Goal: Communication & Community: Answer question/provide support

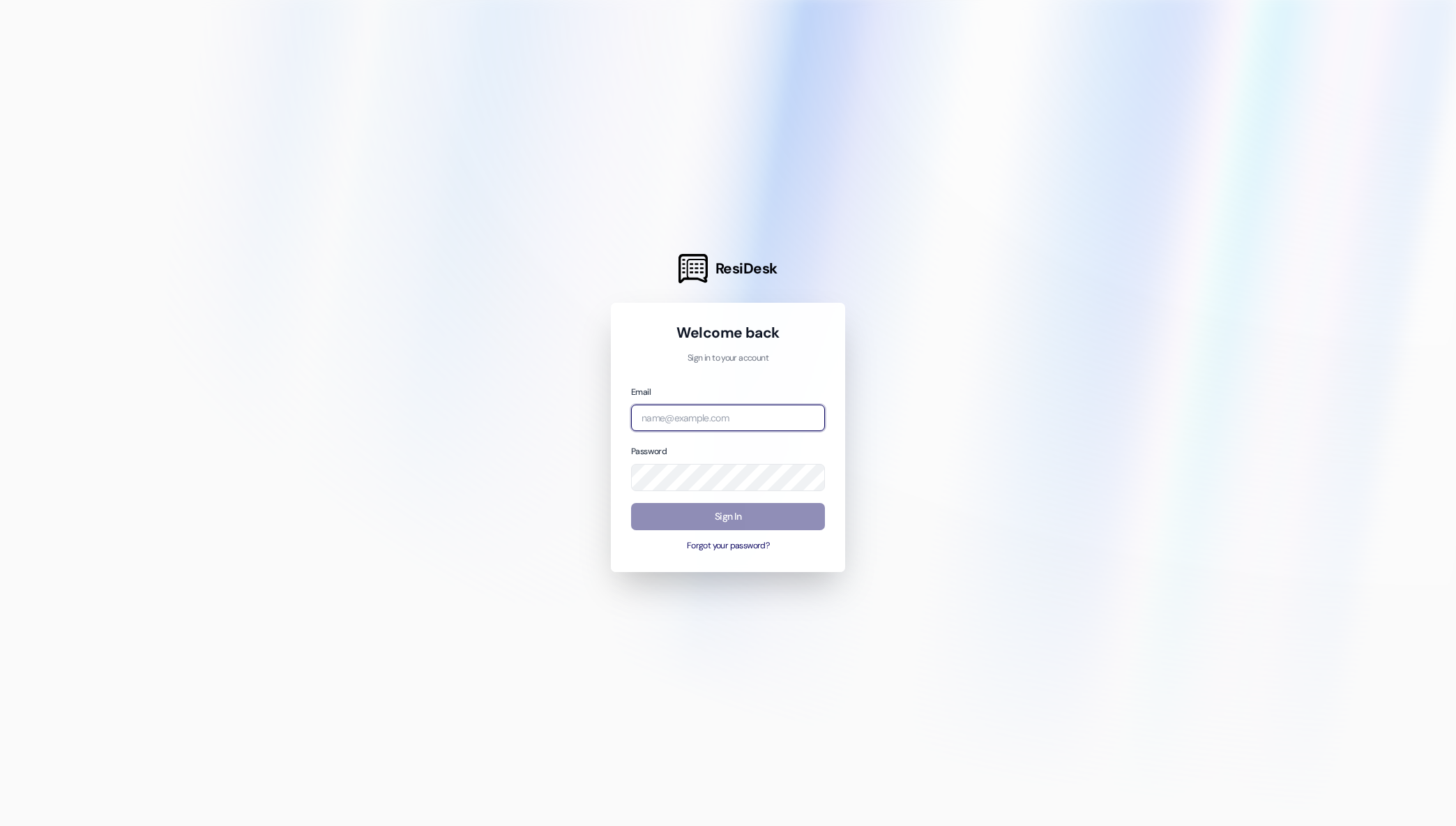
type input "mmaley@imscommunities.com"
click at [692, 516] on button "Sign In" at bounding box center [728, 517] width 194 height 28
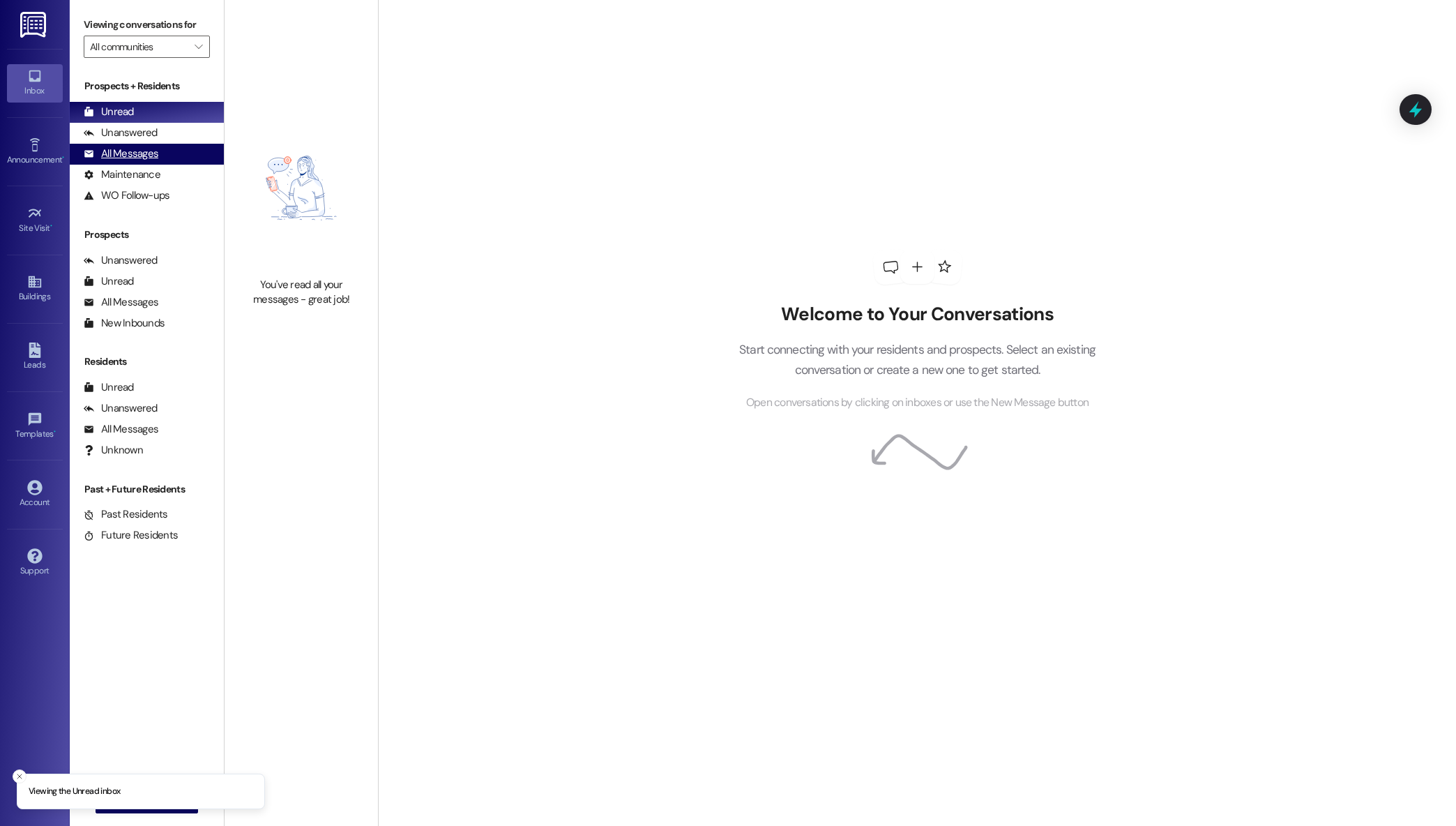
click at [167, 162] on div "All Messages (undefined)" at bounding box center [146, 153] width 154 height 21
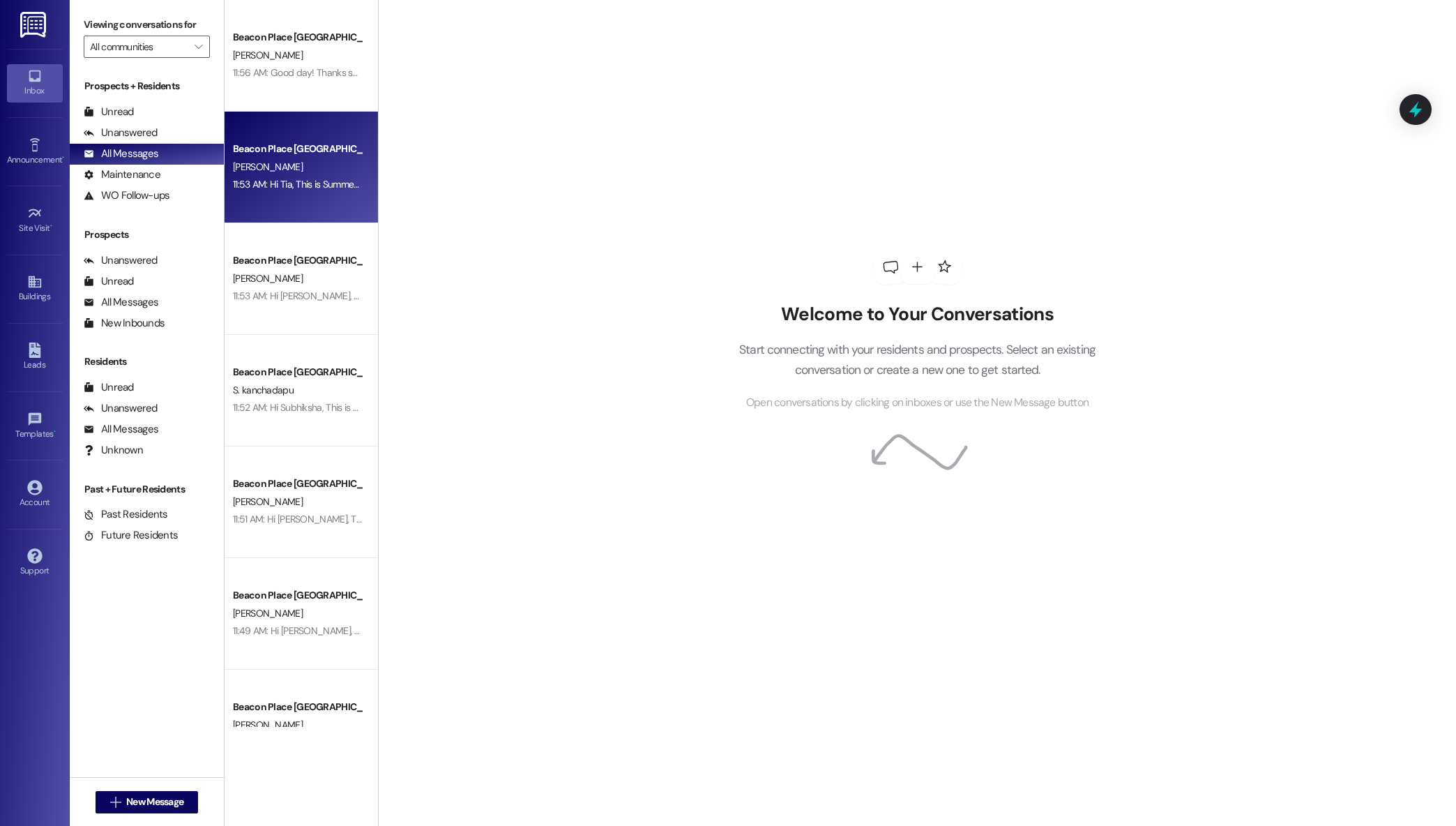
click at [268, 190] on div "11:53 AM: Hi Tia, This is Summer from Beacon Place Tuscaloosa. I just wanted to…" at bounding box center [1102, 184] width 1738 height 13
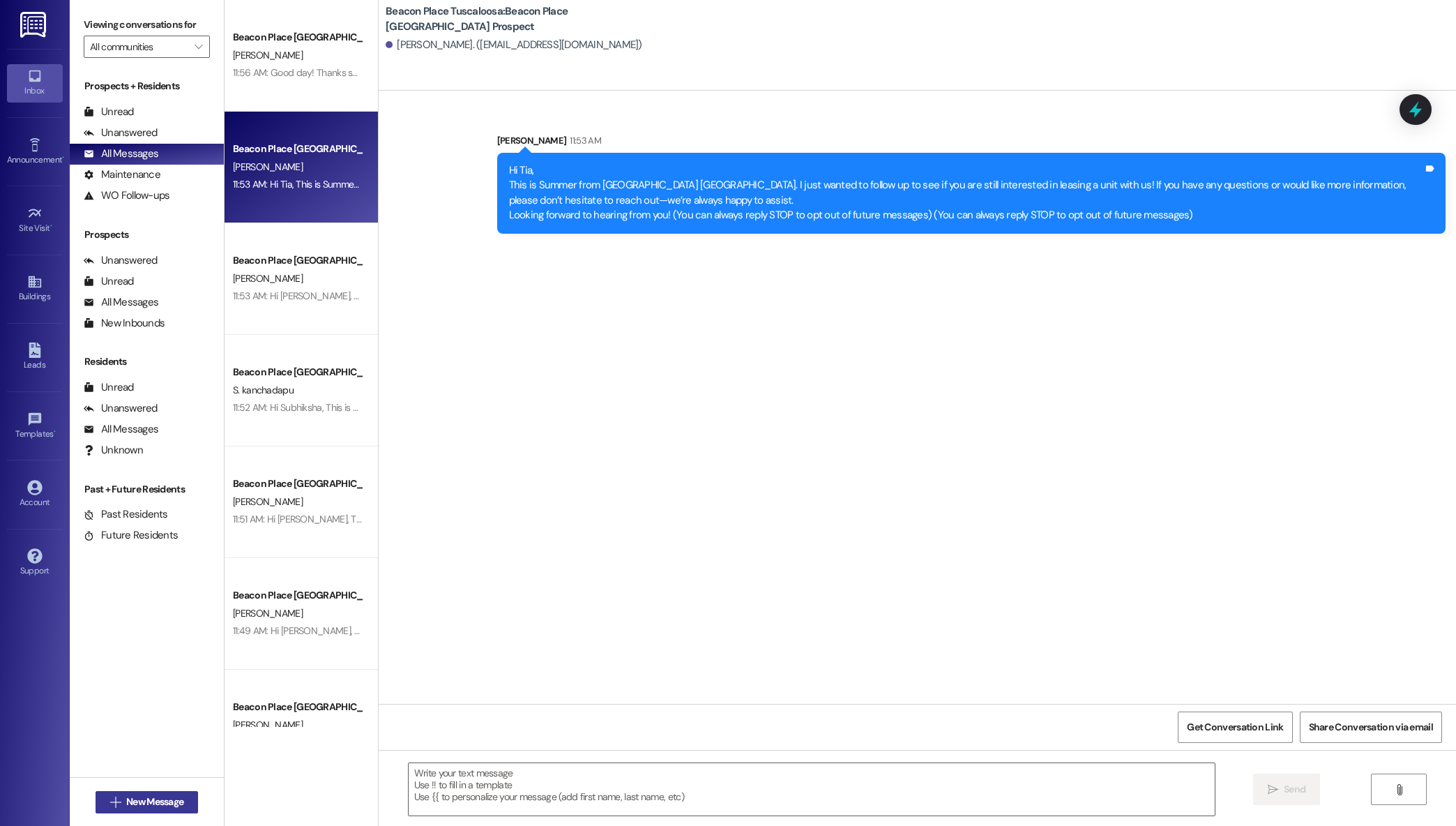
click at [107, 804] on span " New Message" at bounding box center [146, 801] width 80 height 15
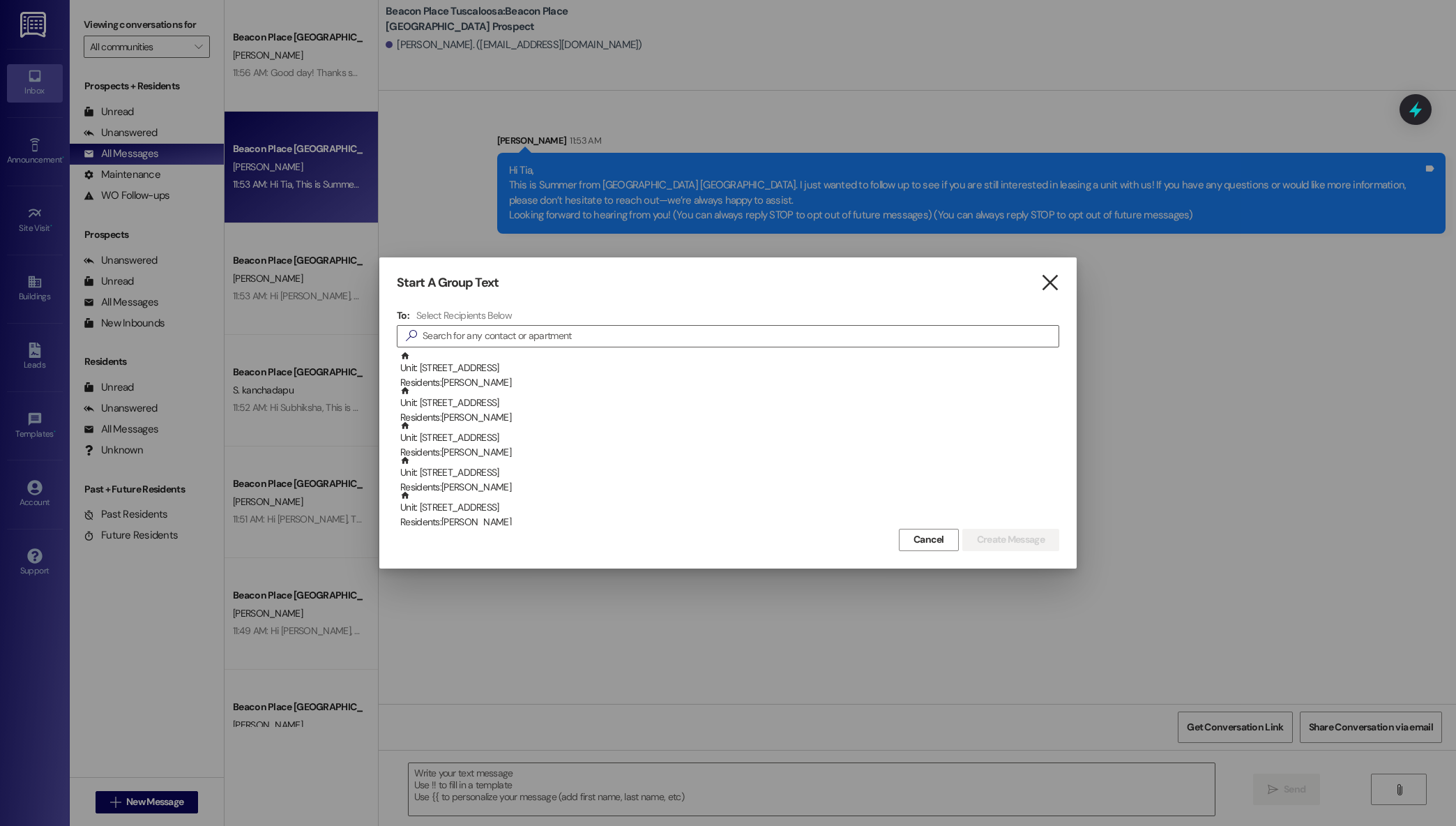
drag, startPoint x: 1027, startPoint y: 274, endPoint x: 1045, endPoint y: 280, distance: 19.0
click at [1032, 276] on div "Start A Group Text  To: Select Recipients Below  Unit: 303 - B Beacon Place-T…" at bounding box center [728, 413] width 697 height 310
click at [1046, 280] on icon "" at bounding box center [1050, 283] width 19 height 15
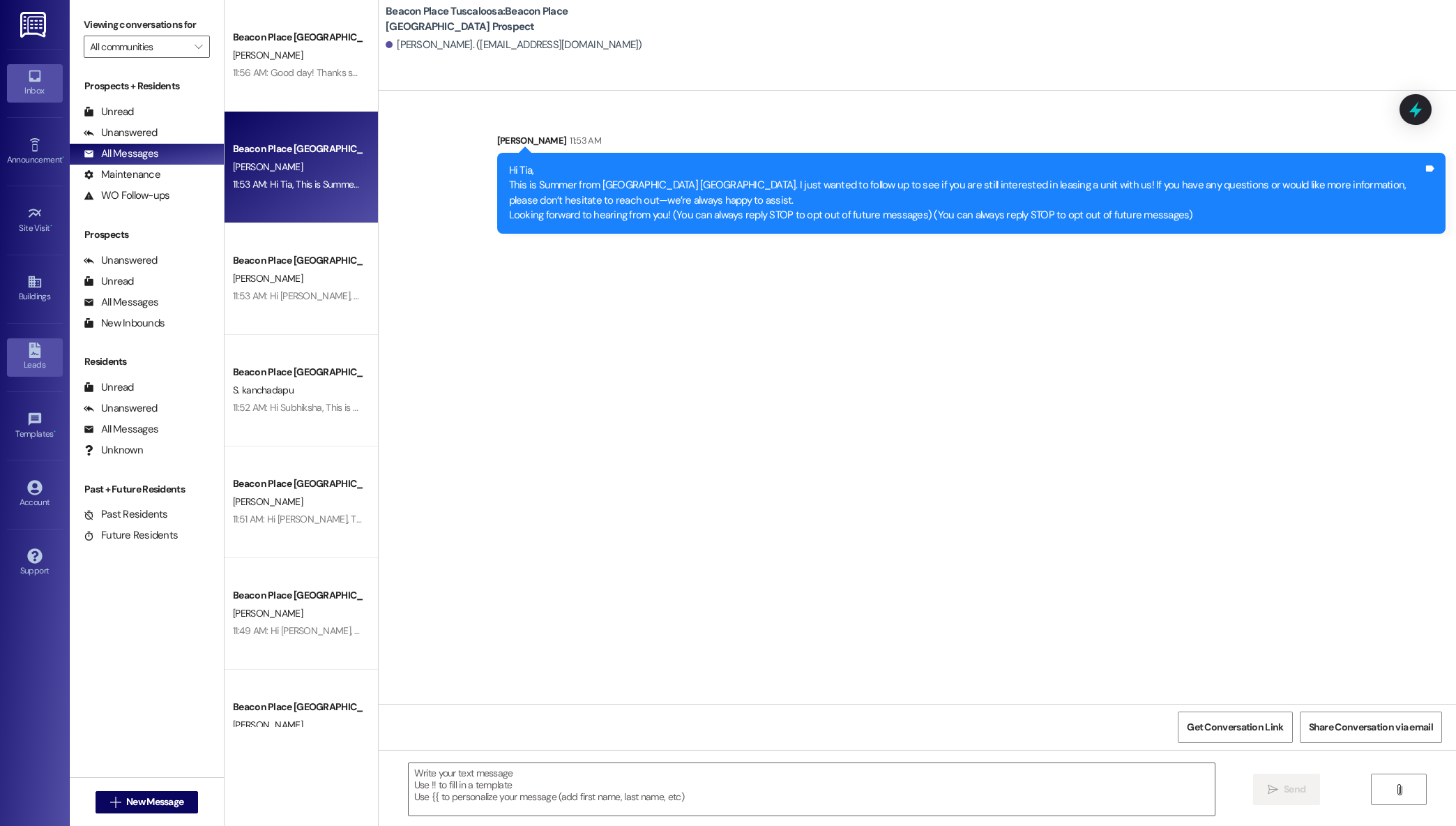
click at [35, 357] on icon at bounding box center [34, 351] width 12 height 16
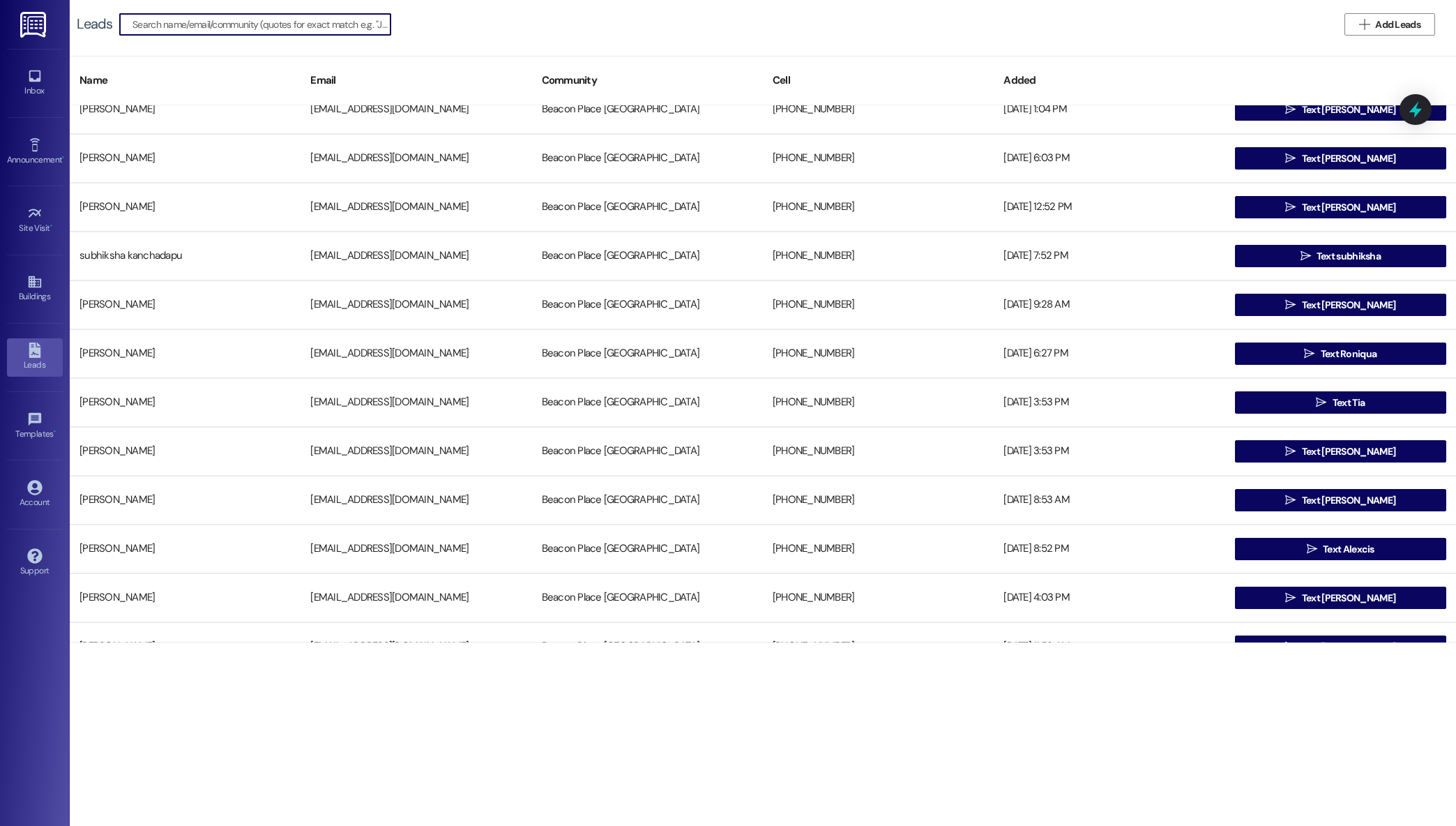
scroll to position [2953, 0]
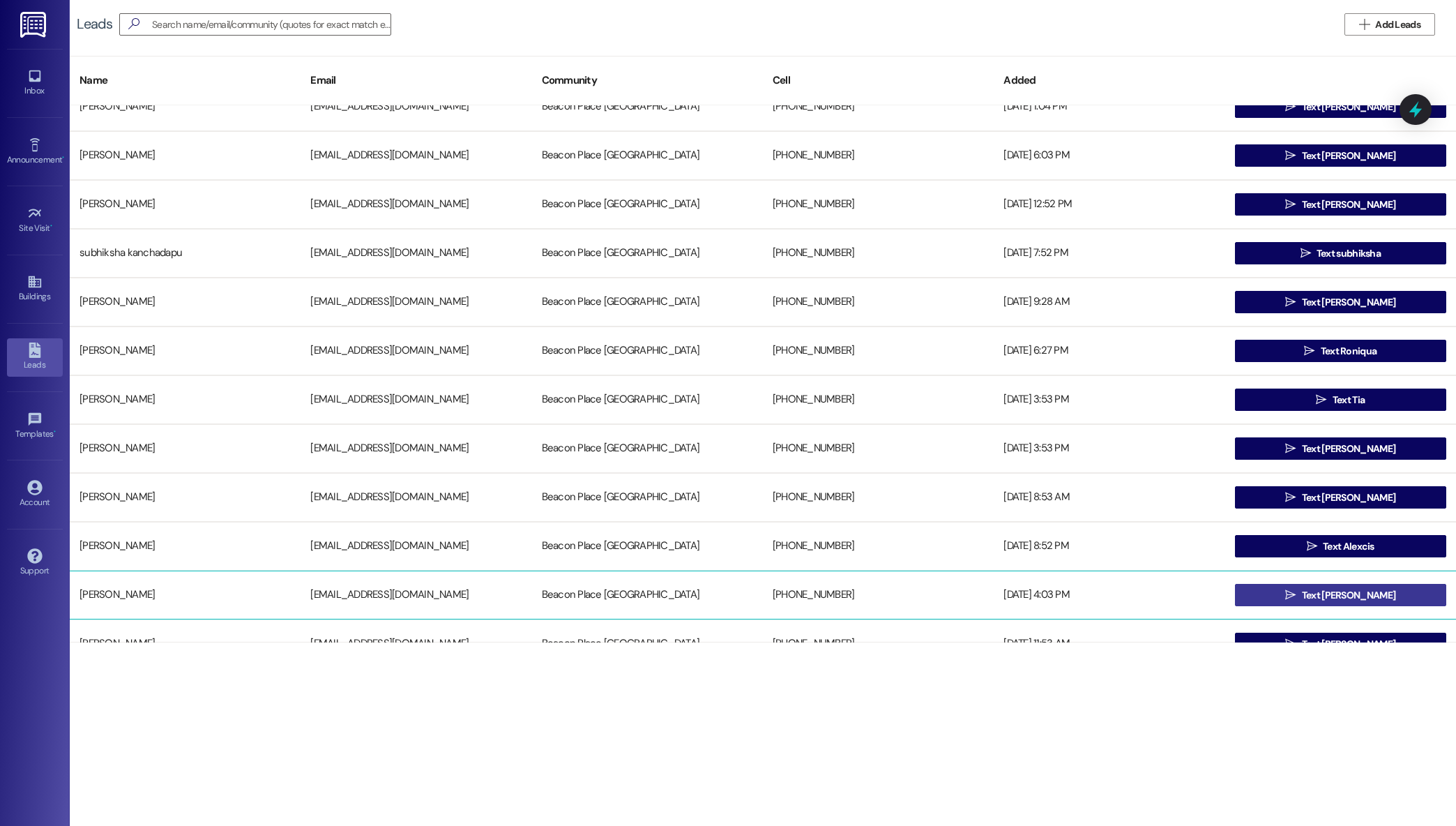
click at [1262, 590] on button " Text Robin" at bounding box center [1340, 595] width 211 height 23
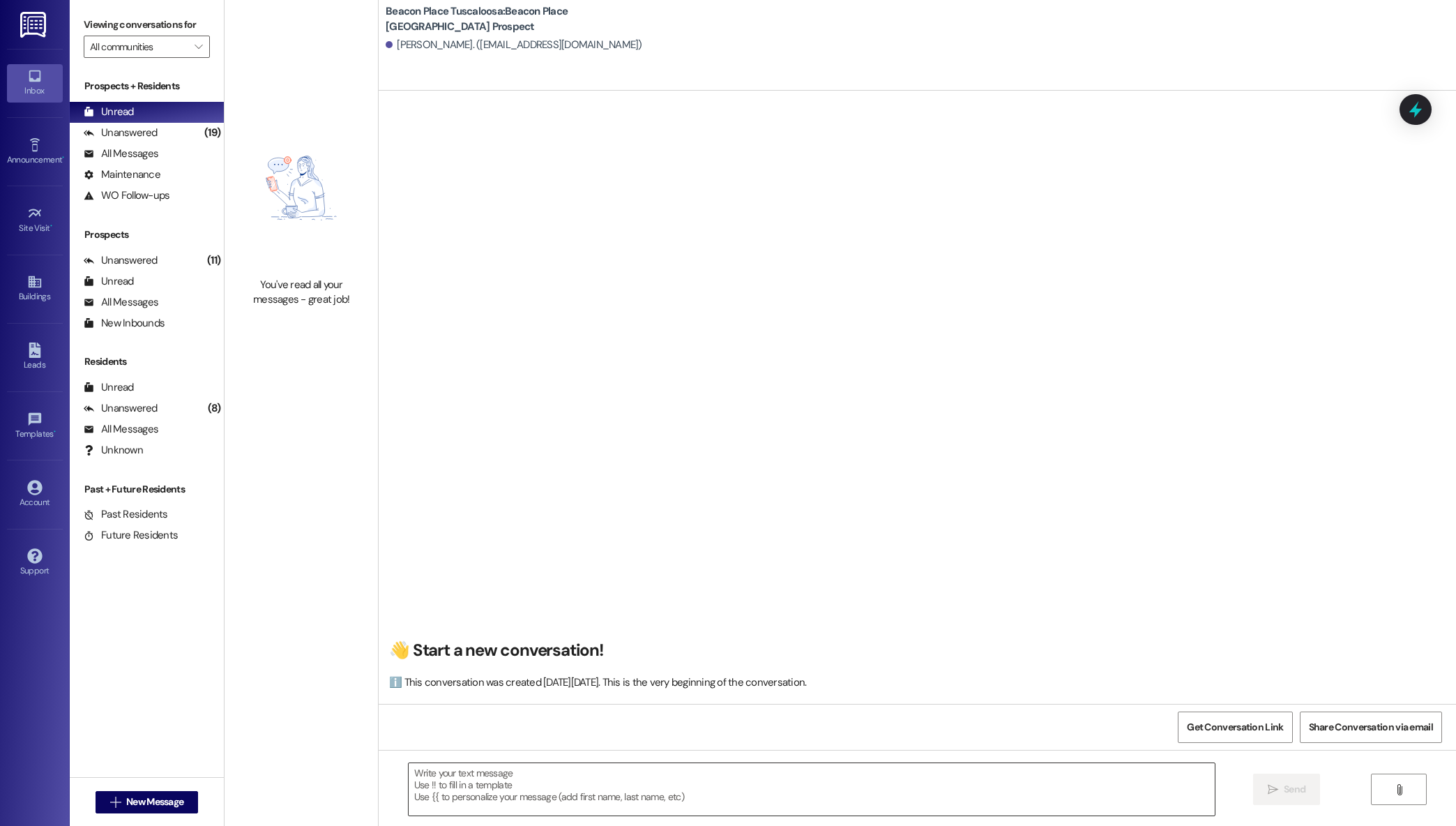
click at [871, 789] on textarea at bounding box center [812, 789] width 807 height 52
paste textarea "Hi Tia, This is Summer from Beacon Place Tuscaloosa. I just wanted to follow up…"
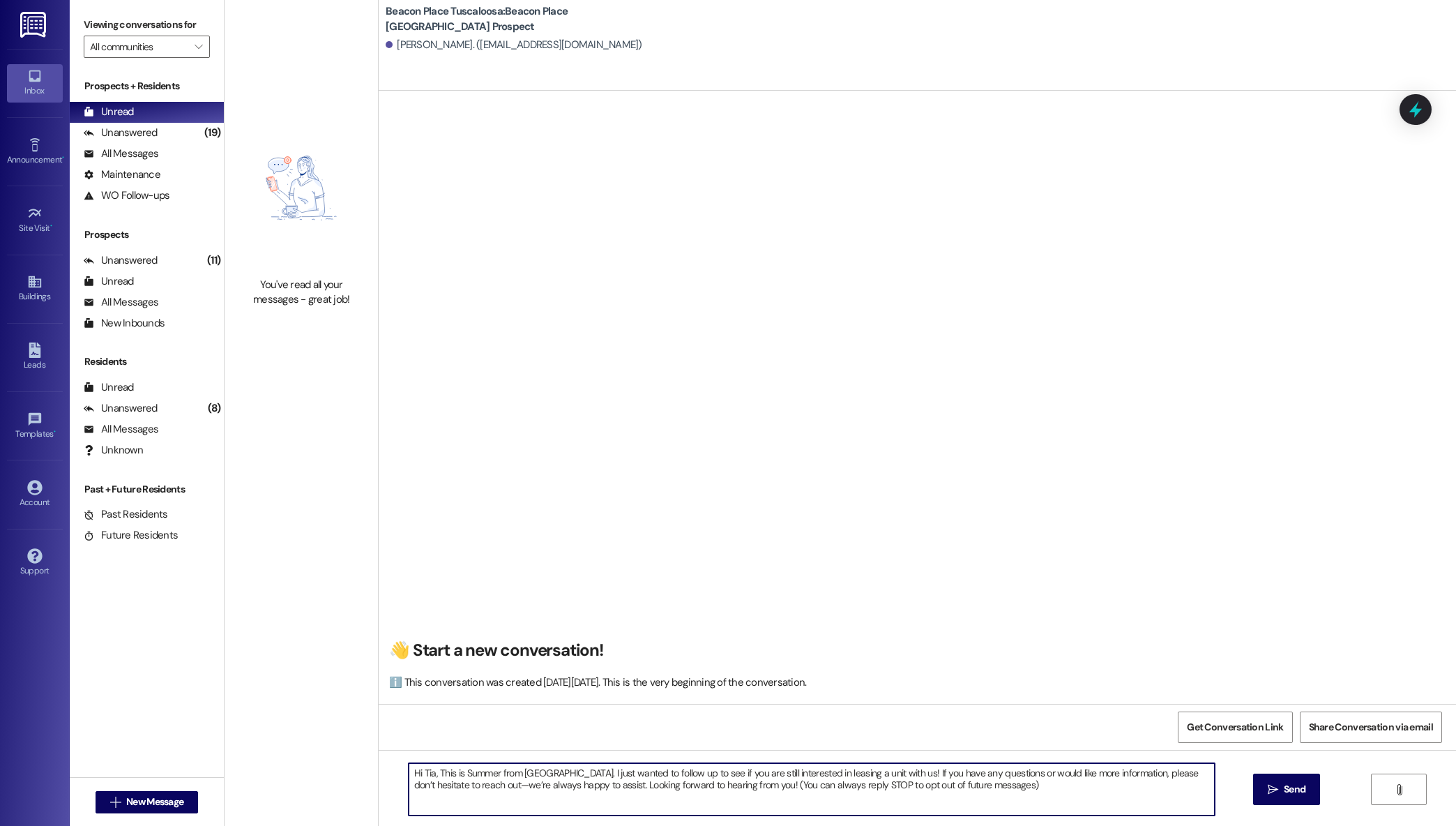
click at [491, 776] on textarea "Hi Tia, This is Summer from Beacon Place Tuscaloosa. I just wanted to follow up…" at bounding box center [812, 789] width 807 height 52
type textarea "Hi Tia, This is Maggie from Beacon Place Tuscaloosa. I just wanted to follow up…"
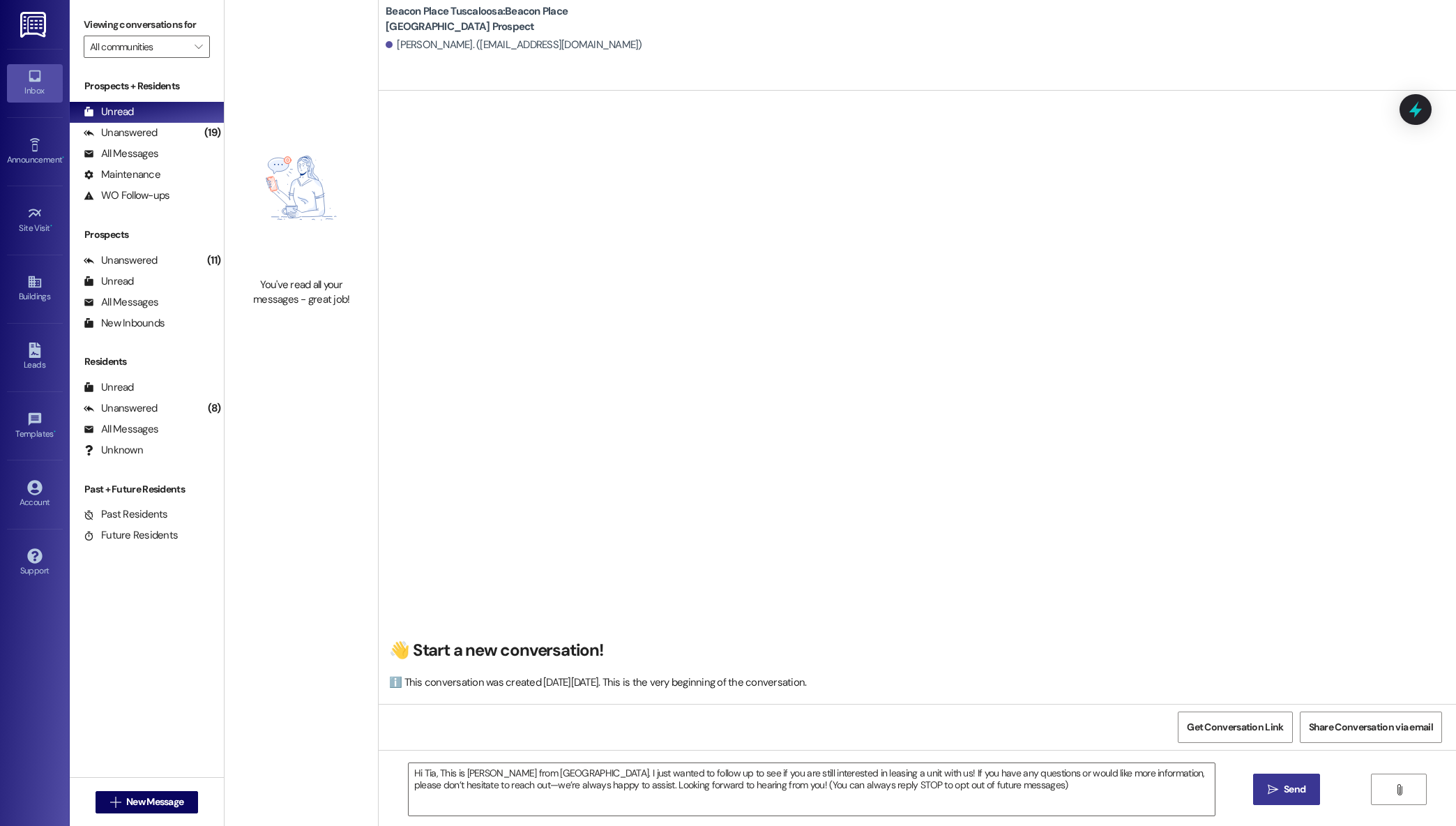
click at [1285, 785] on span "Send" at bounding box center [1295, 789] width 22 height 15
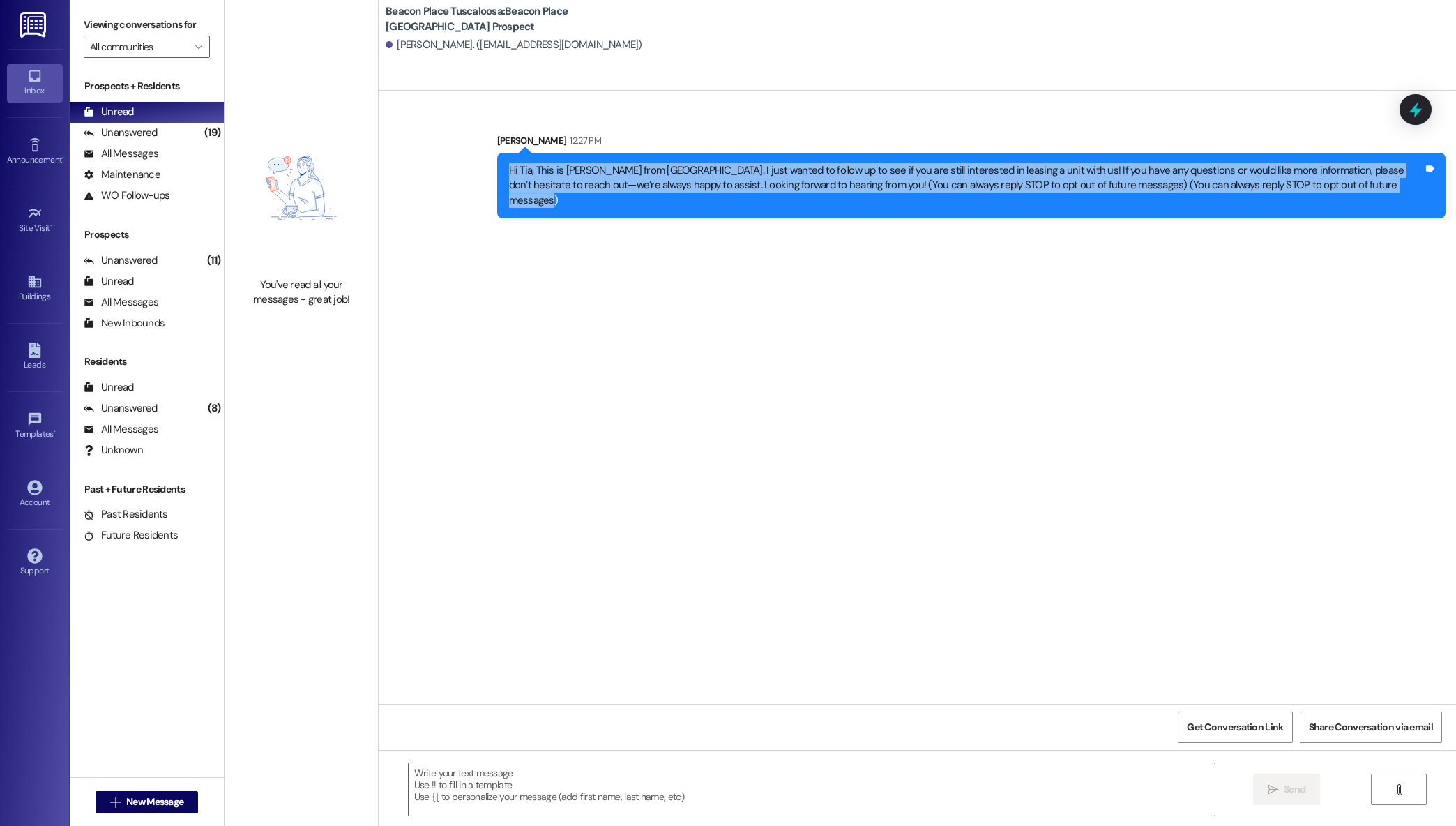
drag, startPoint x: 1343, startPoint y: 185, endPoint x: 480, endPoint y: 171, distance: 863.1
click at [487, 171] on div "Sent via SMS Maggie Maley 12:27 PM Hi Tia, This is Maggie from Beacon Place Tus…" at bounding box center [972, 176] width 970 height 106
copy div "Hi Tia, This is Maggie from Beacon Place Tuscaloosa. I just wanted to follow up…"
click at [37, 369] on div "Leads" at bounding box center [34, 364] width 70 height 14
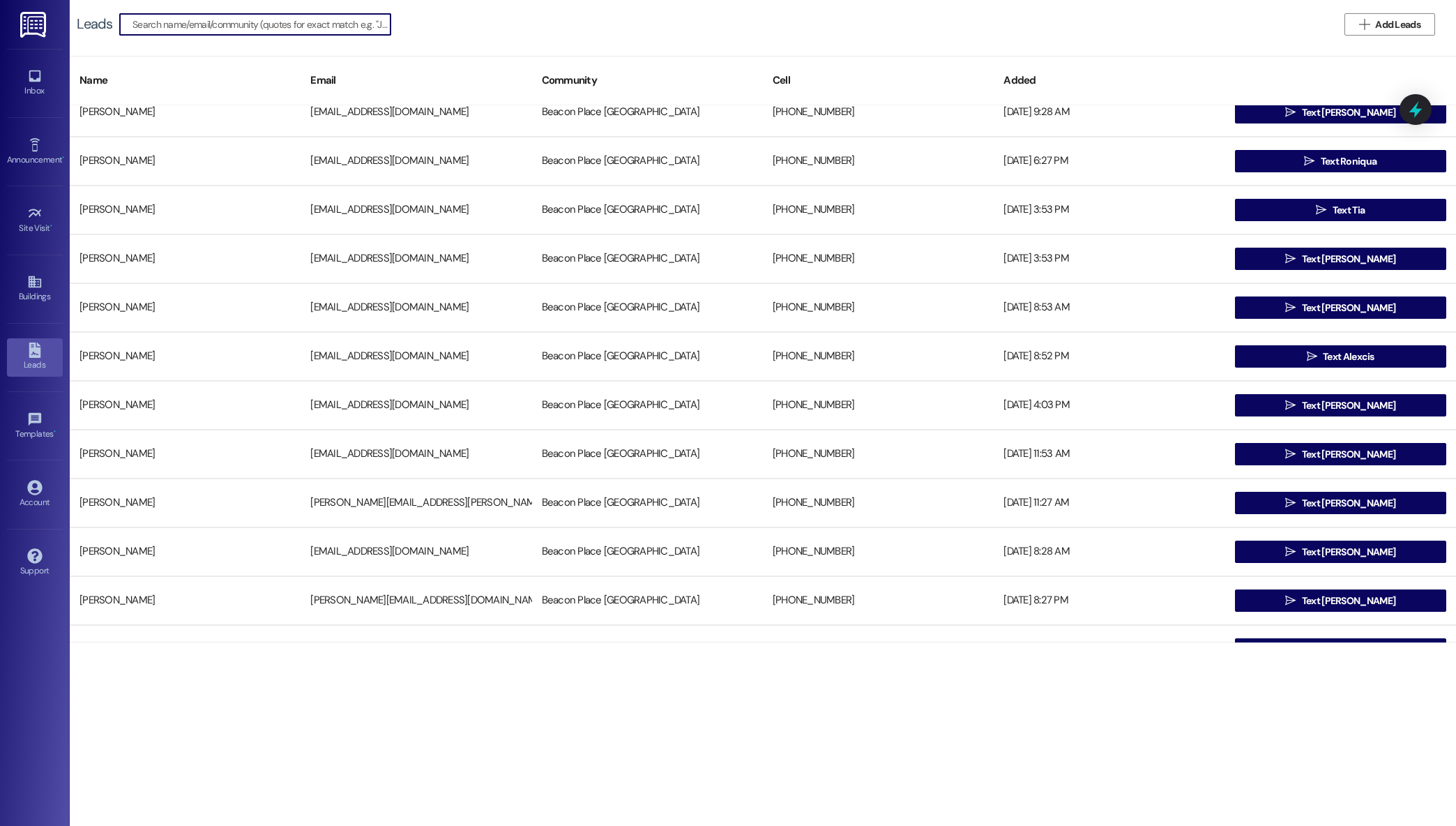
scroll to position [3148, 0]
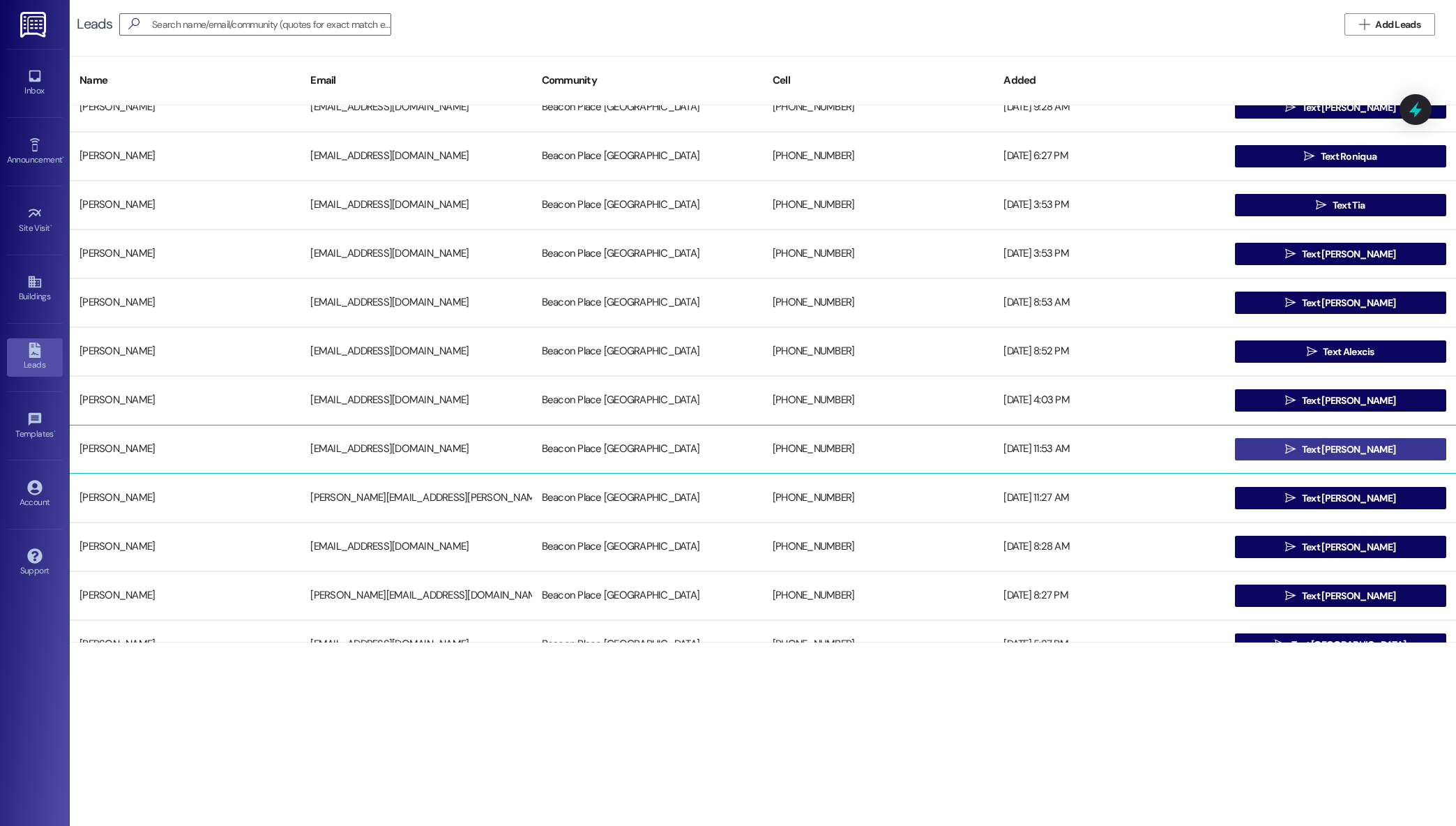
click at [1290, 448] on button " Text Betty" at bounding box center [1340, 449] width 211 height 23
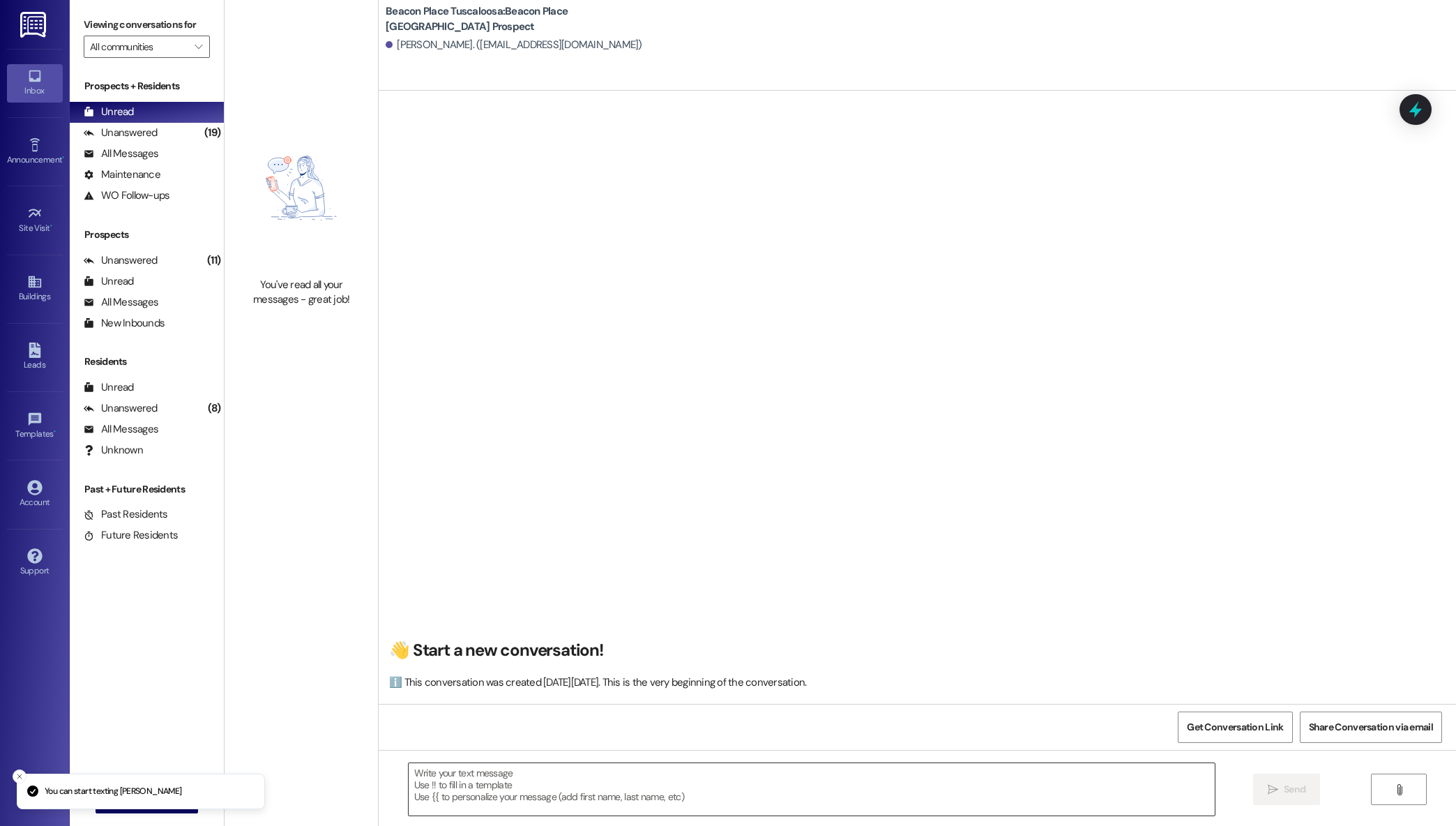
click at [592, 797] on textarea at bounding box center [812, 789] width 807 height 52
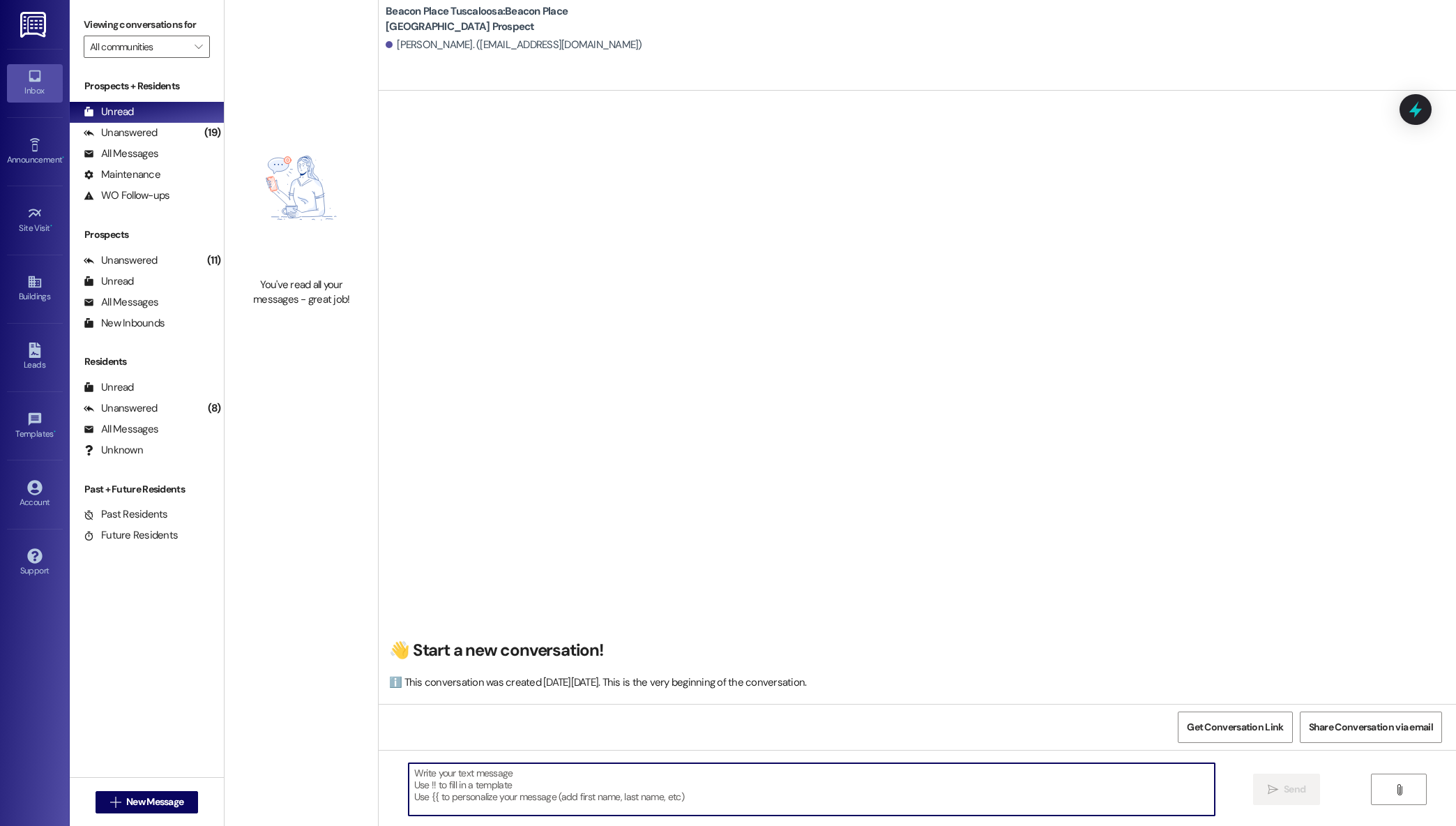
paste textarea "Hi Tia, This is Maggie from Beacon Place Tuscaloosa. I just wanted to follow up…"
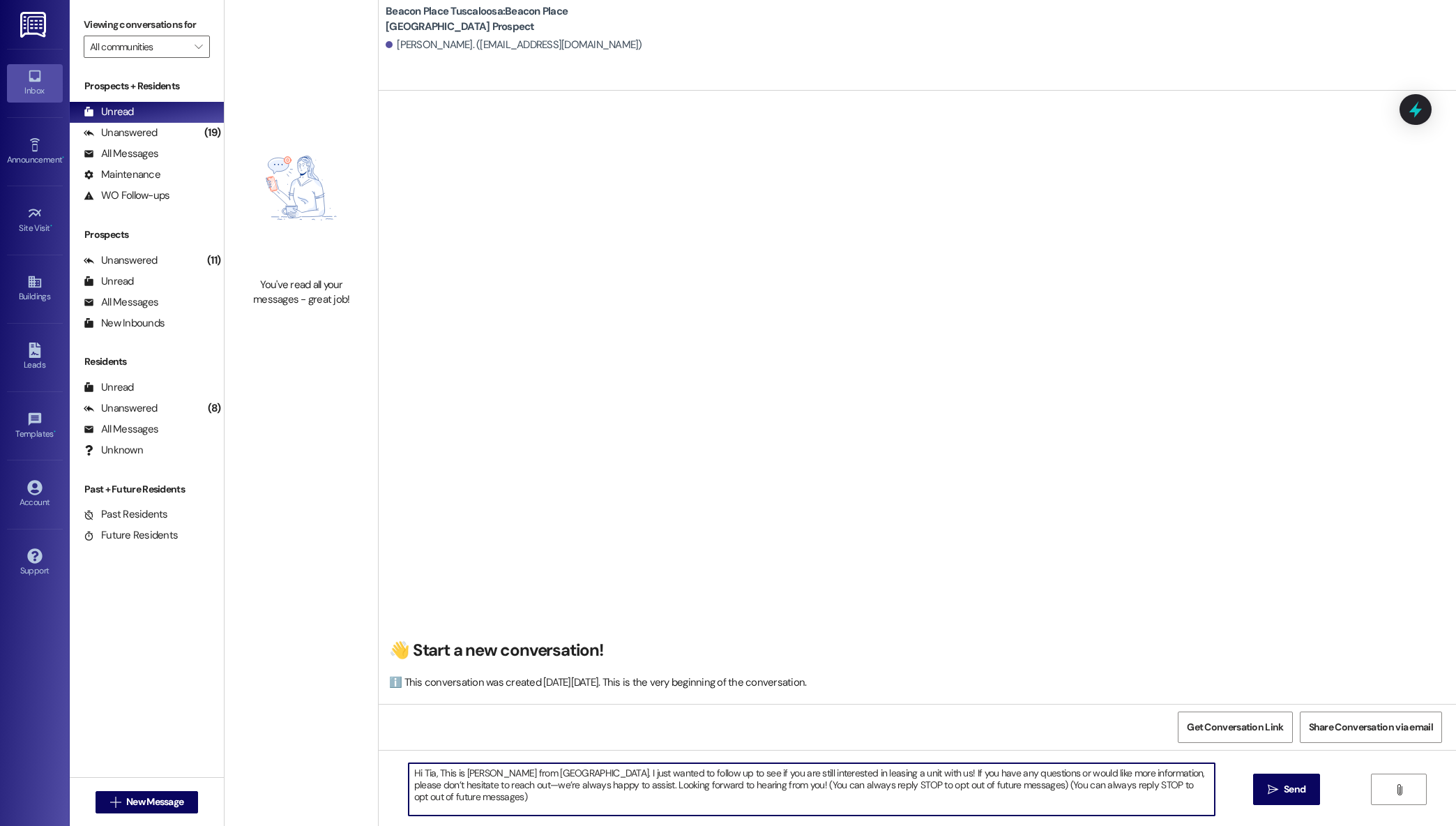
click at [423, 775] on textarea "Hi Tia, This is Maggie from Beacon Place Tuscaloosa. I just wanted to follow up…" at bounding box center [812, 789] width 807 height 52
drag, startPoint x: 458, startPoint y: 796, endPoint x: 401, endPoint y: 764, distance: 65.4
click at [408, 764] on textarea "Hi, This is [PERSON_NAME] from Beacon Place Tuscaloosa. I just wanted to follow…" at bounding box center [812, 789] width 807 height 52
type textarea "Hi, This is [PERSON_NAME] from Beacon Place Tuscaloosa. I just wanted to follow…"
click at [1289, 786] on span "Send" at bounding box center [1295, 789] width 22 height 15
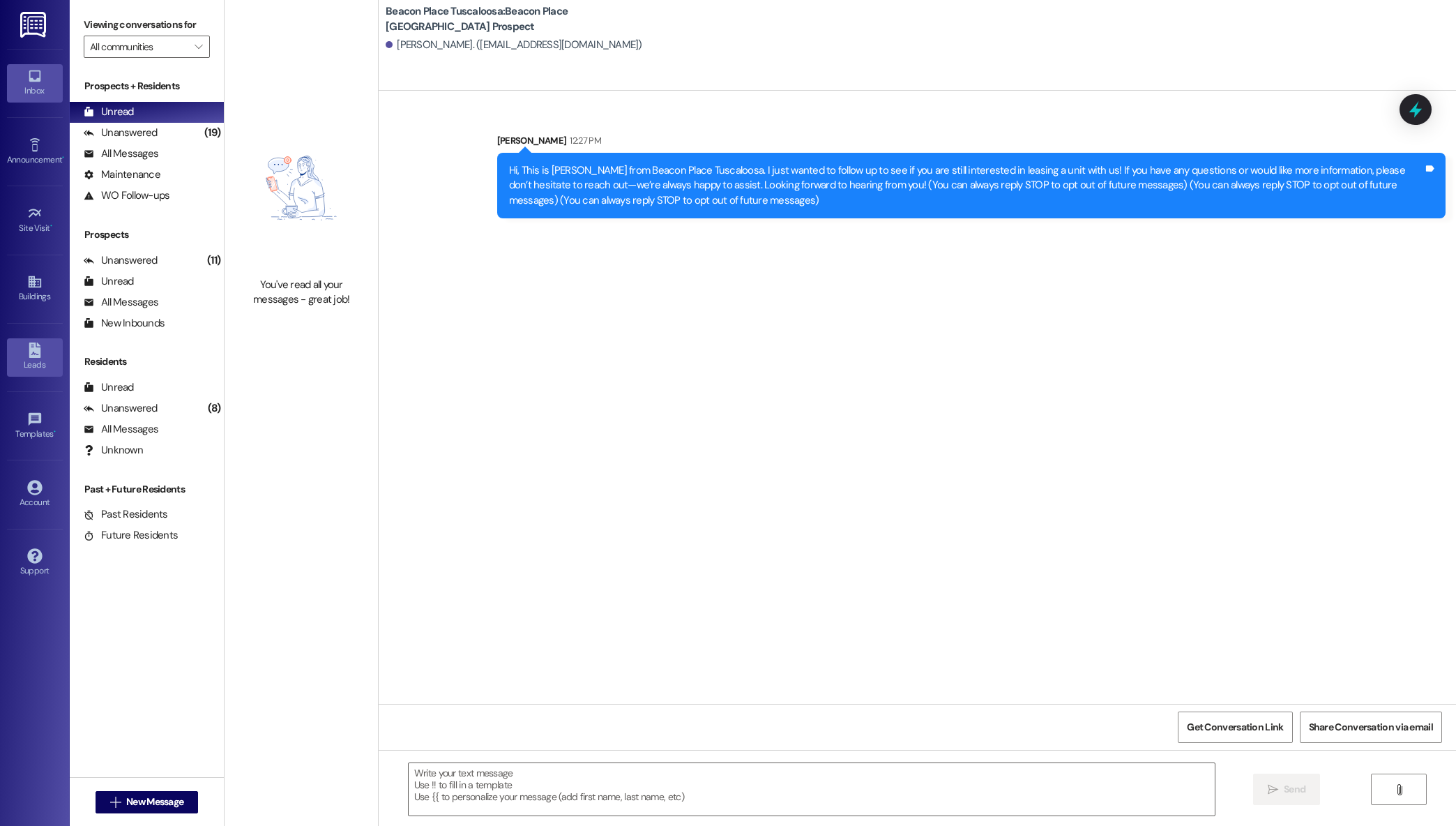
click at [31, 346] on icon at bounding box center [34, 351] width 12 height 16
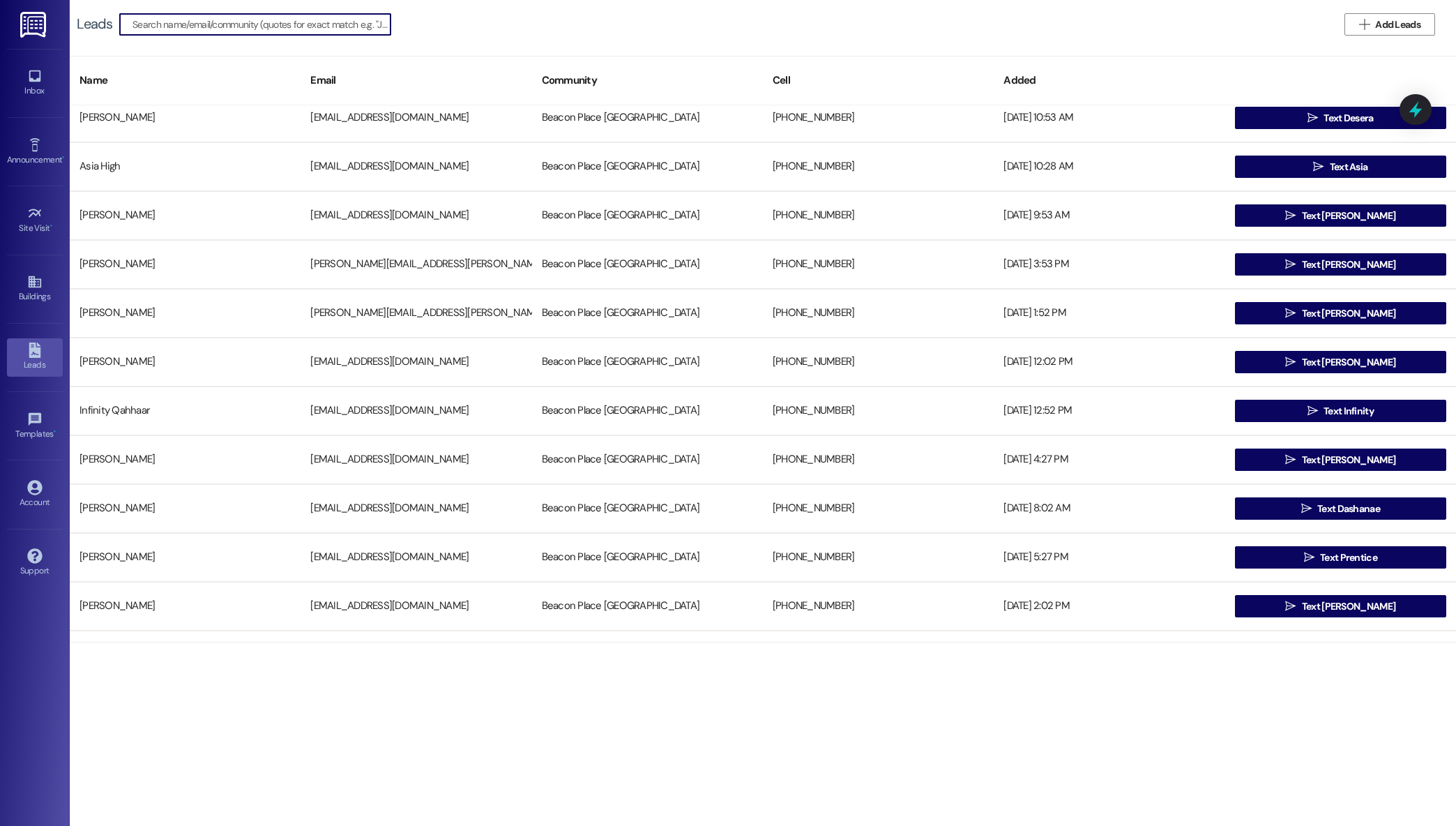
scroll to position [5244, 0]
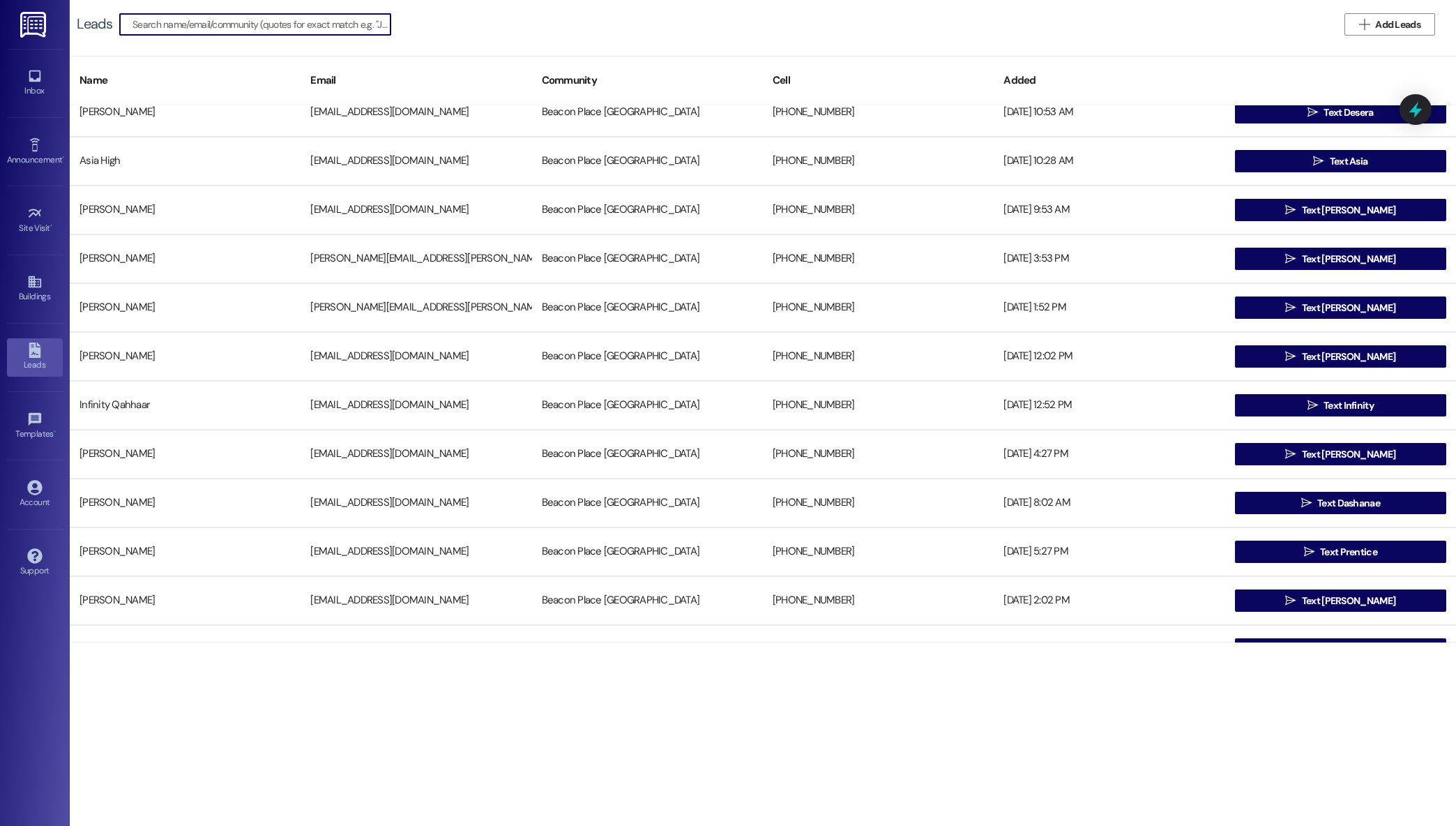
click at [333, 32] on input at bounding box center [261, 25] width 258 height 20
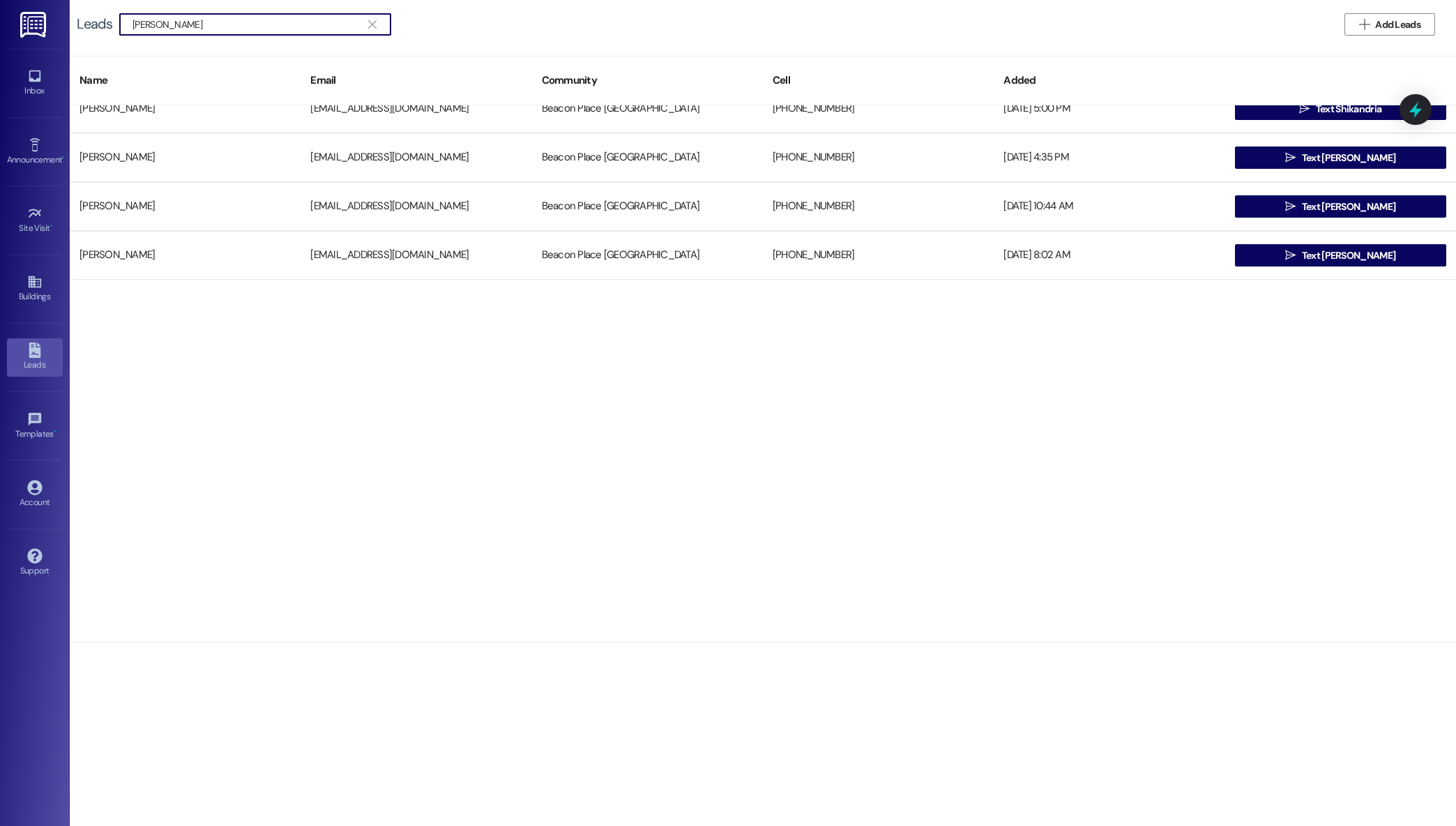
scroll to position [0, 0]
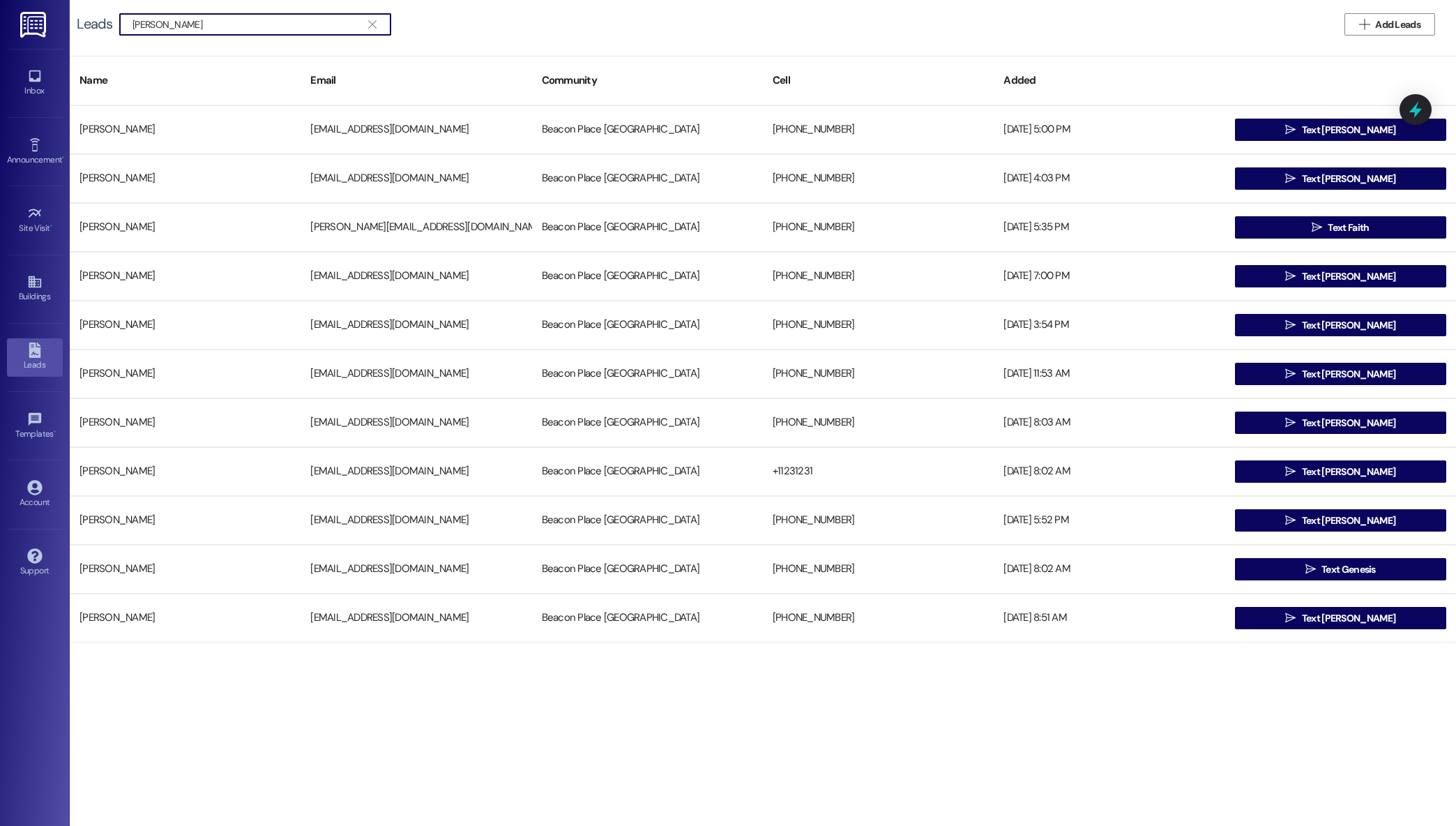
type input "robin"
click at [31, 105] on div "Inbox Go to Inbox" at bounding box center [34, 83] width 56 height 69
click at [35, 89] on div "Inbox" at bounding box center [34, 90] width 70 height 14
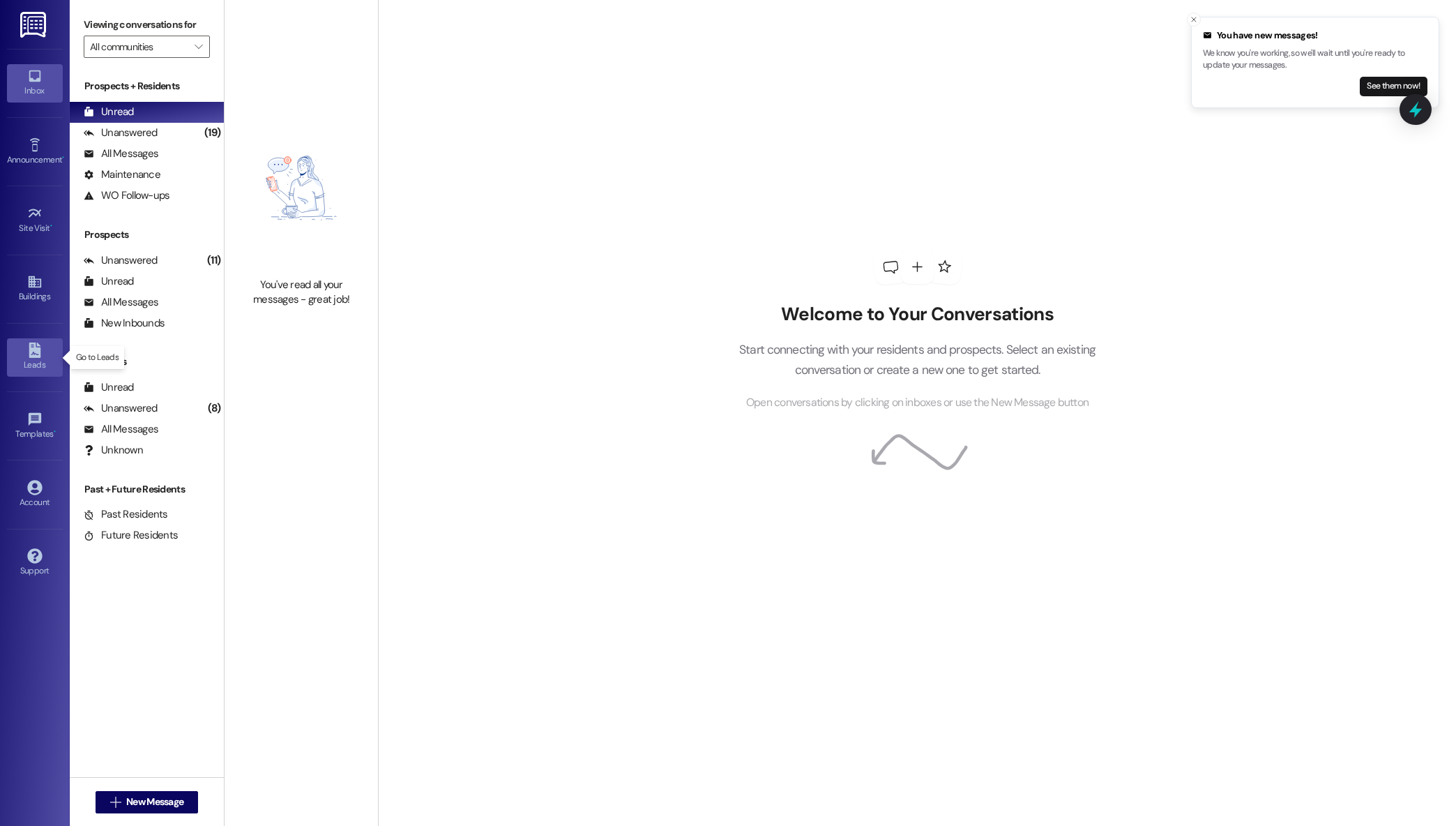
click at [21, 360] on div "Leads" at bounding box center [34, 364] width 70 height 14
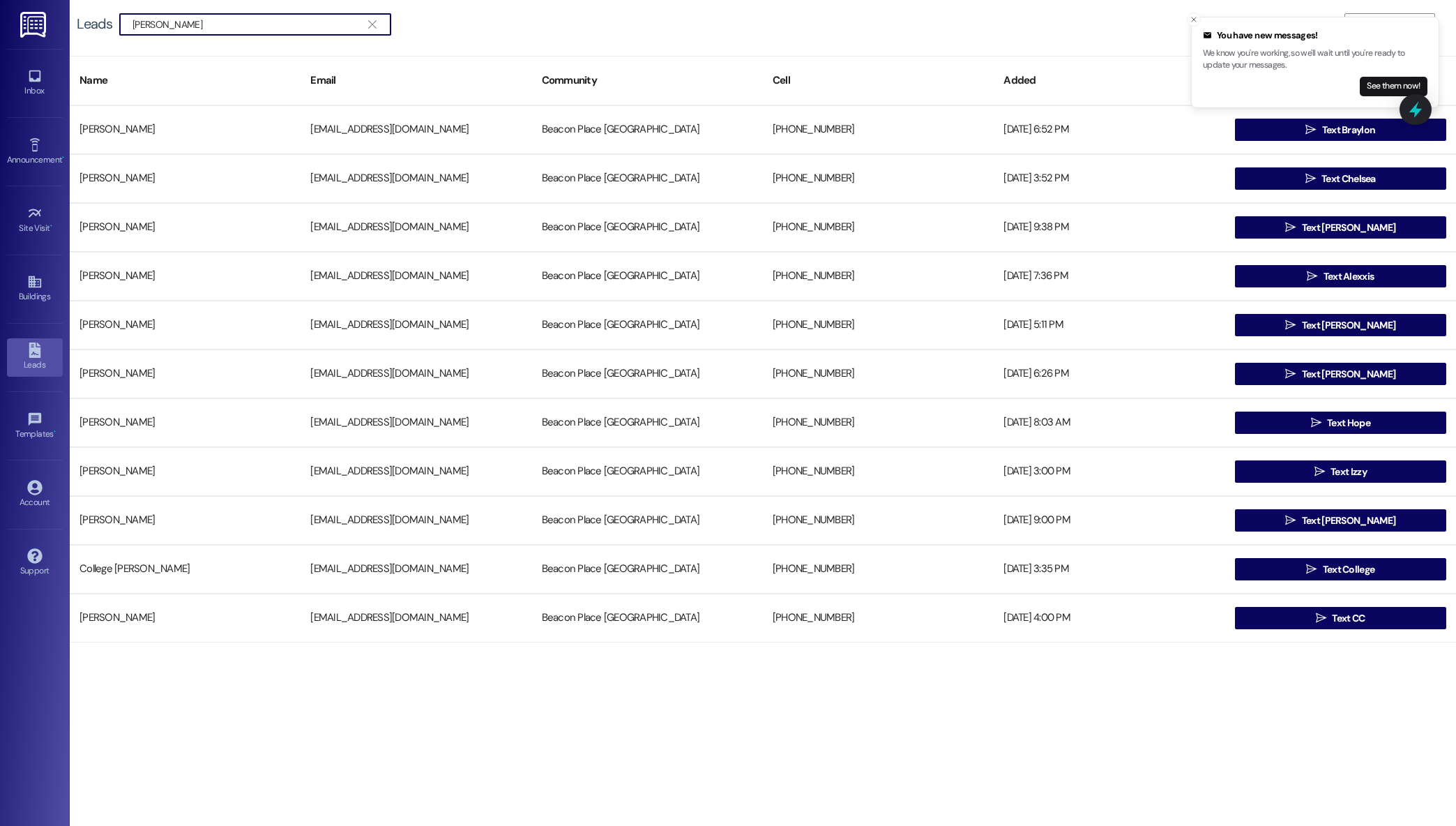
scroll to position [537, 0]
type input "s"
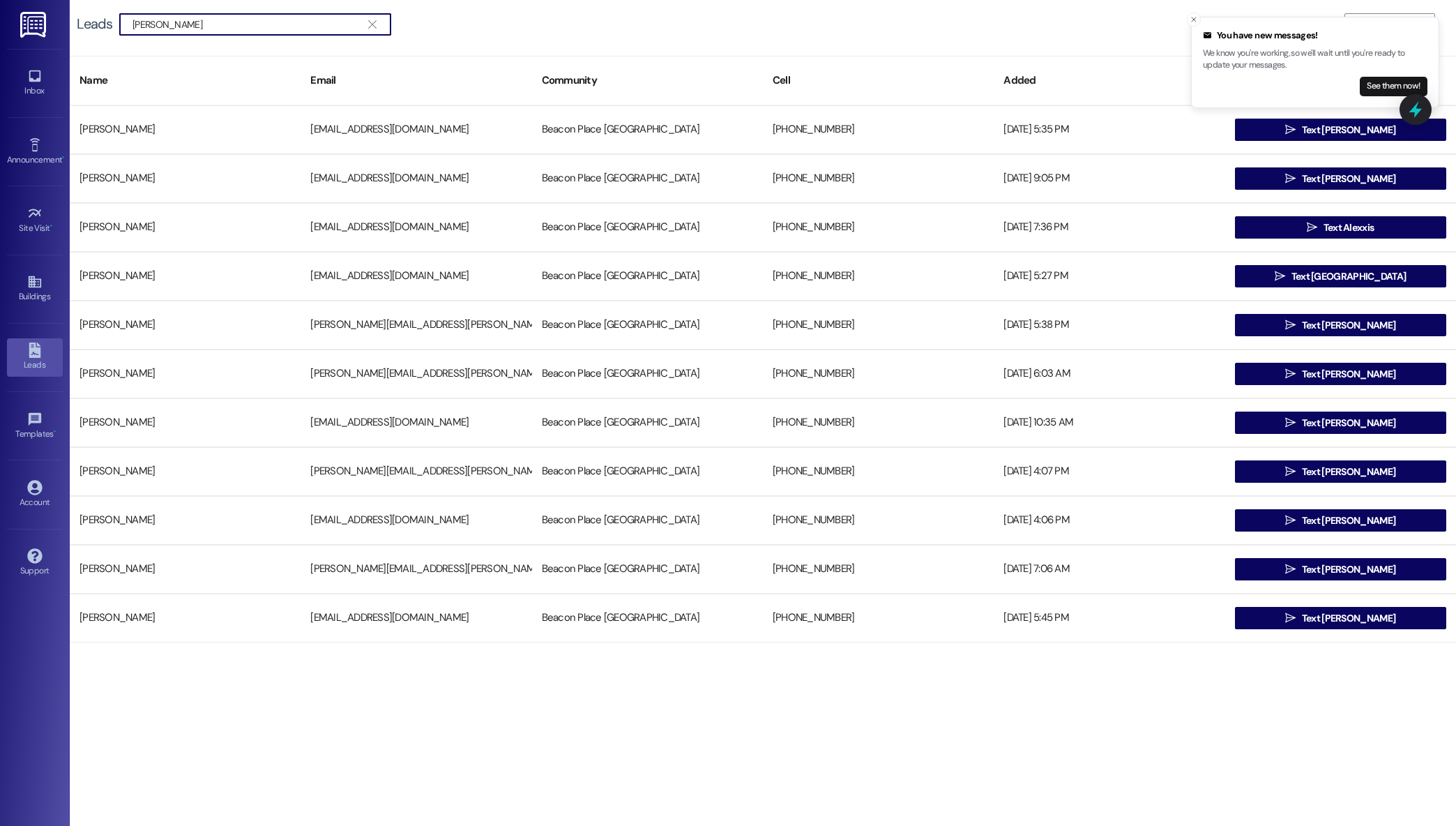
type input "Alexci"
click at [371, 14] on span "" at bounding box center [371, 24] width 13 height 21
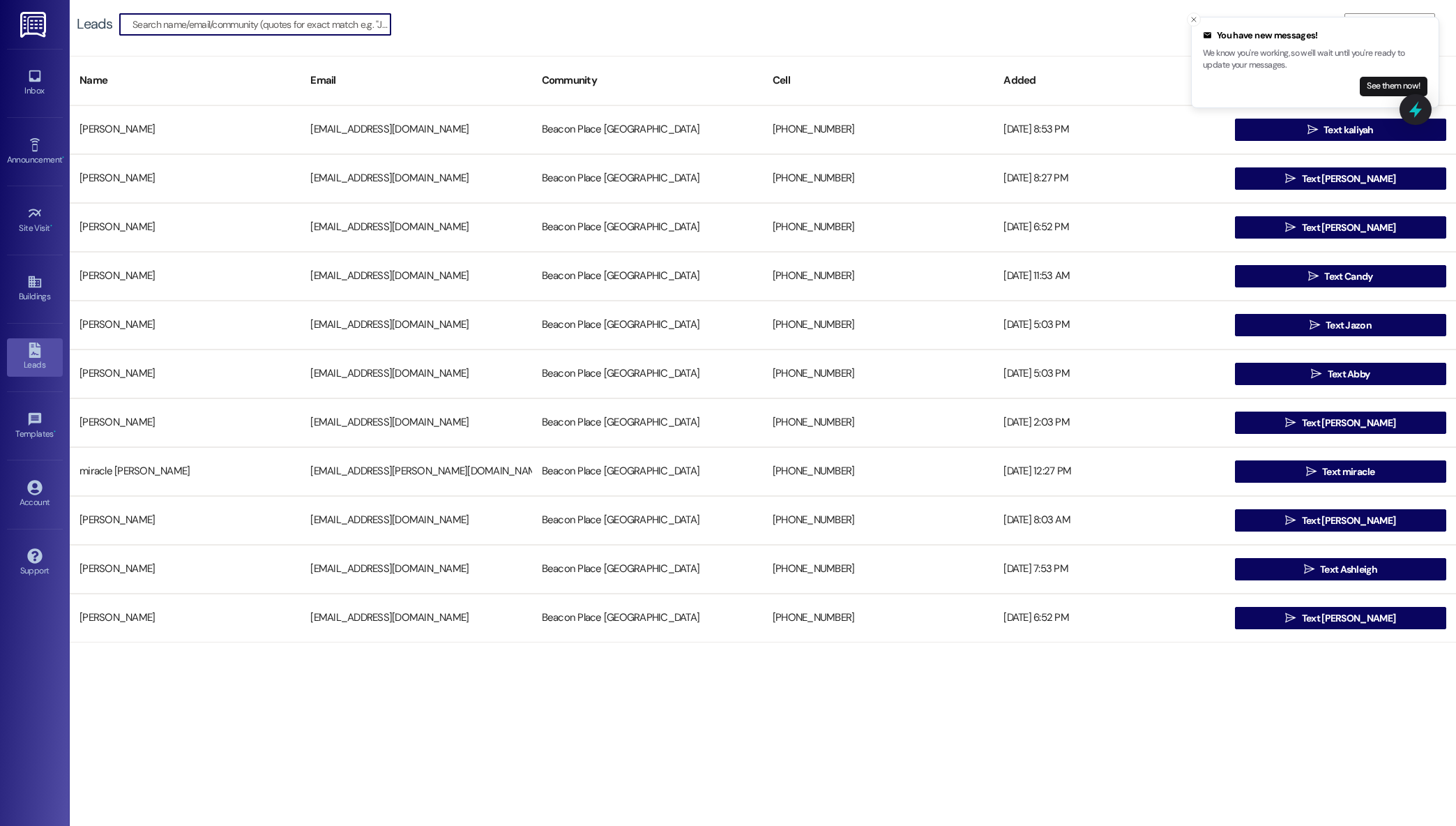
paste input "Sarem, Alexcis"
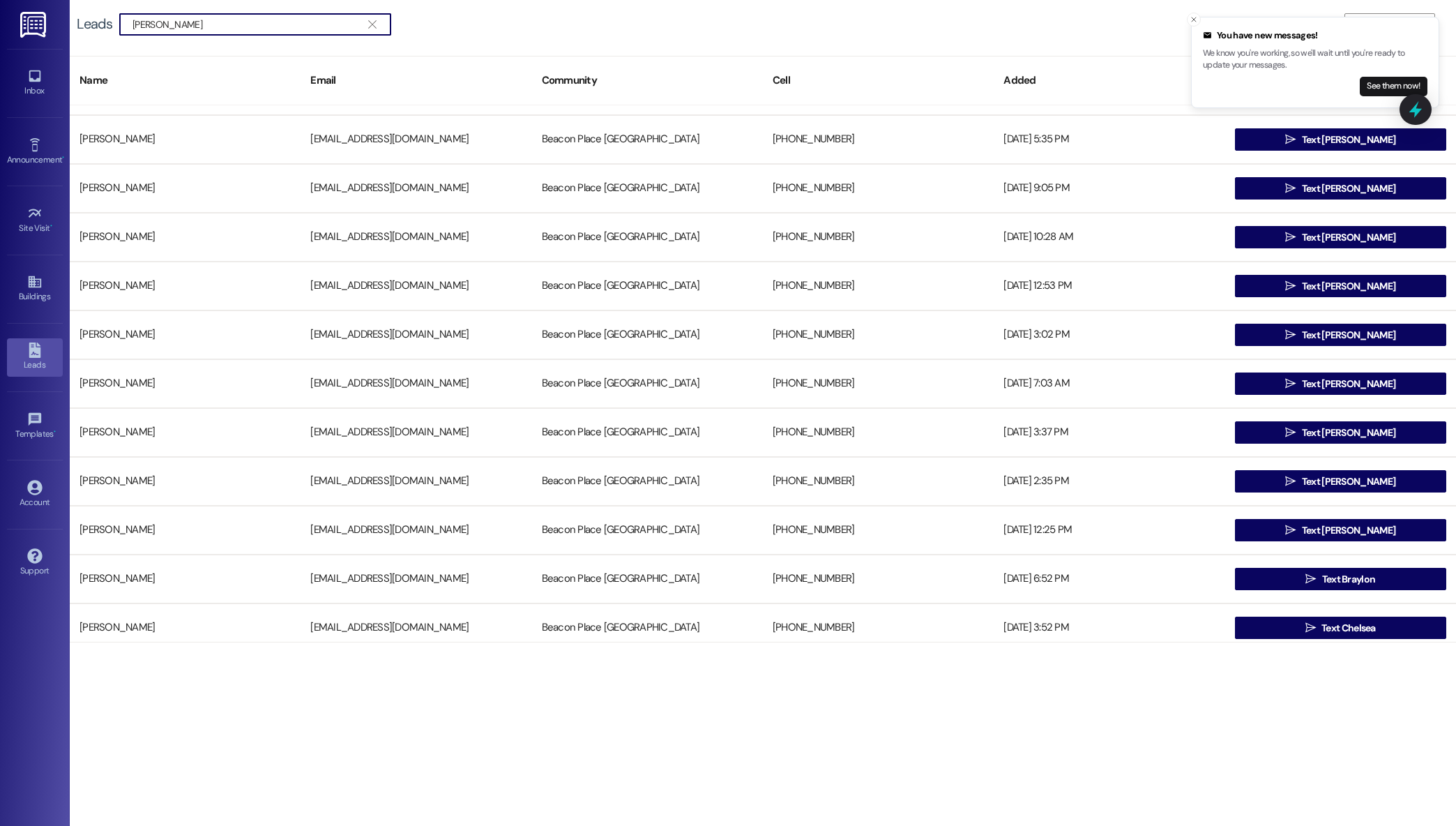
scroll to position [0, 0]
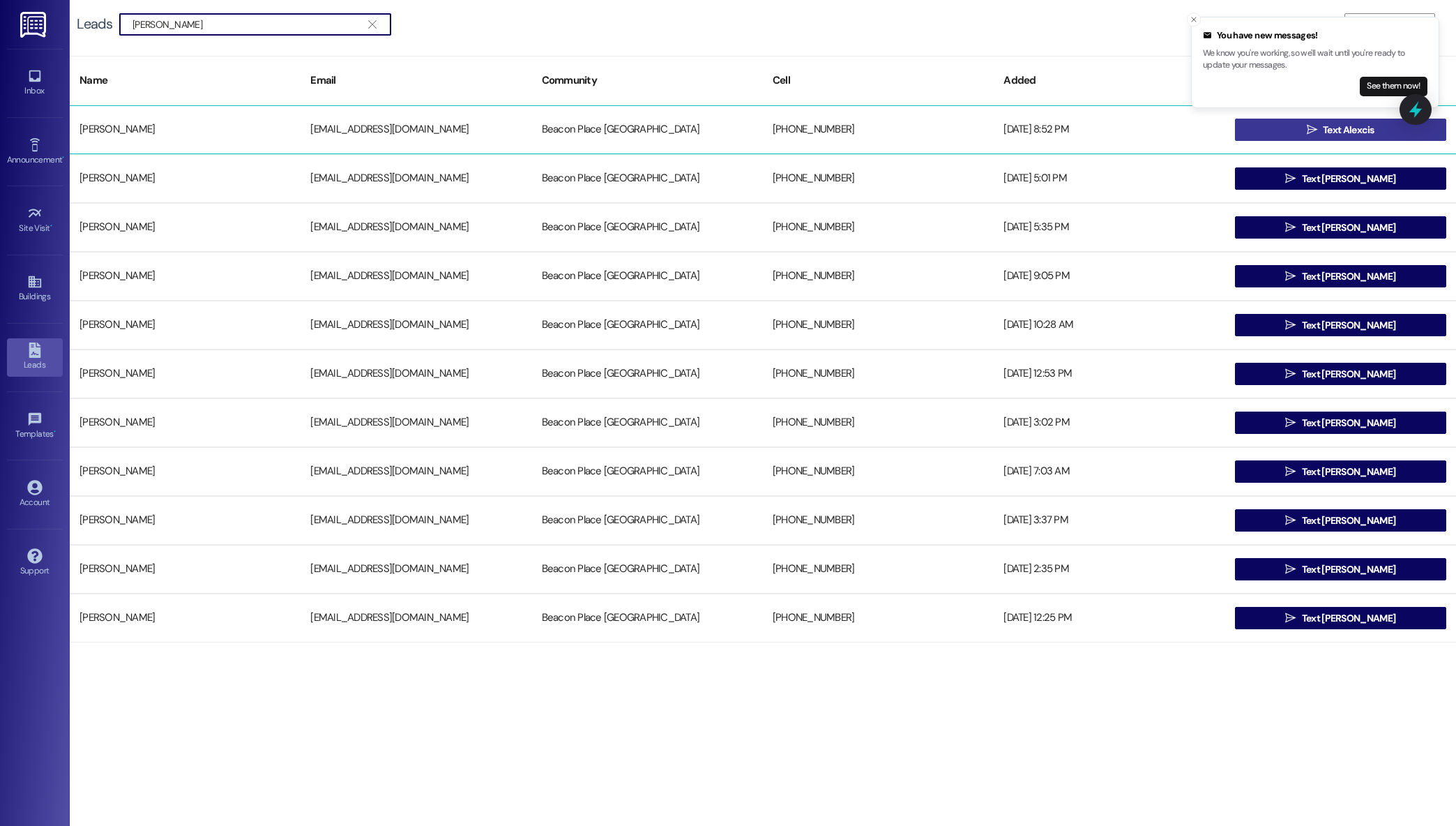
type input "Sarem, Alexcis"
click at [1268, 135] on button " Text Alexcis" at bounding box center [1340, 130] width 211 height 23
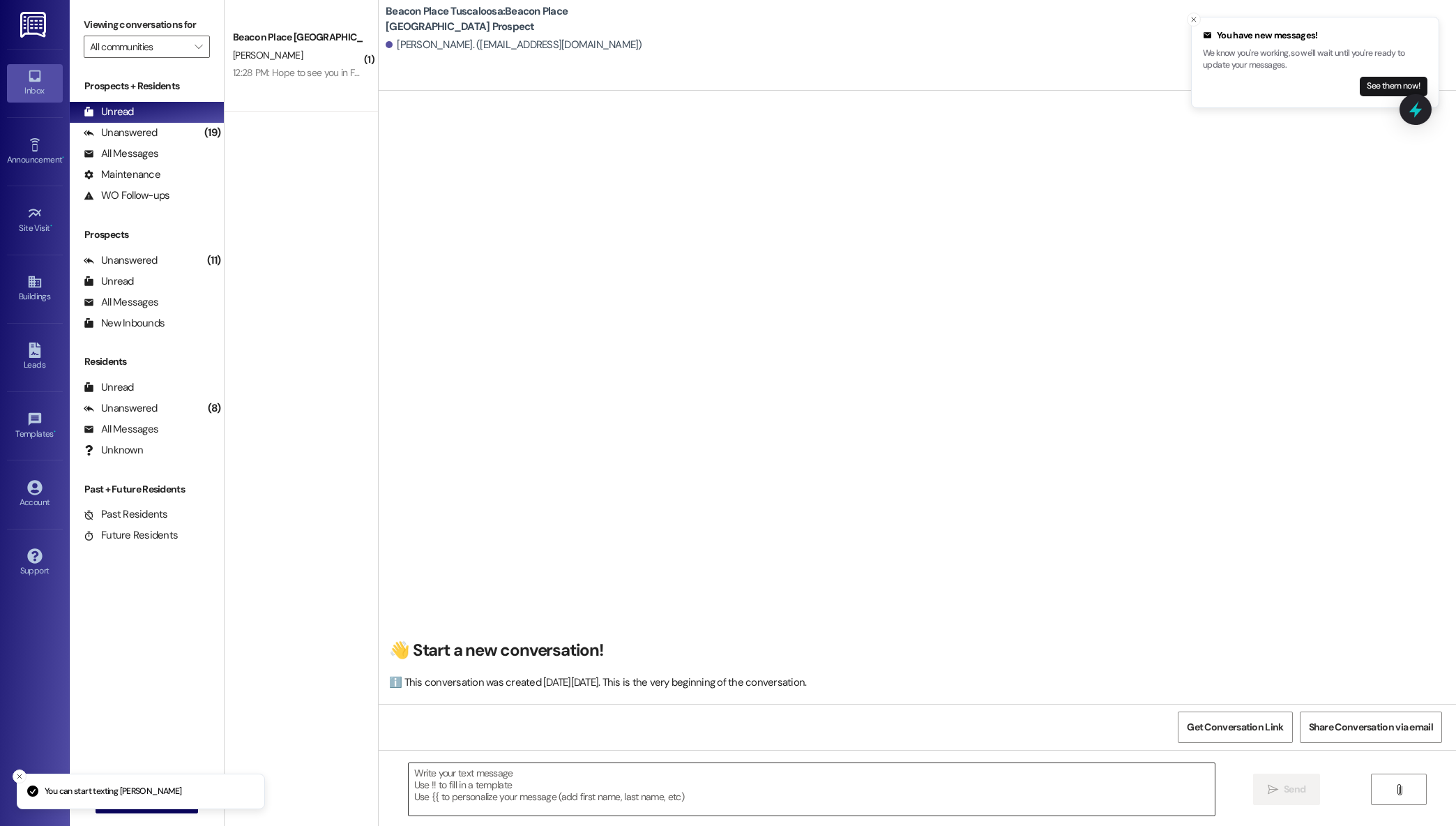
click at [604, 765] on textarea at bounding box center [812, 789] width 807 height 52
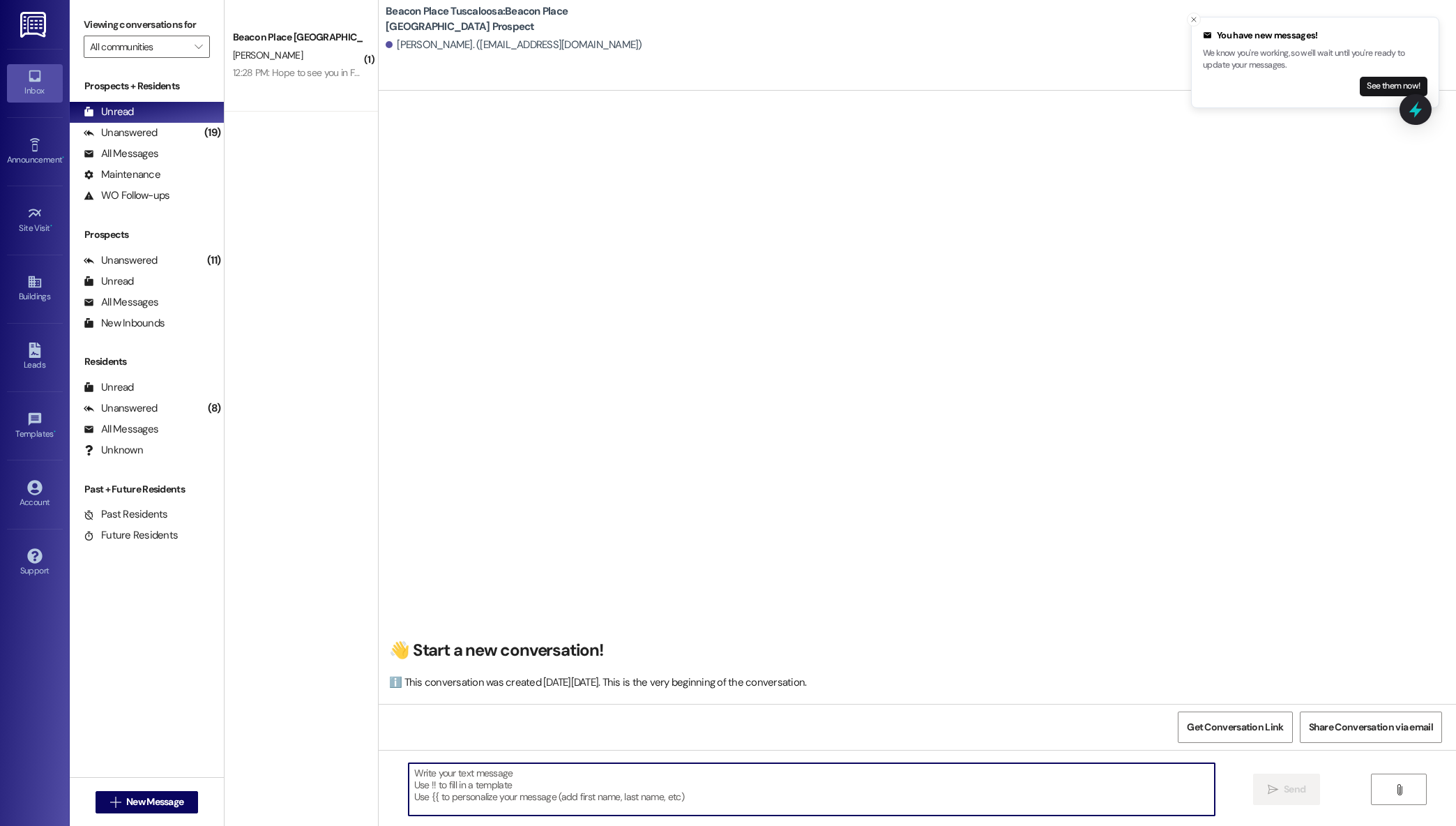
paste textarea "Sarem, Alexcis"
type textarea "S"
click at [408, 772] on textarea at bounding box center [812, 789] width 807 height 52
paste textarea "Hi Tia, This is Summer from Beacon Place Tuscaloosa. I just wanted to follow up…"
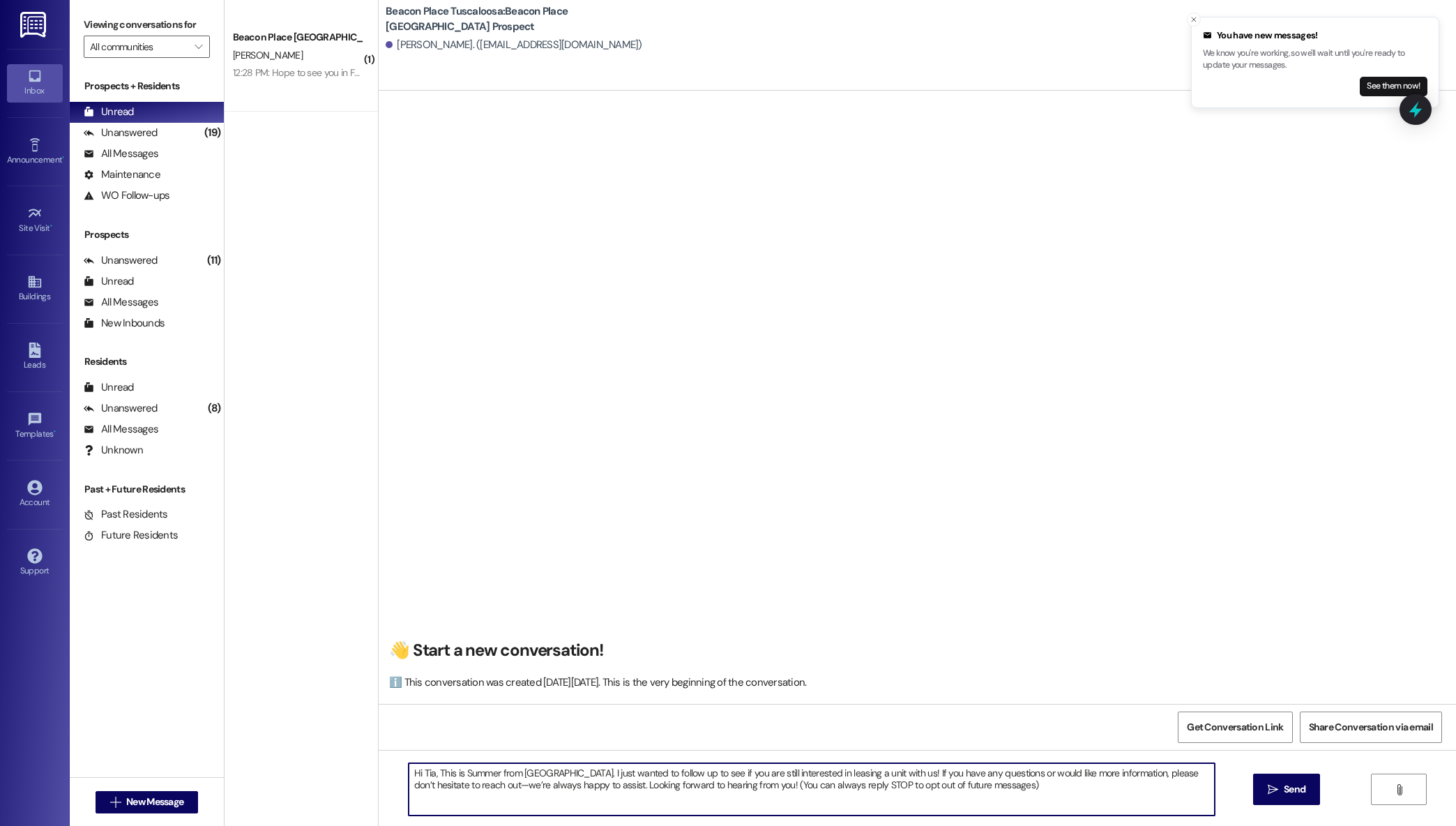
drag, startPoint x: 423, startPoint y: 773, endPoint x: 416, endPoint y: 774, distance: 7.1
click at [416, 774] on textarea "Hi Tia, This is Summer from Beacon Place Tuscaloosa. I just wanted to follow up…" at bounding box center [812, 789] width 807 height 52
click at [474, 775] on textarea "Hi, This is Summer from Beacon Place Tuscaloosa. I just wanted to follow up to …" at bounding box center [812, 789] width 807 height 52
drag, startPoint x: 1039, startPoint y: 785, endPoint x: 588, endPoint y: 757, distance: 451.9
click at [588, 757] on div "Hi, This is Maggie from Beacon Place Tuscaloosa. I just wanted to follow up to …" at bounding box center [918, 802] width 1078 height 105
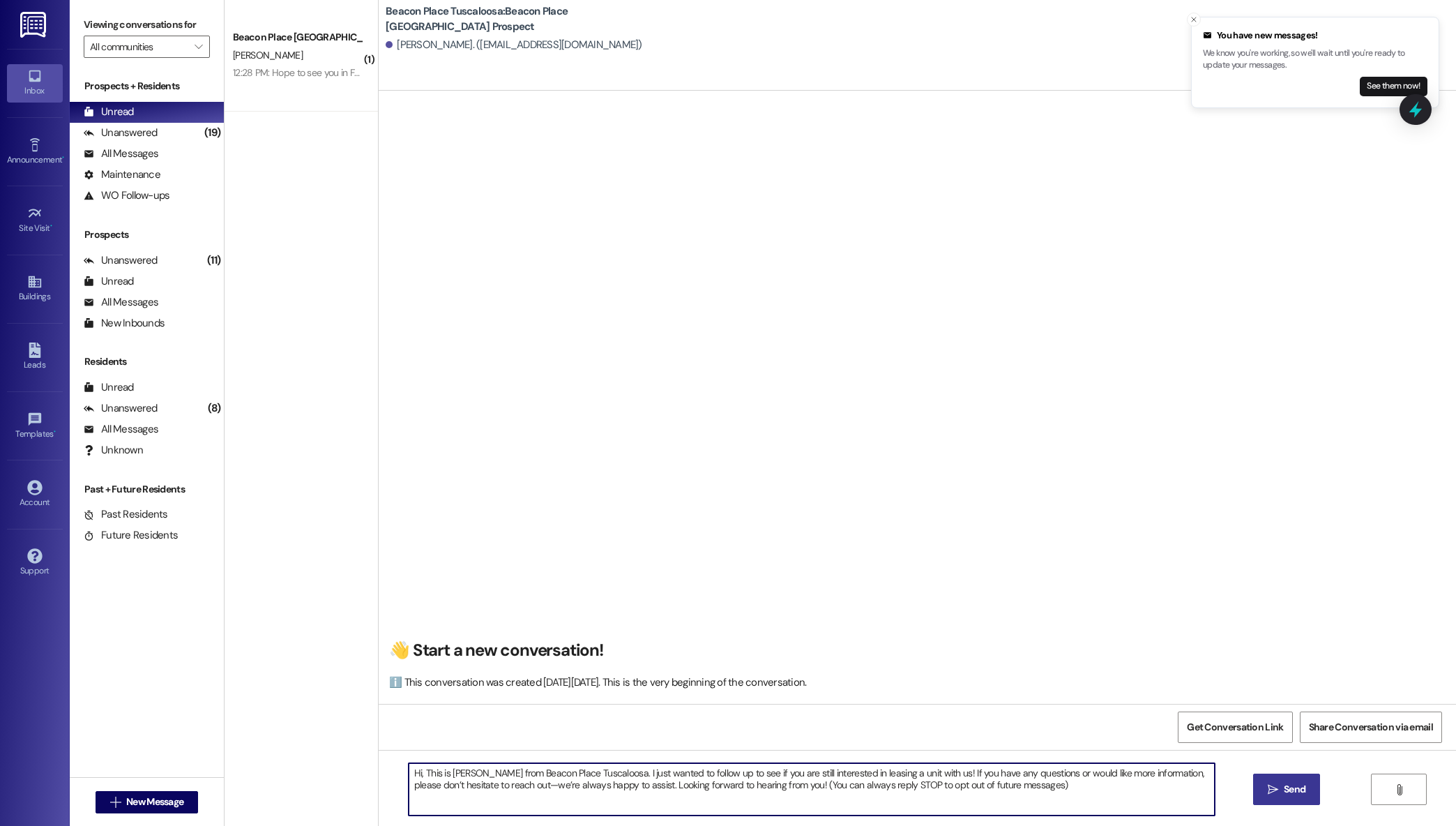
type textarea "Hi, This is Maggie from Beacon Place Tuscaloosa. I just wanted to follow up to …"
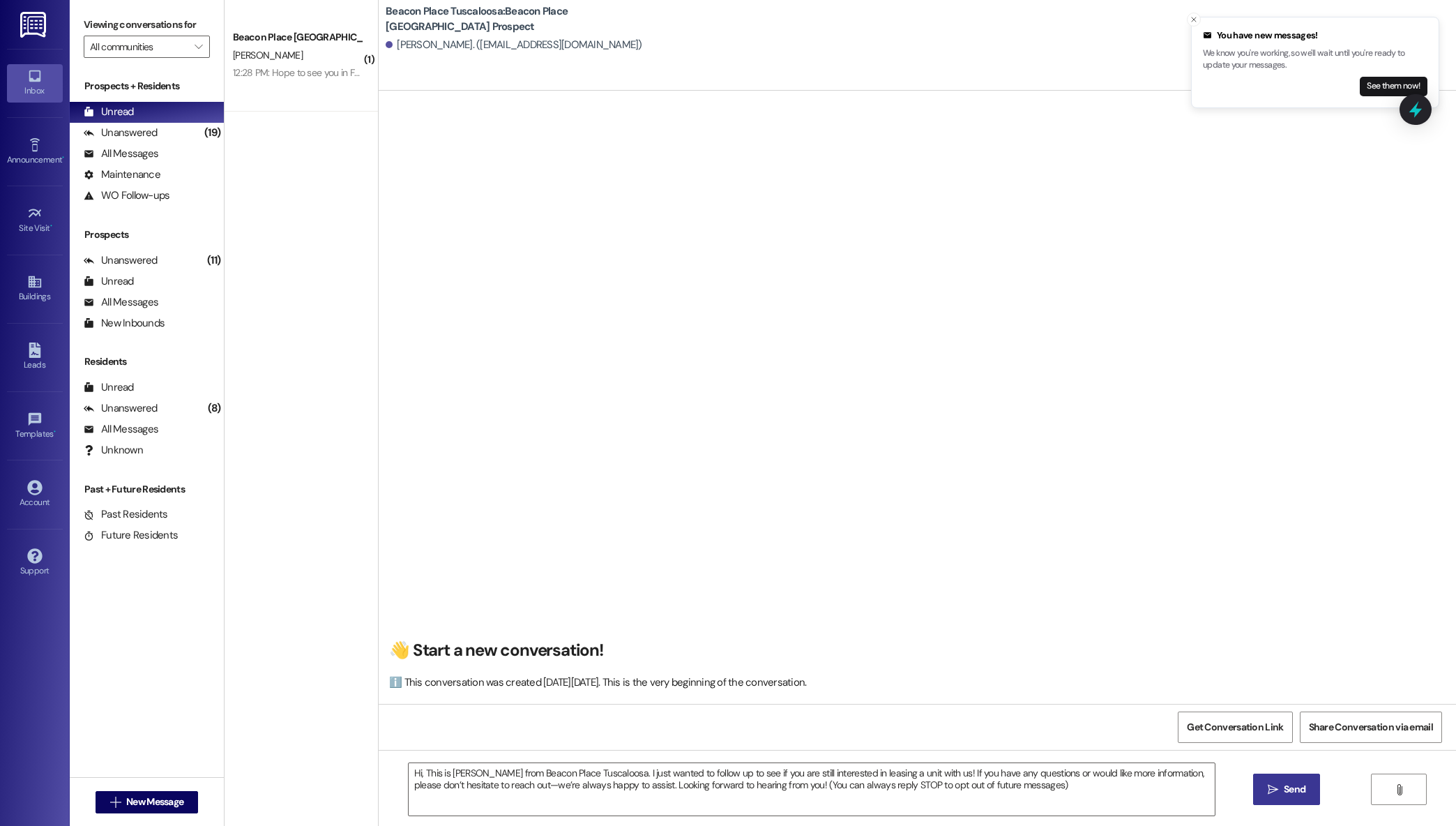
click at [1304, 786] on span "Send" at bounding box center [1295, 789] width 22 height 15
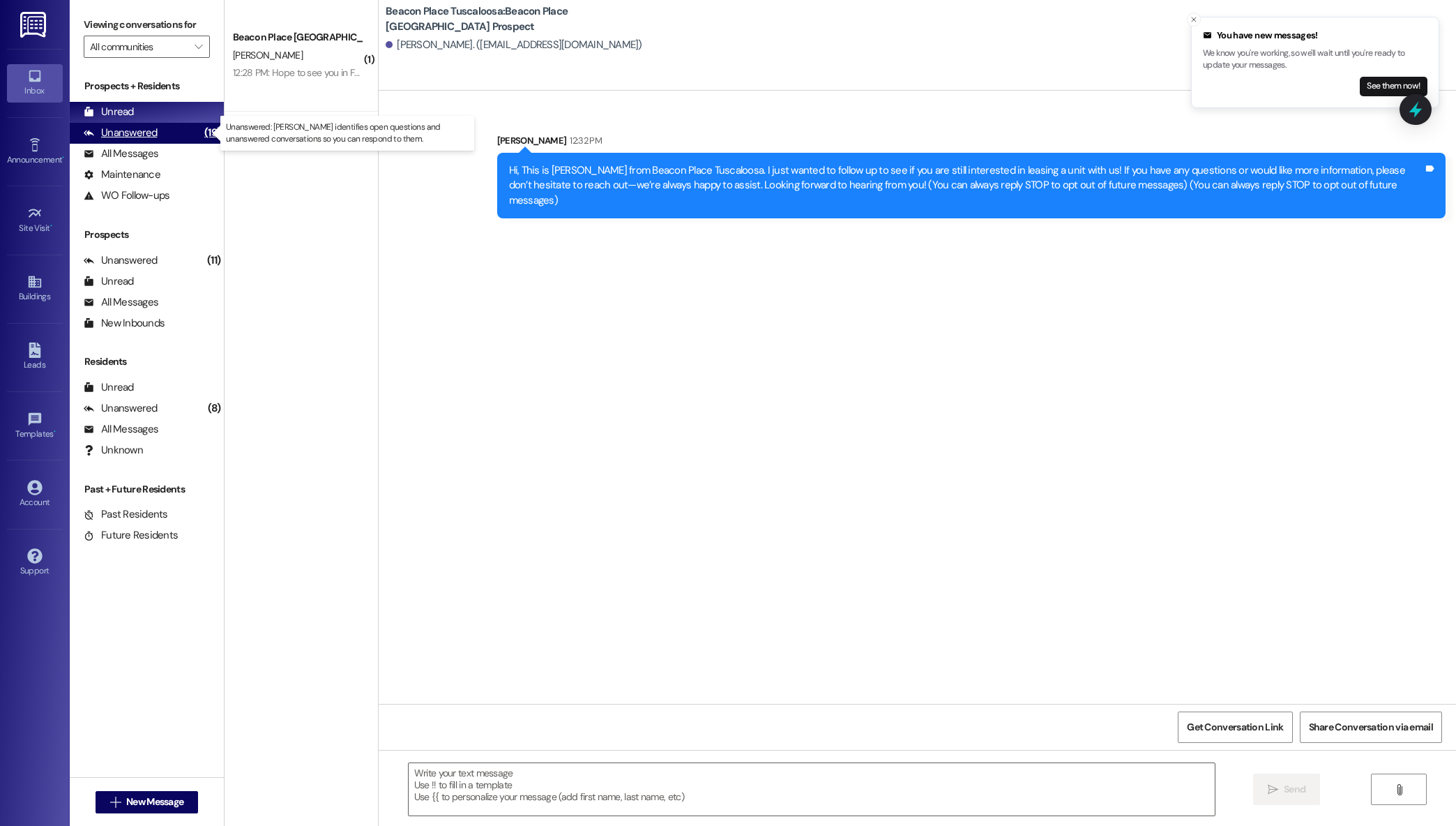
click at [123, 136] on div "Unanswered" at bounding box center [120, 133] width 74 height 15
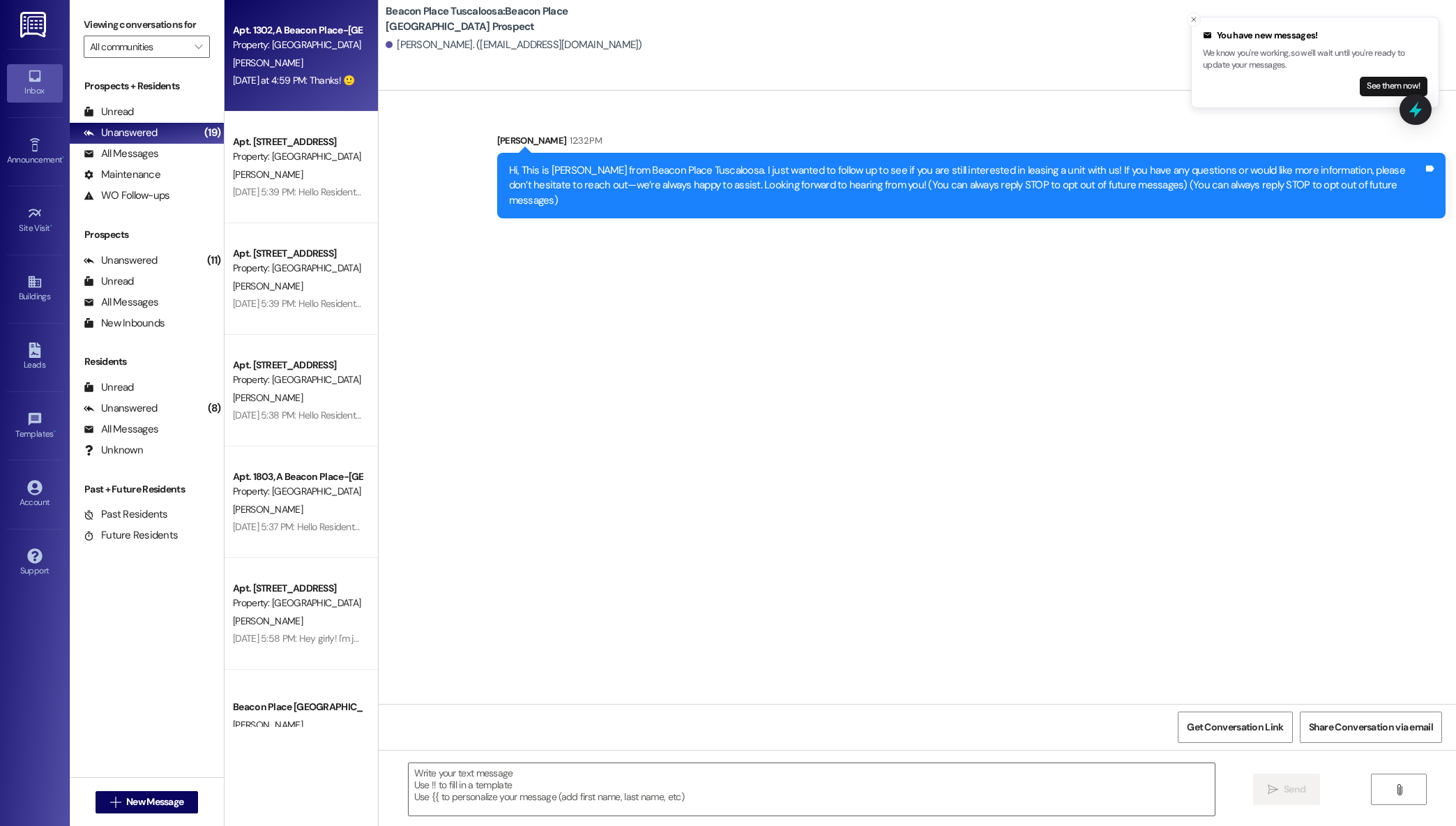
click at [237, 94] on div "Apt. 1302, A Beacon Place-Tuscaloosa Property: Beacon Place Tuscaloosa T. Hill …" at bounding box center [301, 56] width 153 height 112
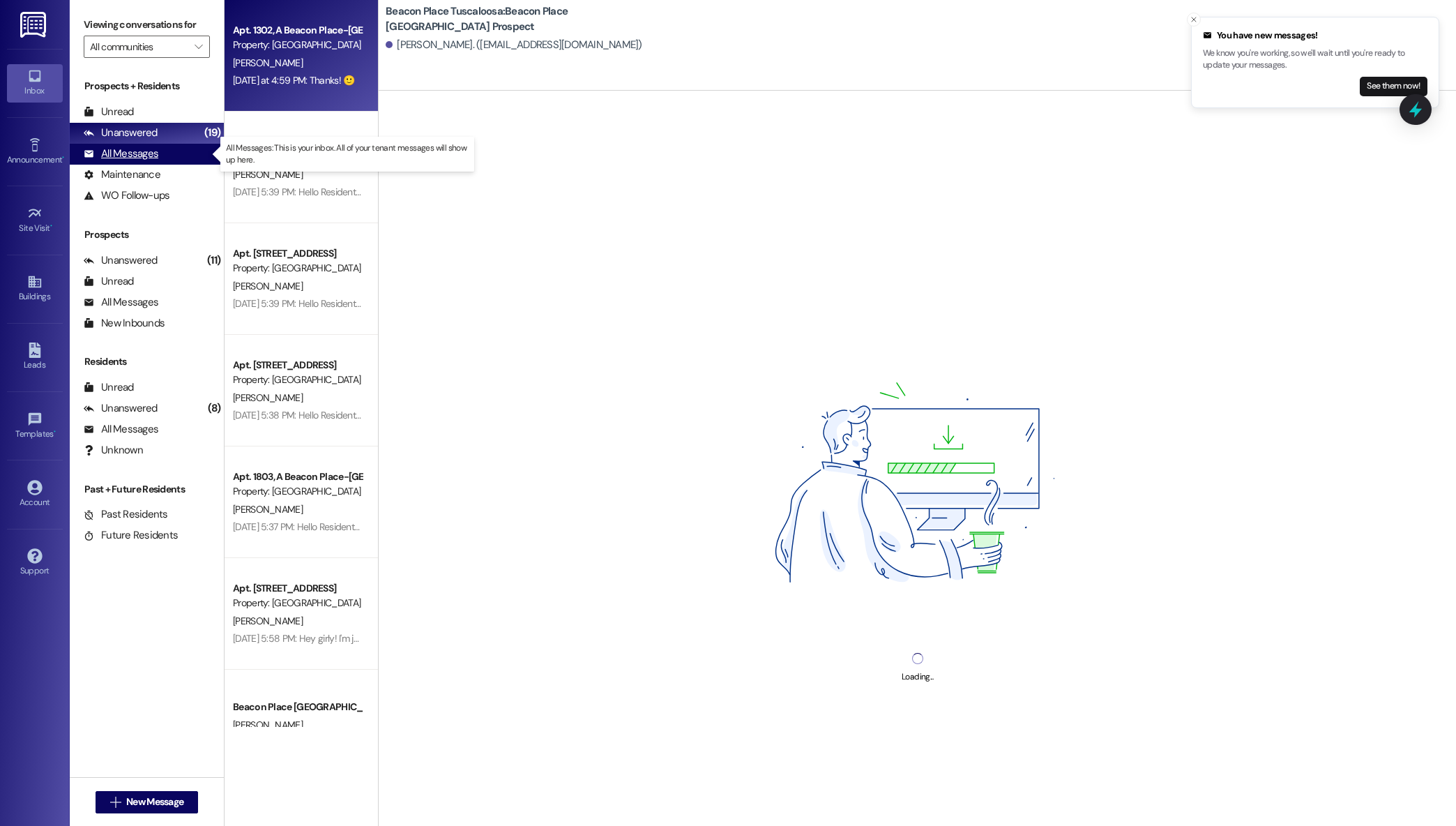
click at [157, 154] on div "All Messages" at bounding box center [121, 153] width 75 height 15
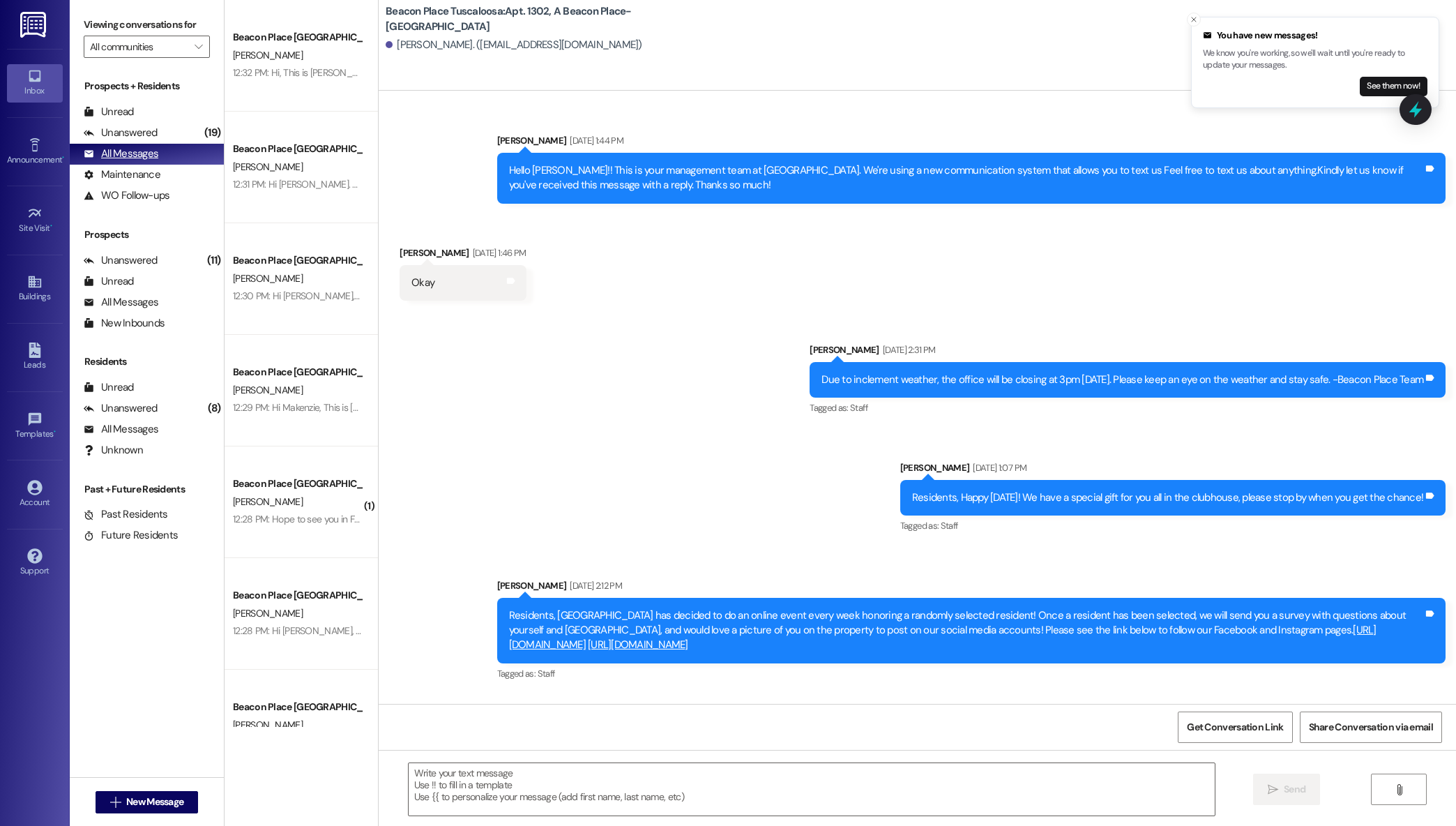
scroll to position [39431, 0]
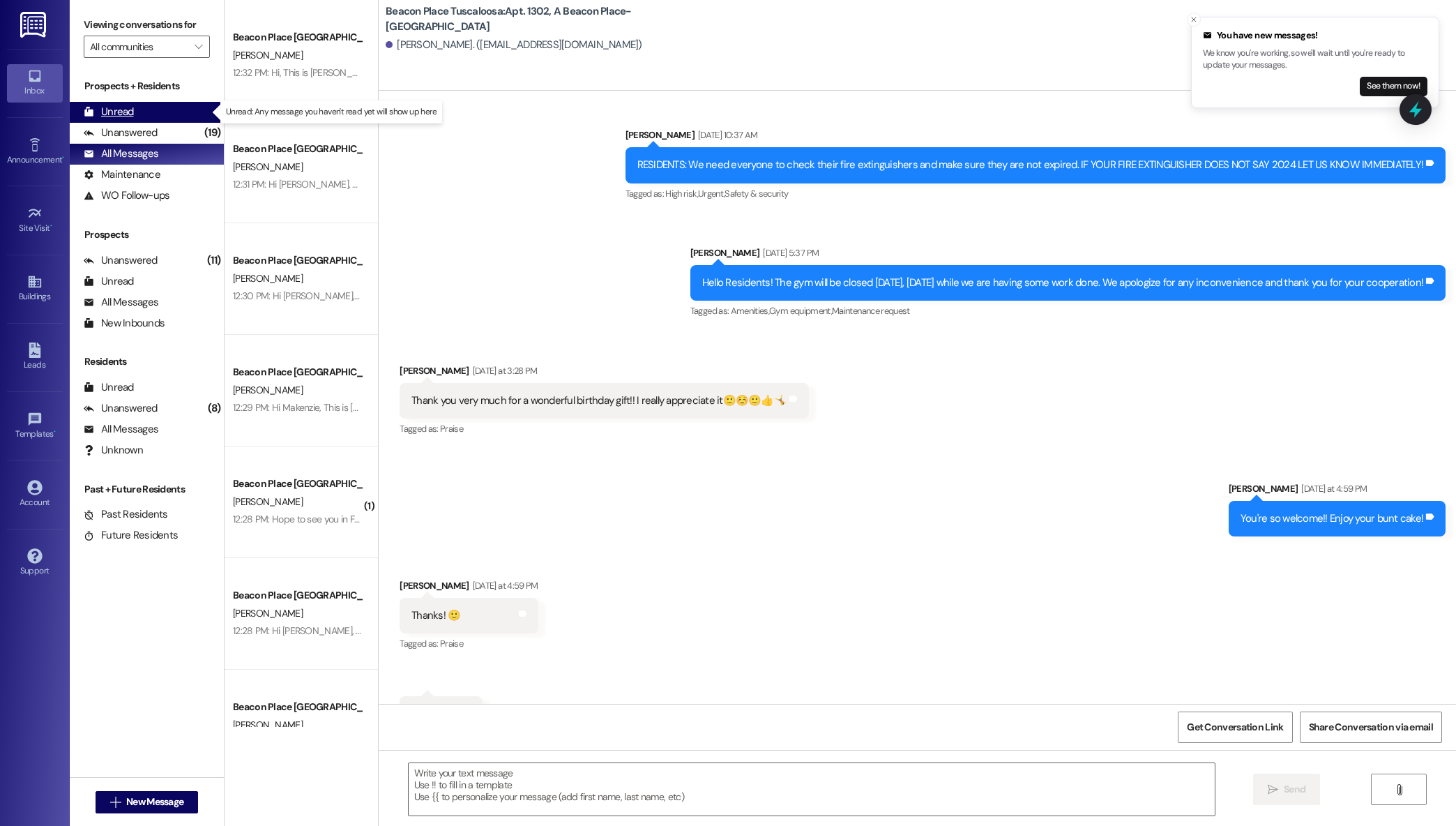
click at [148, 107] on div "Unread (0)" at bounding box center [146, 112] width 154 height 21
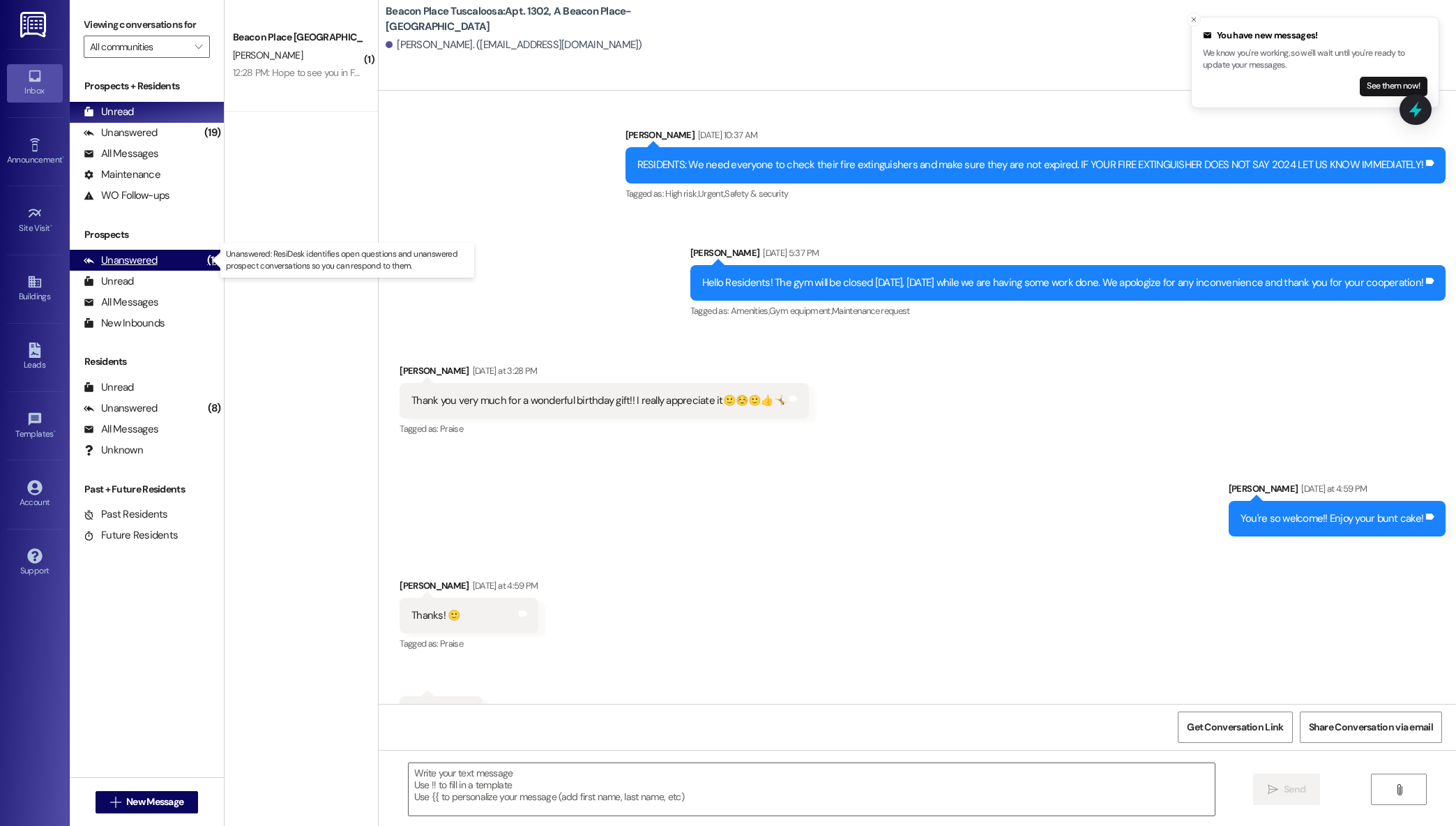
click at [153, 264] on div "Unanswered" at bounding box center [120, 260] width 74 height 15
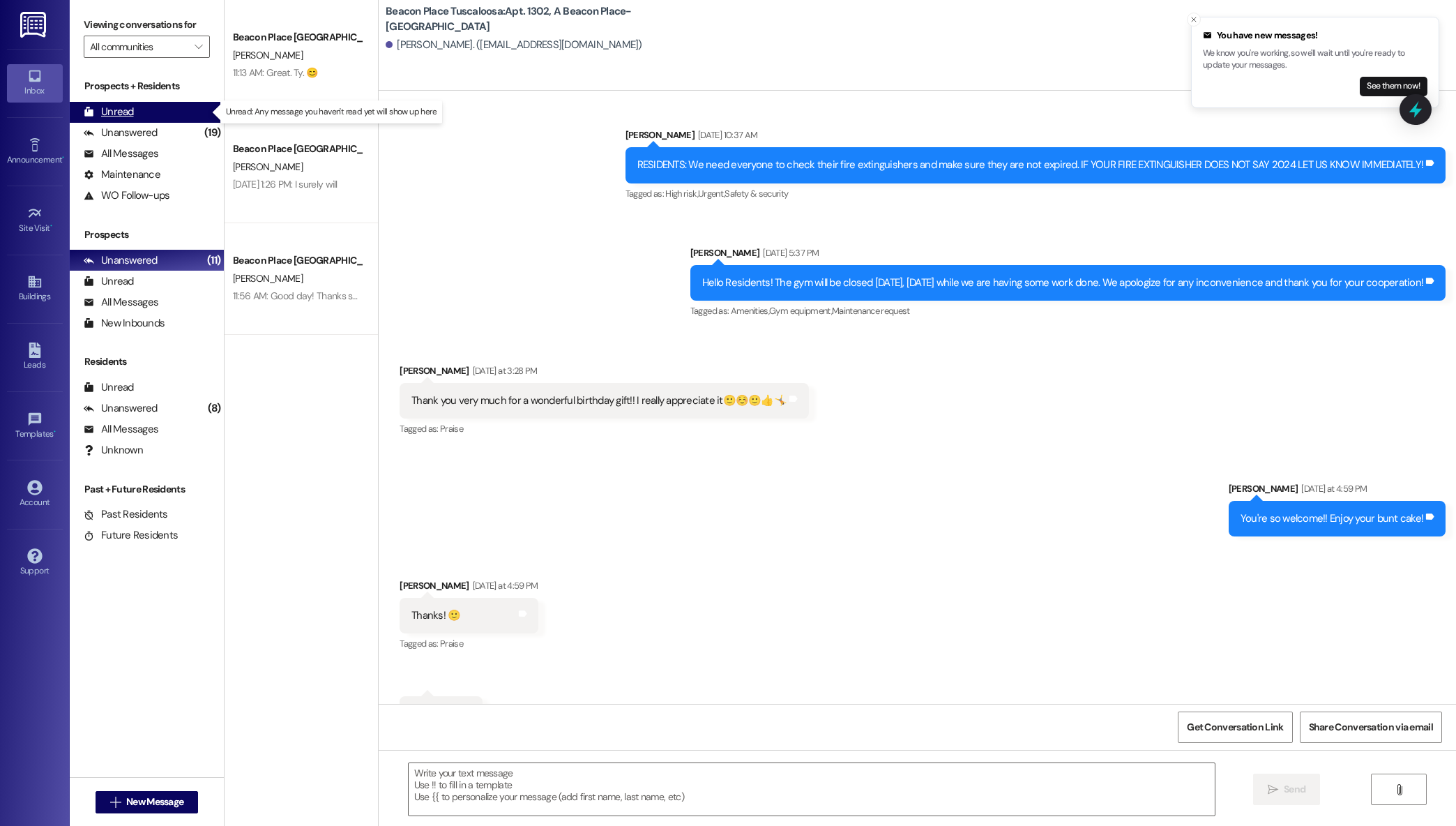
click at [151, 105] on div "Unread (0)" at bounding box center [146, 112] width 154 height 21
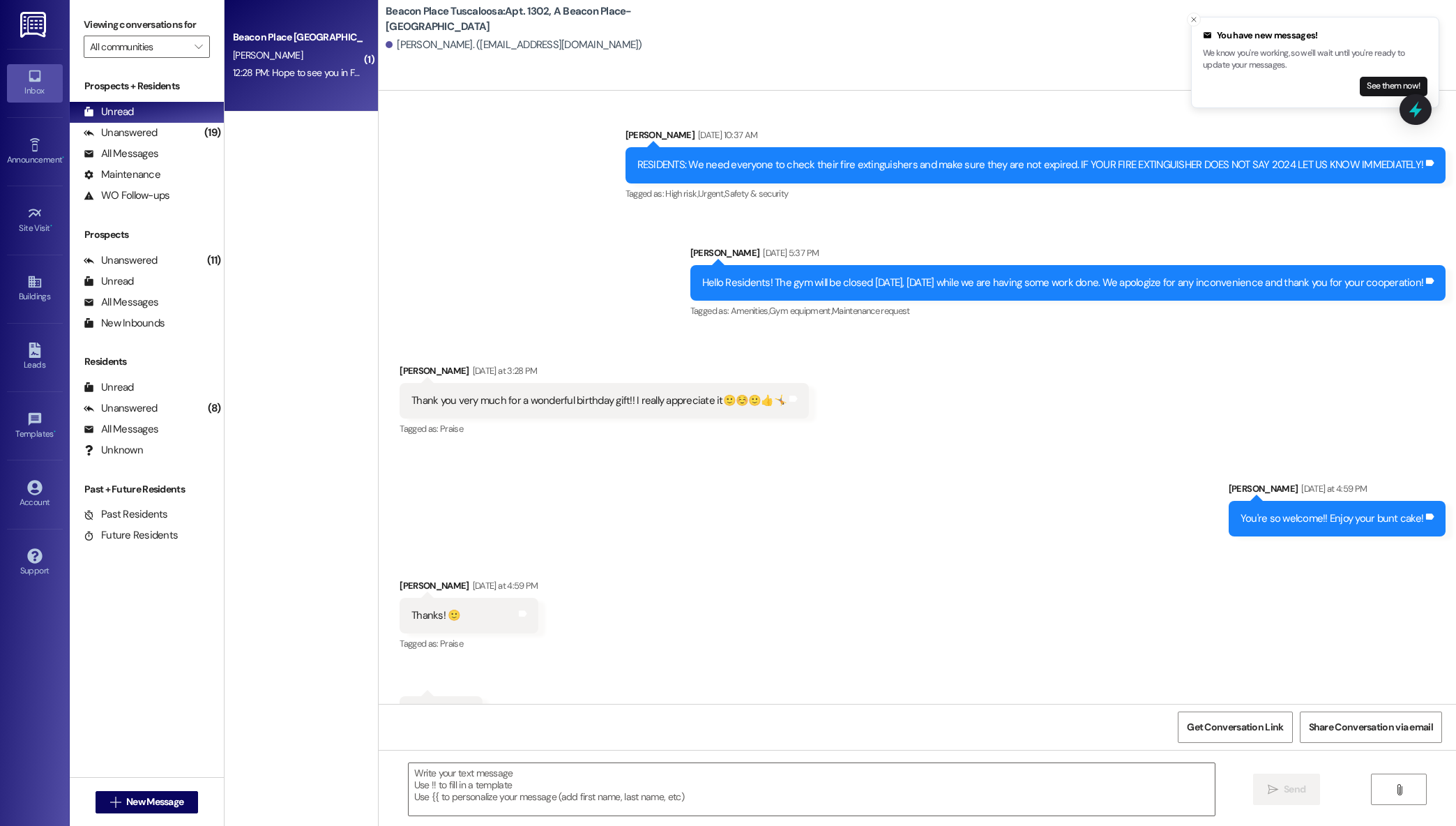
click at [243, 81] on div "12:28 PM: Hope to see you in February 12:28 PM: Hope to see you in February" at bounding box center [297, 73] width 132 height 18
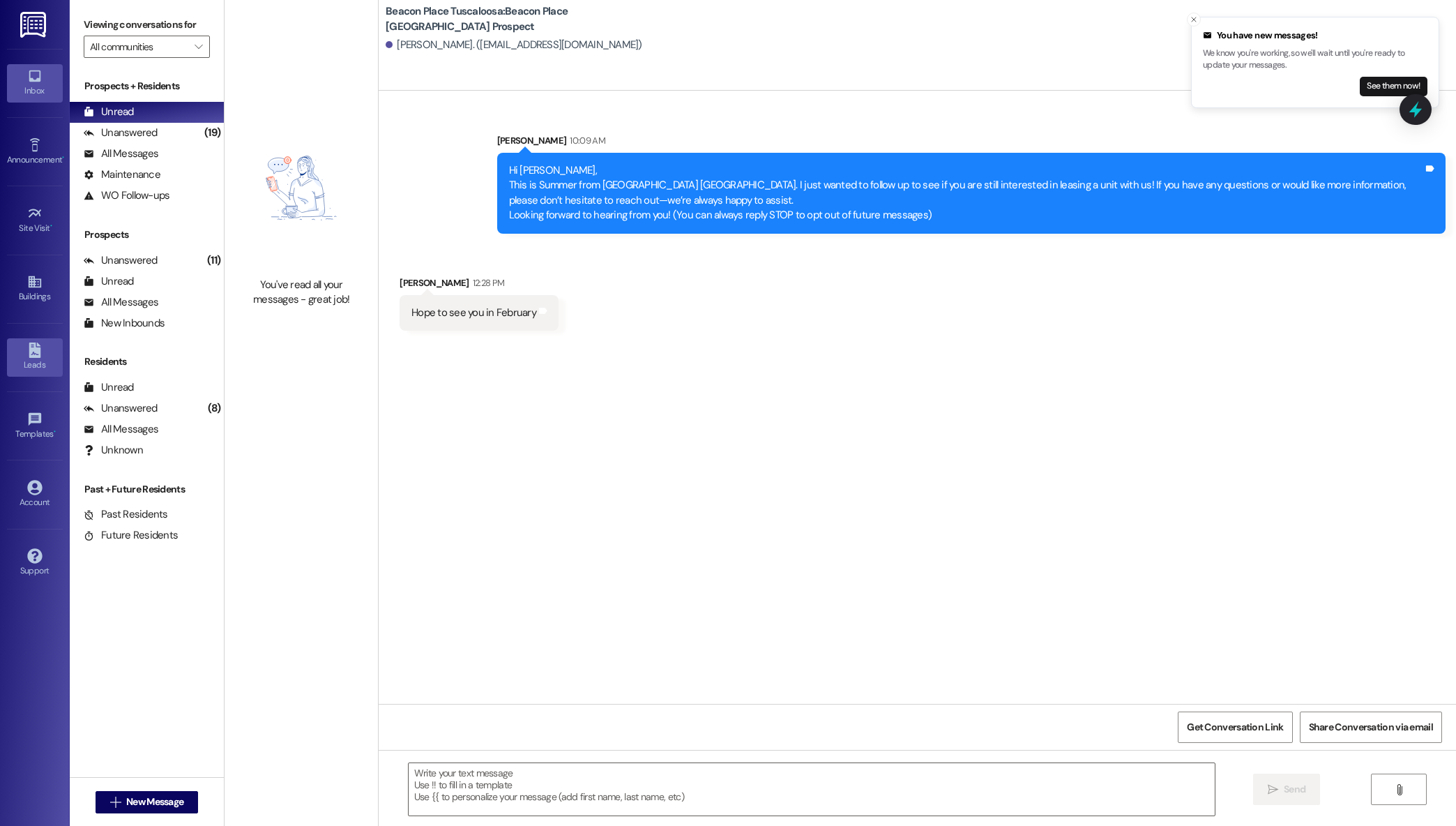
click at [39, 346] on icon at bounding box center [35, 351] width 16 height 16
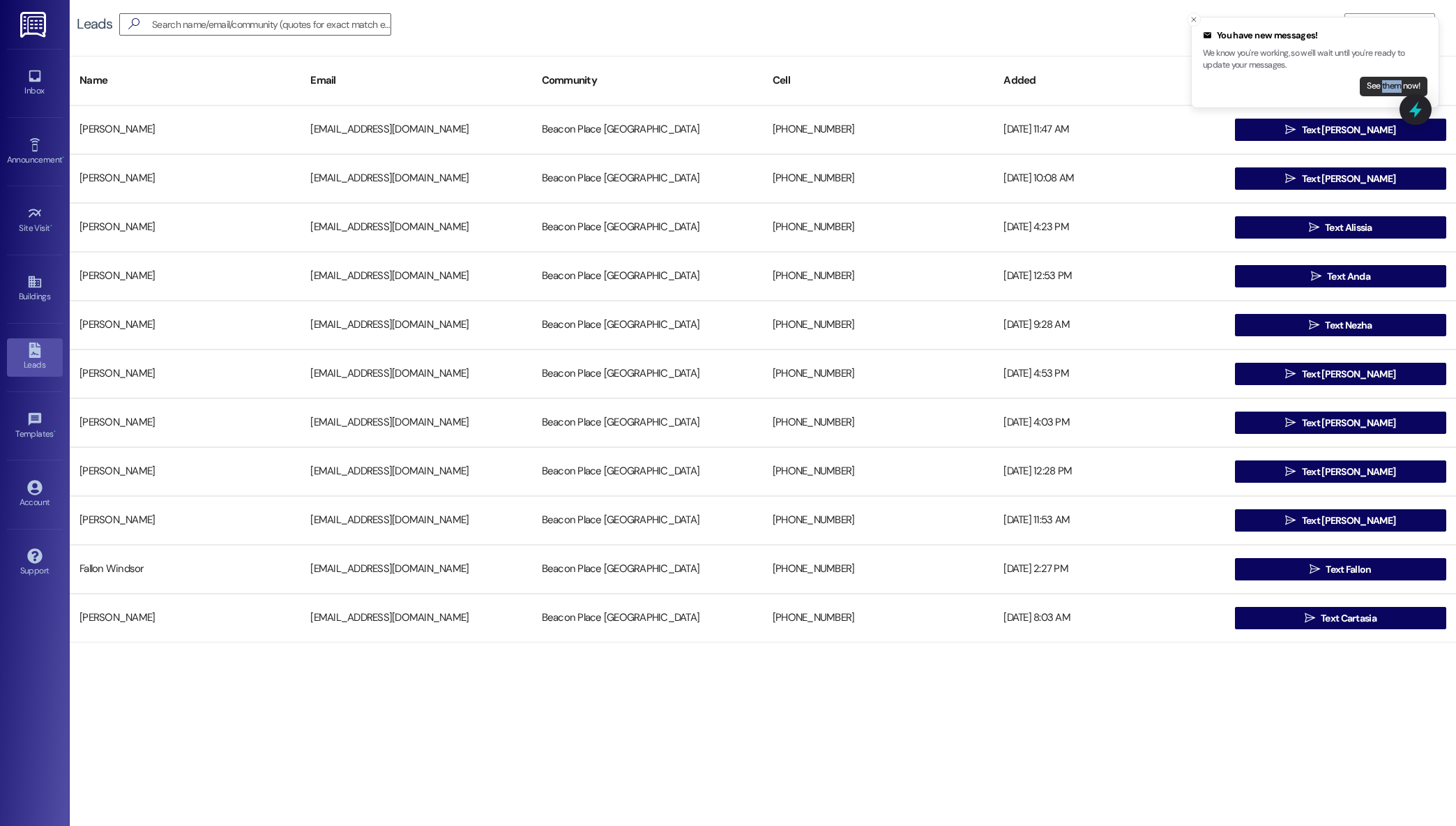
click at [1372, 88] on button "See them now!" at bounding box center [1393, 86] width 68 height 20
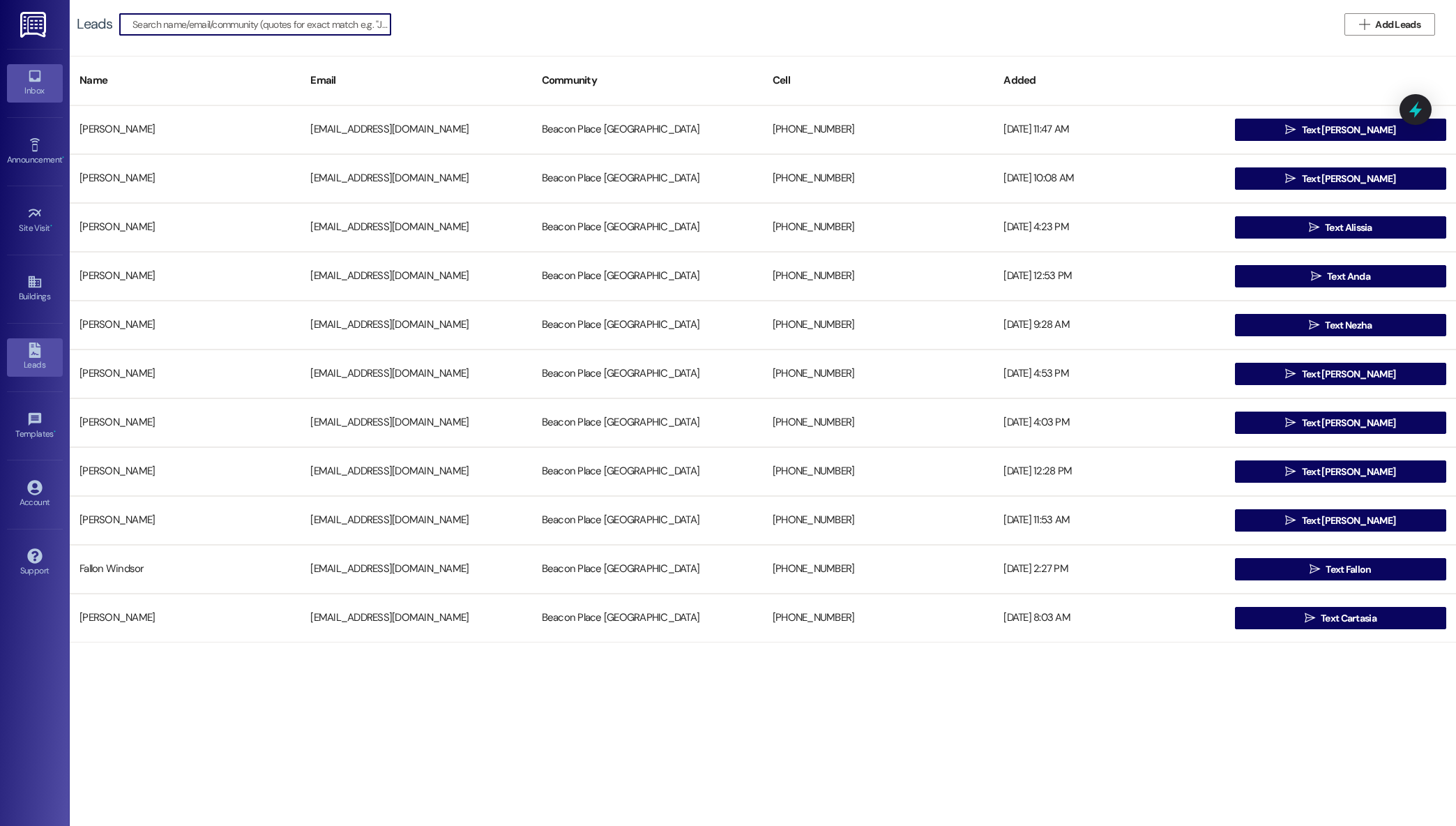
click at [35, 84] on div "Inbox" at bounding box center [34, 90] width 70 height 14
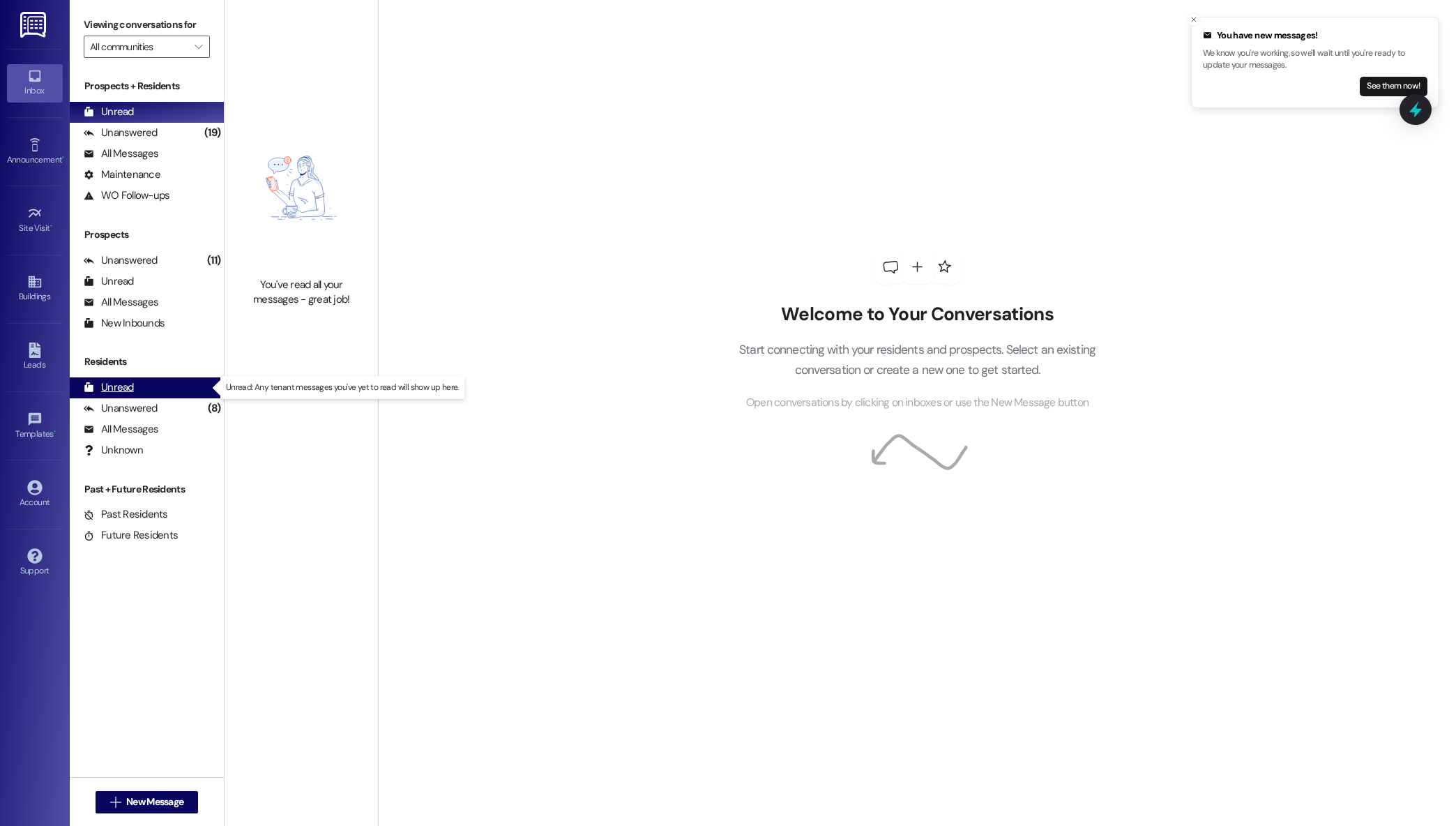
click at [148, 393] on div "Unread (0)" at bounding box center [146, 387] width 154 height 21
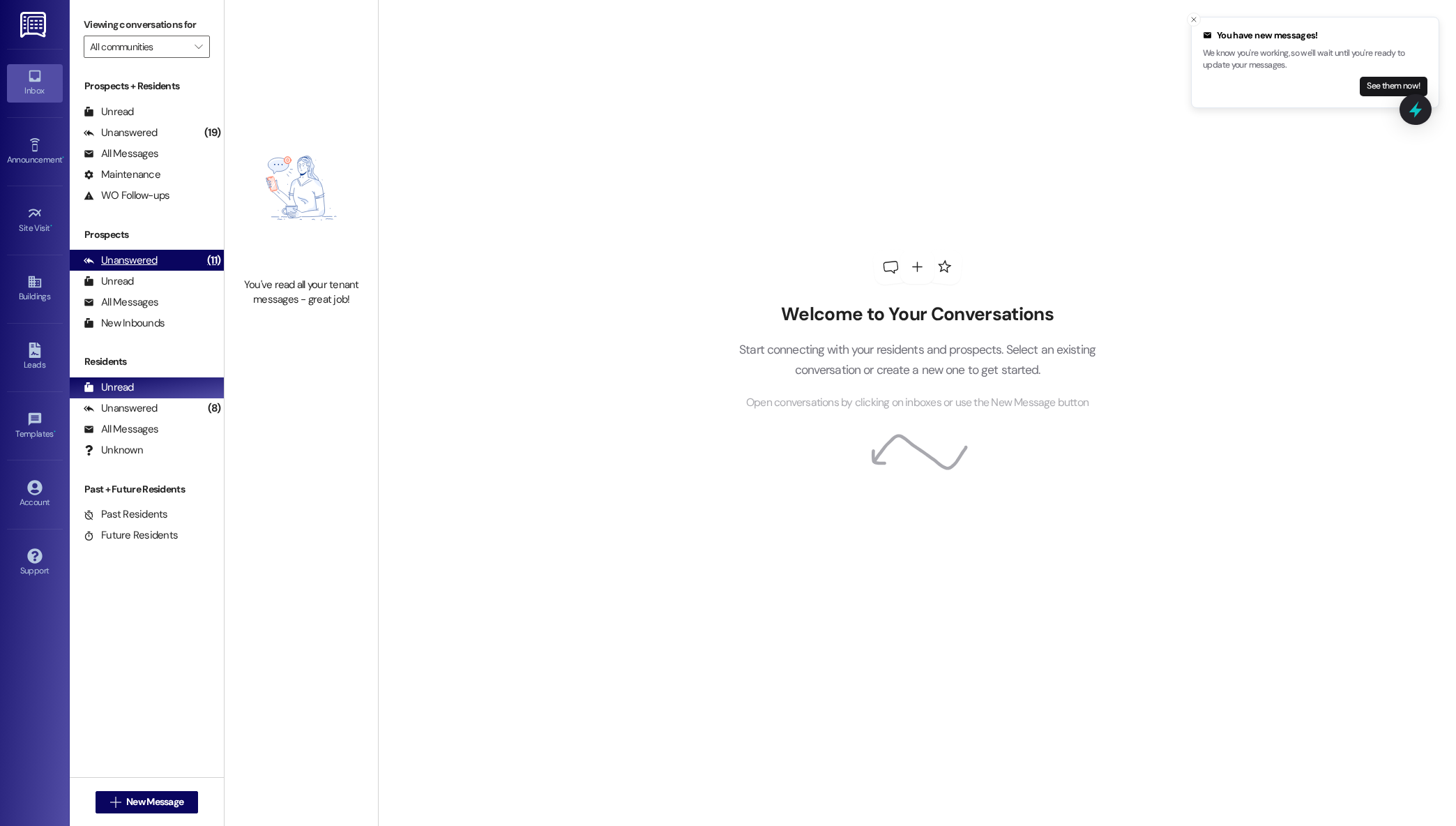
drag, startPoint x: 155, startPoint y: 247, endPoint x: 158, endPoint y: 254, distance: 7.6
click at [155, 249] on div "Prospects Unanswered (11) Unanswered: ResiDesk identifies open questions and un…" at bounding box center [146, 281] width 154 height 106
click at [158, 254] on div "Unanswered (11)" at bounding box center [146, 259] width 154 height 21
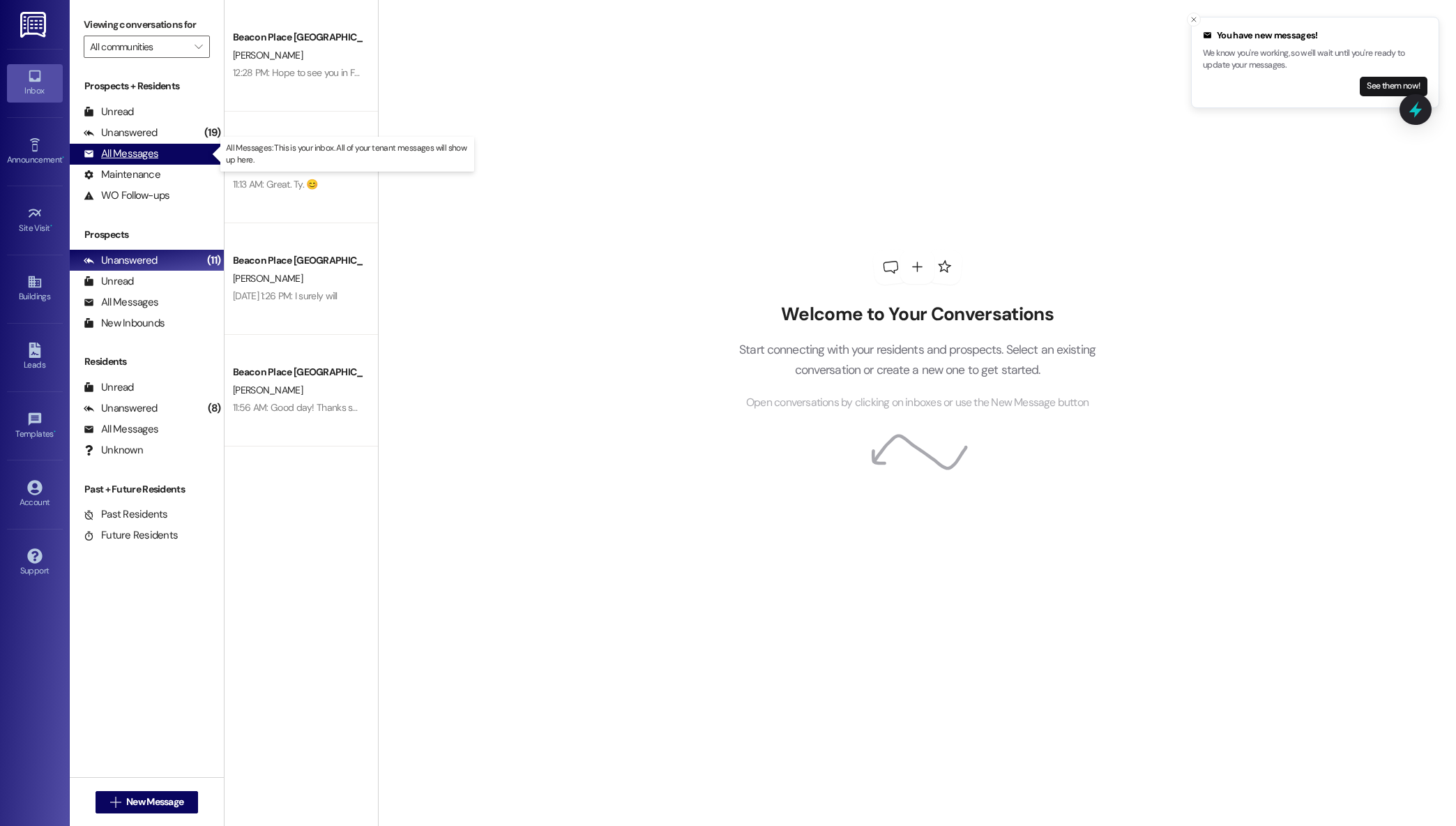
click at [177, 158] on div "All Messages (undefined)" at bounding box center [146, 153] width 154 height 21
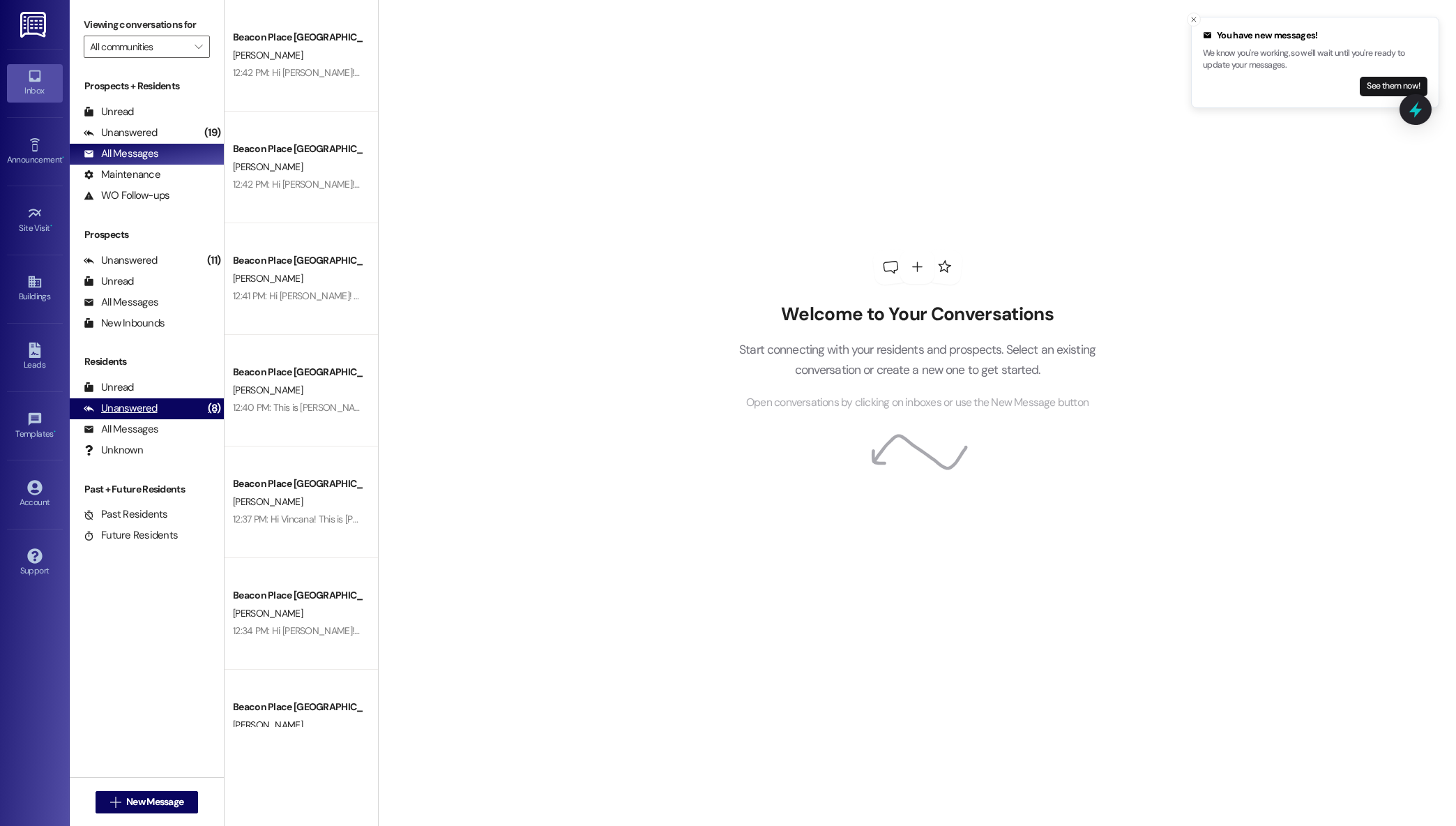
click at [153, 409] on div "Unanswered" at bounding box center [120, 408] width 74 height 15
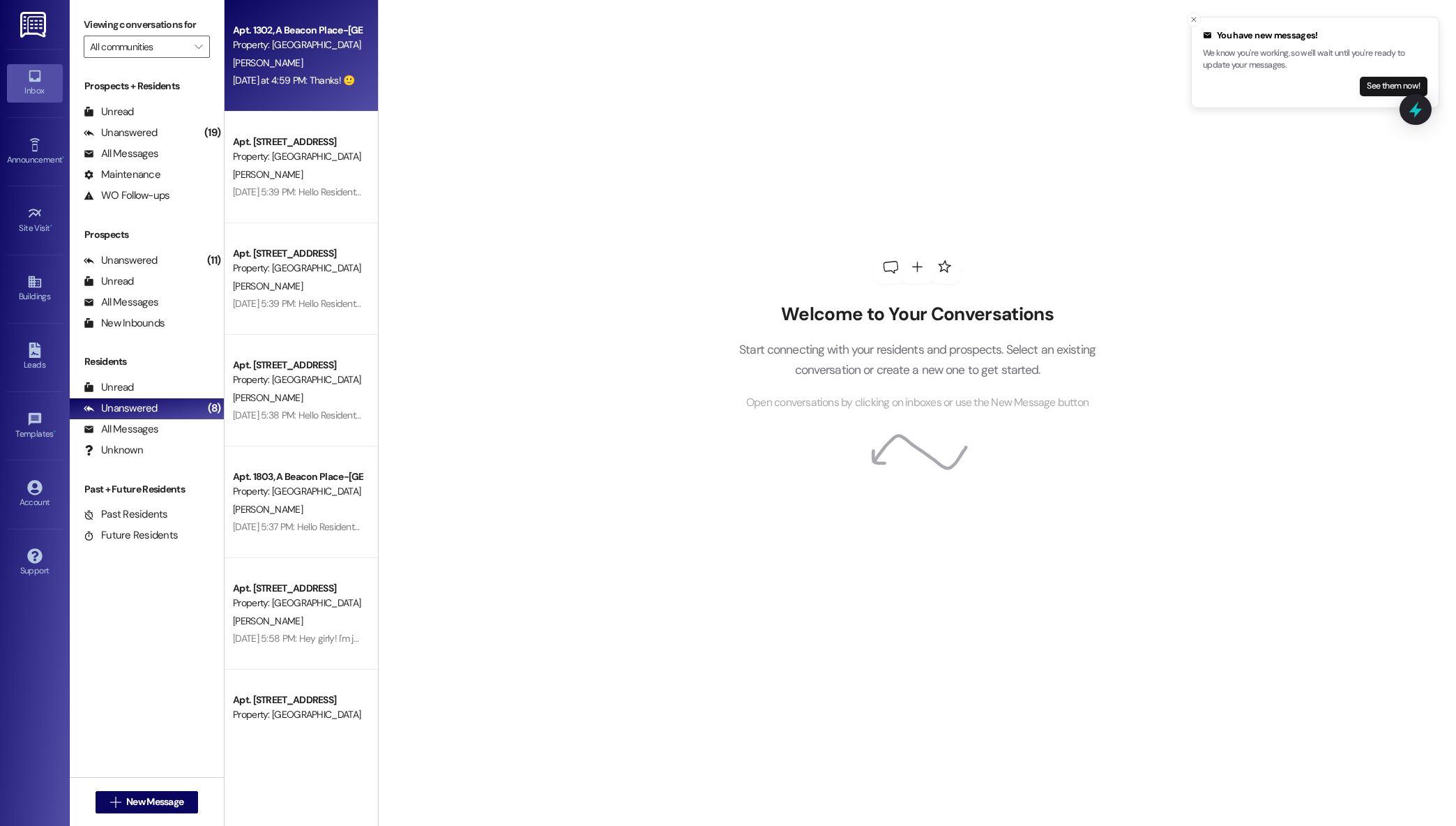
click at [273, 90] on div "Apt. 1302, A Beacon Place-Tuscaloosa Property: Beacon Place Tuscaloosa T. Hill …" at bounding box center [301, 56] width 153 height 112
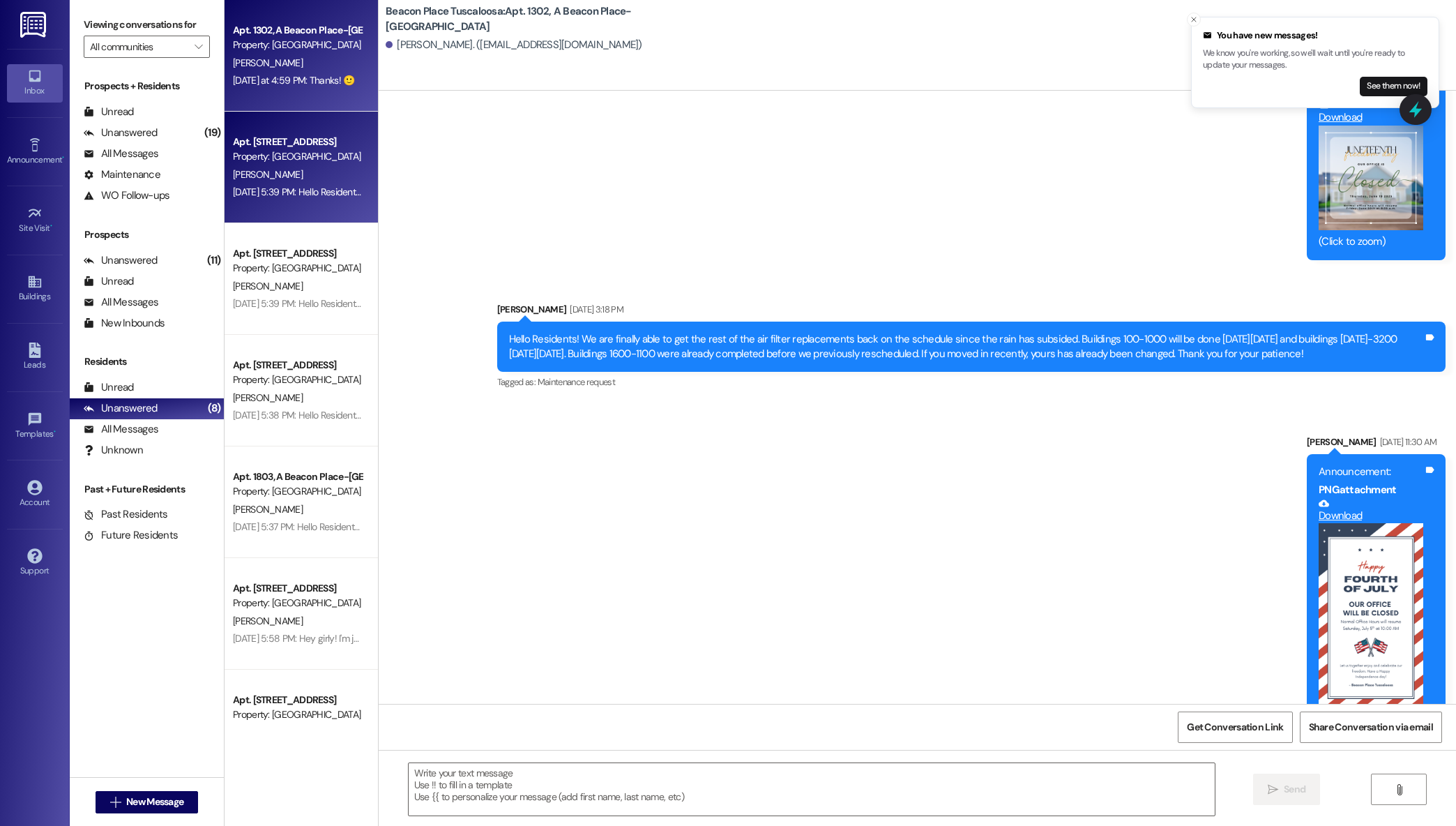
scroll to position [39561, 0]
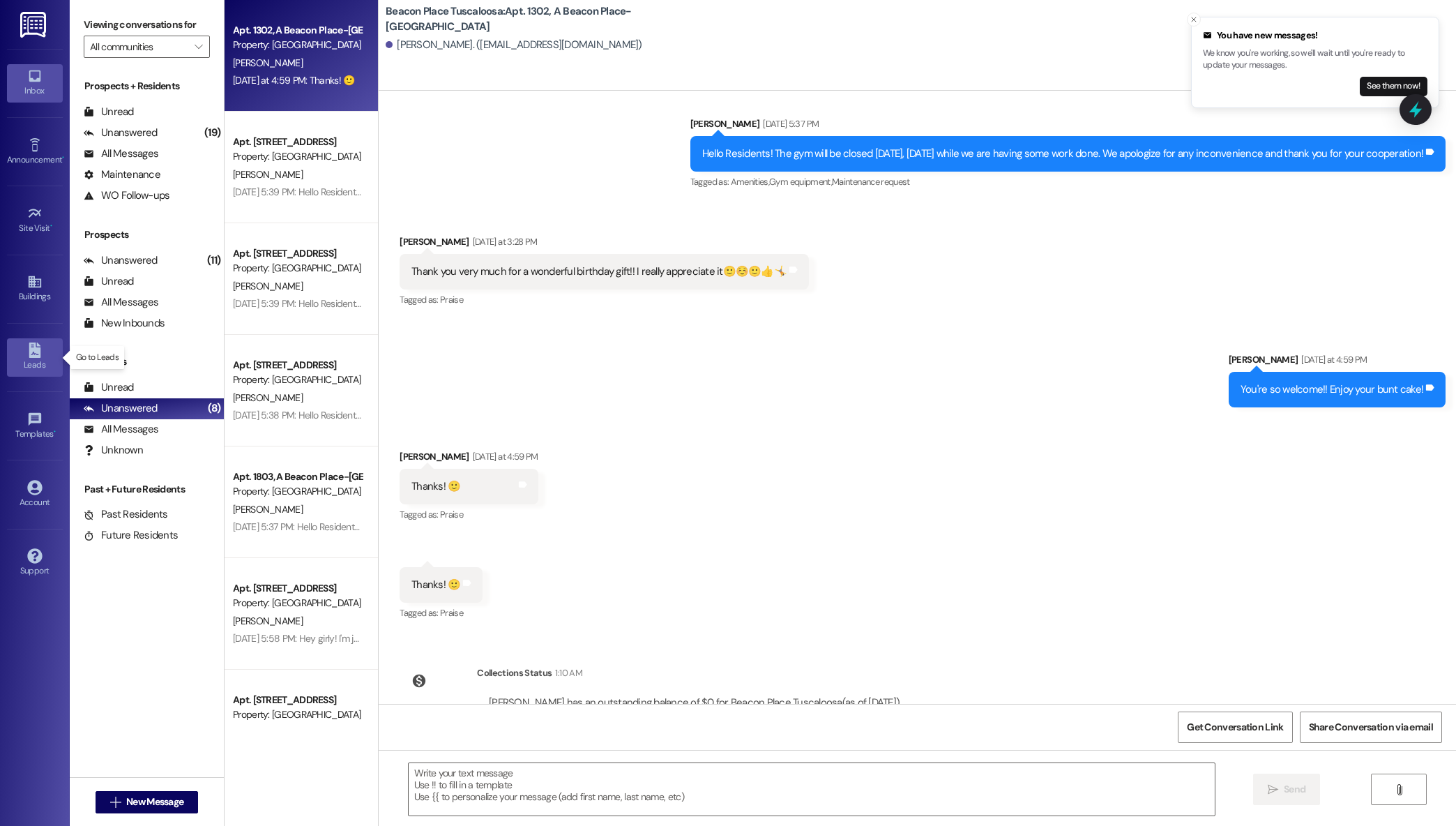
click at [40, 344] on icon at bounding box center [35, 351] width 16 height 16
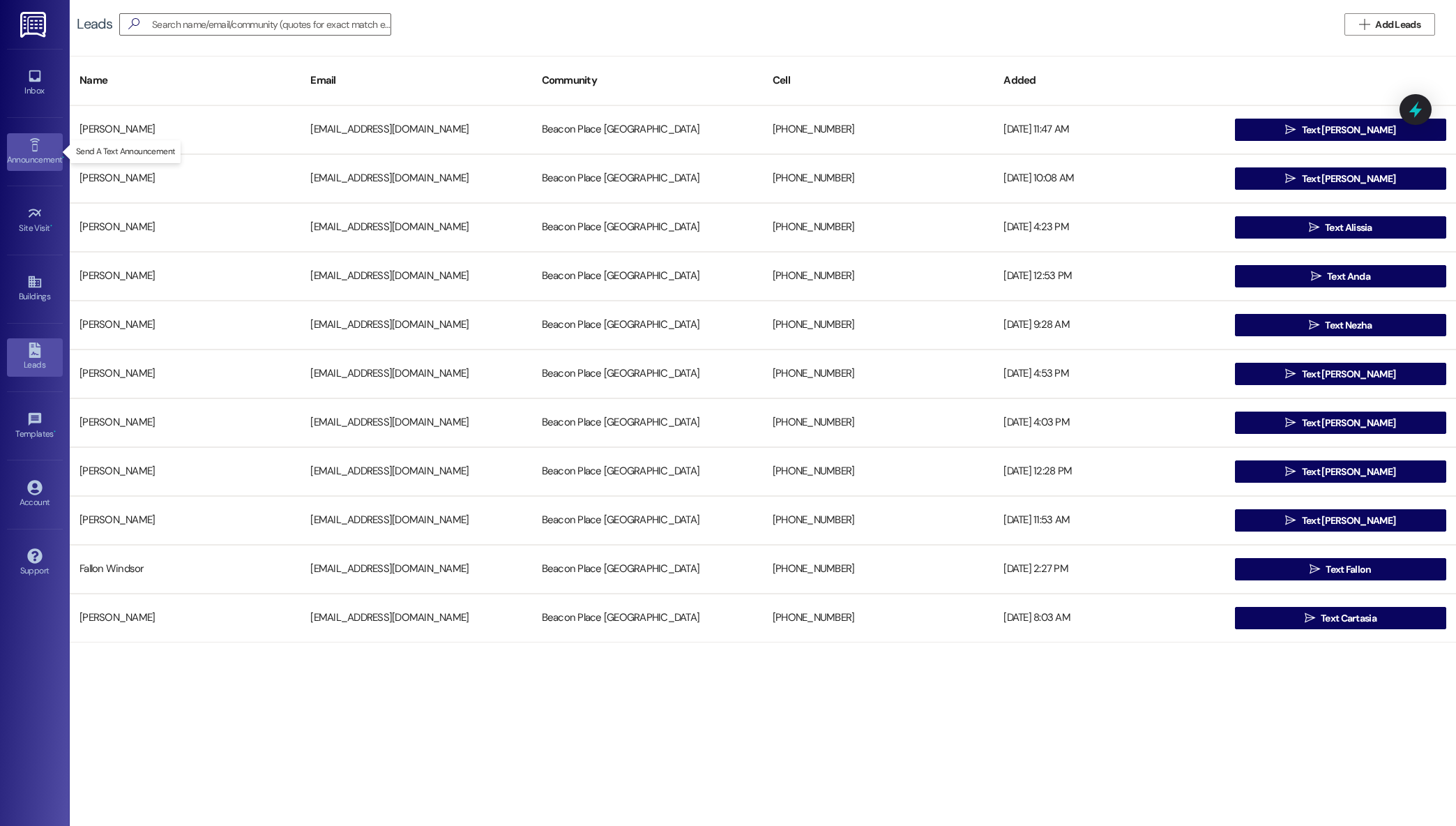
click at [52, 143] on link "Announcement •" at bounding box center [34, 152] width 56 height 37
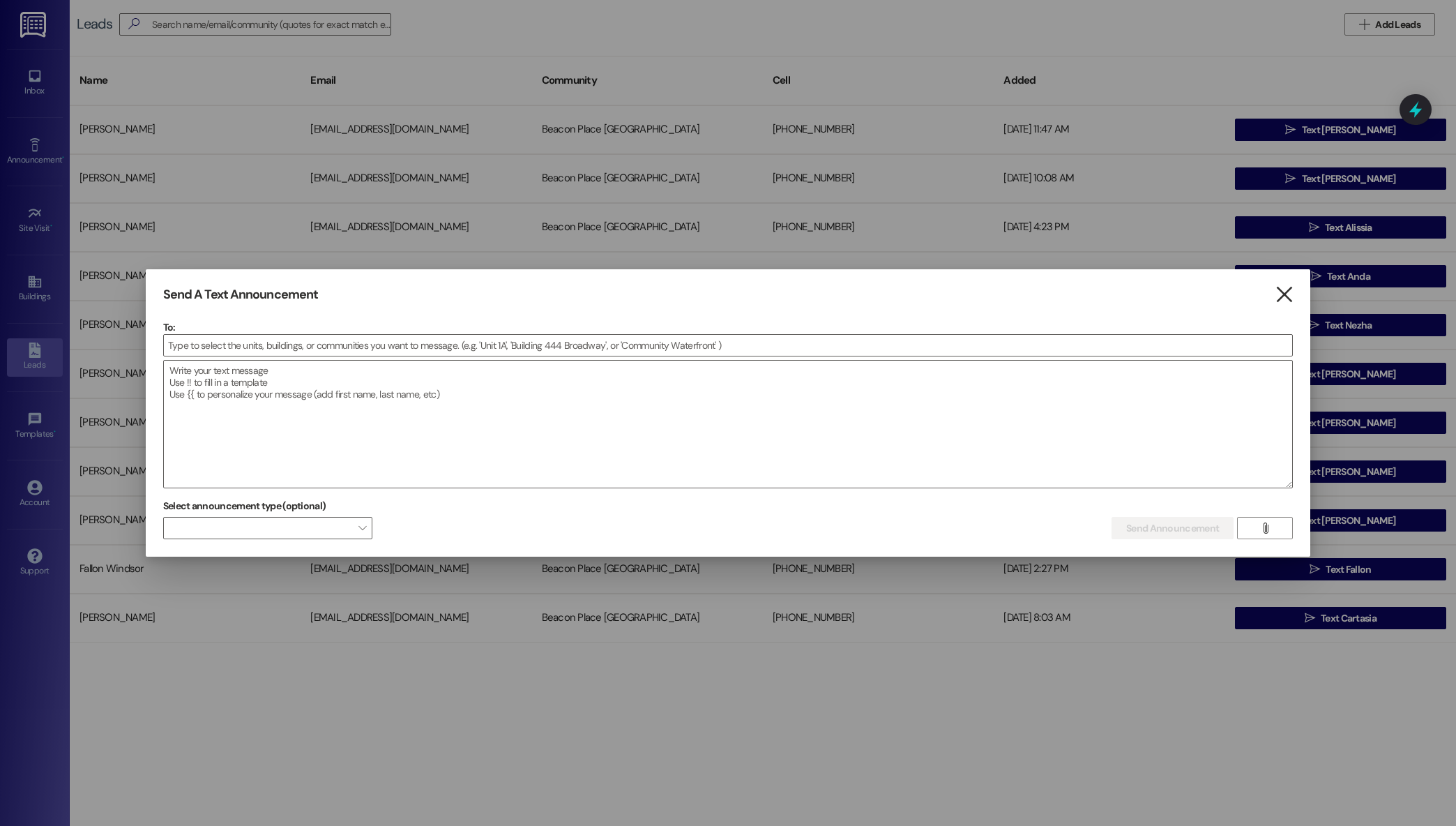
click at [1287, 298] on icon "" at bounding box center [1284, 295] width 19 height 15
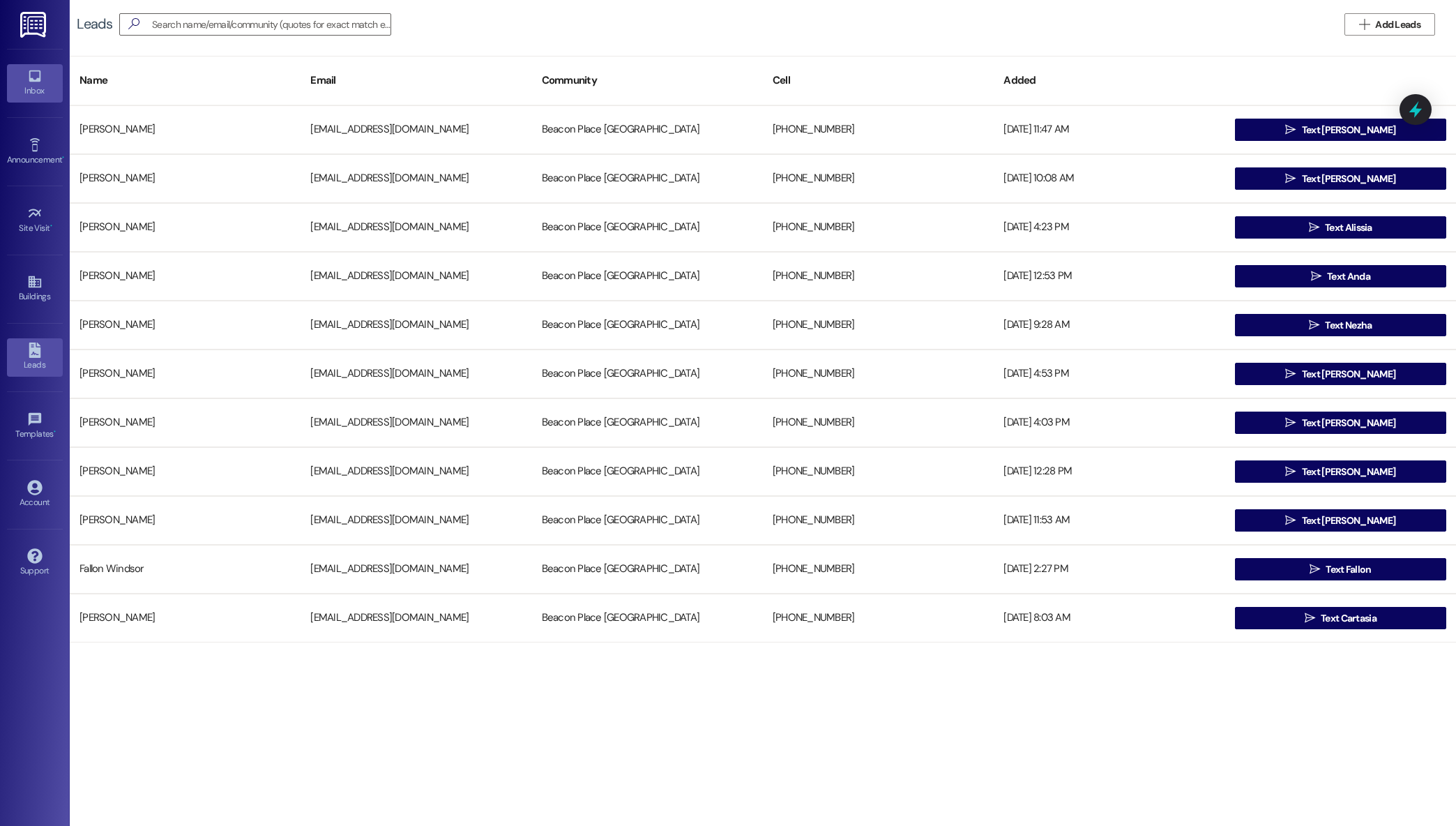
click at [21, 99] on link "Inbox" at bounding box center [34, 83] width 56 height 37
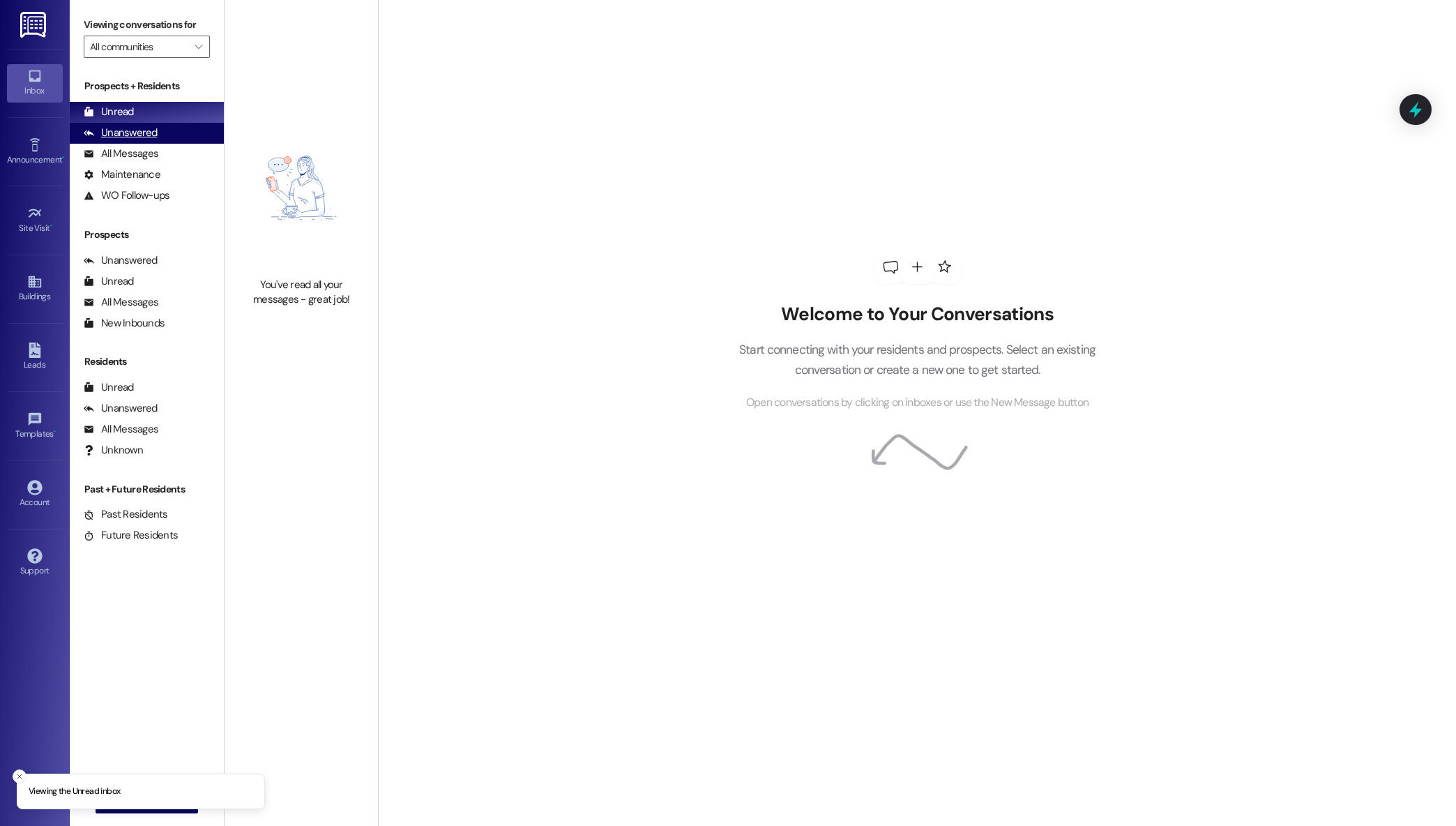
click at [164, 139] on div "Unanswered (0)" at bounding box center [146, 133] width 154 height 21
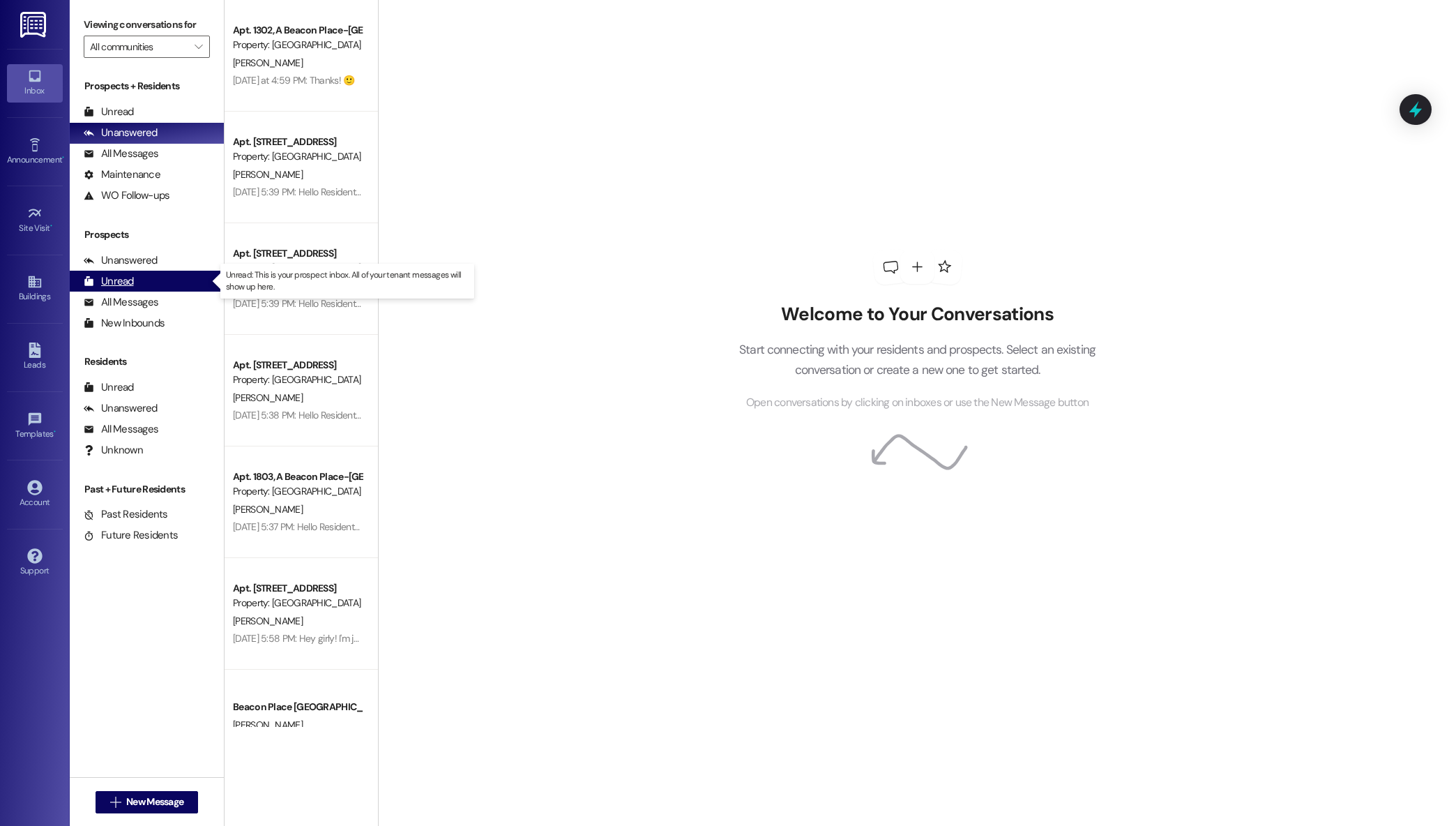
click at [166, 282] on div "Unread (0)" at bounding box center [146, 281] width 154 height 21
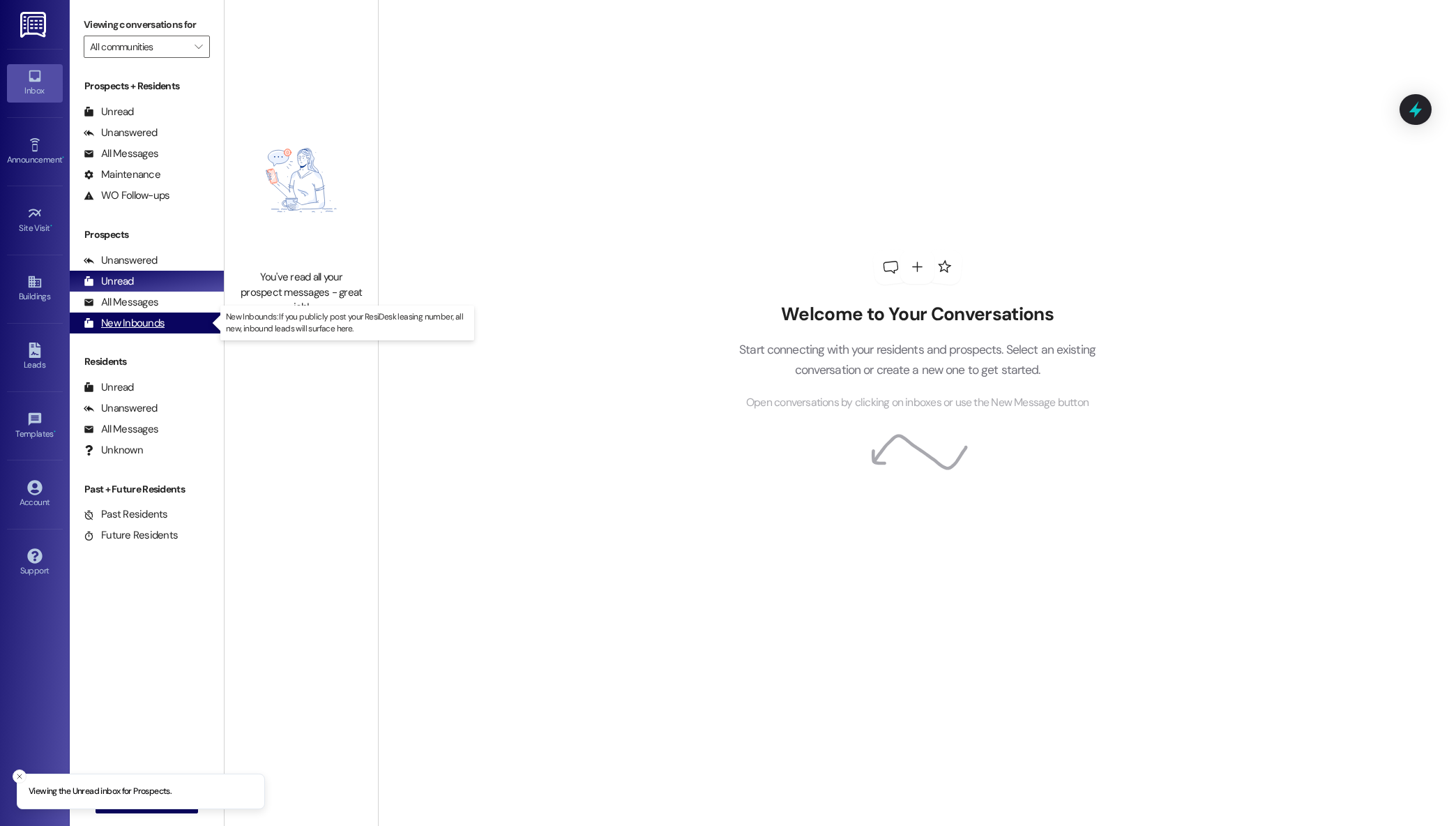
click at [173, 328] on div "New Inbounds (0)" at bounding box center [146, 322] width 154 height 21
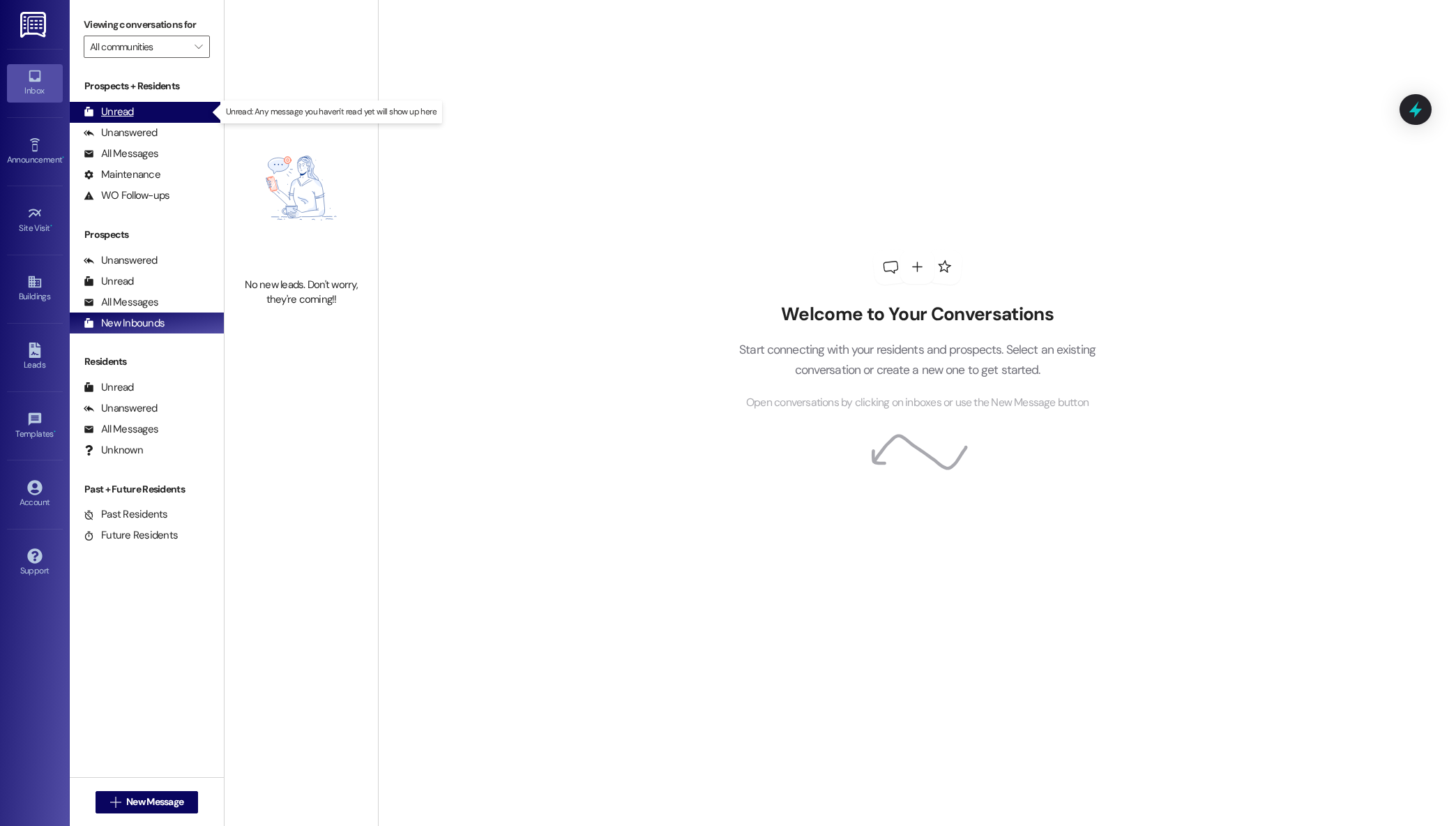
click at [147, 115] on div "Unread (0)" at bounding box center [146, 112] width 154 height 21
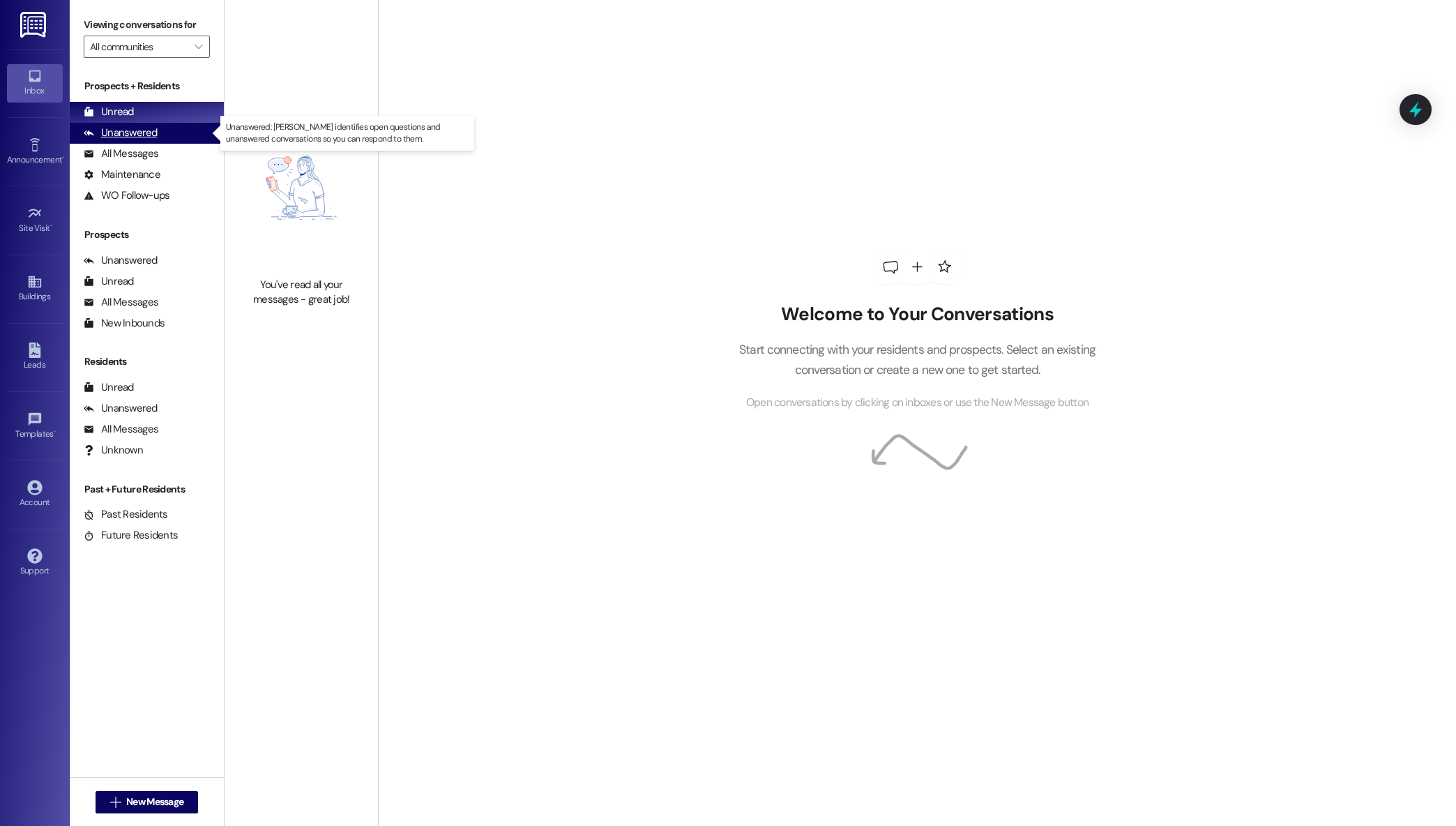
click at [147, 131] on div "Unanswered" at bounding box center [120, 133] width 74 height 15
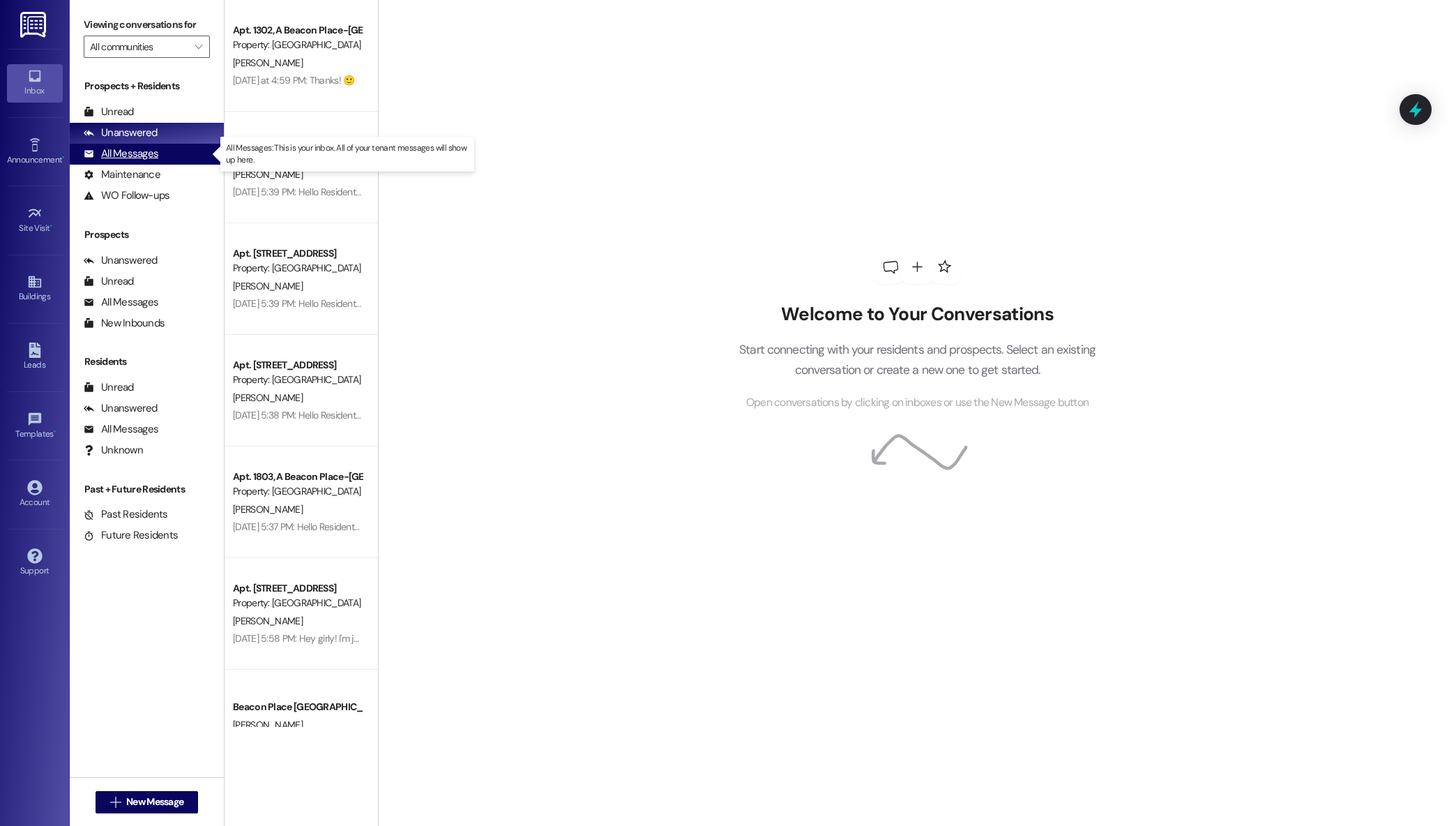
click at [148, 148] on div "All Messages" at bounding box center [121, 153] width 75 height 15
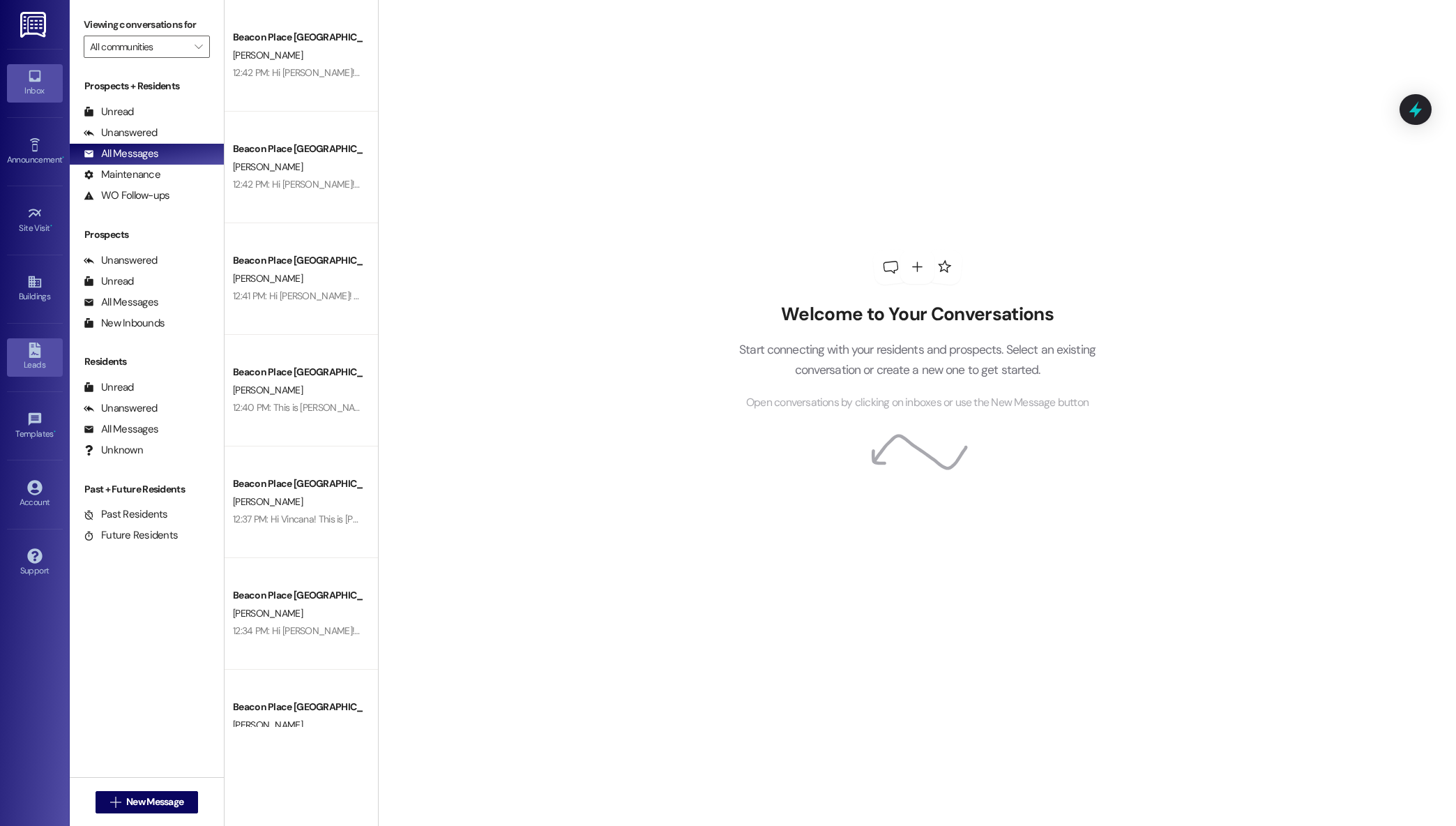
click at [24, 358] on link "Leads" at bounding box center [34, 358] width 56 height 37
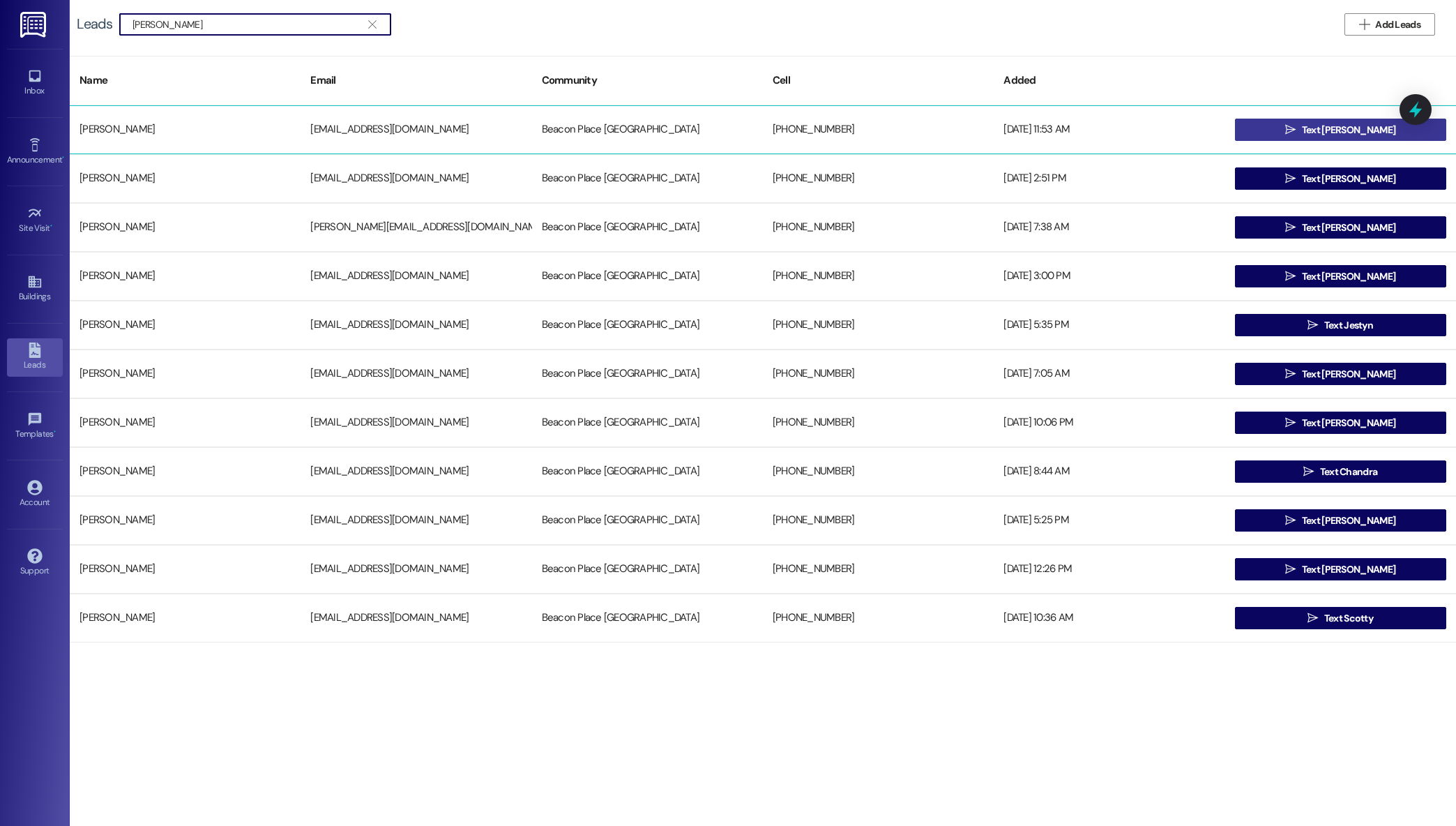
type input "betty"
click at [1291, 127] on button " Text Betty" at bounding box center [1340, 130] width 211 height 23
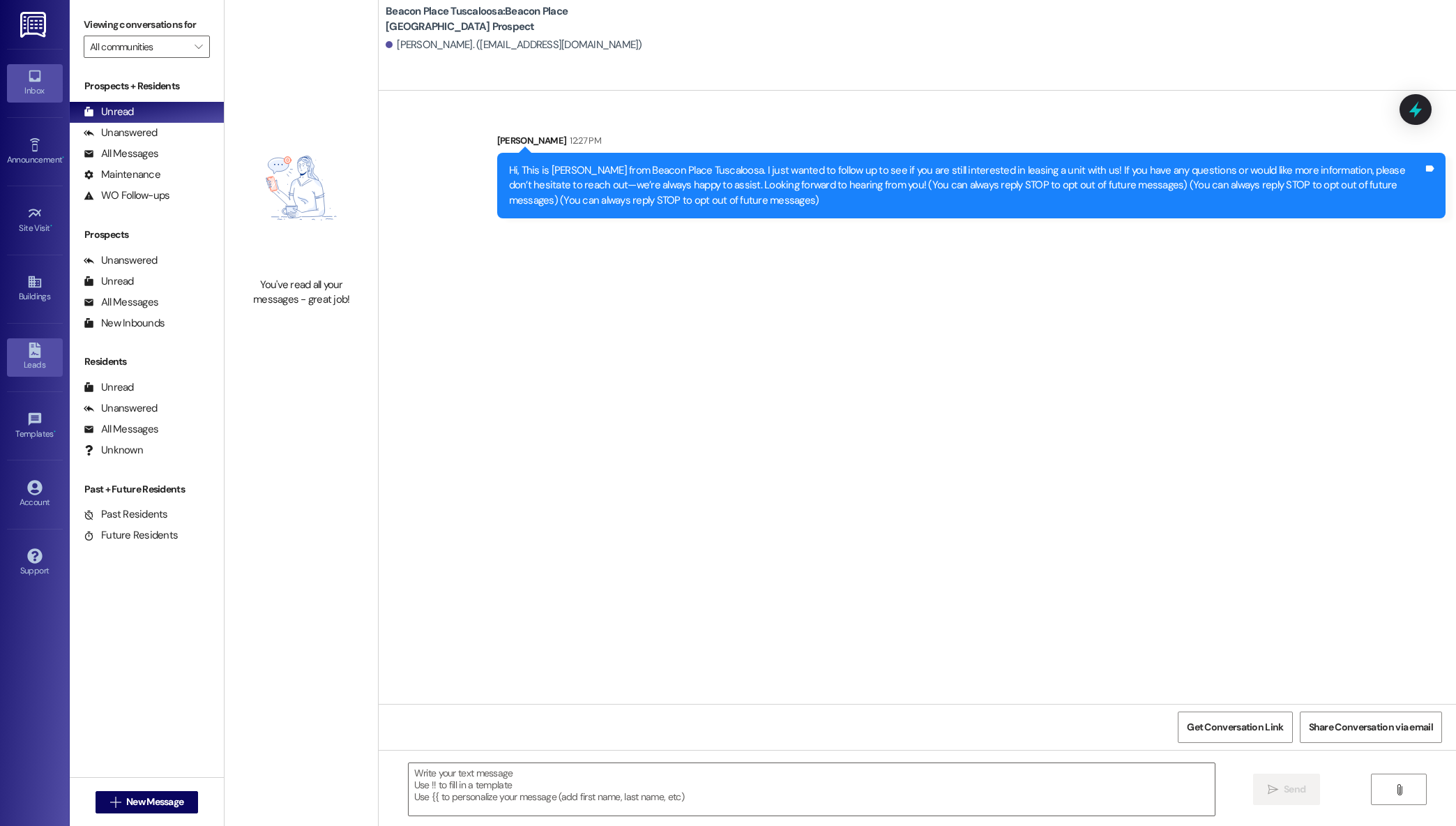
click at [38, 349] on icon at bounding box center [34, 351] width 12 height 16
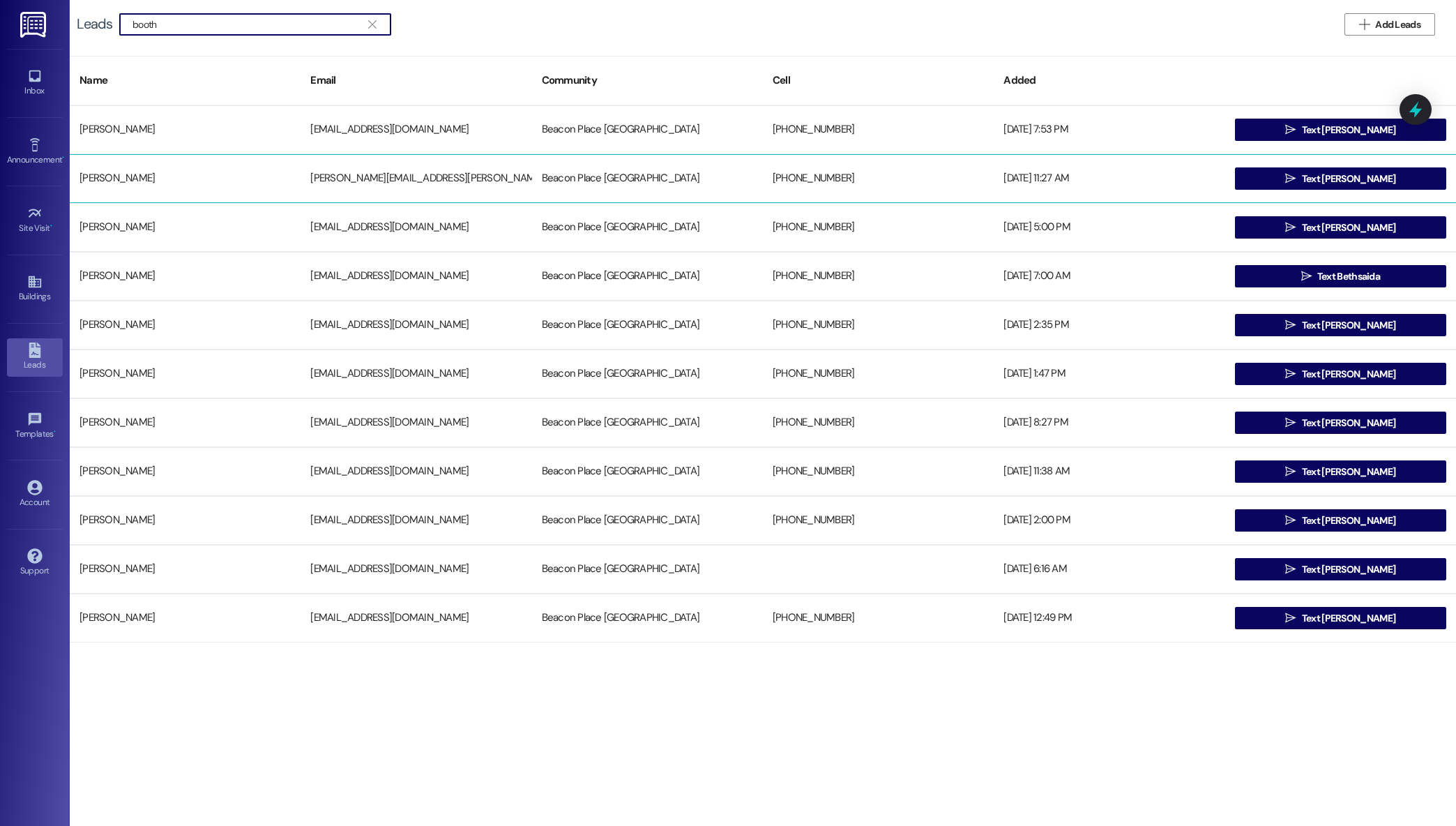
type input "booth"
click at [284, 183] on div "taylor booth" at bounding box center [185, 179] width 231 height 28
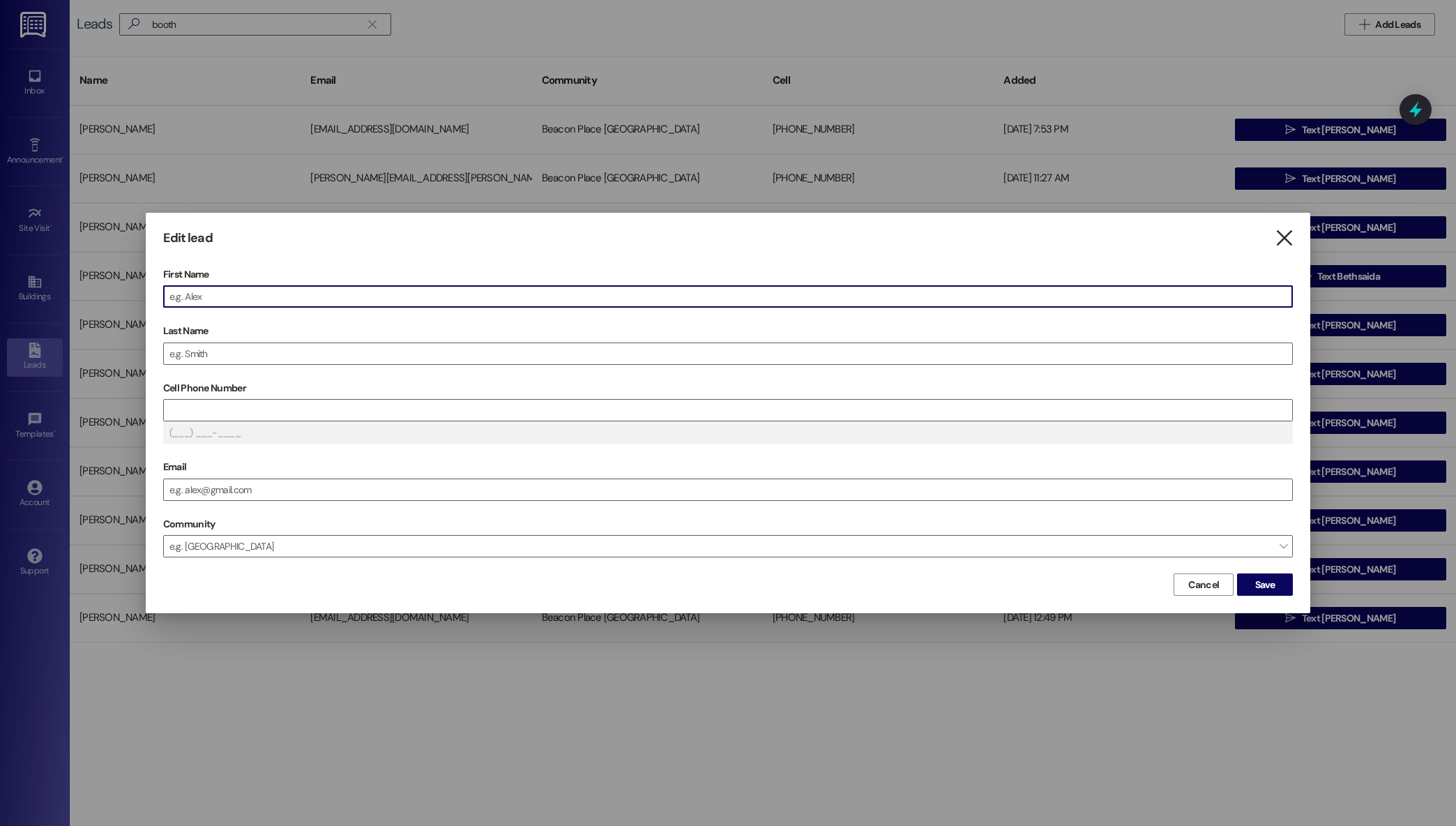
click at [1283, 235] on icon "" at bounding box center [1284, 238] width 19 height 15
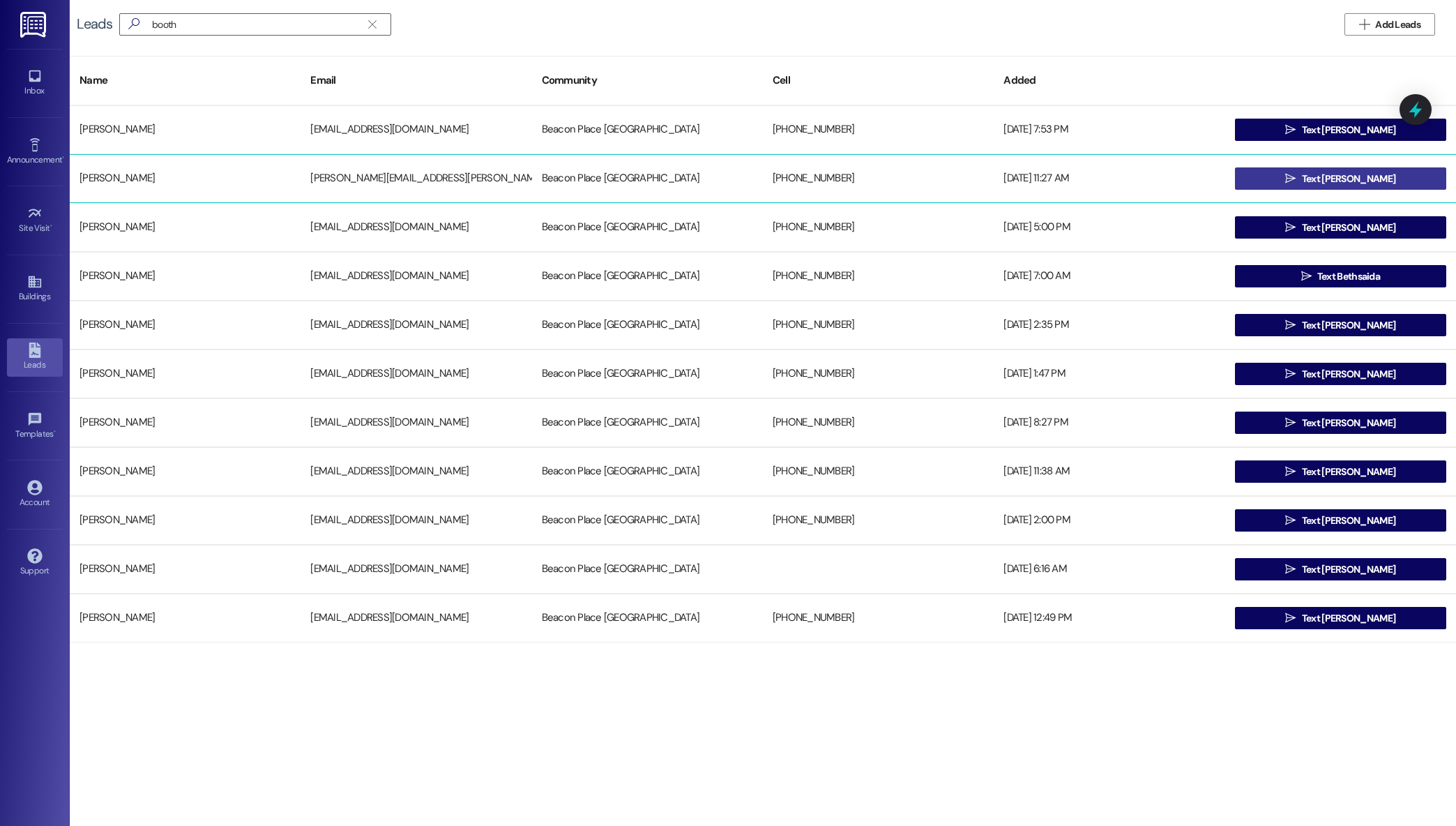
click at [1296, 171] on button " Text taylor" at bounding box center [1340, 179] width 211 height 23
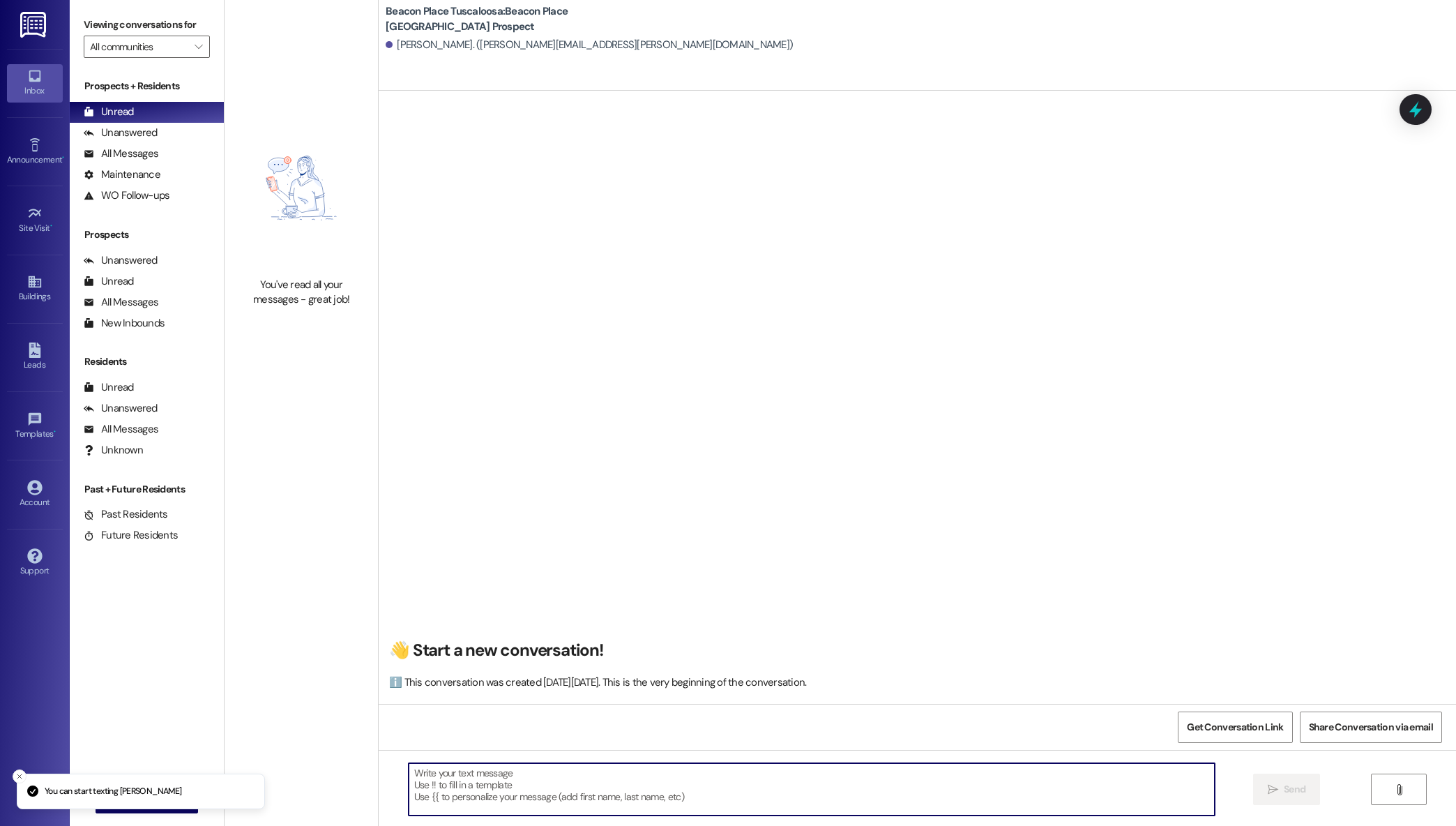
click at [590, 769] on textarea at bounding box center [812, 789] width 807 height 52
paste textarea "Hi Tia, This is Summer from Beacon Place Tuscaloosa. I just wanted to follow up…"
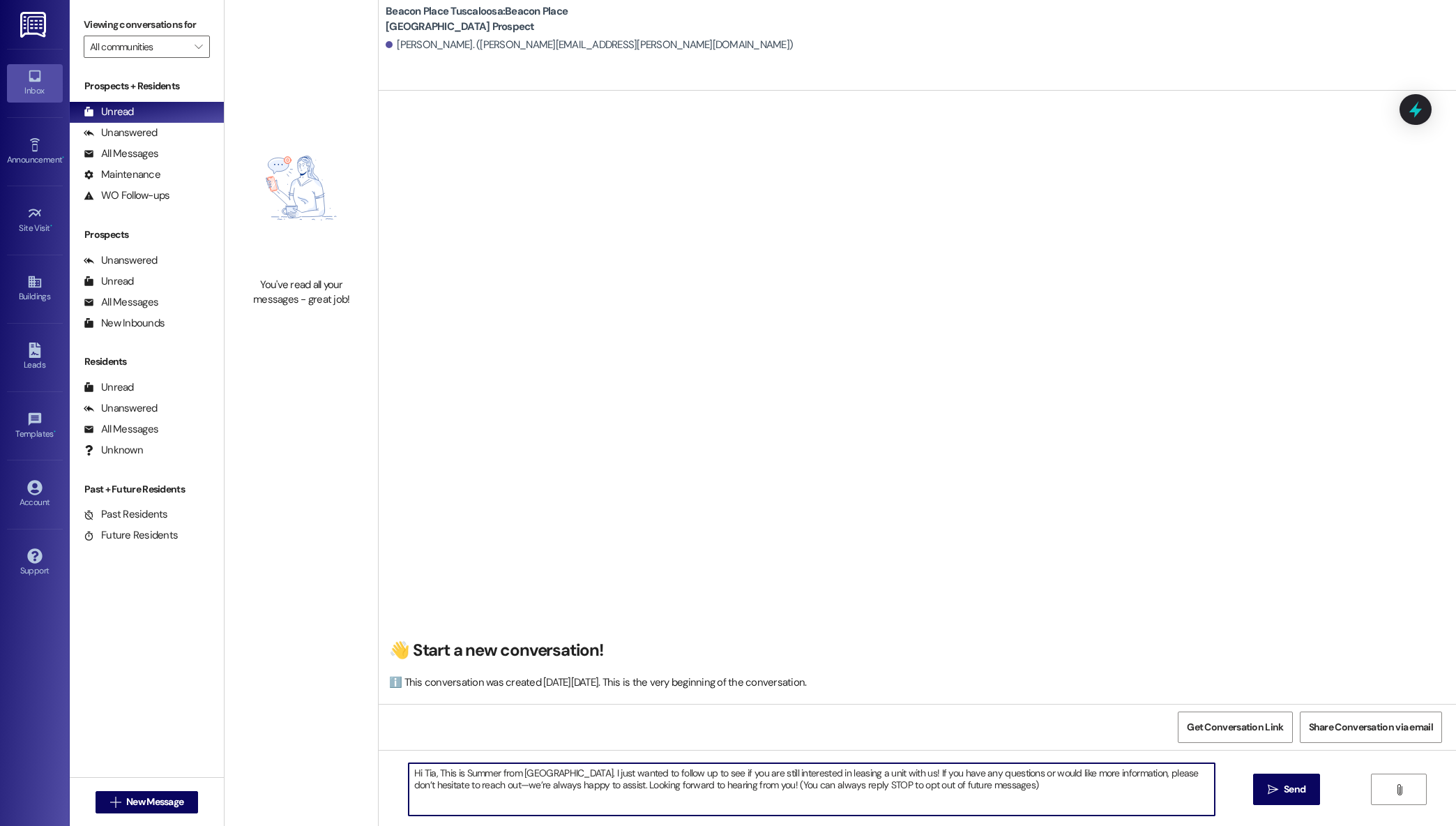
click at [423, 774] on textarea "Hi Tia, This is Summer from Beacon Place Tuscaloosa. I just wanted to follow up…" at bounding box center [812, 789] width 807 height 52
click at [476, 771] on textarea "Hi, This is Summer from Beacon Place Tuscaloosa. I just wanted to follow up to …" at bounding box center [812, 789] width 807 height 52
type textarea "Hi, This is Maggie from Beacon Place Tuscaloosa. I just wanted to follow up to …"
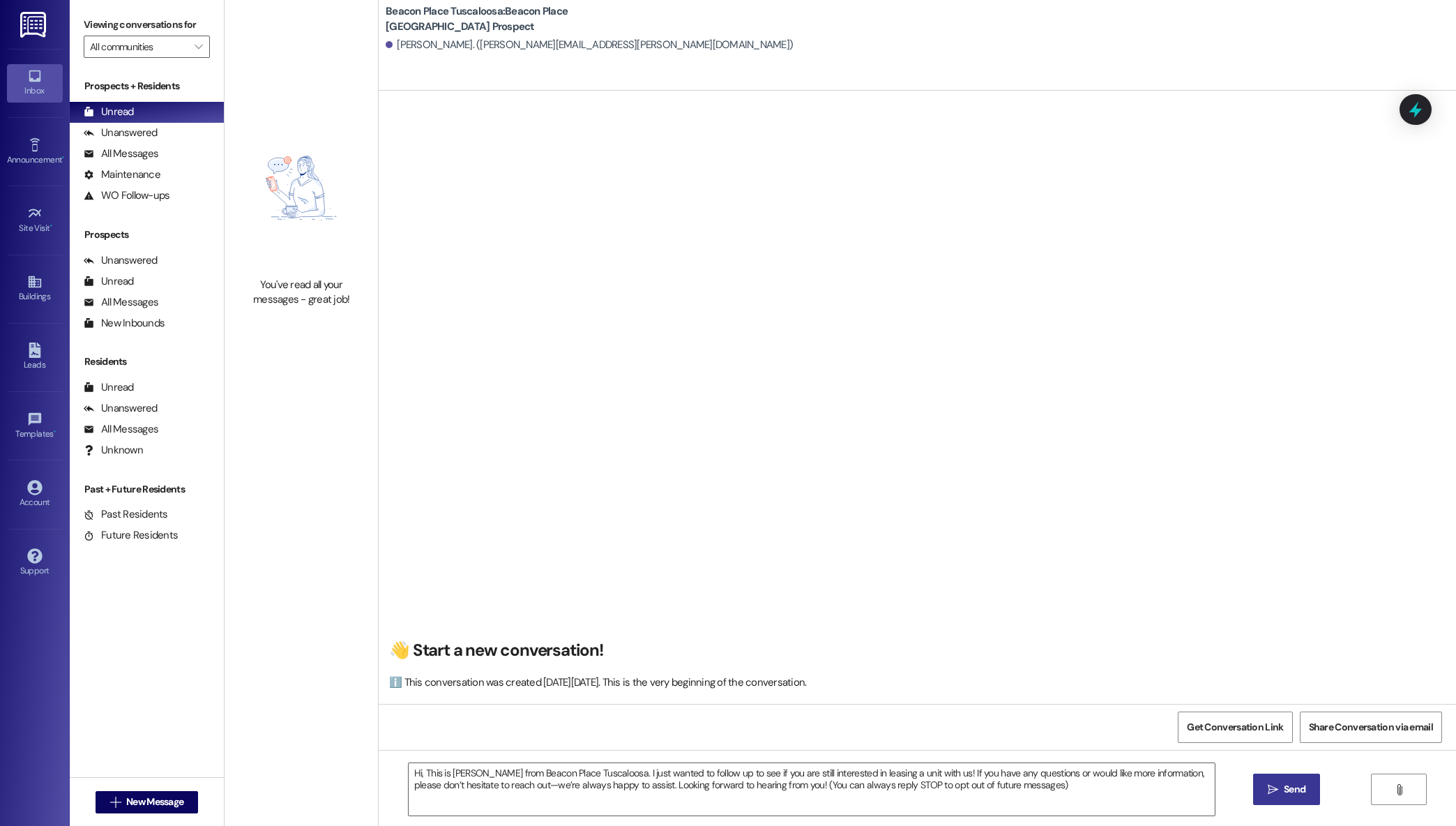
click at [1284, 799] on button " Send" at bounding box center [1287, 790] width 68 height 31
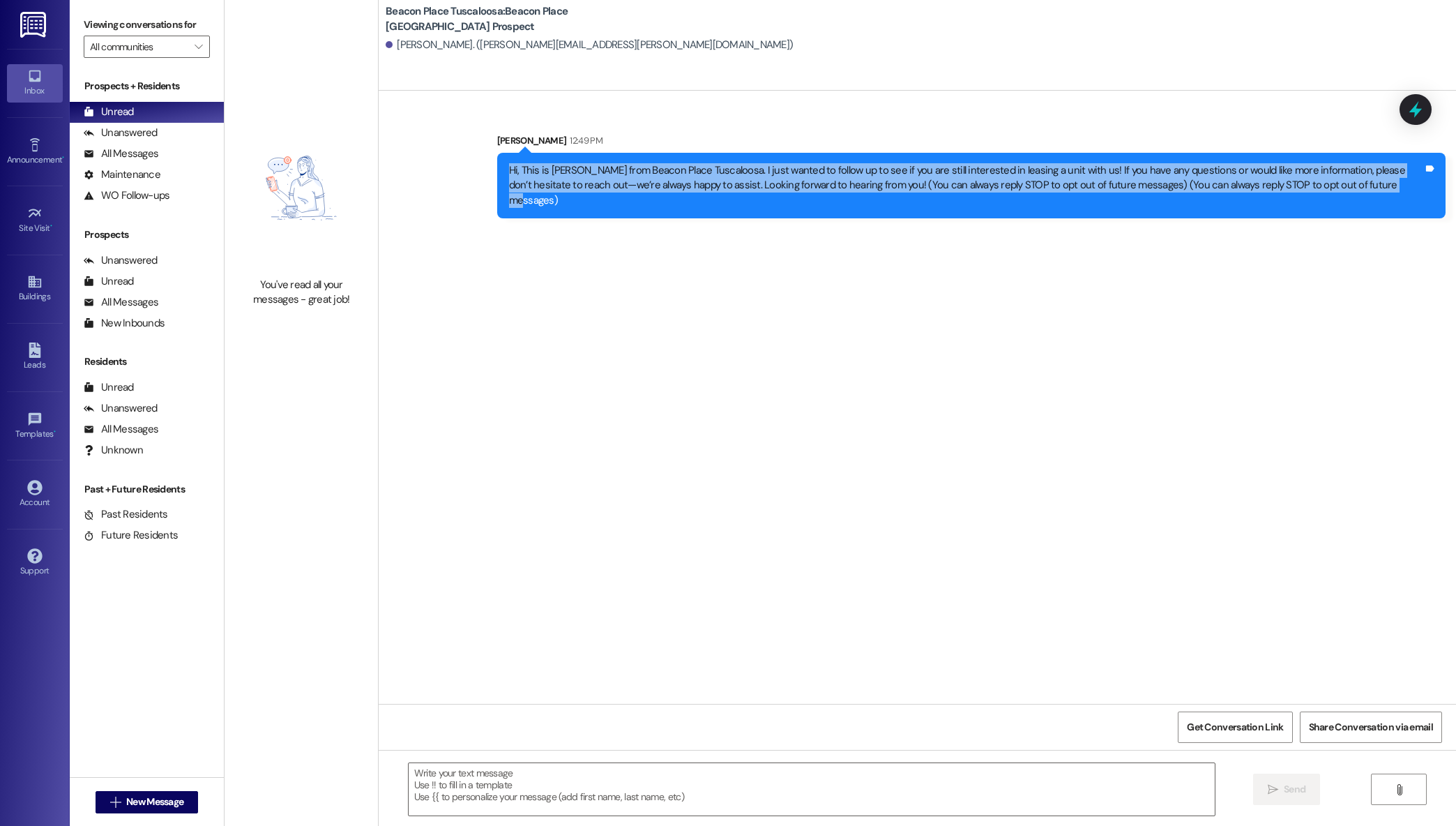
drag, startPoint x: 1353, startPoint y: 185, endPoint x: 490, endPoint y: 176, distance: 863.0
click at [498, 176] on div "Hi, This is Maggie from Beacon Place Tuscaloosa. I just wanted to follow up to …" at bounding box center [972, 186] width 948 height 66
copy div "Hi, This is [PERSON_NAME] from Beacon Place Tuscaloosa. I just wanted to follow…"
click at [48, 341] on link "Leads" at bounding box center [34, 358] width 56 height 37
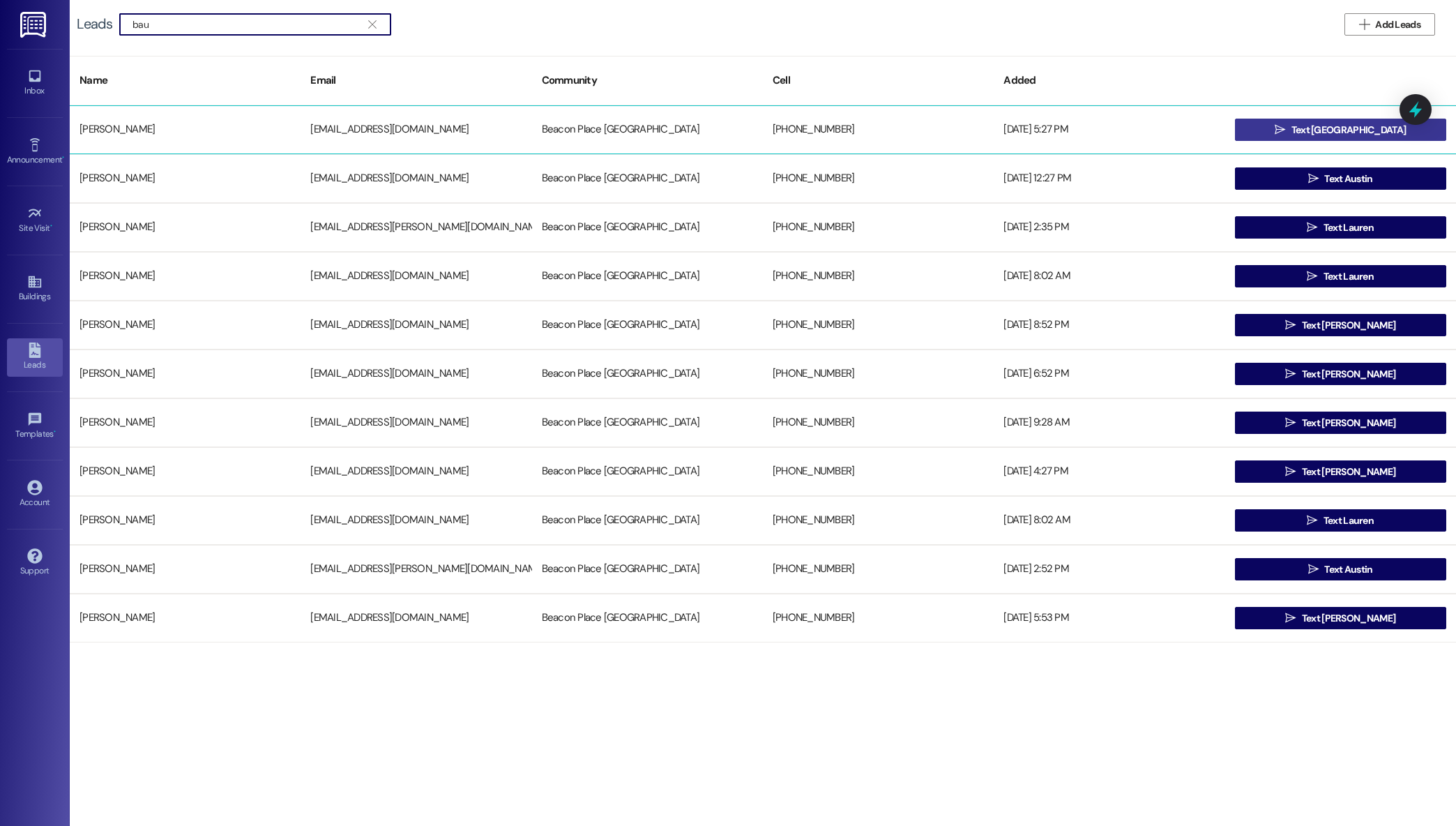
type input "bau"
click at [1312, 138] on span " Text Alexandria" at bounding box center [1340, 129] width 136 height 21
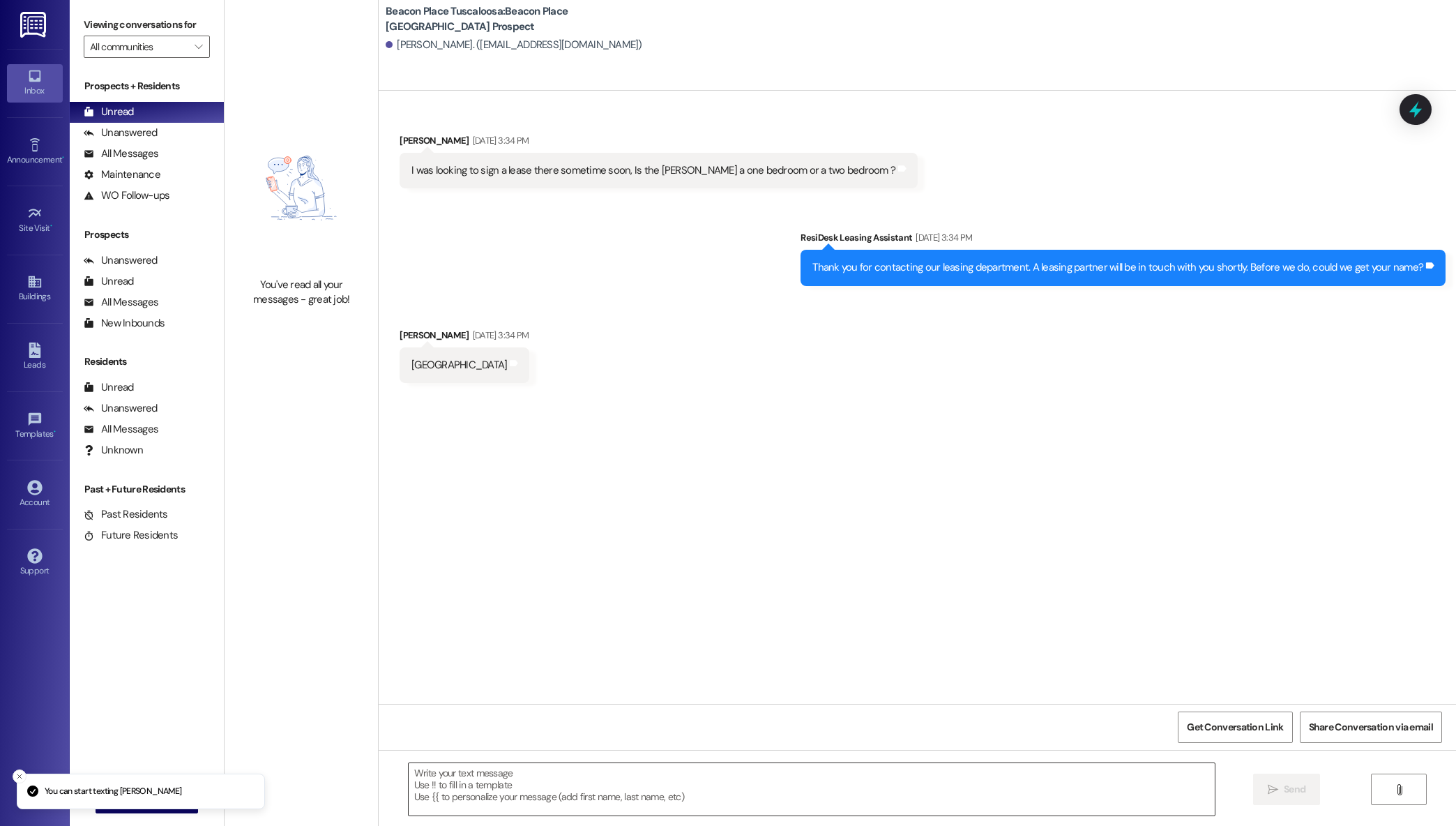
click at [639, 776] on textarea at bounding box center [812, 789] width 807 height 52
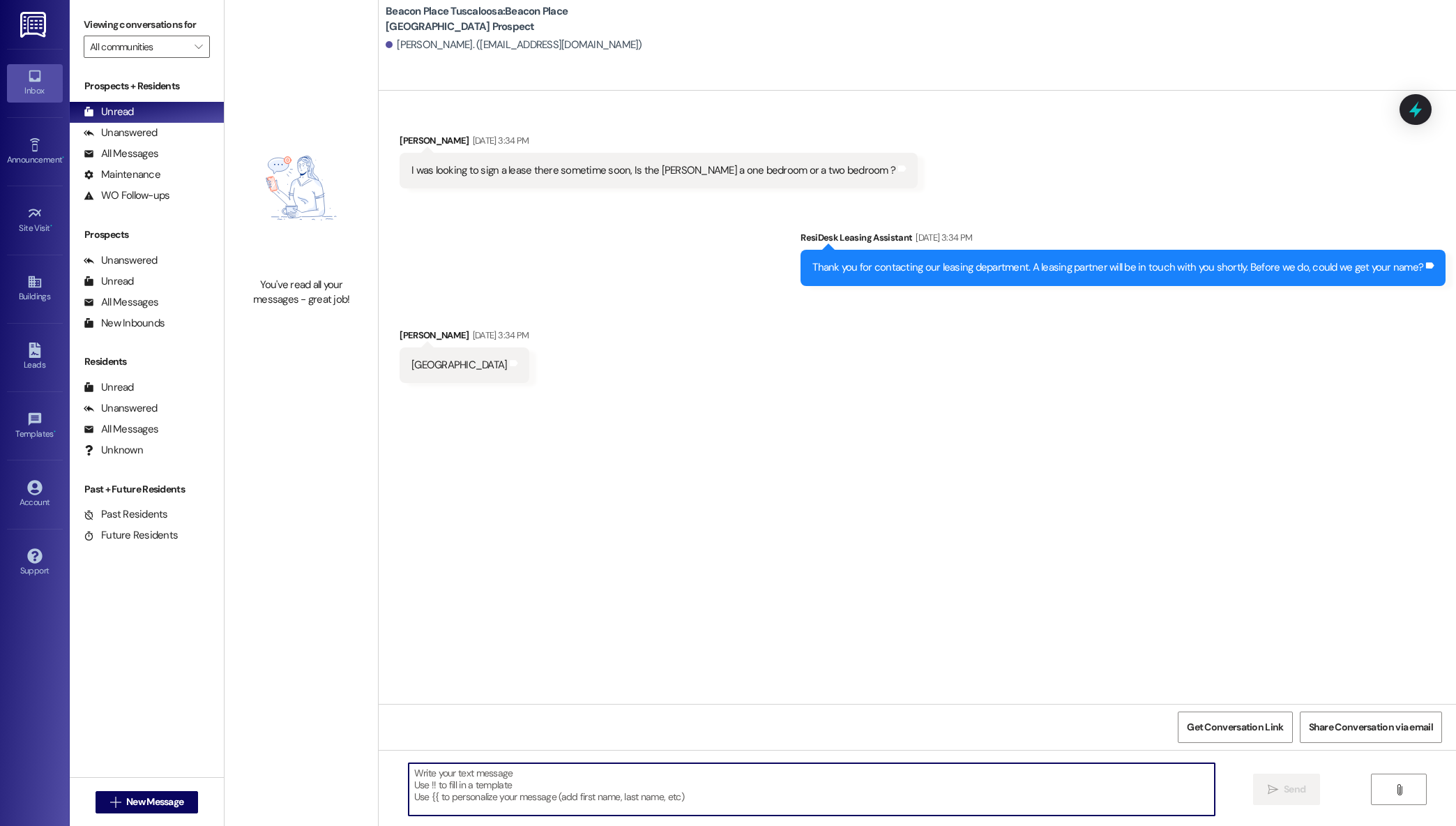
paste textarea "Hi, This is [PERSON_NAME] from Beacon Place Tuscaloosa. I just wanted to follow…"
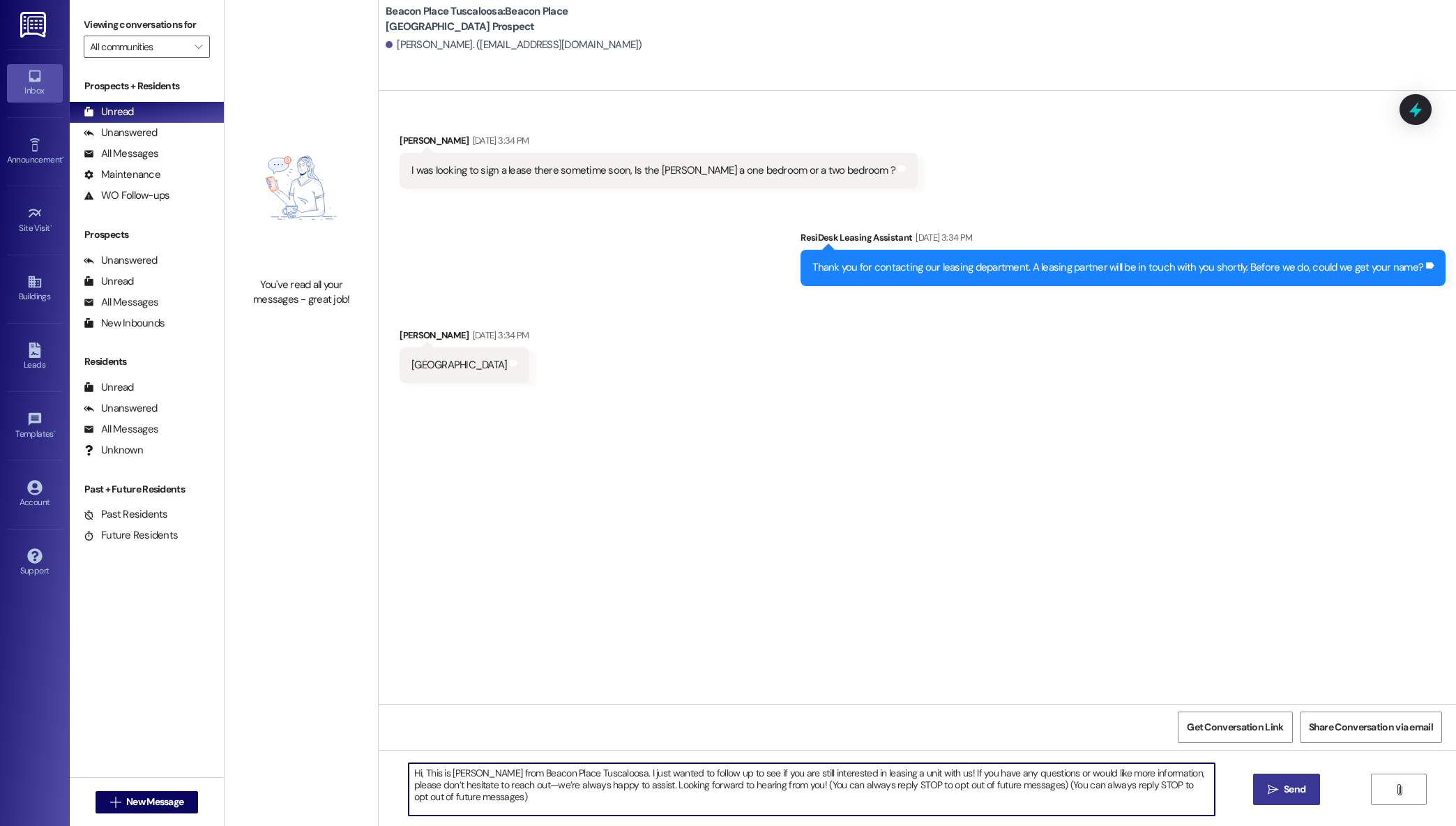
type textarea "Hi, This is [PERSON_NAME] from Beacon Place Tuscaloosa. I just wanted to follow…"
click at [1266, 783] on span " Send" at bounding box center [1287, 789] width 44 height 15
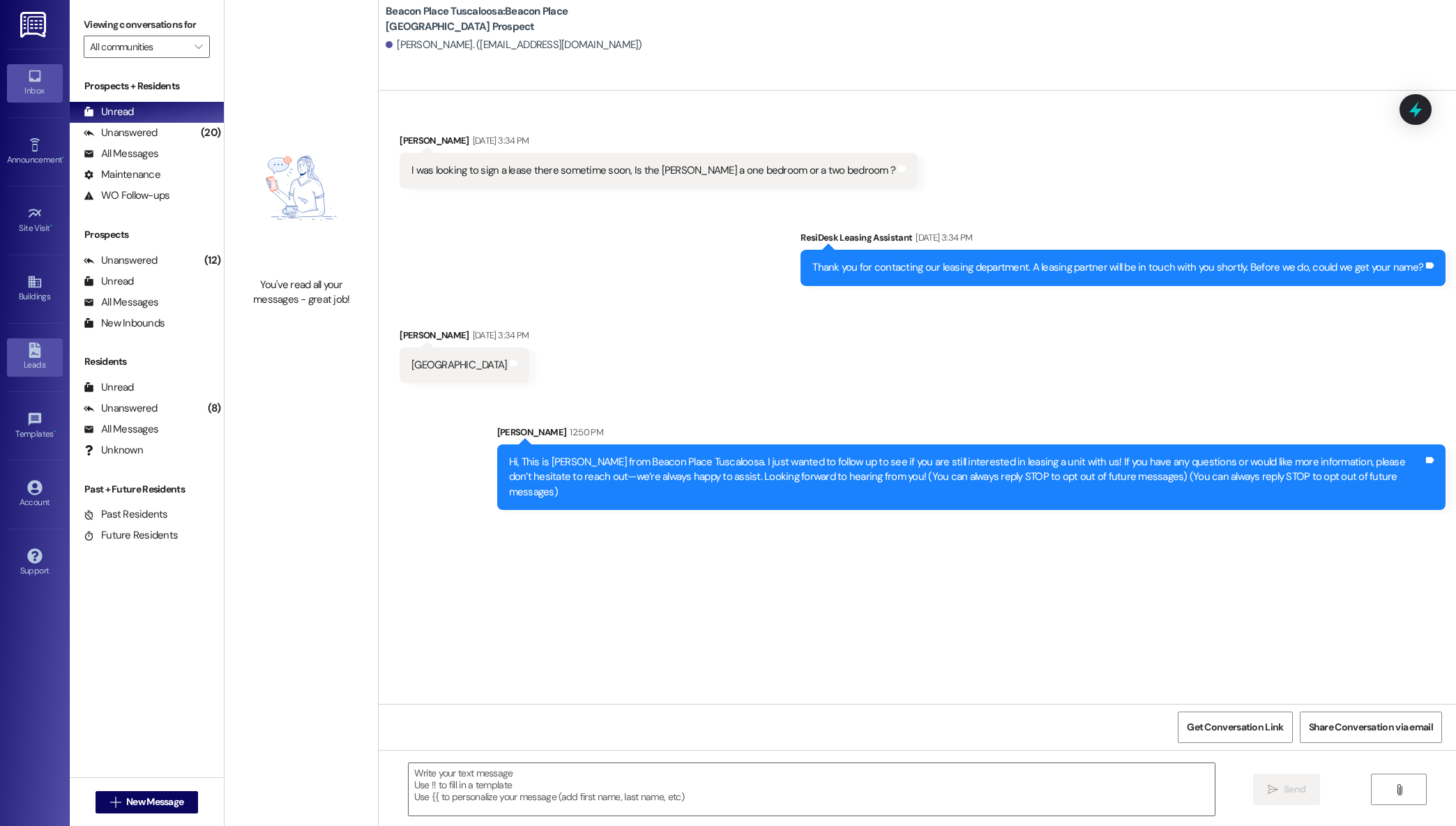
click at [39, 339] on link "Leads" at bounding box center [34, 358] width 56 height 37
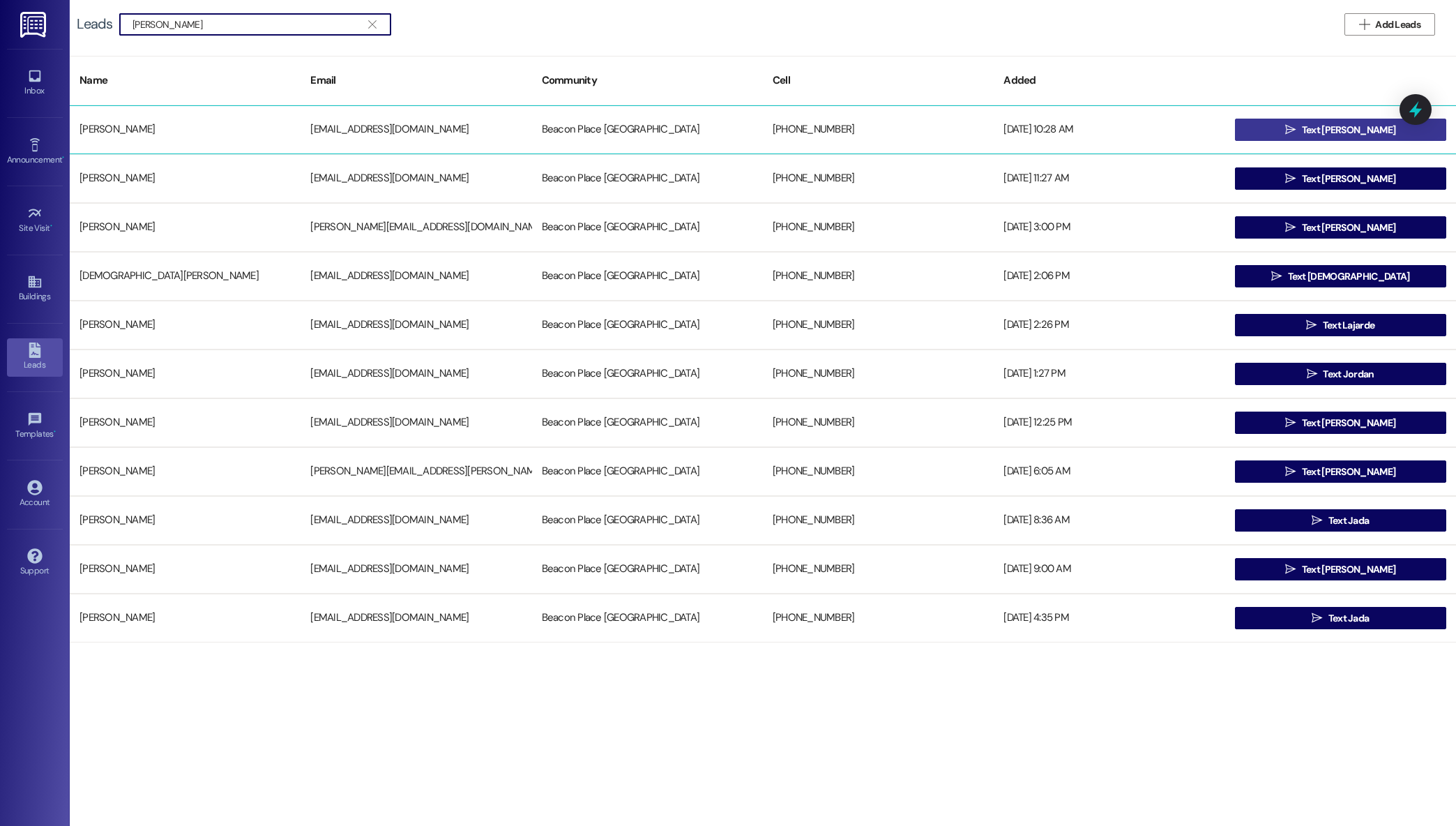
type input "jared"
click at [1293, 129] on div "Jared Simmons jaredsimmons81@gmail.com Beacon Place Tuscaloosa +13344675400 07/…" at bounding box center [763, 373] width 1386 height 537
click at [1293, 129] on button " Text [PERSON_NAME]" at bounding box center [1340, 130] width 211 height 23
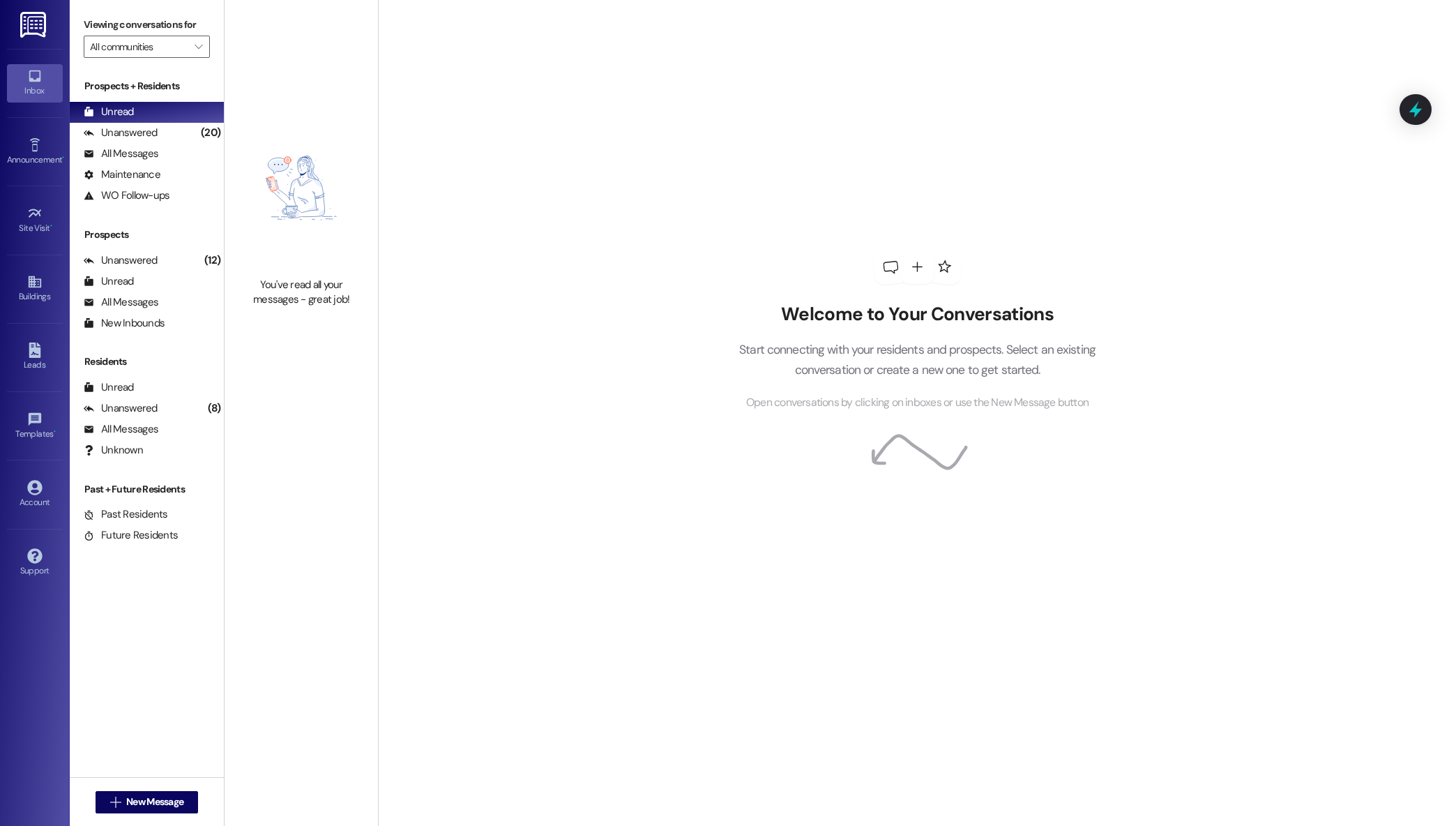
click at [675, 786] on div "Welcome to Your Conversations Start connecting with your residents and prospect…" at bounding box center [917, 413] width 1078 height 826
click at [918, 435] on icon at bounding box center [917, 453] width 103 height 101
click at [21, 357] on link "Leads" at bounding box center [34, 358] width 56 height 37
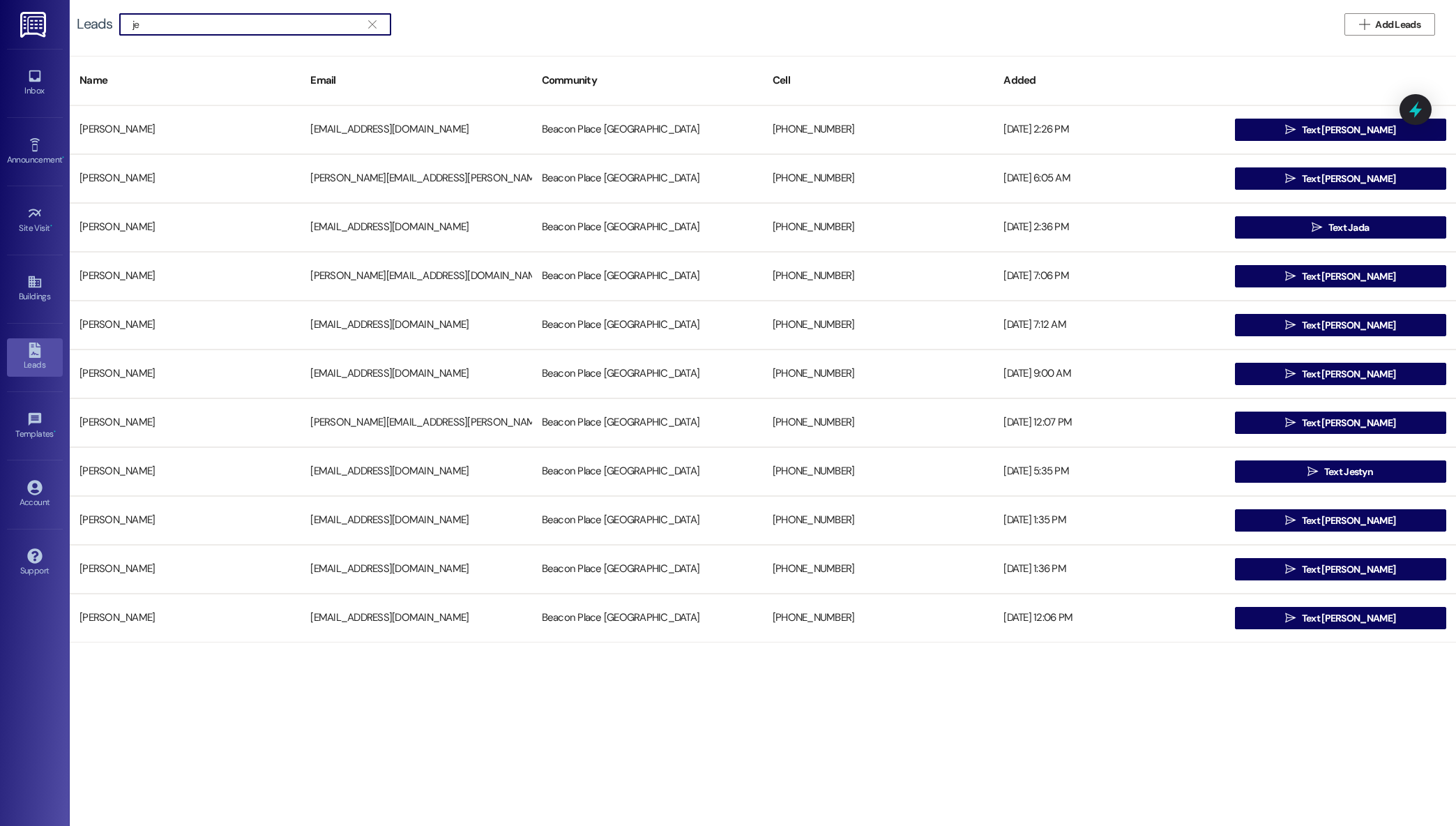
type input "j"
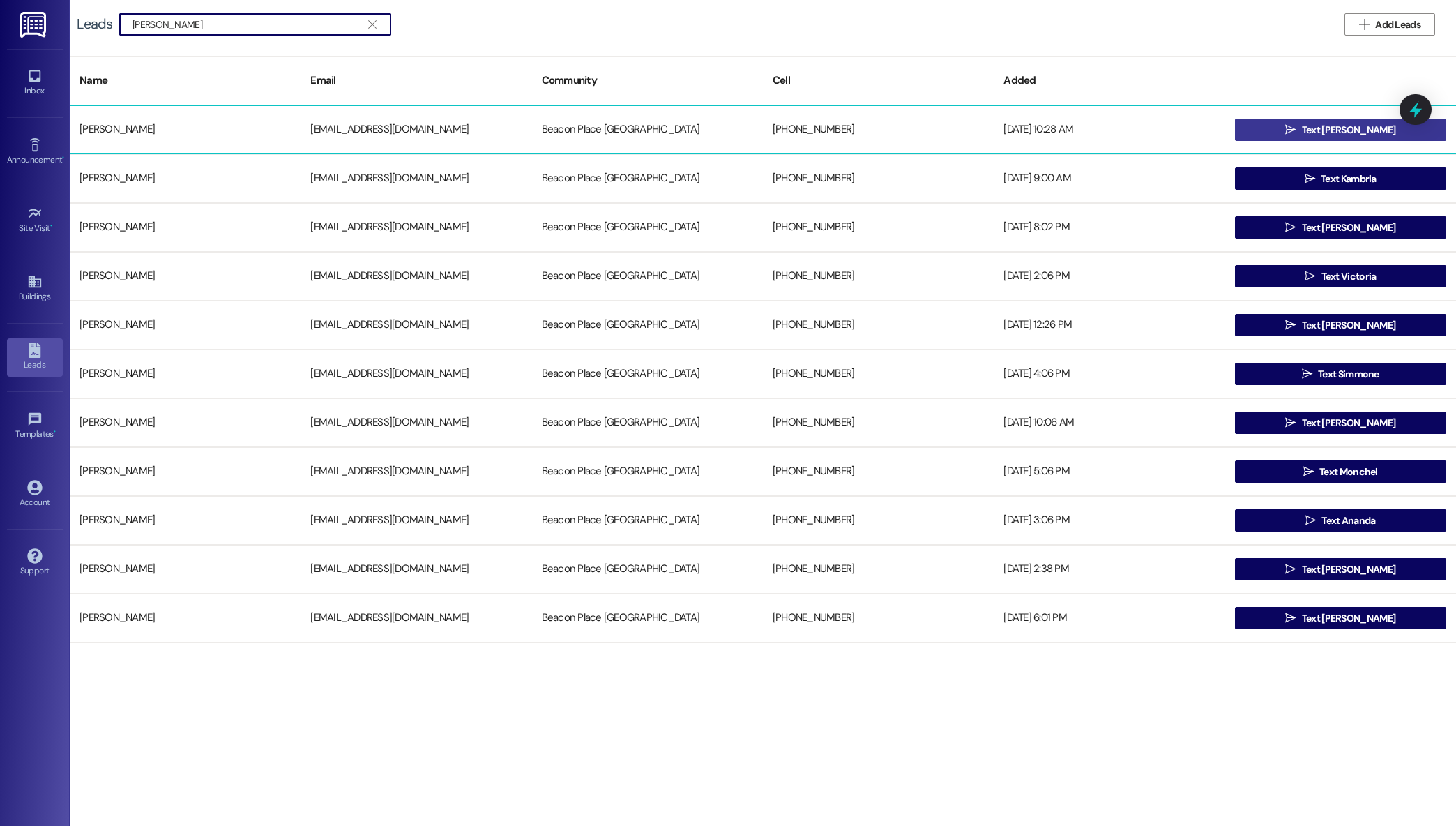
type input "[PERSON_NAME]"
click at [1261, 129] on button " Text [PERSON_NAME]" at bounding box center [1340, 130] width 211 height 23
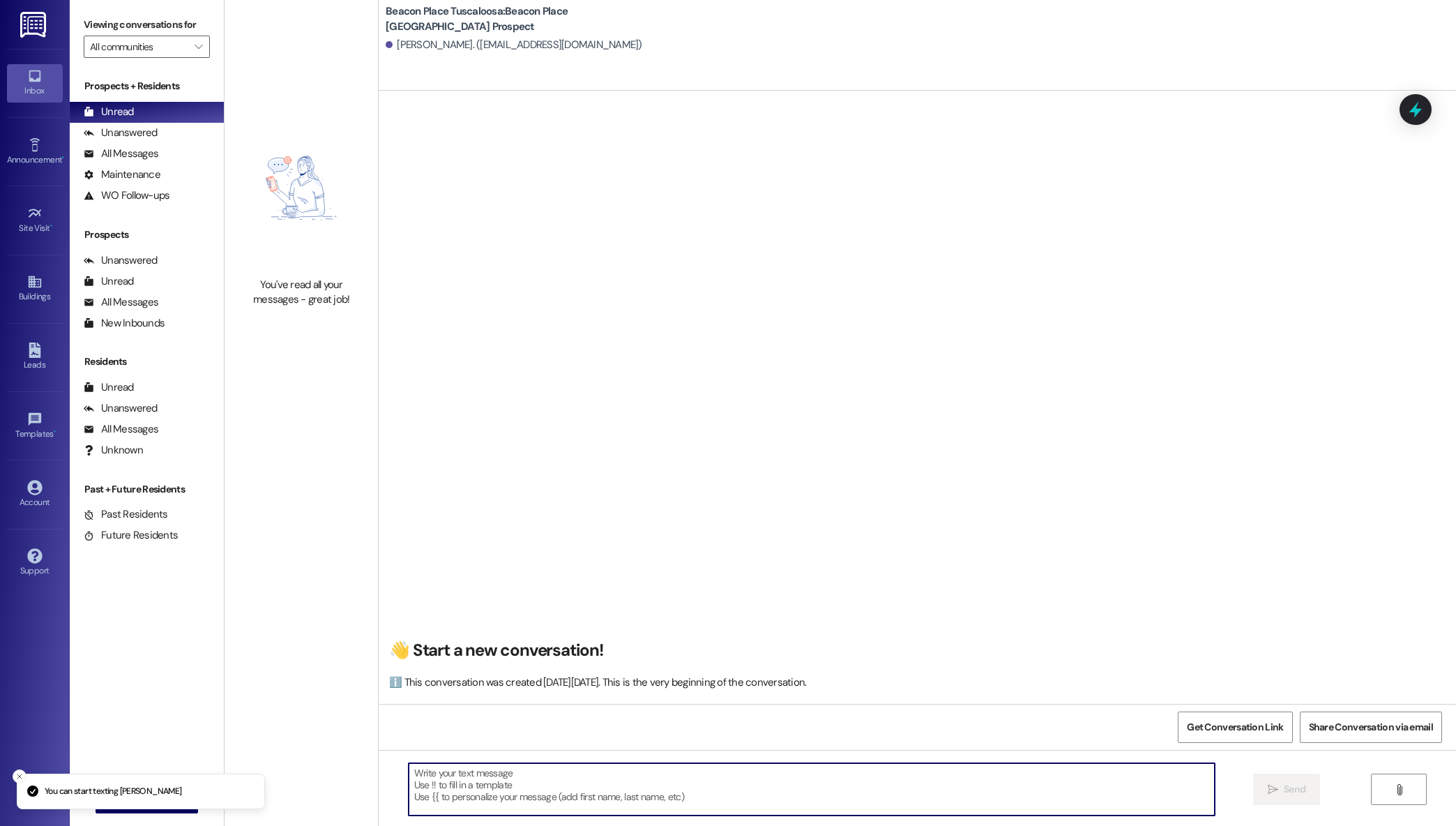
click at [664, 767] on textarea at bounding box center [812, 789] width 807 height 52
paste textarea "Hi, This is [PERSON_NAME] from Beacon Place Tuscaloosa. I just wanted to follow…"
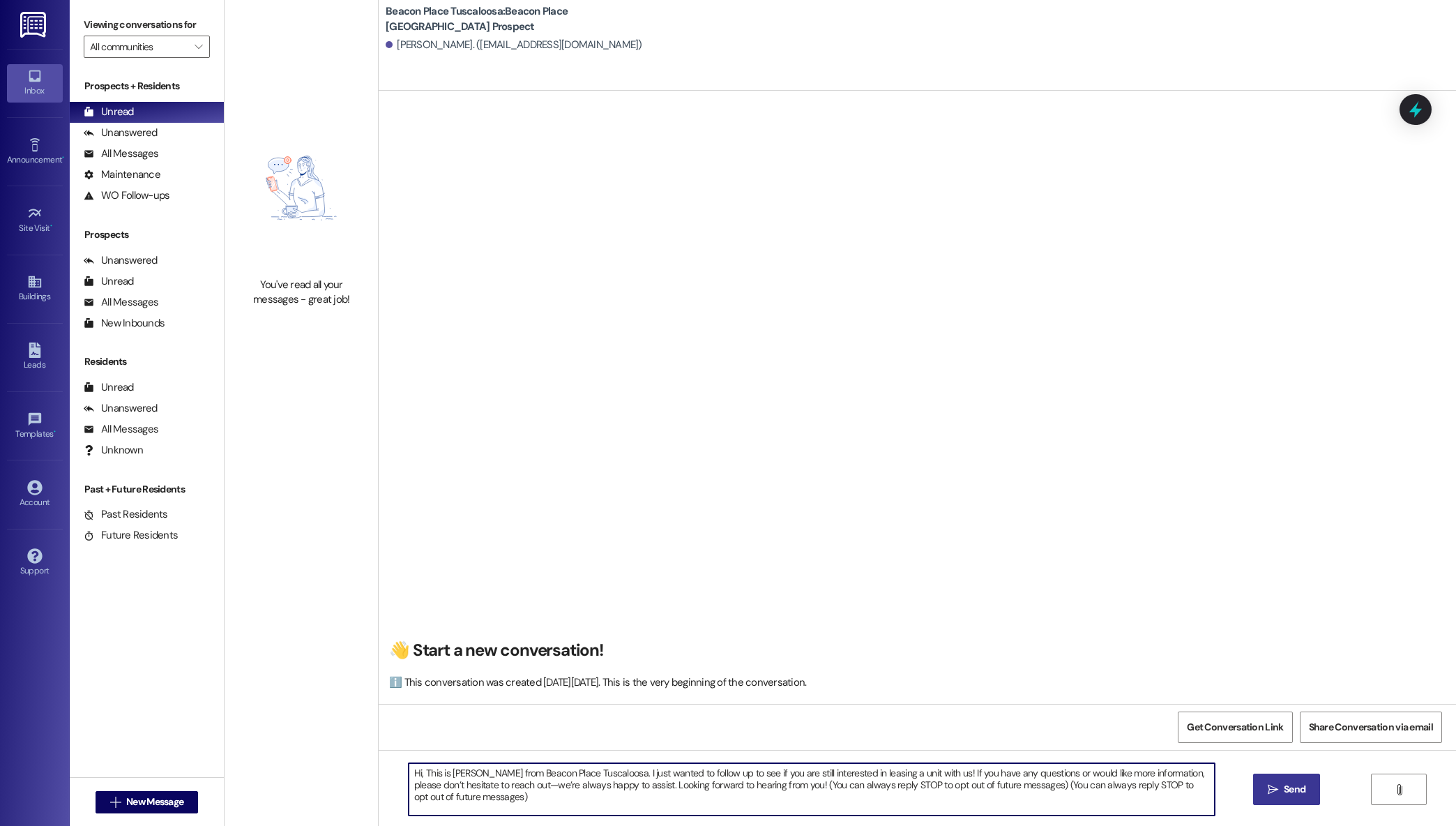
type textarea "Hi, This is [PERSON_NAME] from Beacon Place Tuscaloosa. I just wanted to follow…"
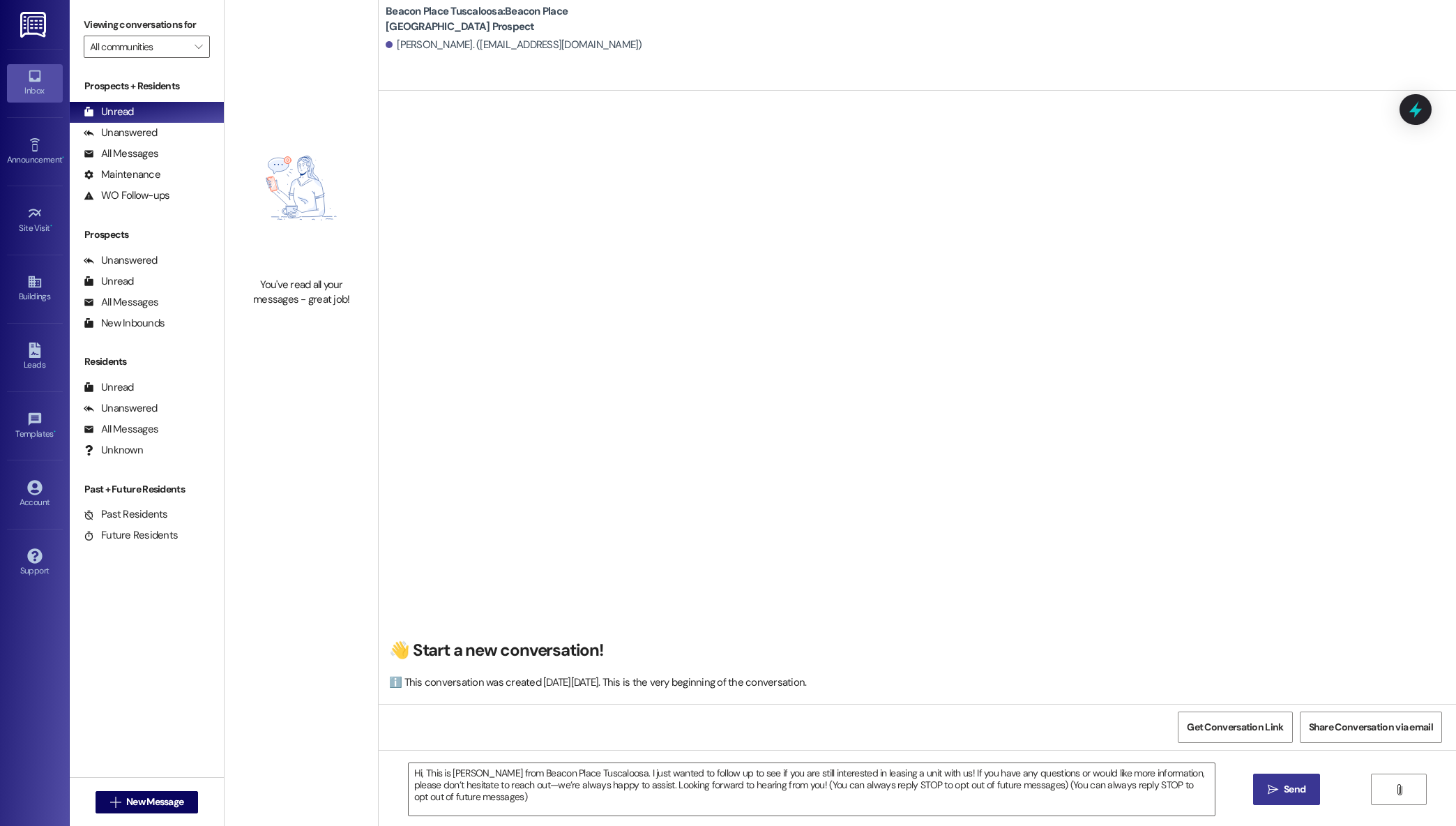
click at [1278, 794] on span " Send" at bounding box center [1287, 789] width 44 height 15
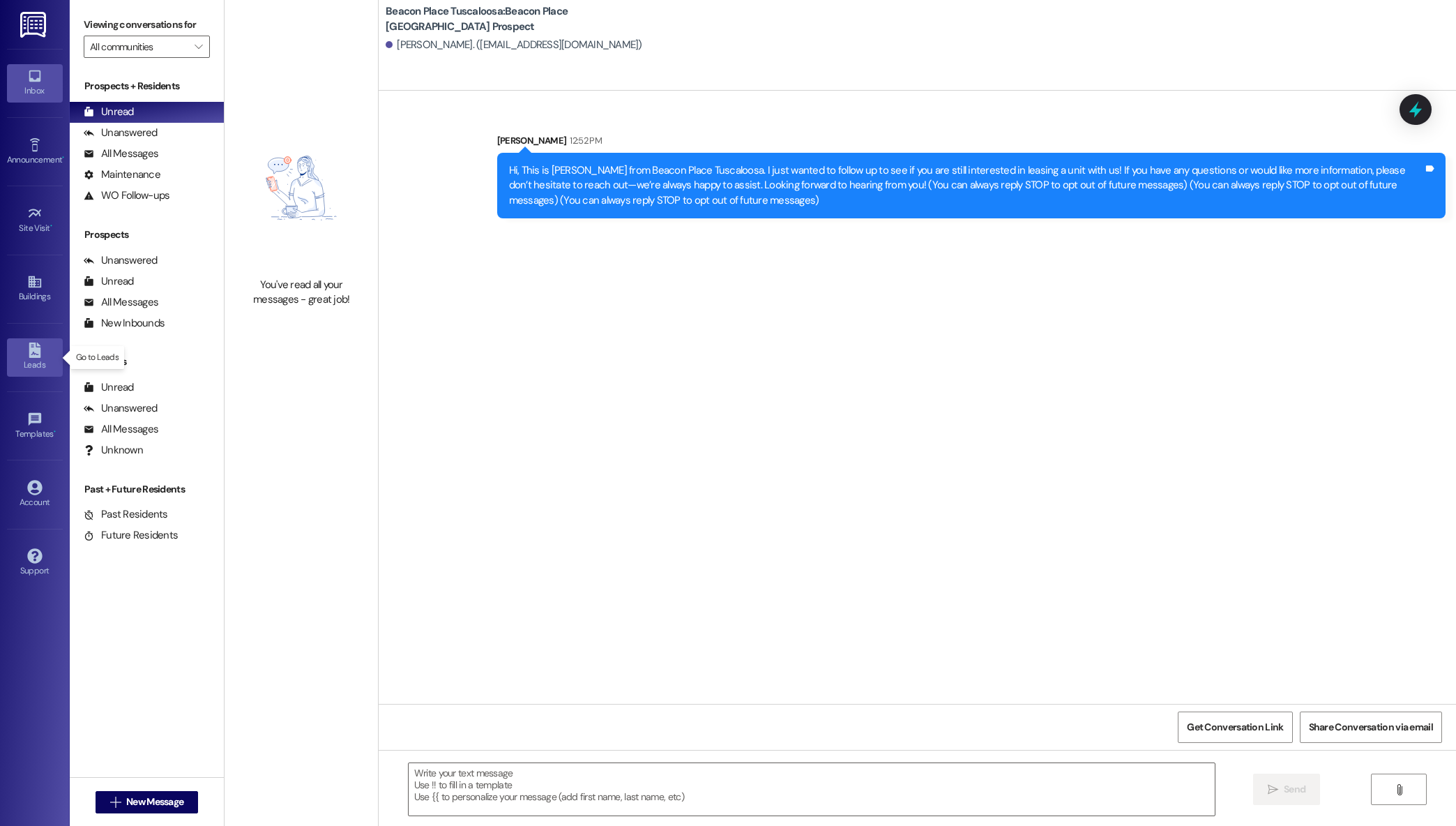
click at [10, 369] on div "Leads" at bounding box center [34, 364] width 70 height 14
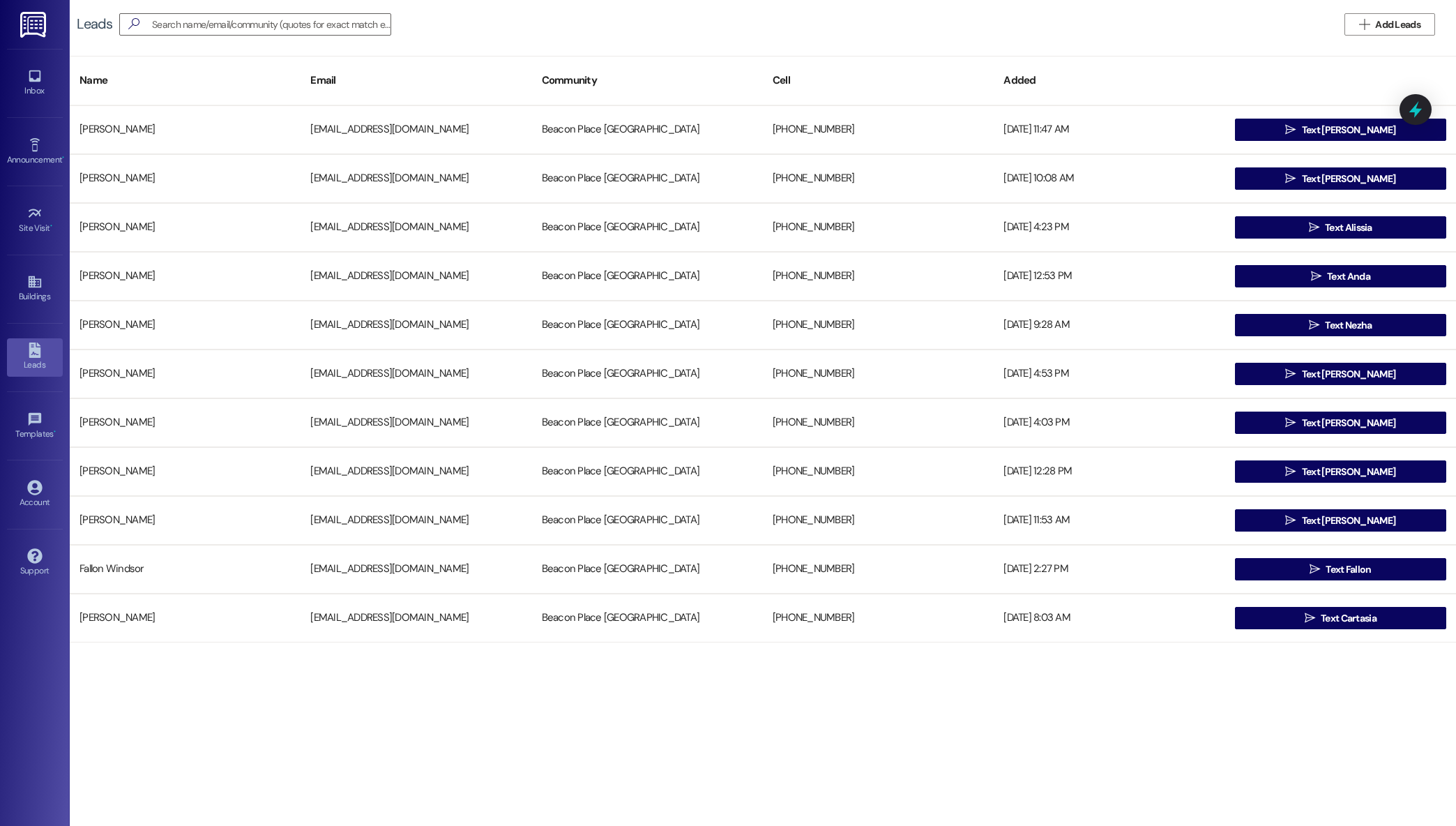
click at [336, 37] on div "Leads   Add Leads" at bounding box center [763, 25] width 1386 height 49
click at [329, 15] on input at bounding box center [261, 25] width 258 height 20
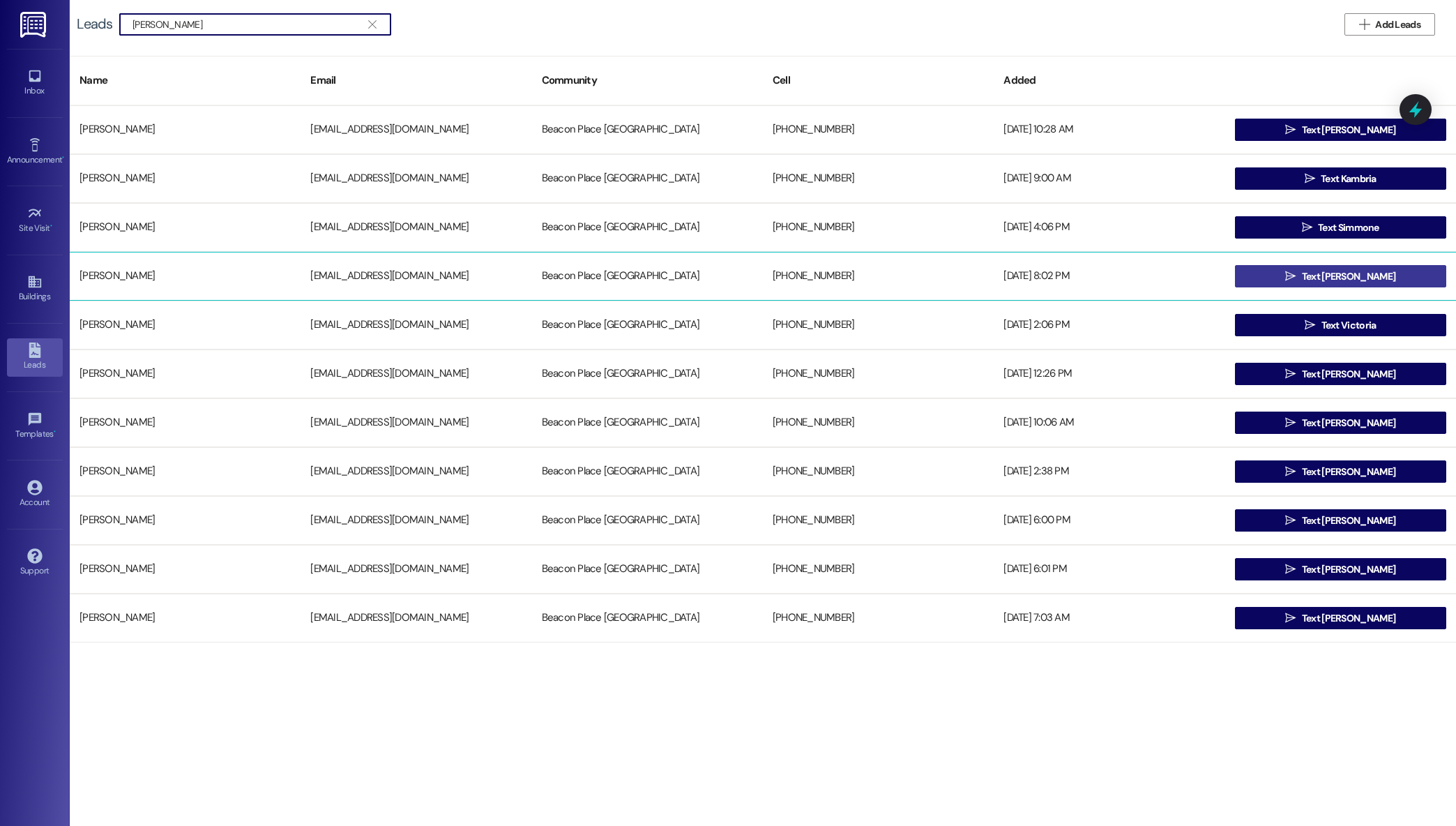
type input "[PERSON_NAME]"
click at [1255, 265] on button " Text [PERSON_NAME]" at bounding box center [1340, 276] width 211 height 23
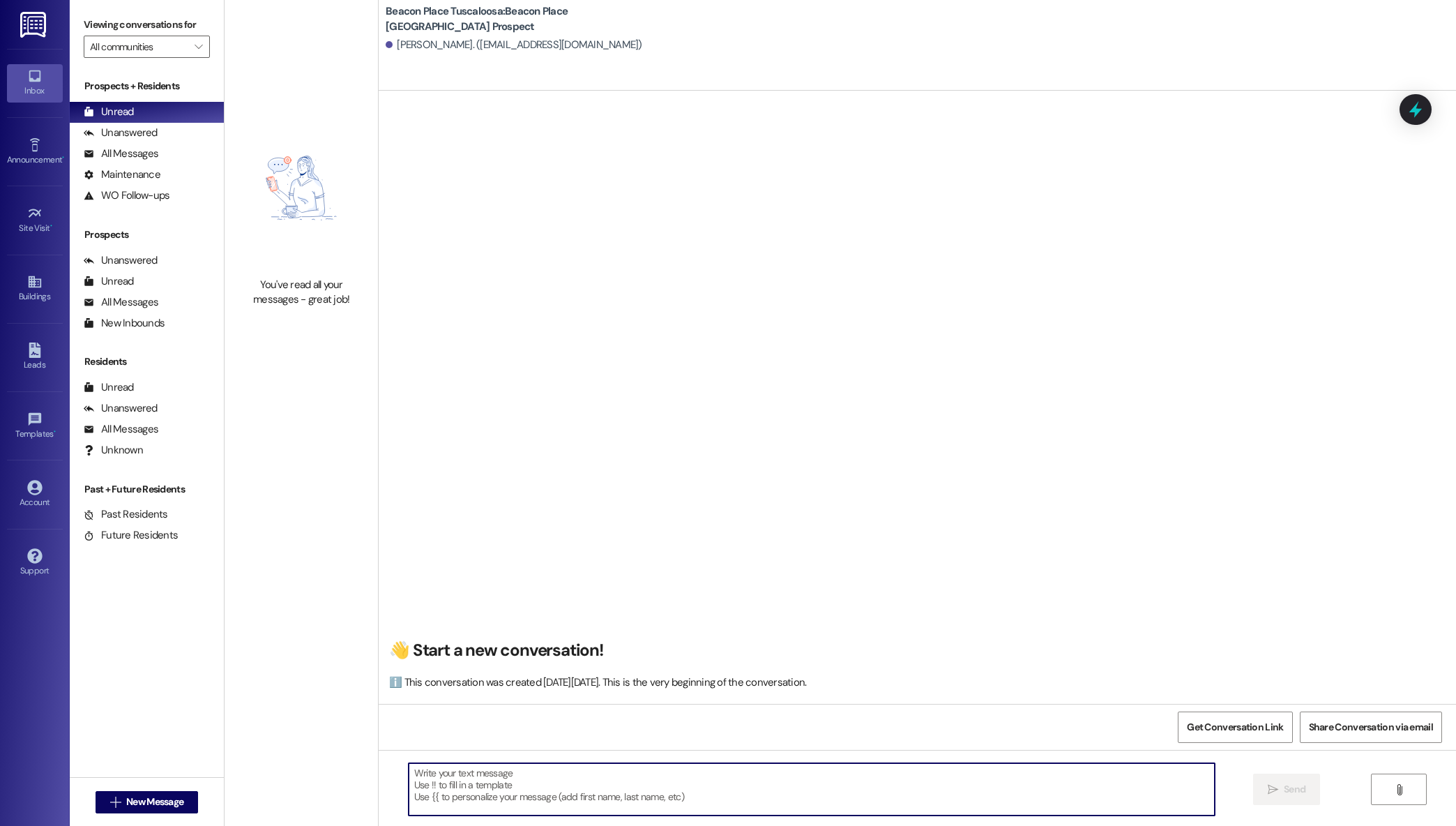
click at [775, 789] on textarea at bounding box center [812, 789] width 807 height 52
paste textarea "Hi, This is [PERSON_NAME] from Beacon Place Tuscaloosa. I just wanted to follow…"
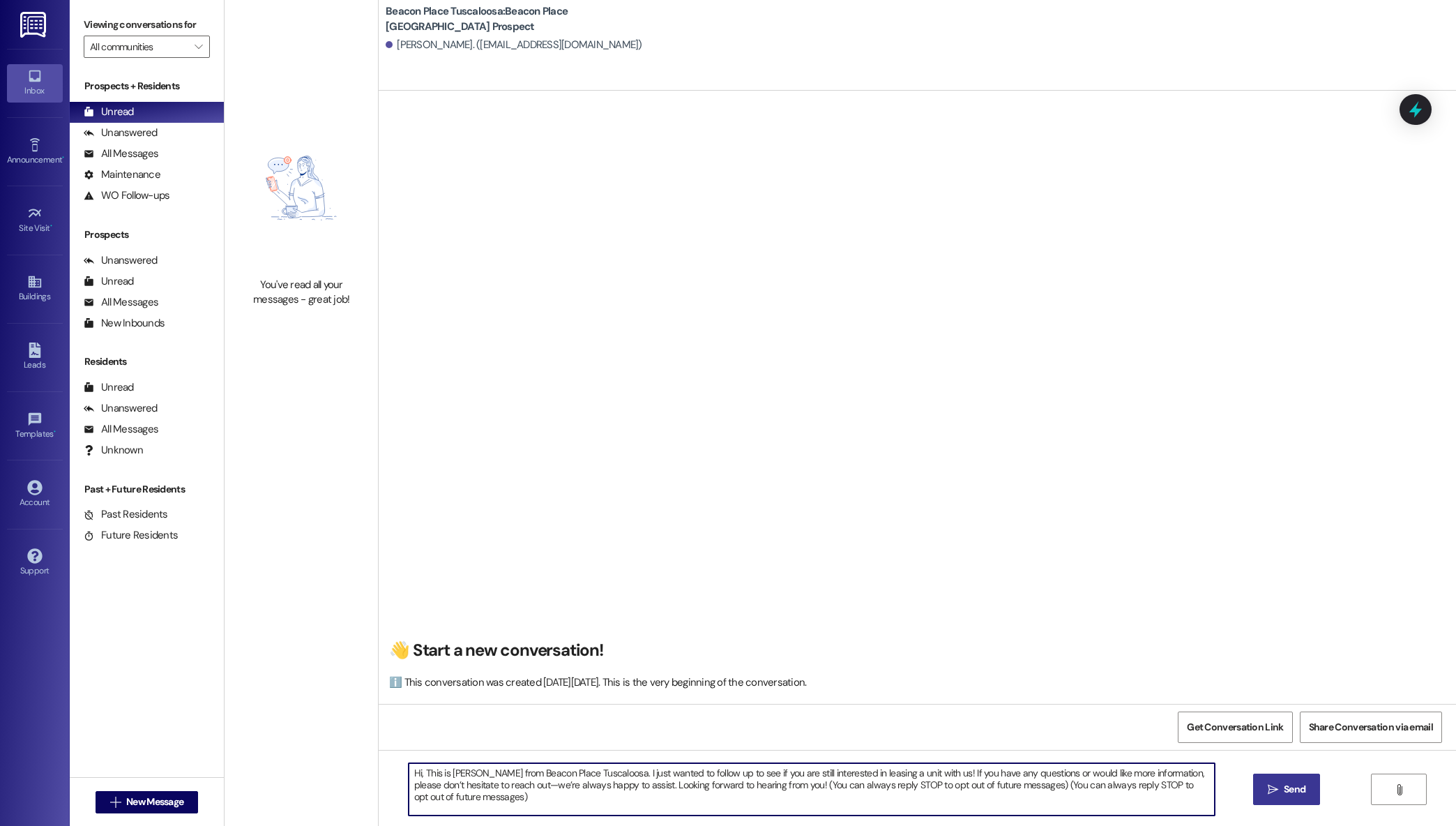
type textarea "Hi, This is [PERSON_NAME] from Beacon Place Tuscaloosa. I just wanted to follow…"
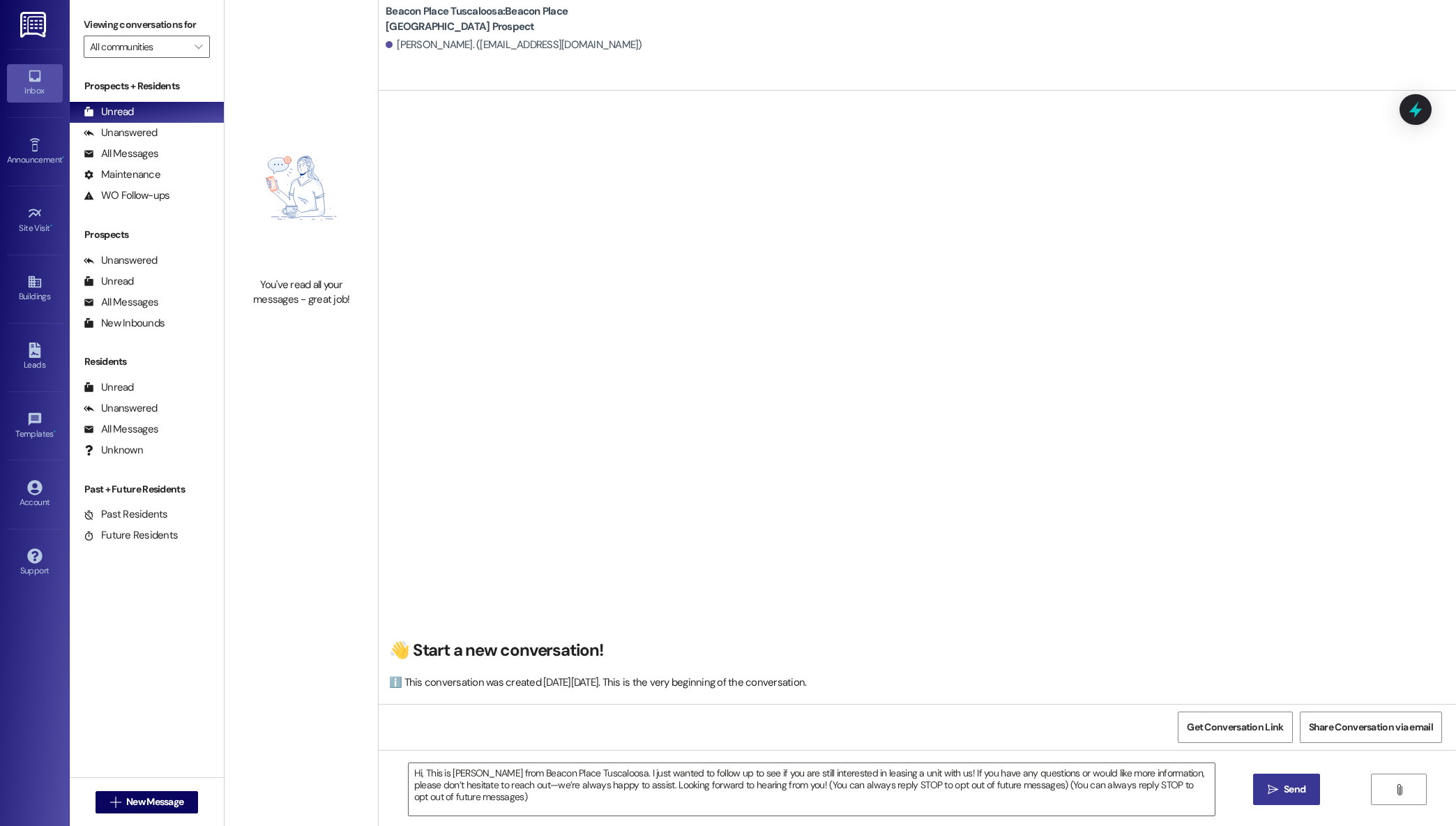
click at [1254, 781] on button " Send" at bounding box center [1287, 790] width 68 height 31
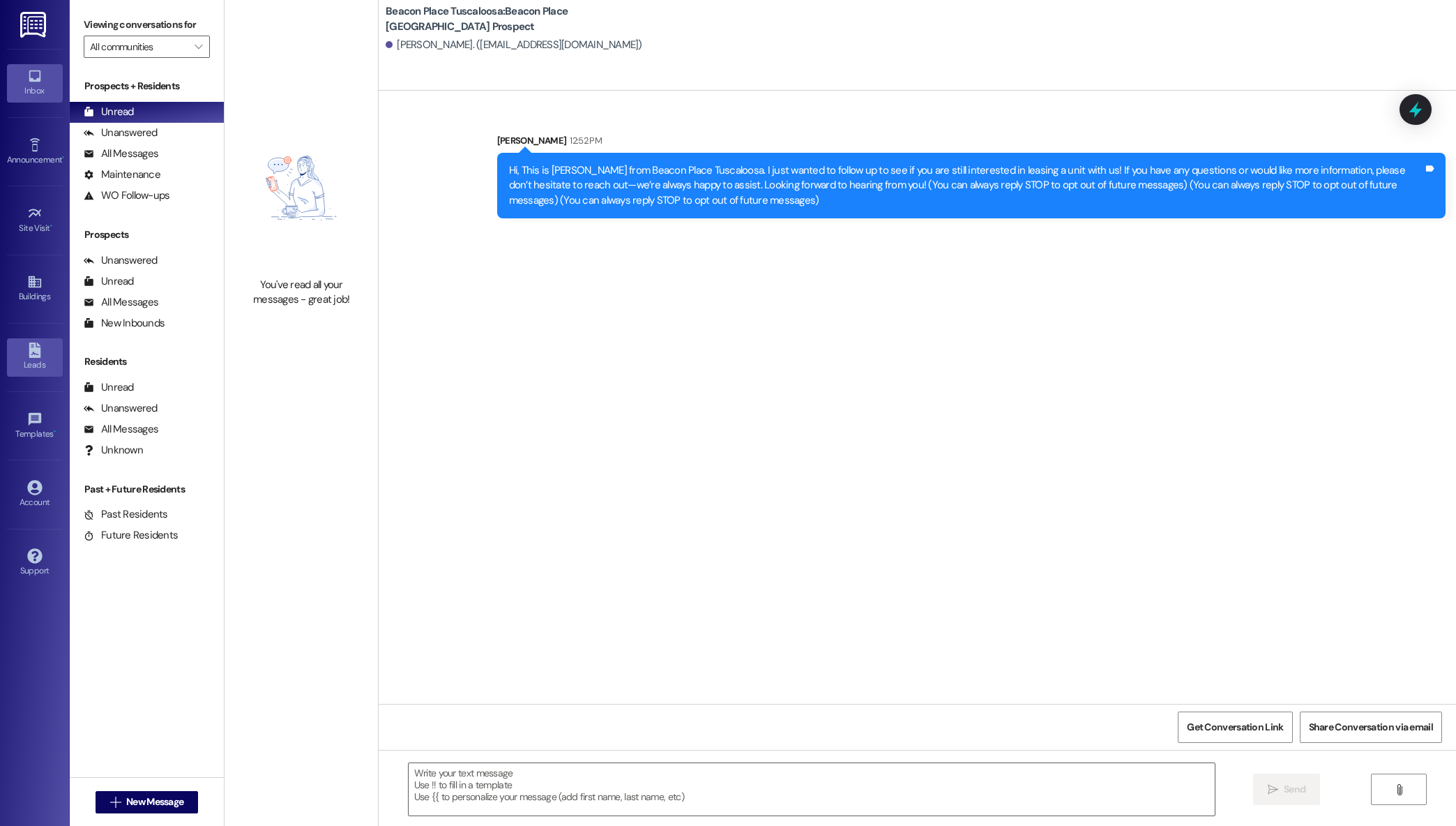
click at [35, 358] on div "Leads" at bounding box center [34, 364] width 70 height 14
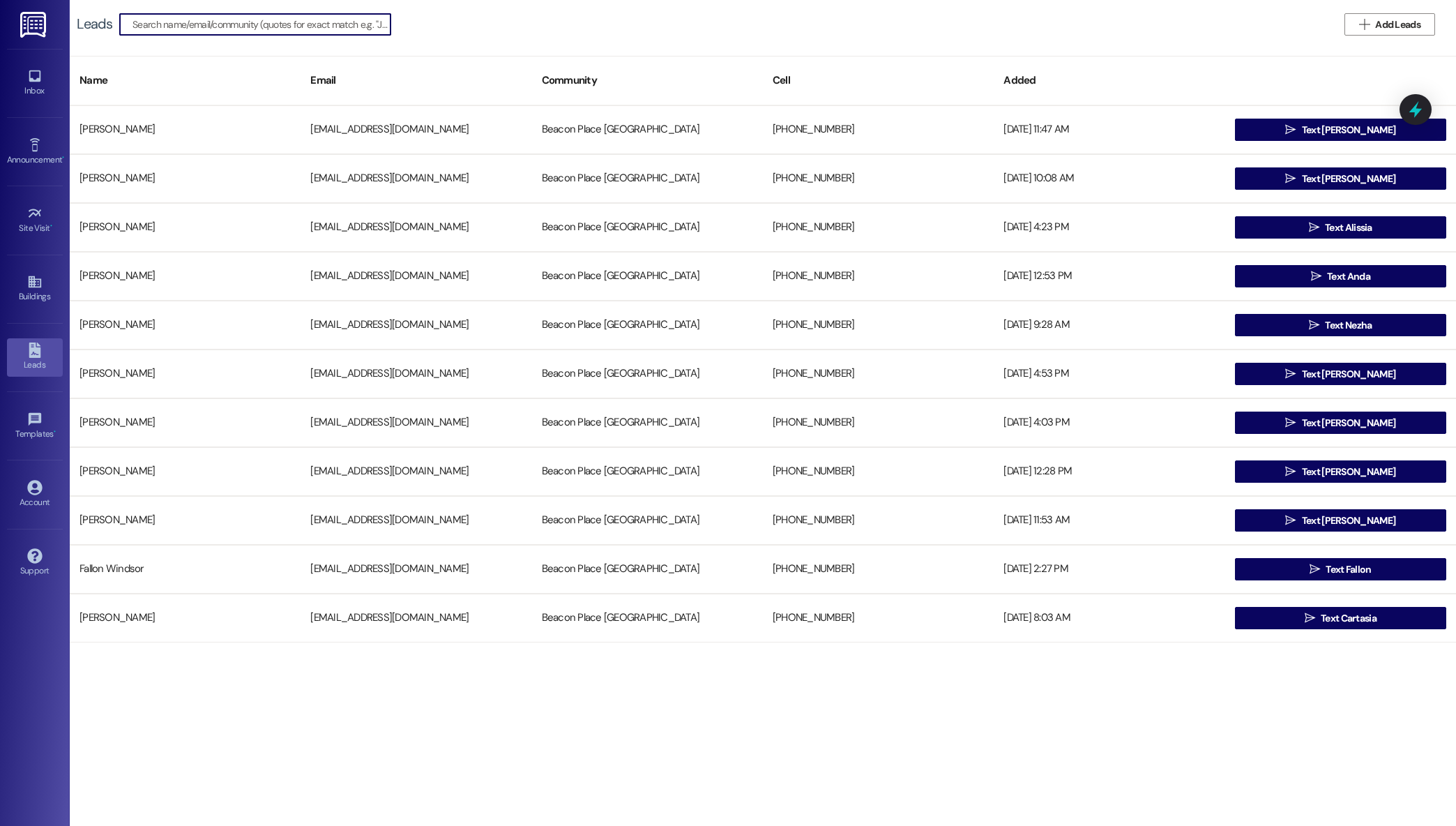
drag, startPoint x: 322, startPoint y: 21, endPoint x: 309, endPoint y: 21, distance: 13.0
click at [320, 21] on input at bounding box center [261, 25] width 258 height 20
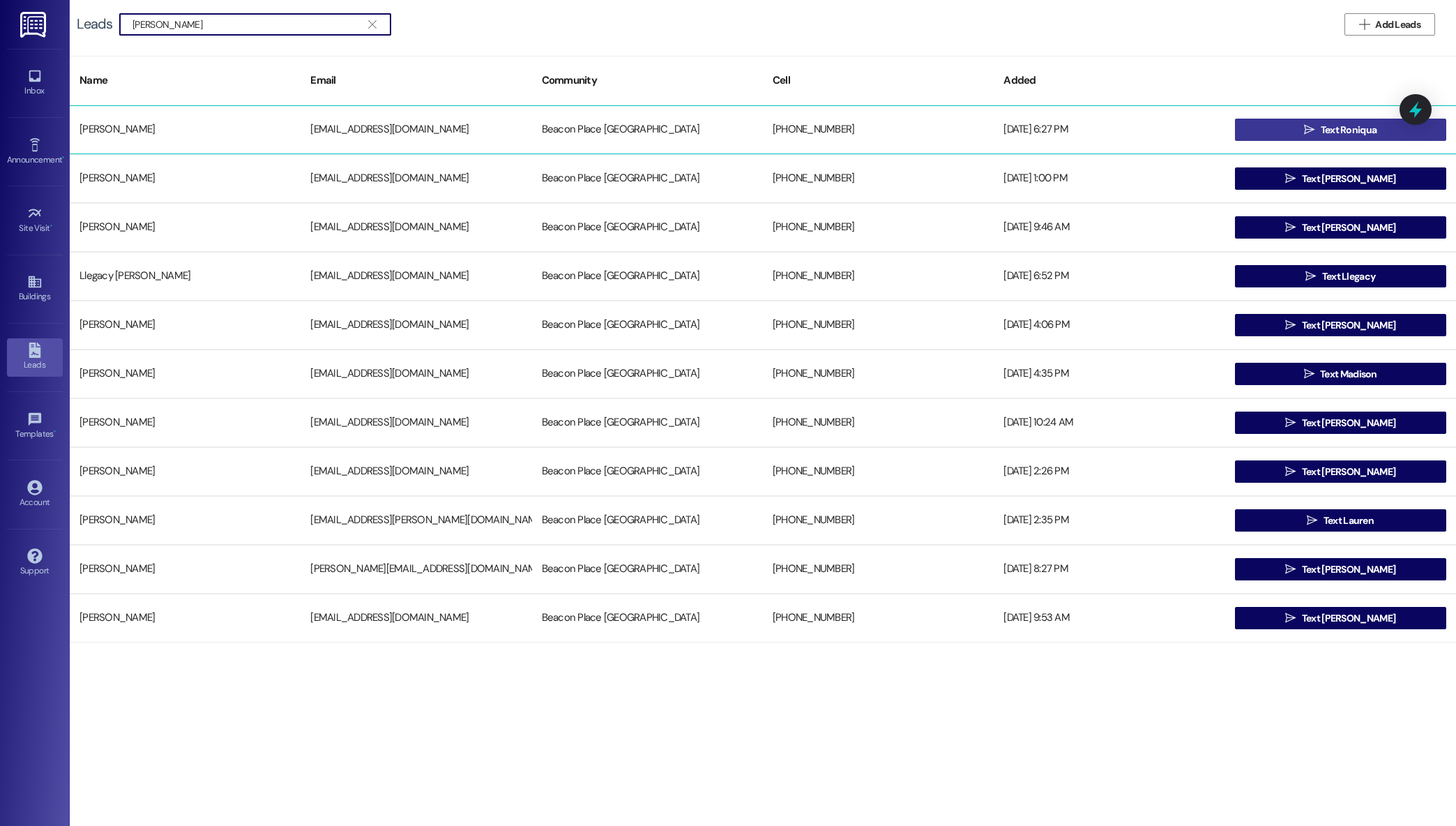
type input "[PERSON_NAME]"
click at [1270, 138] on button " Text Roniqua" at bounding box center [1340, 130] width 211 height 23
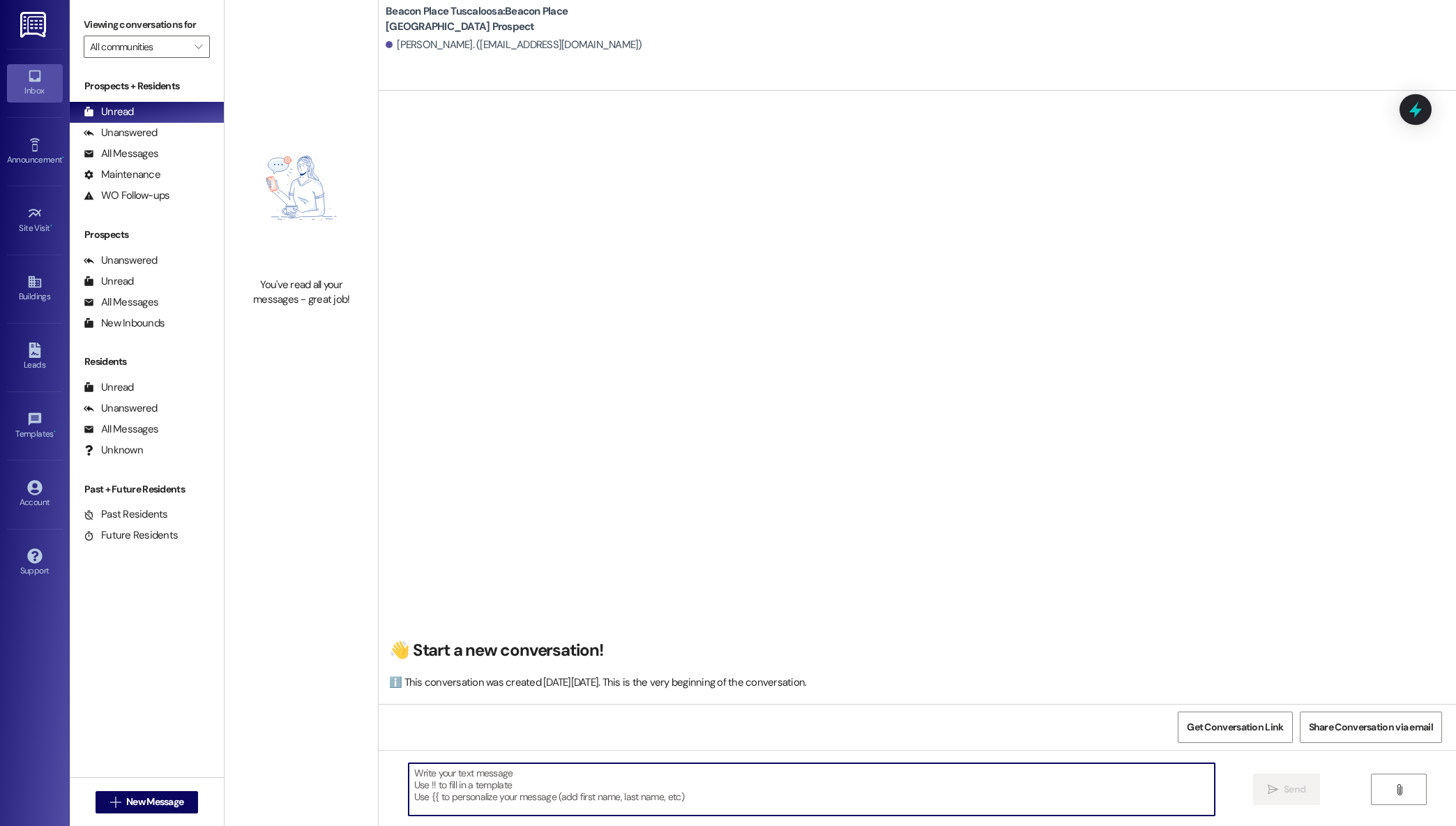
click at [1032, 793] on textarea at bounding box center [812, 789] width 807 height 52
paste textarea "Hi, This is [PERSON_NAME] from Beacon Place Tuscaloosa. I just wanted to follow…"
type textarea "Hi, This is [PERSON_NAME] from Beacon Place Tuscaloosa. I just wanted to follow…"
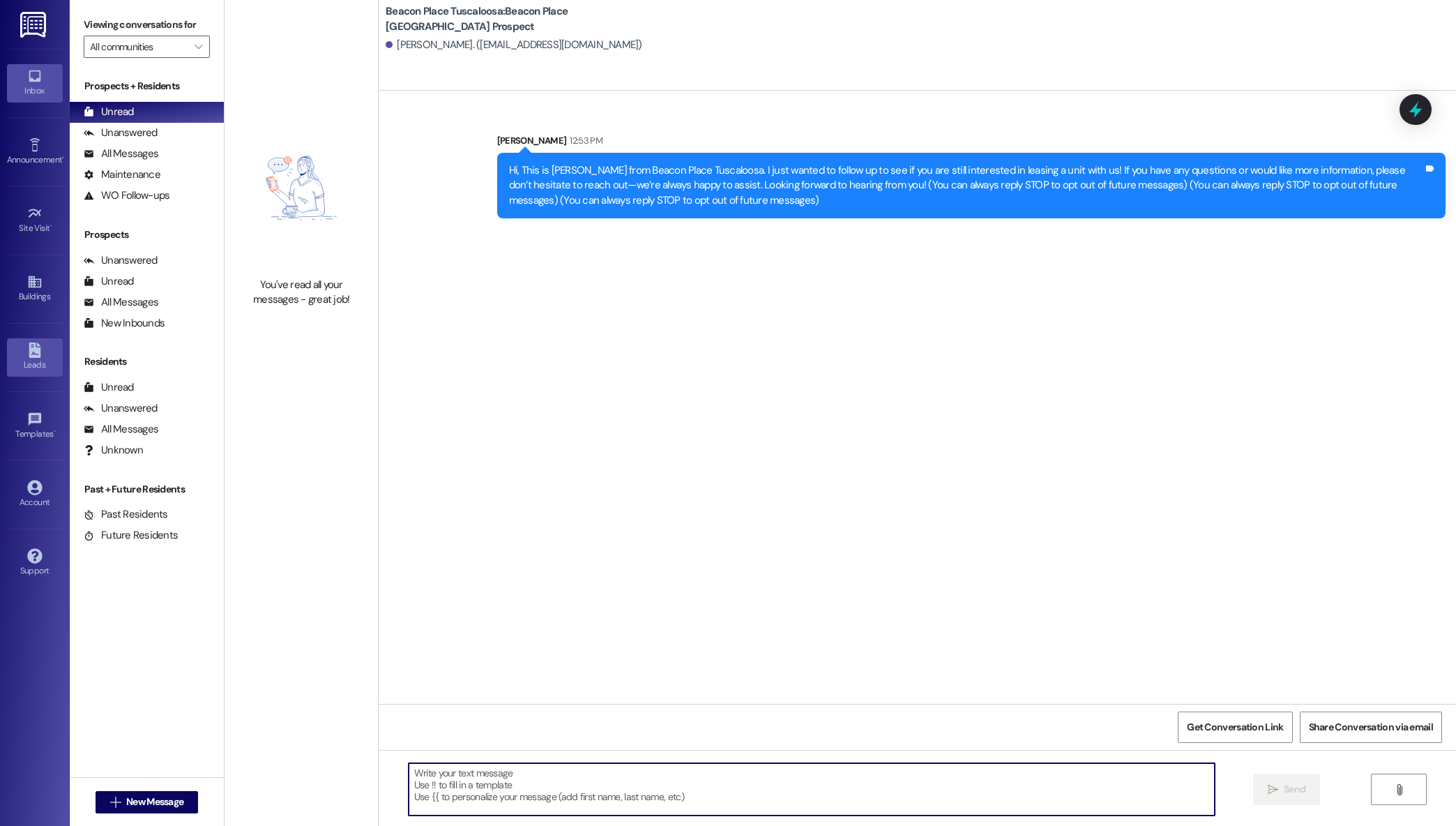
click at [26, 358] on link "Leads" at bounding box center [34, 358] width 56 height 37
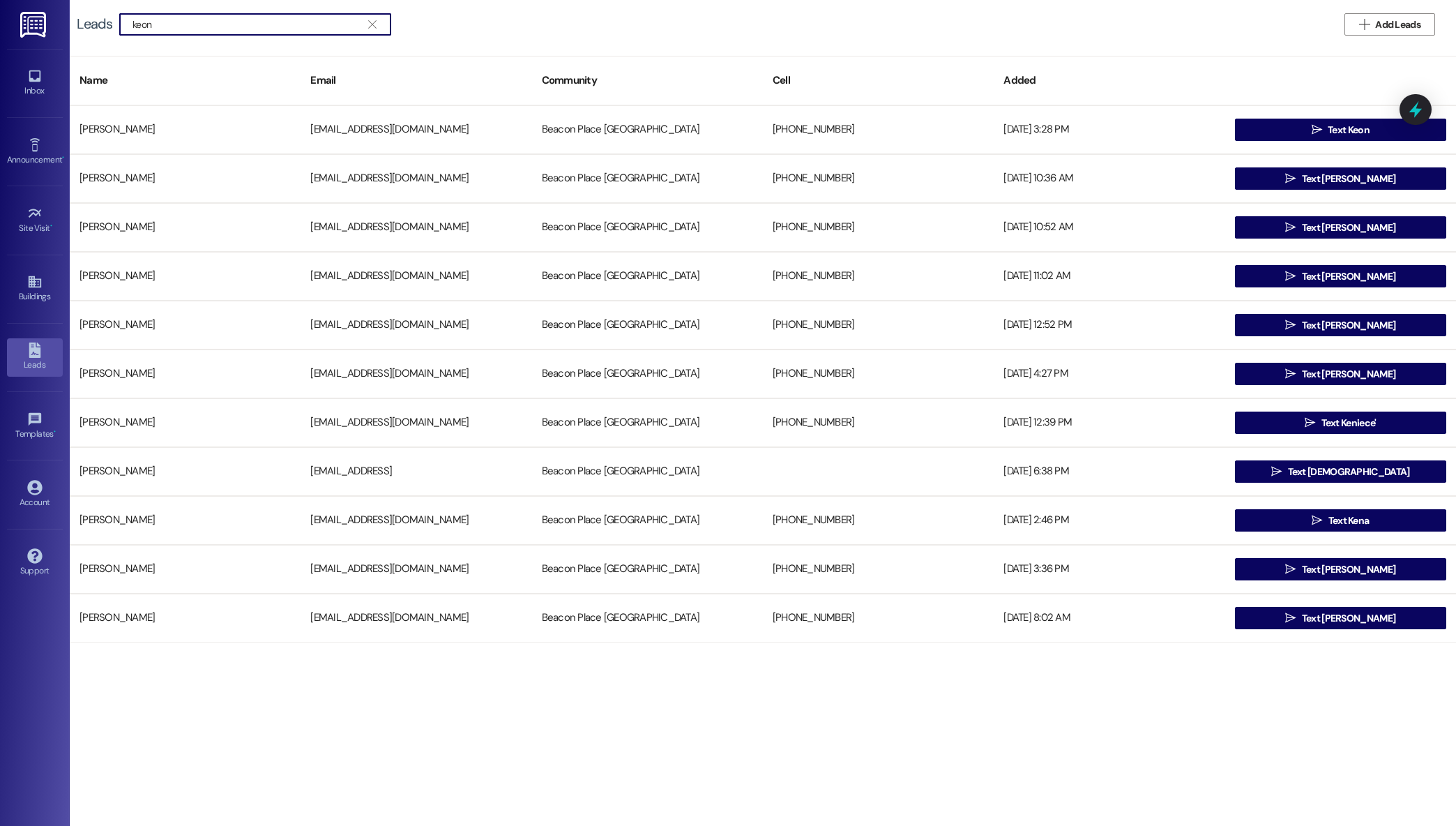
type input "keon"
click at [1328, 124] on span "Text Keon" at bounding box center [1349, 130] width 42 height 15
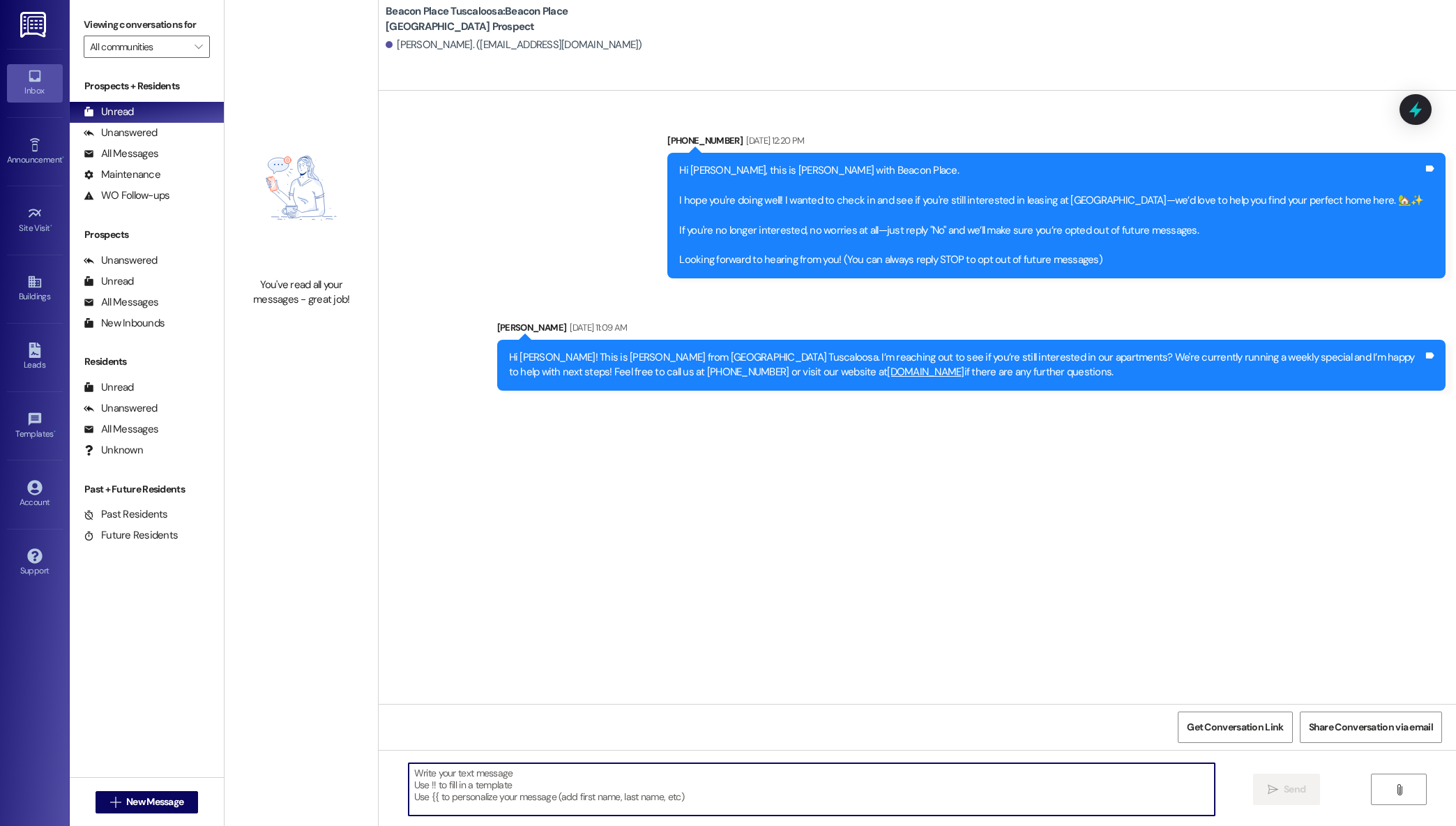
click at [705, 789] on textarea at bounding box center [812, 789] width 807 height 52
paste textarea "Hi, This is [PERSON_NAME] from Beacon Place Tuscaloosa. I just wanted to follow…"
type textarea "Hi, This is [PERSON_NAME] from Beacon Place Tuscaloosa. I just wanted to follow…"
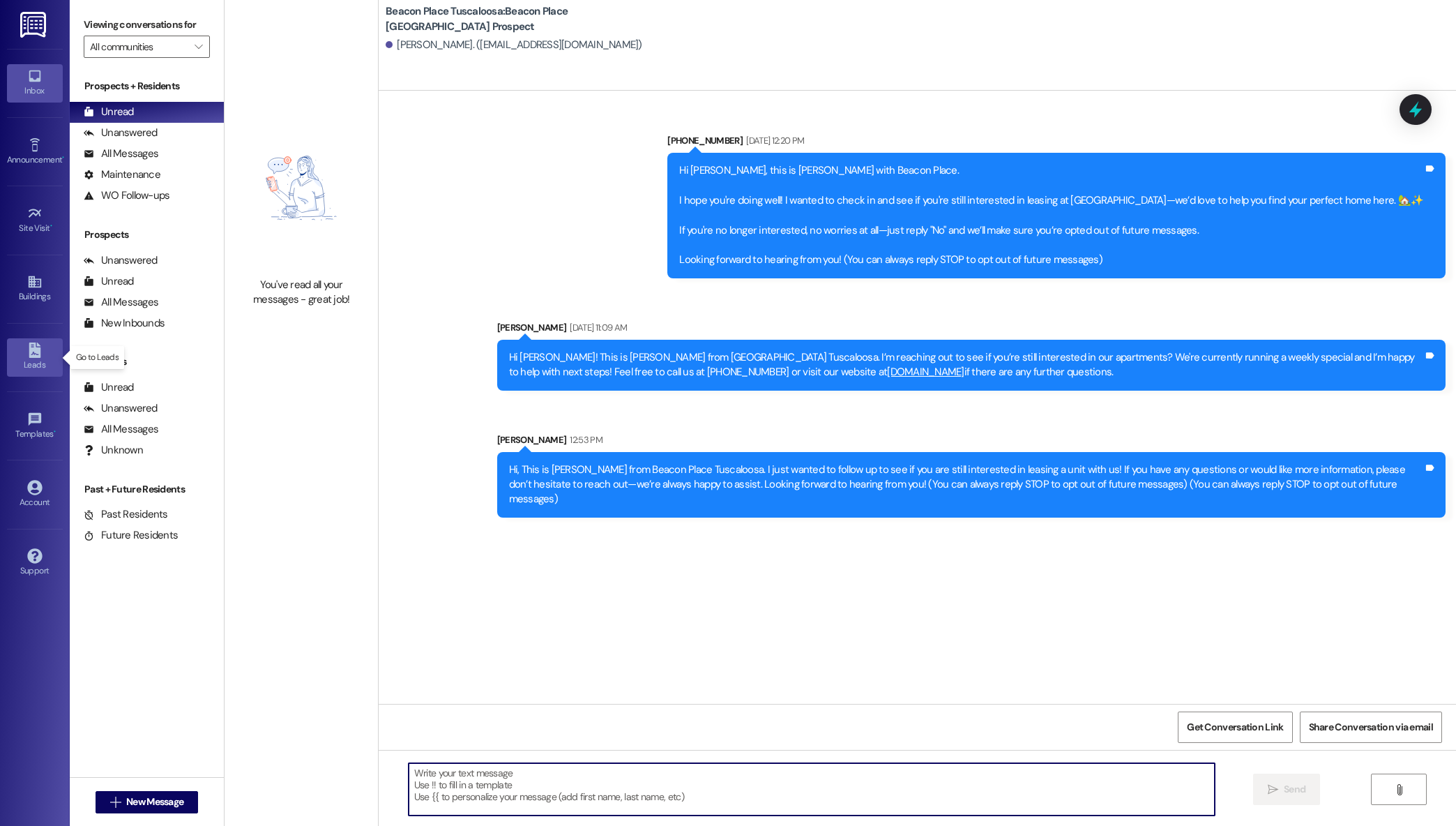
click at [35, 349] on icon at bounding box center [34, 351] width 12 height 16
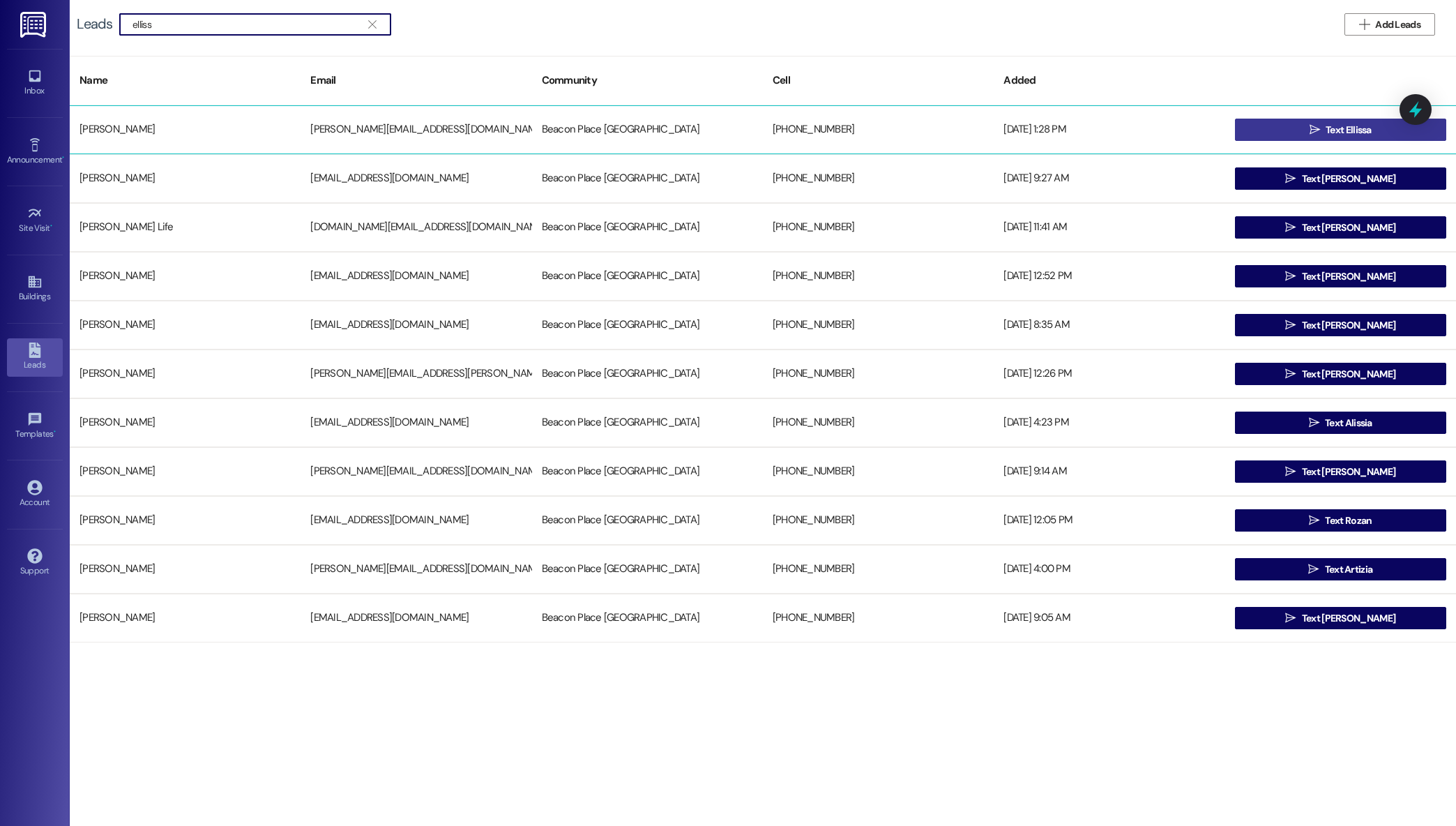
type input "elliss"
click at [1300, 135] on button " Text Ellissa" at bounding box center [1340, 130] width 211 height 23
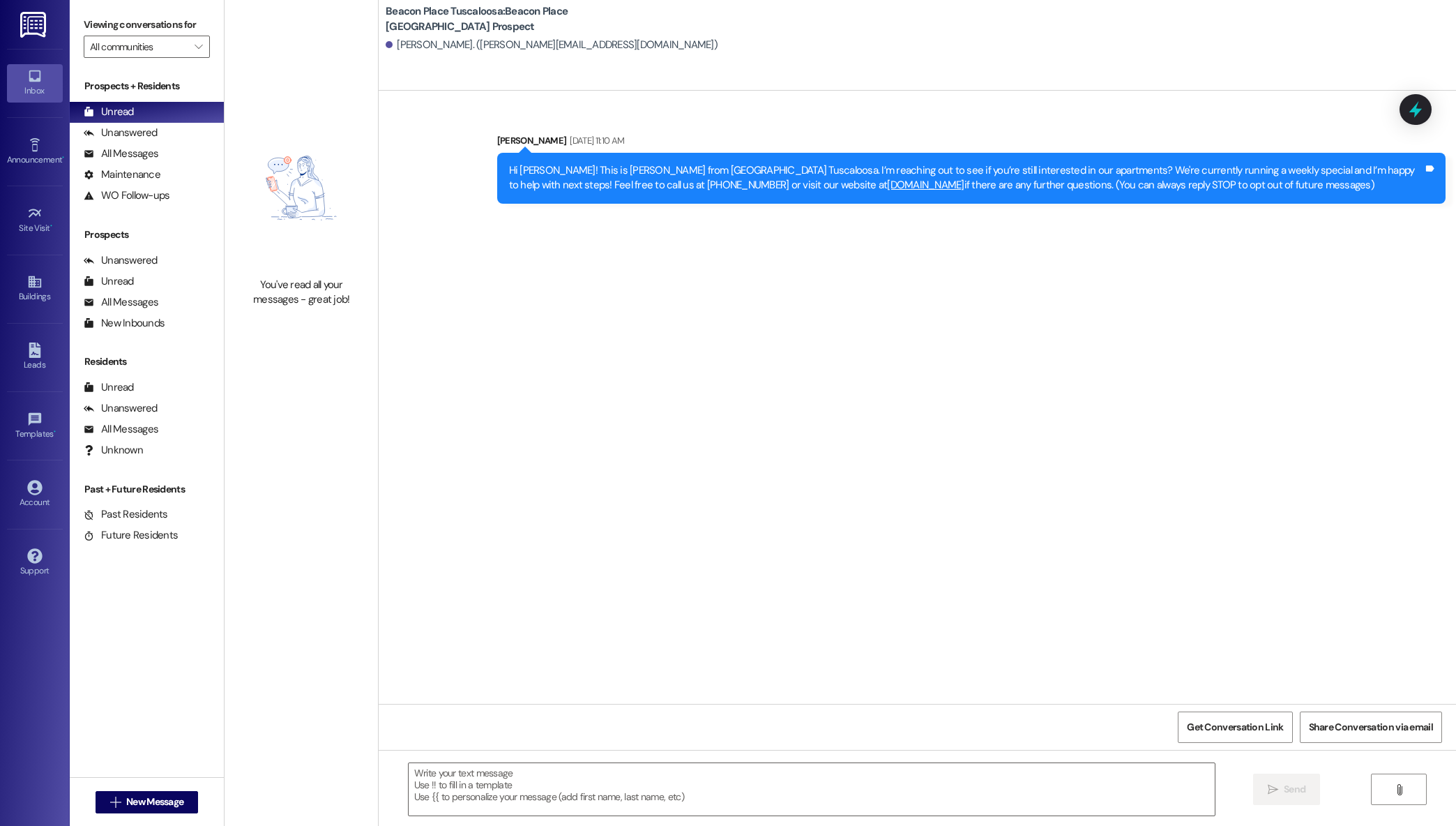
drag, startPoint x: 850, startPoint y: 784, endPoint x: 905, endPoint y: 748, distance: 65.7
click at [856, 777] on textarea at bounding box center [812, 789] width 807 height 52
paste textarea "Hi, This is [PERSON_NAME] from Beacon Place Tuscaloosa. I just wanted to follow…"
type textarea "Hi, This is [PERSON_NAME] from Beacon Place Tuscaloosa. I just wanted to follow…"
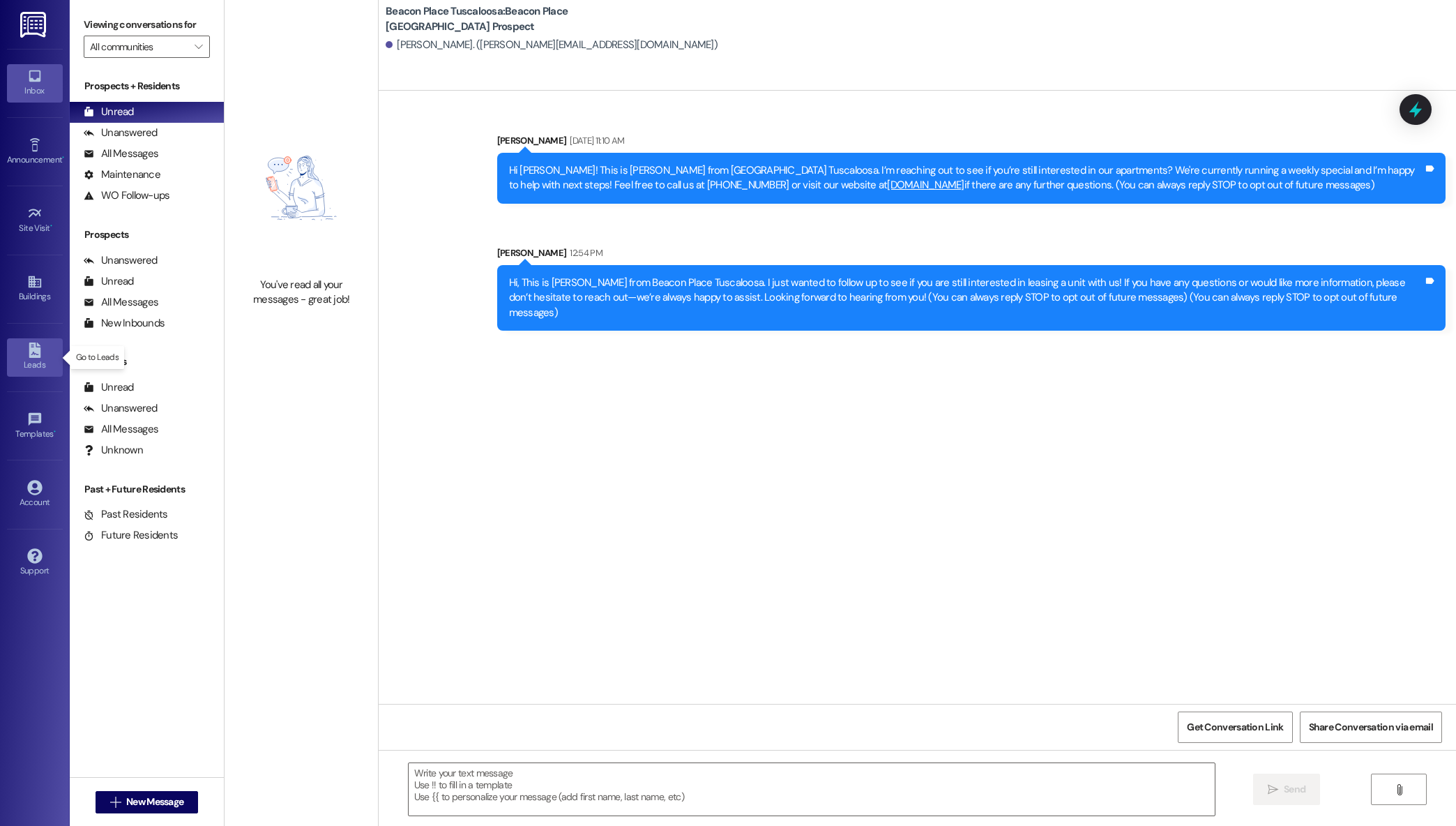
click at [25, 357] on link "Leads" at bounding box center [34, 358] width 56 height 37
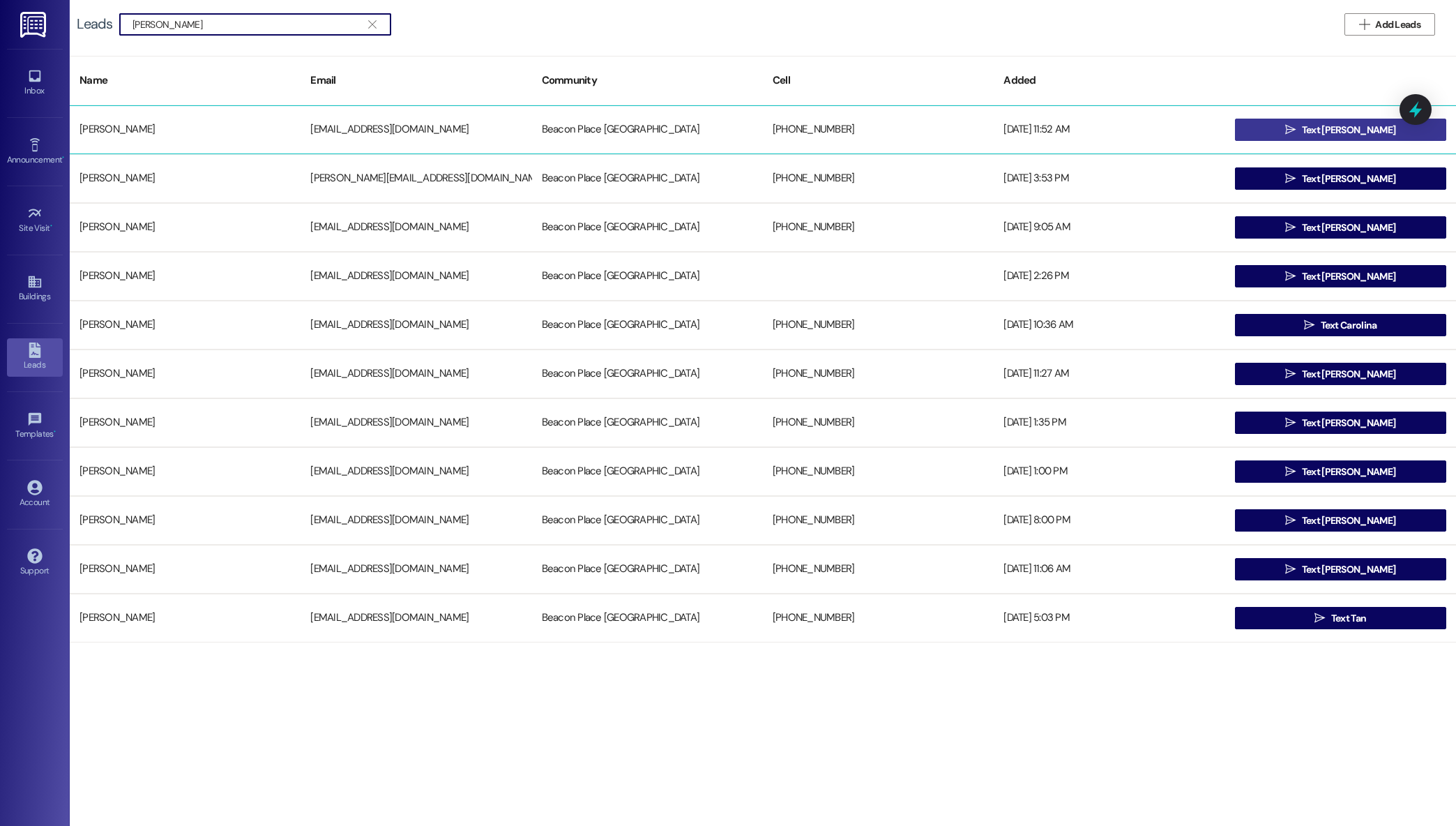
type input "[PERSON_NAME]"
click at [1264, 135] on button " Text [PERSON_NAME]" at bounding box center [1340, 130] width 211 height 23
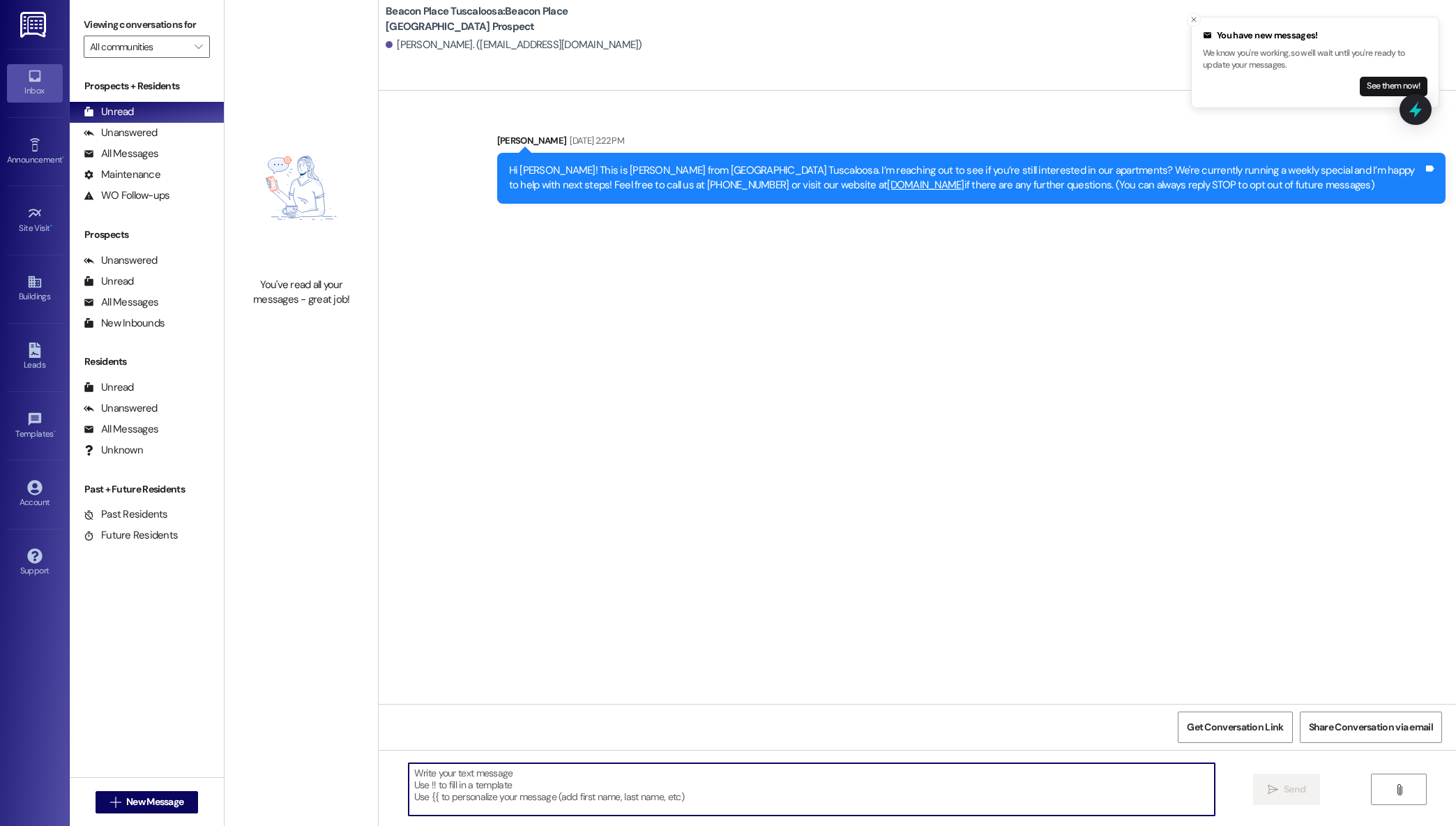
click at [939, 778] on textarea at bounding box center [812, 789] width 807 height 52
paste textarea "Hi, This is [PERSON_NAME] from Beacon Place Tuscaloosa. I just wanted to follow…"
type textarea "Hi, This is [PERSON_NAME] from Beacon Place Tuscaloosa. I just wanted to follow…"
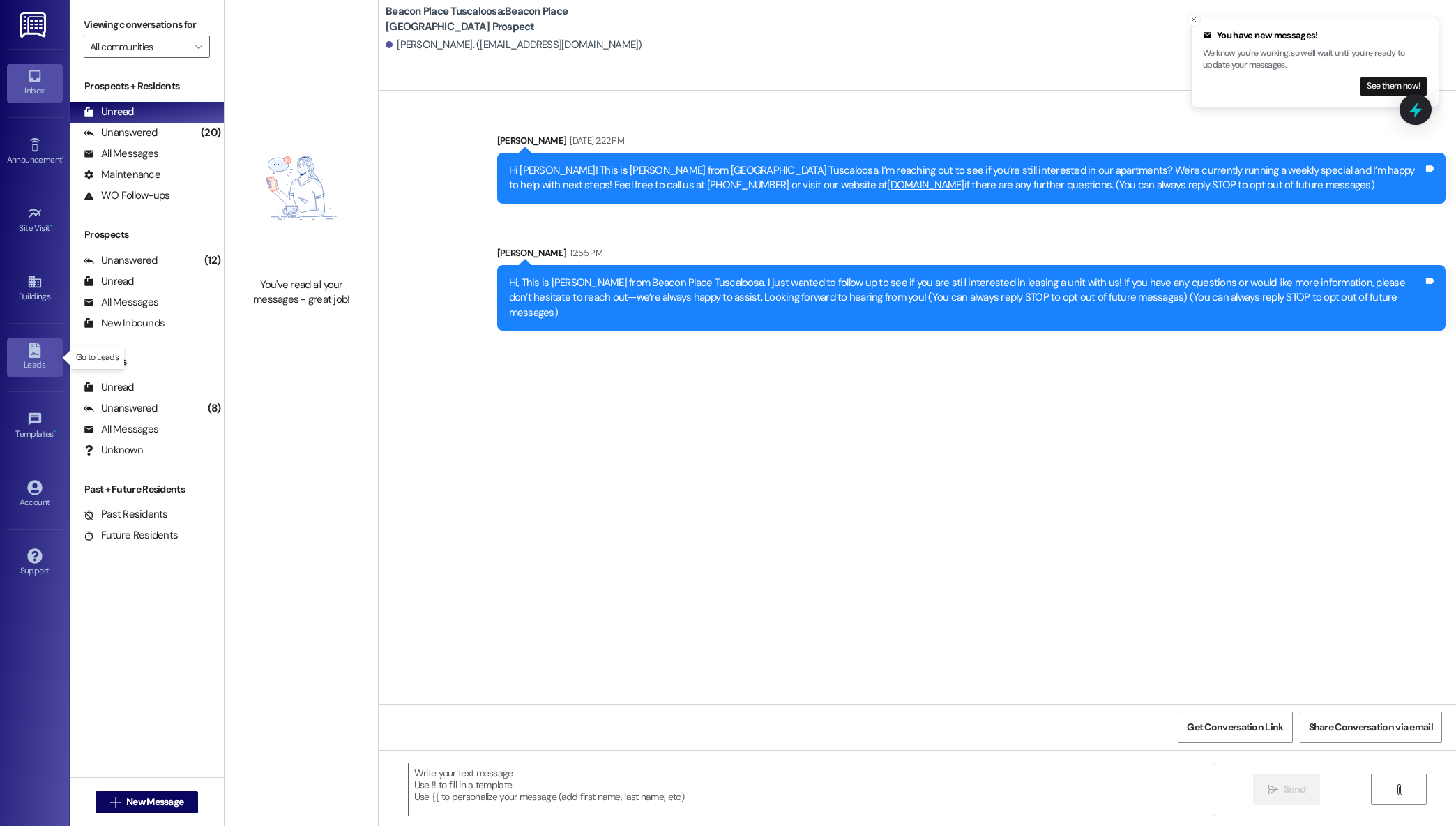
click at [42, 368] on div "Leads" at bounding box center [34, 364] width 70 height 14
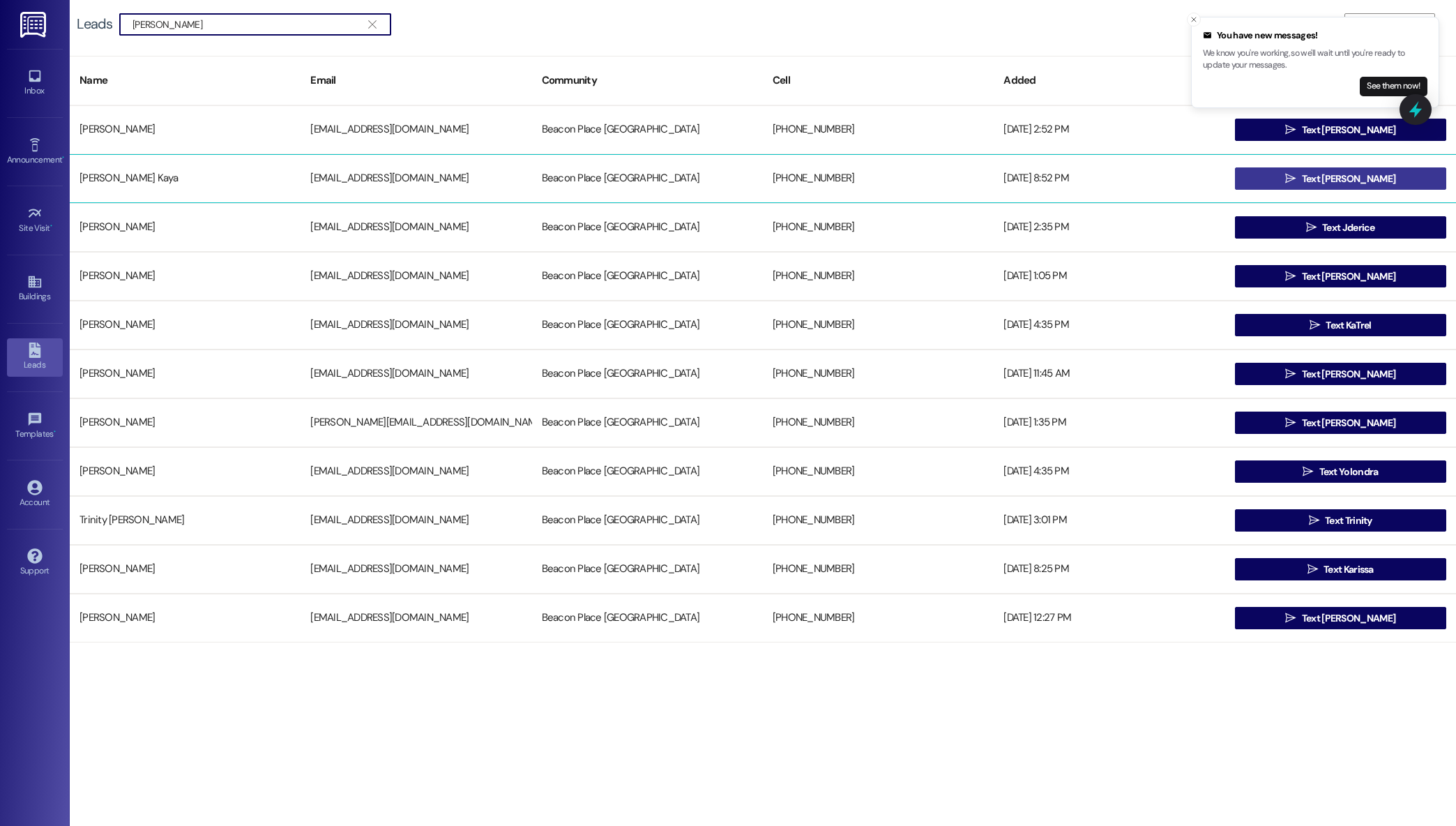
type input "[PERSON_NAME]"
click at [1279, 181] on button " Text [PERSON_NAME]" at bounding box center [1340, 179] width 211 height 23
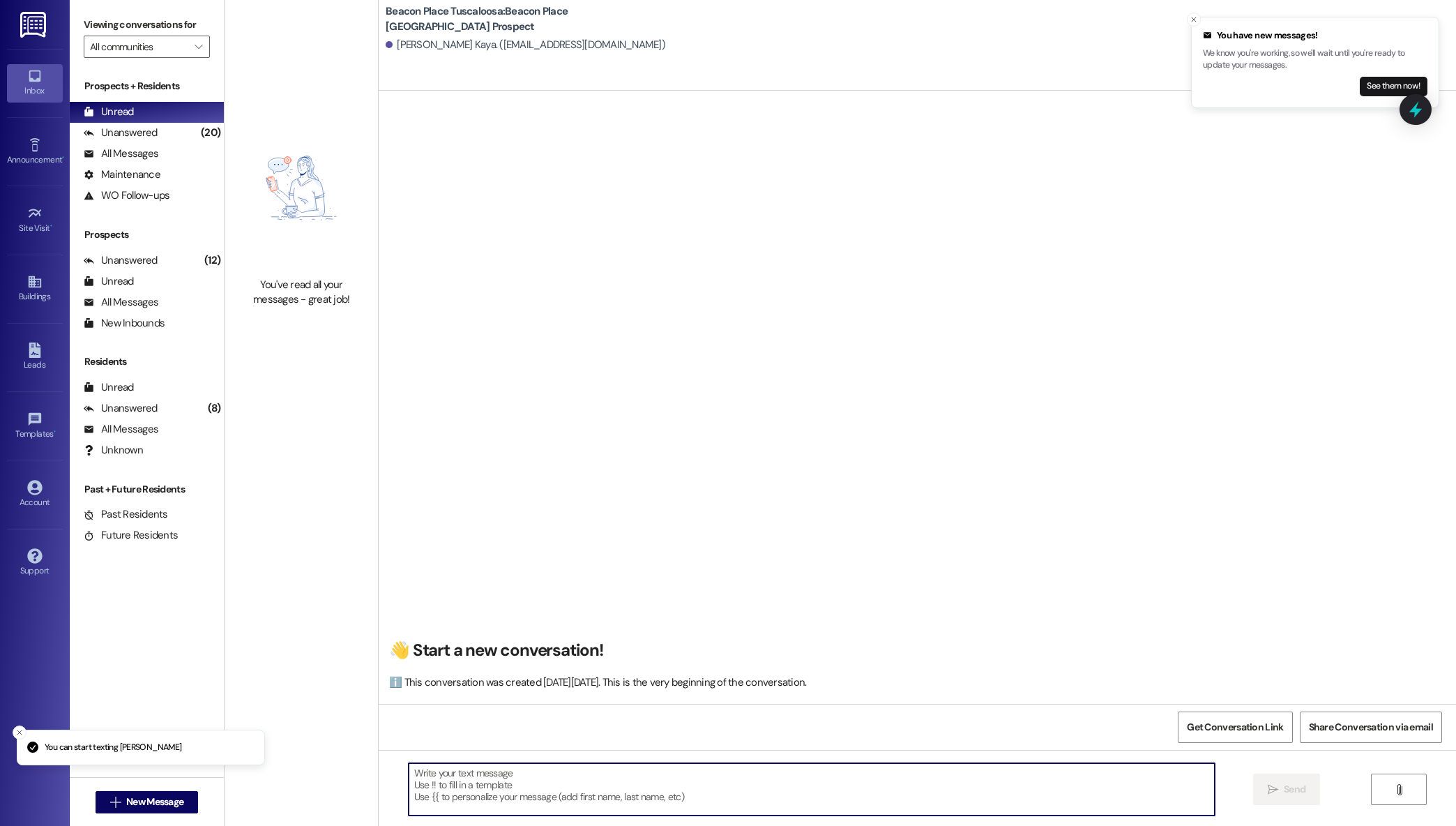
click at [798, 775] on textarea at bounding box center [812, 789] width 807 height 52
paste textarea "Hi, This is [PERSON_NAME] from Beacon Place Tuscaloosa. I just wanted to follow…"
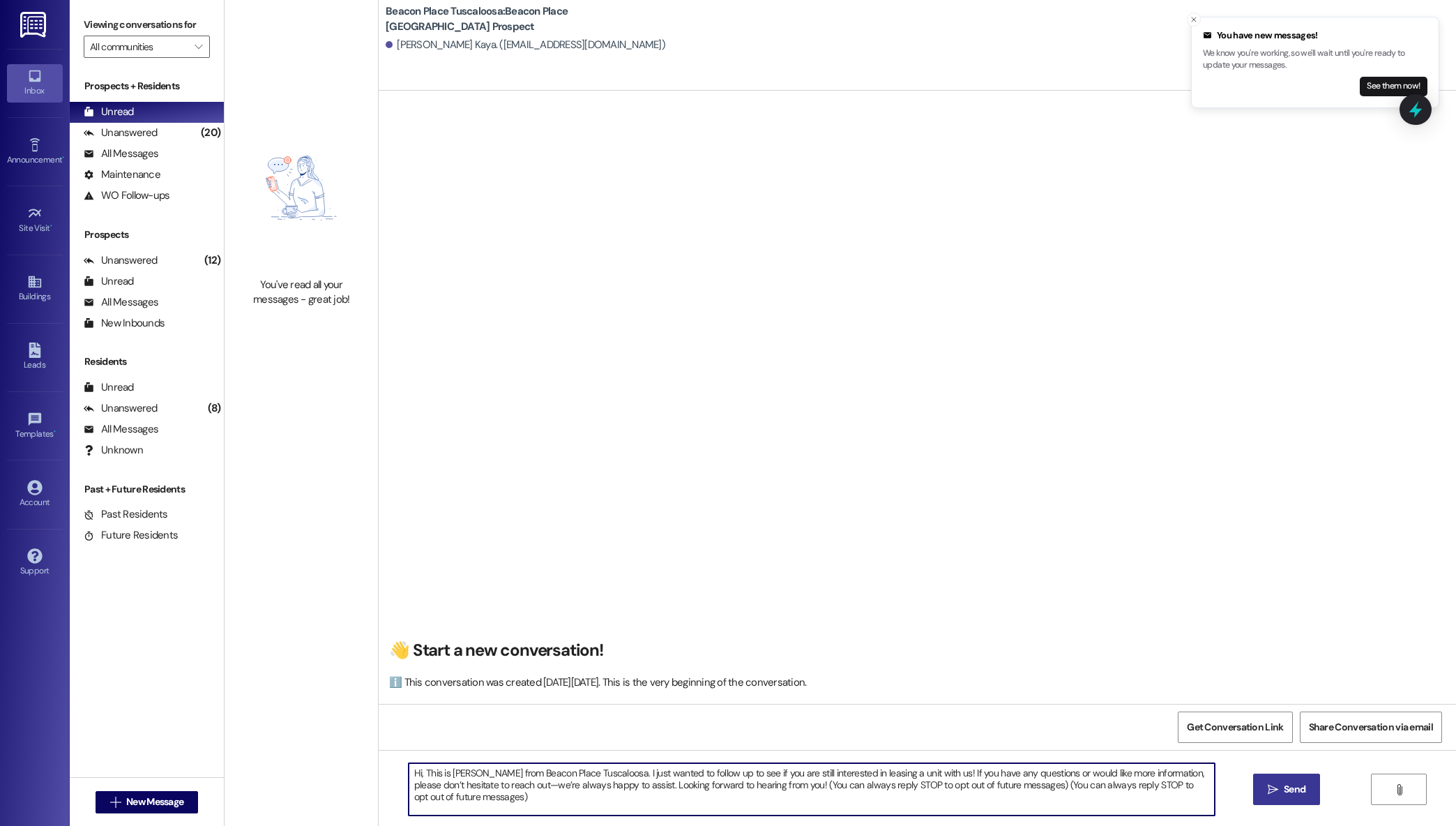
type textarea "Hi, This is [PERSON_NAME] from Beacon Place Tuscaloosa. I just wanted to follow…"
click at [1319, 783] on button " Send" at bounding box center [1287, 790] width 68 height 31
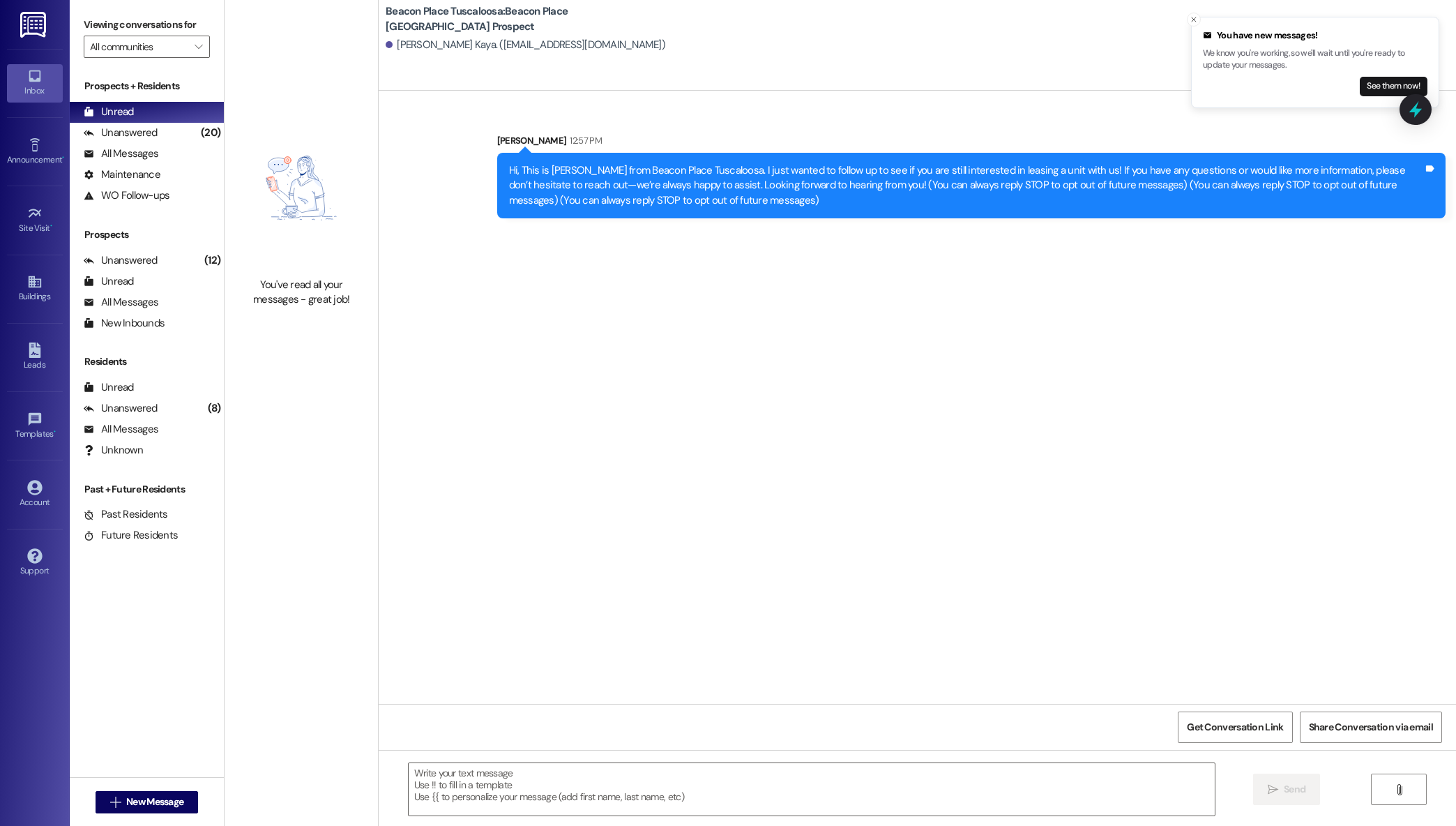
drag, startPoint x: 1372, startPoint y: 78, endPoint x: 1379, endPoint y: 72, distance: 9.2
click at [1372, 77] on button "See them now!" at bounding box center [1393, 86] width 68 height 20
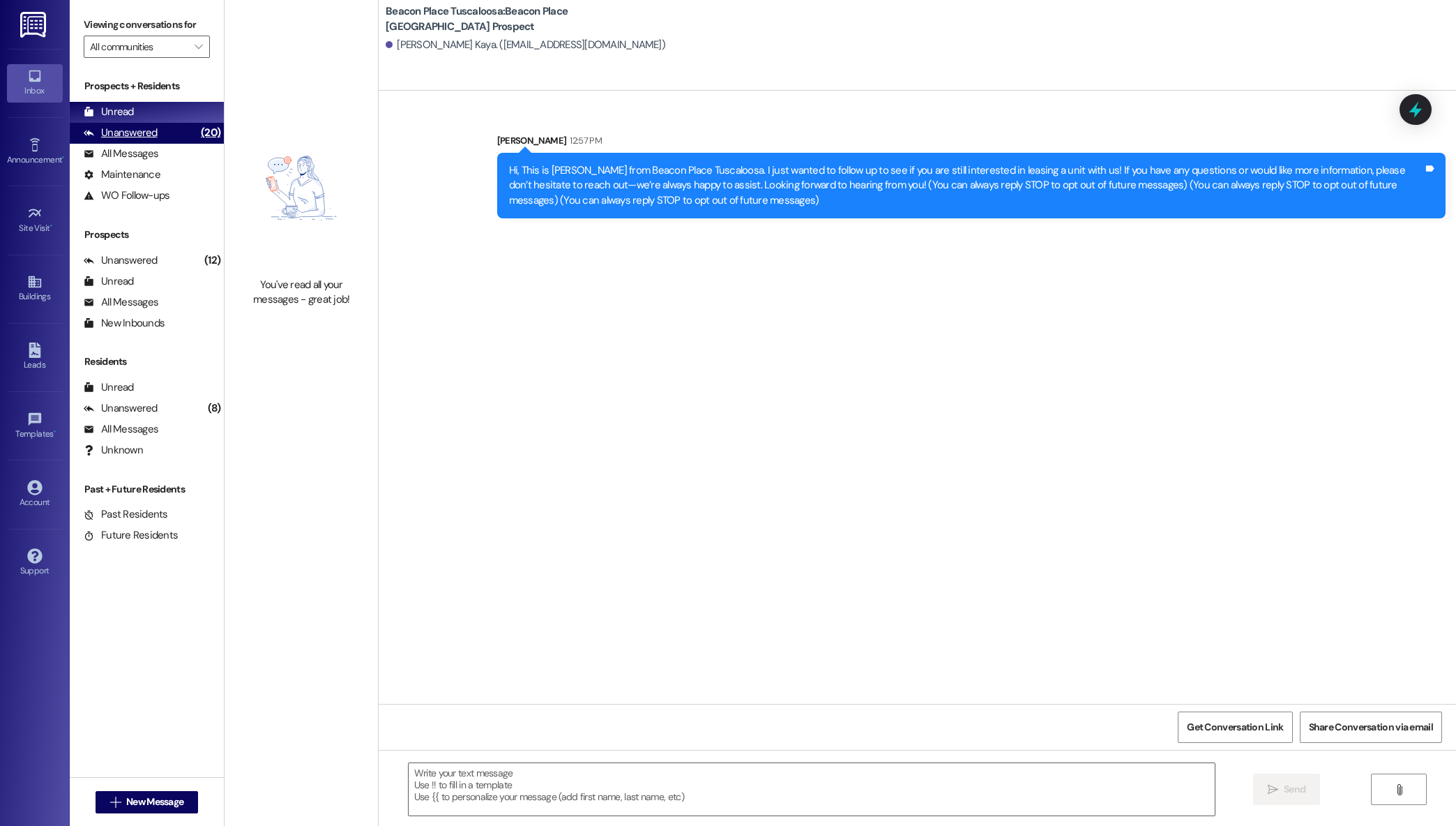
click at [117, 138] on div "Unanswered" at bounding box center [120, 133] width 74 height 15
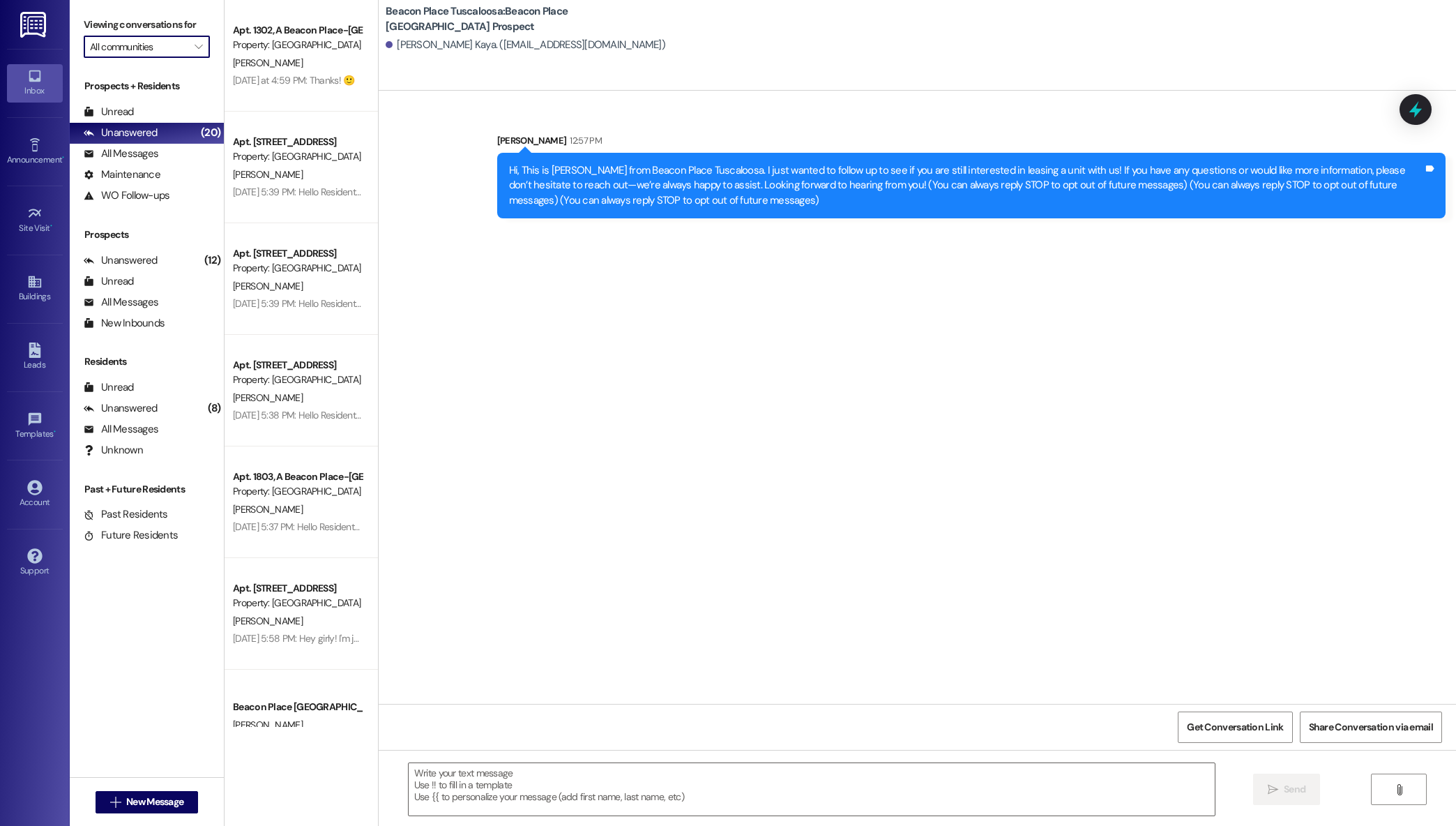
click at [115, 56] on input "All communities" at bounding box center [138, 46] width 97 height 23
click at [118, 52] on input "All communities" at bounding box center [138, 46] width 97 height 23
click at [122, 117] on div "Unread" at bounding box center [108, 112] width 50 height 15
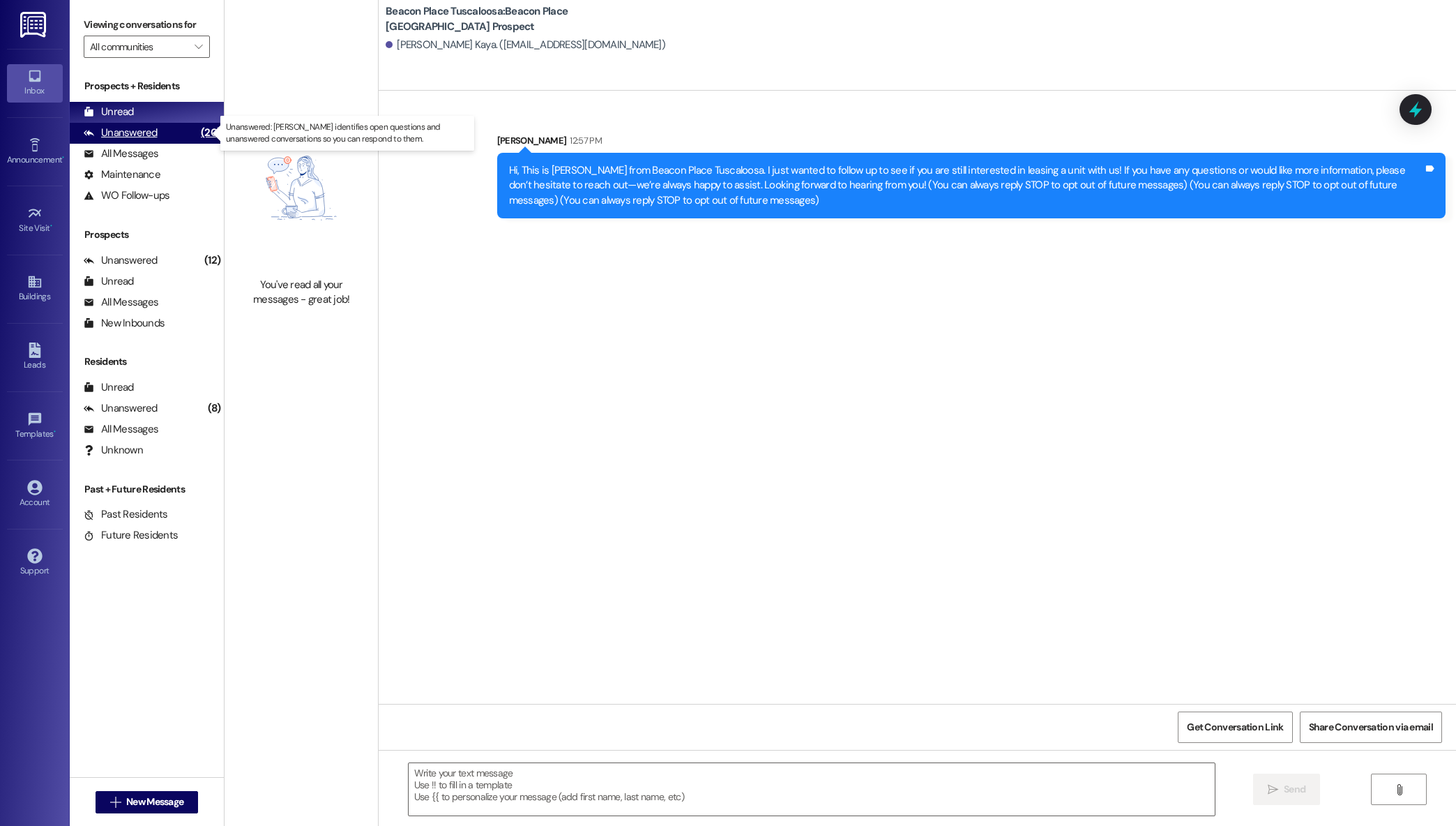
click at [124, 136] on div "Unanswered" at bounding box center [120, 133] width 74 height 15
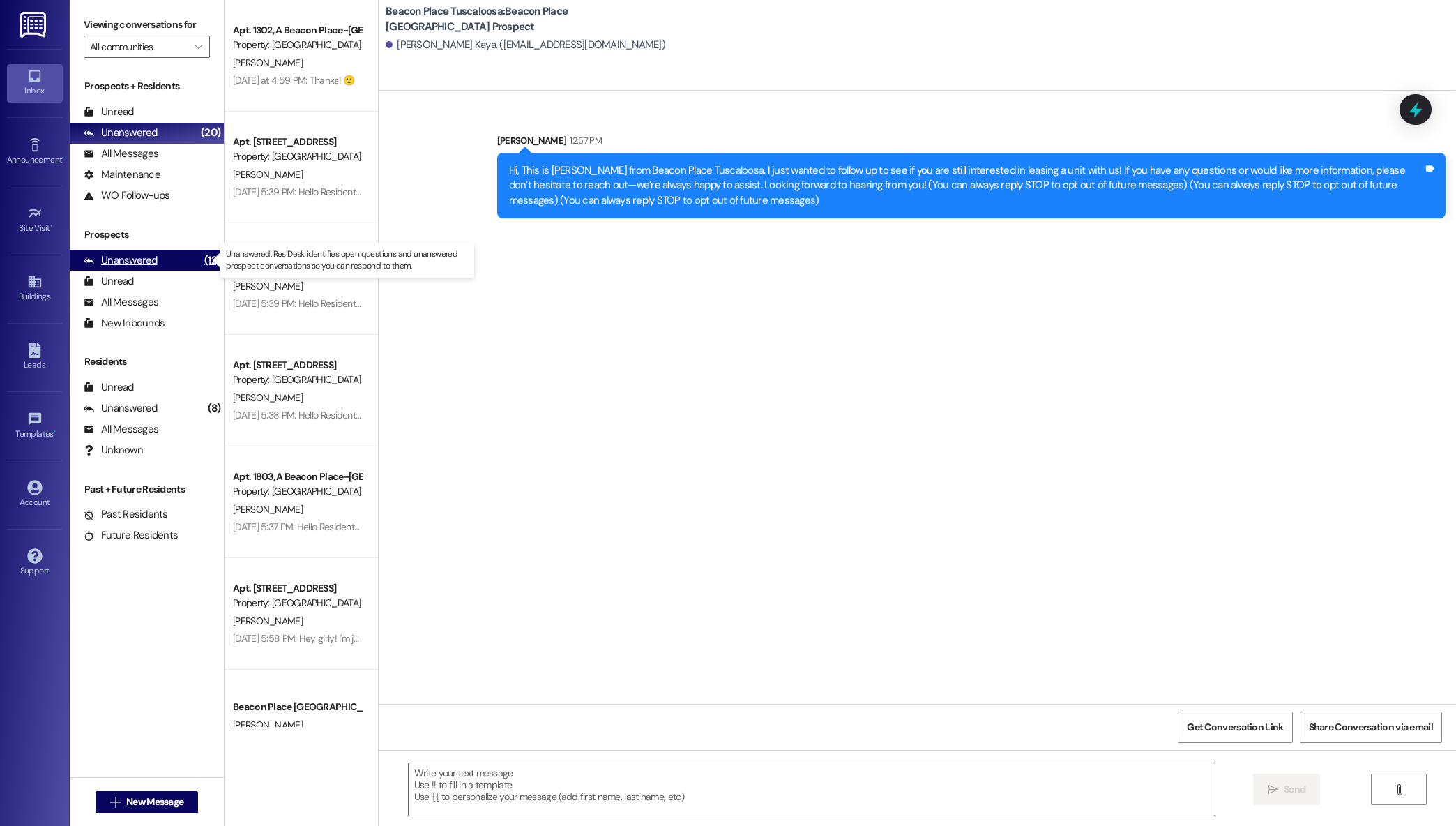
click at [138, 269] on div "Unanswered (12)" at bounding box center [146, 259] width 154 height 21
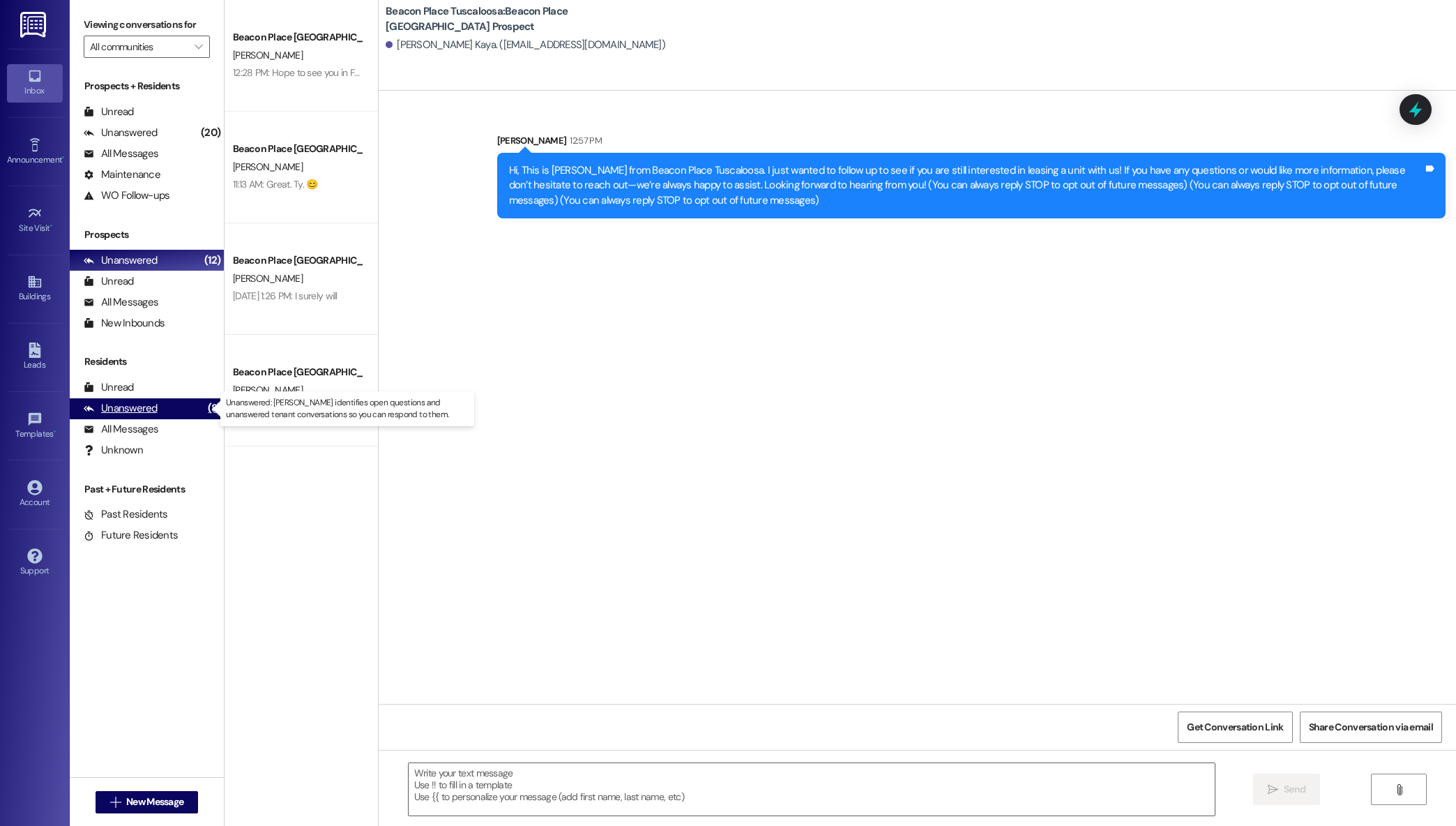
click at [188, 409] on div "Unanswered (8)" at bounding box center [146, 409] width 154 height 21
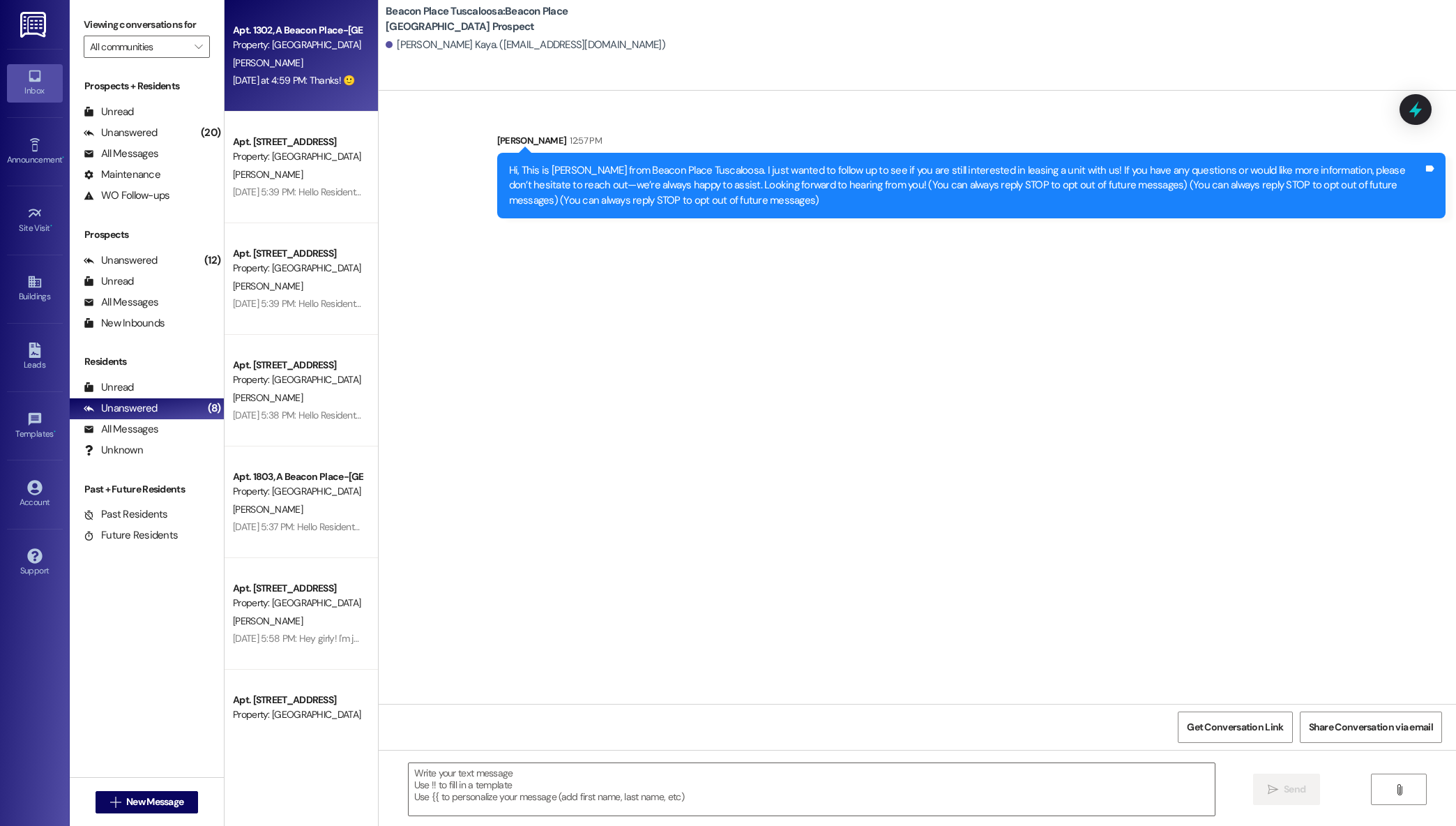
click at [249, 76] on div "[DATE] at 4:59 PM: Thanks! 🙂 [DATE] at 4:59 PM: Thanks! 🙂" at bounding box center [294, 80] width 122 height 13
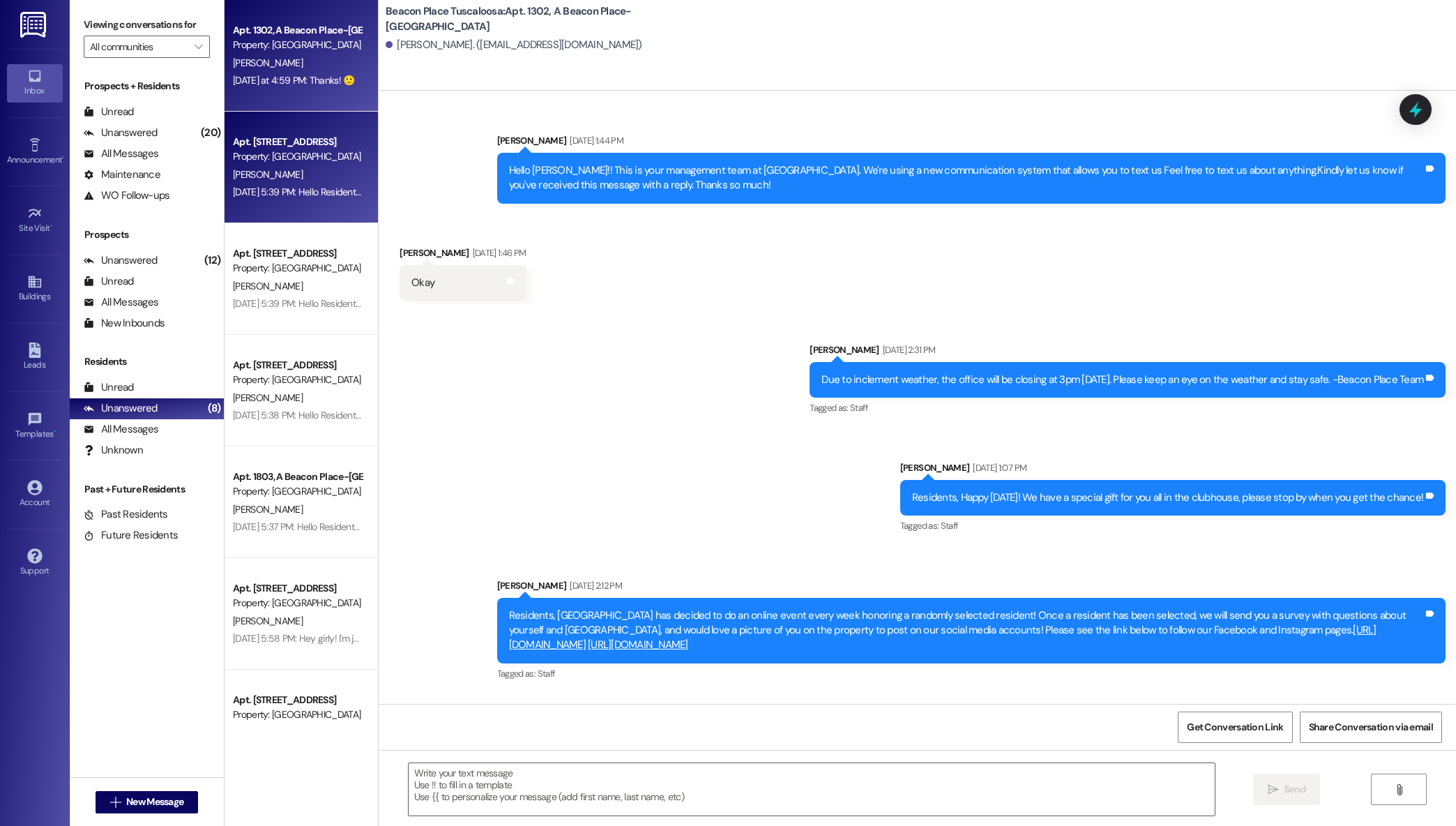
scroll to position [39561, 0]
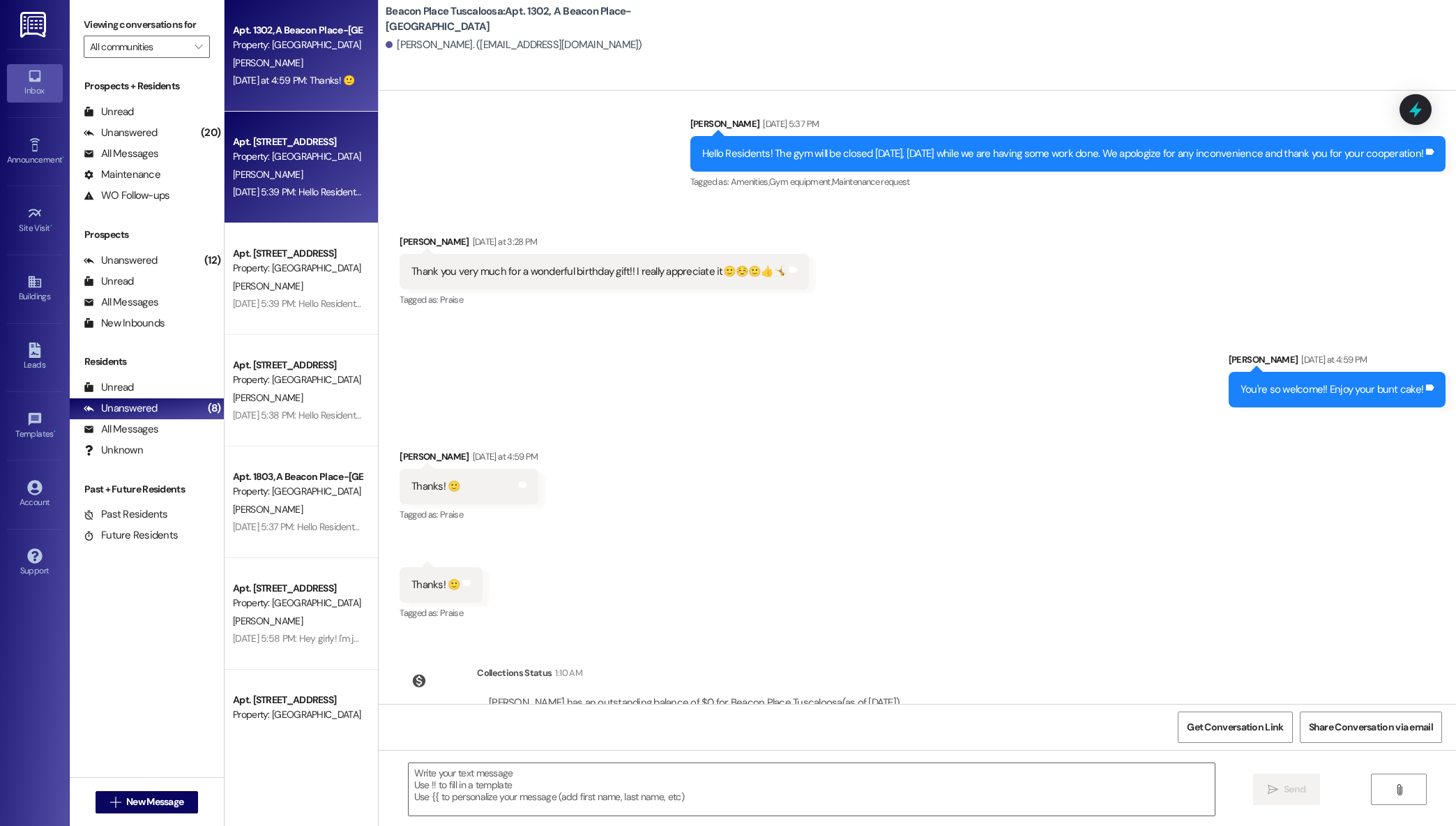
click at [286, 148] on div "Apt. [STREET_ADDRESS]" at bounding box center [297, 141] width 129 height 15
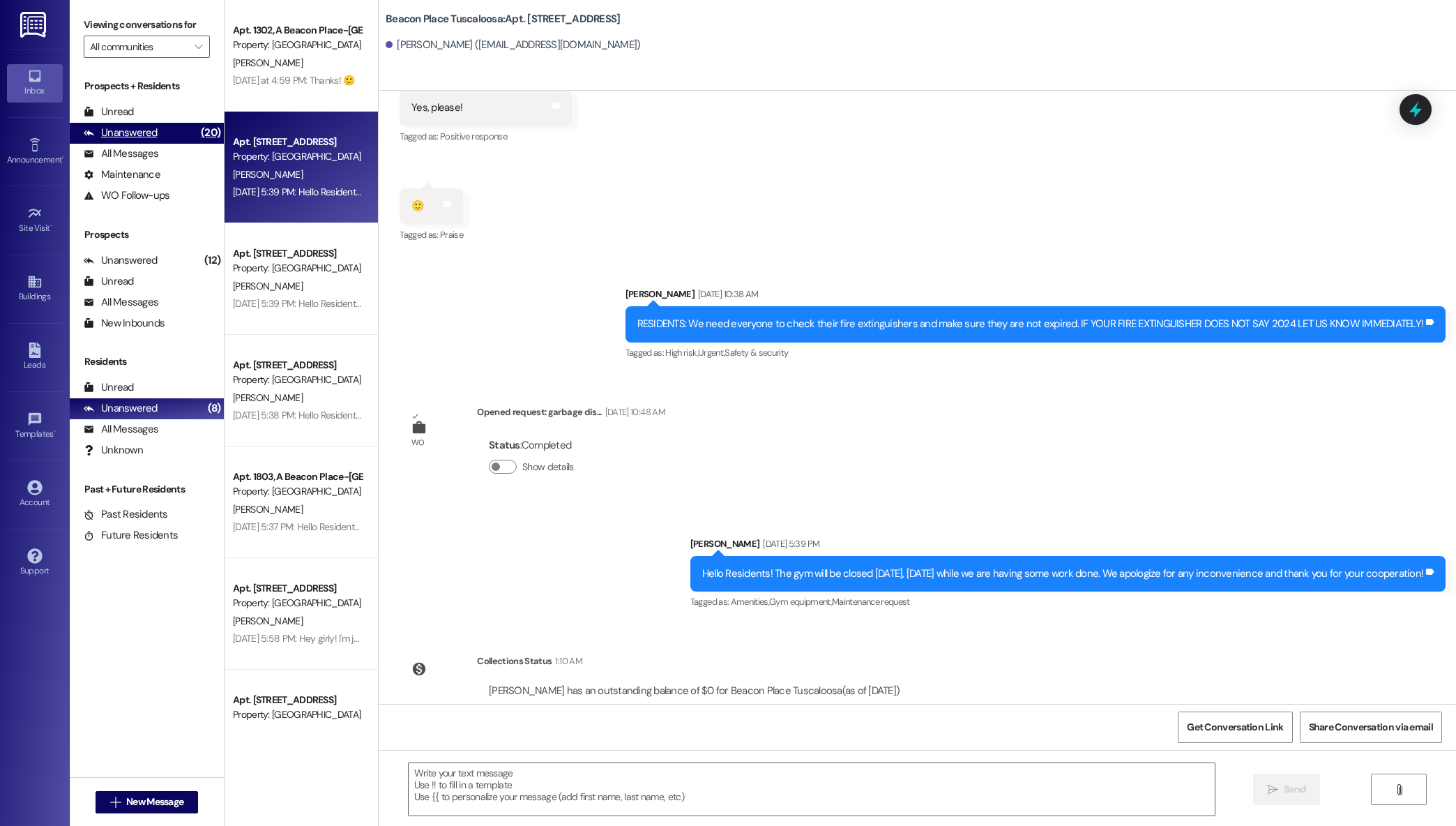
scroll to position [13719, 0]
click at [135, 133] on div "Unanswered" at bounding box center [120, 133] width 74 height 15
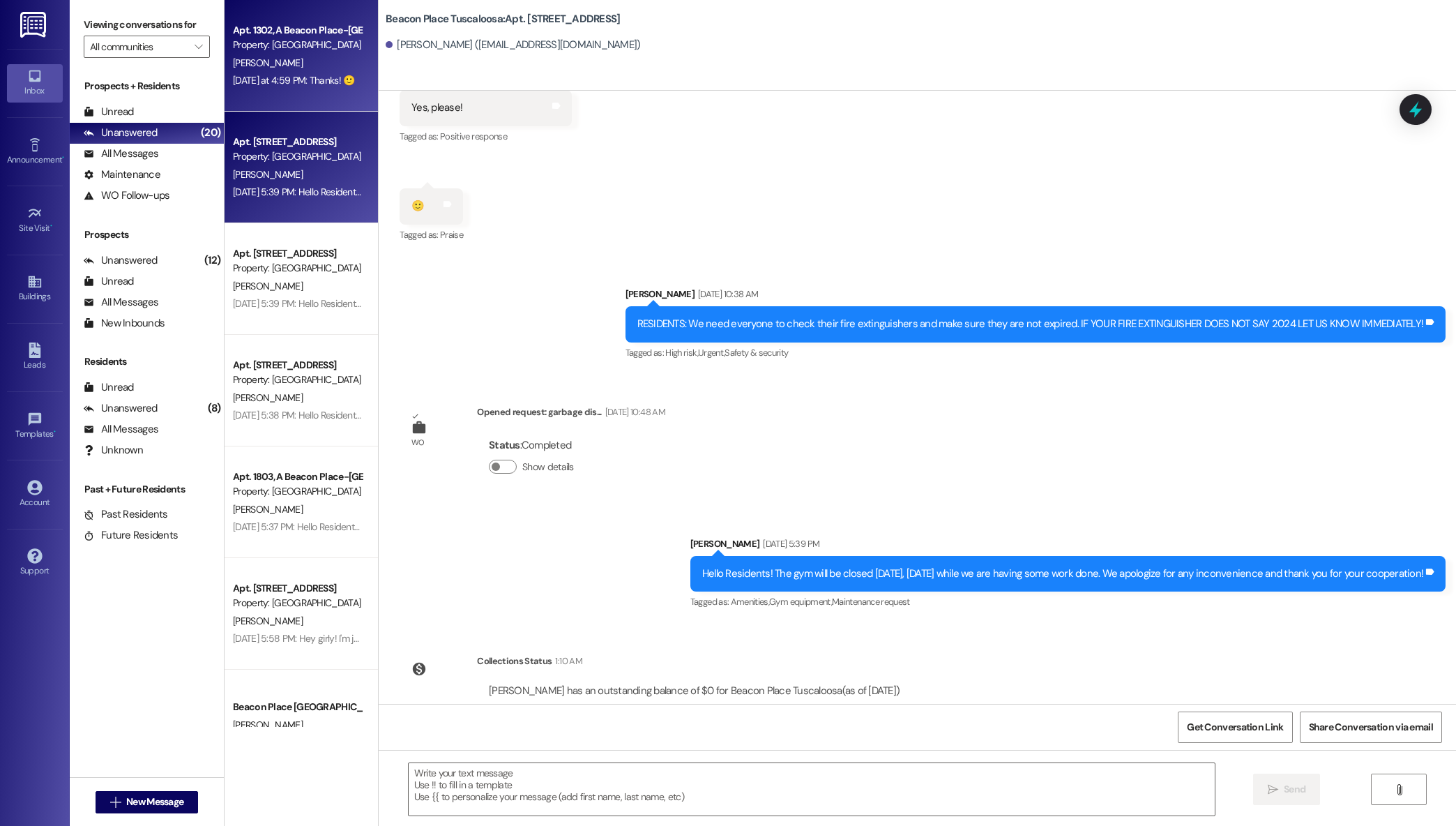
click at [251, 67] on div "[PERSON_NAME]" at bounding box center [297, 63] width 132 height 18
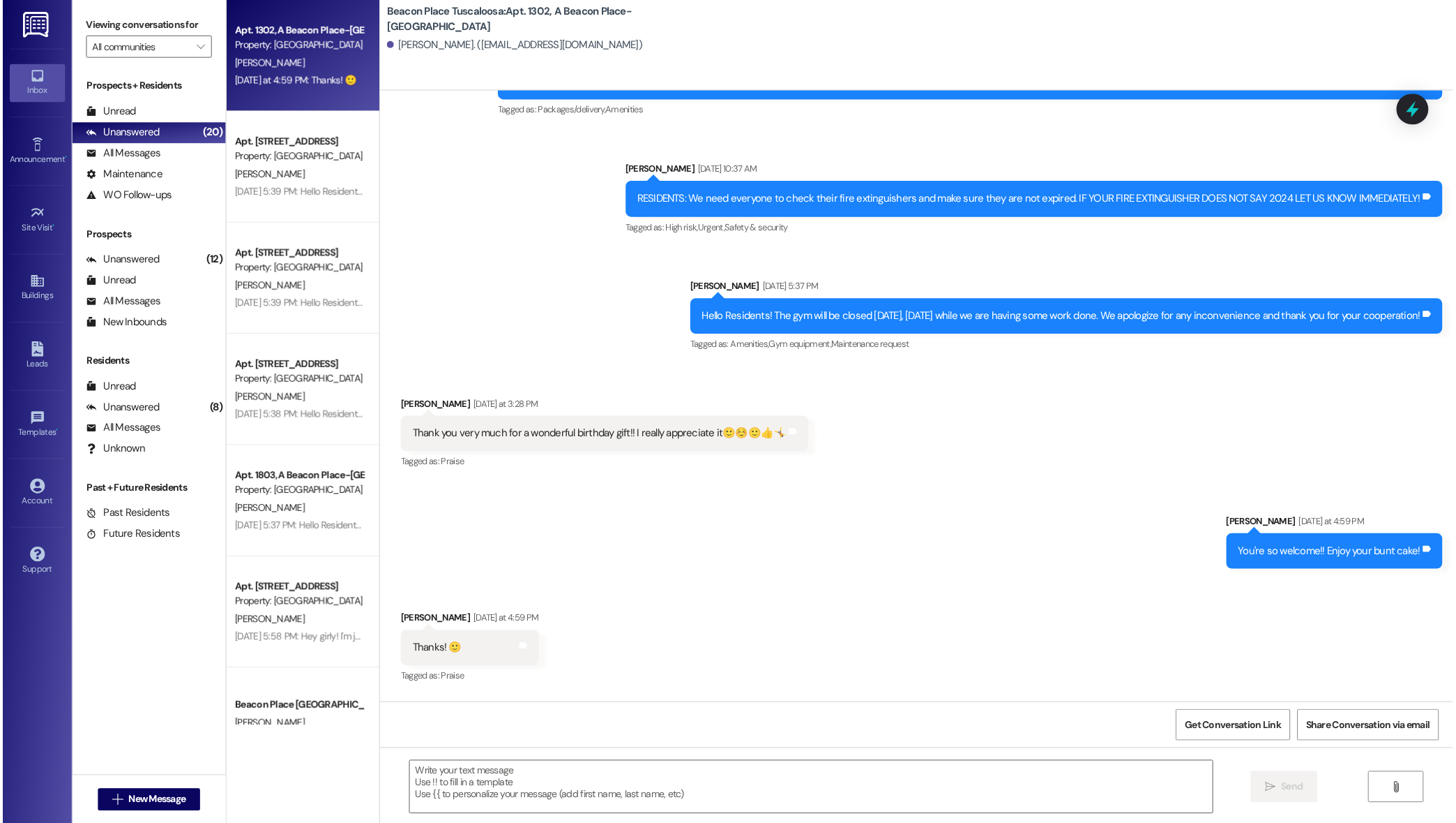
scroll to position [39428, 0]
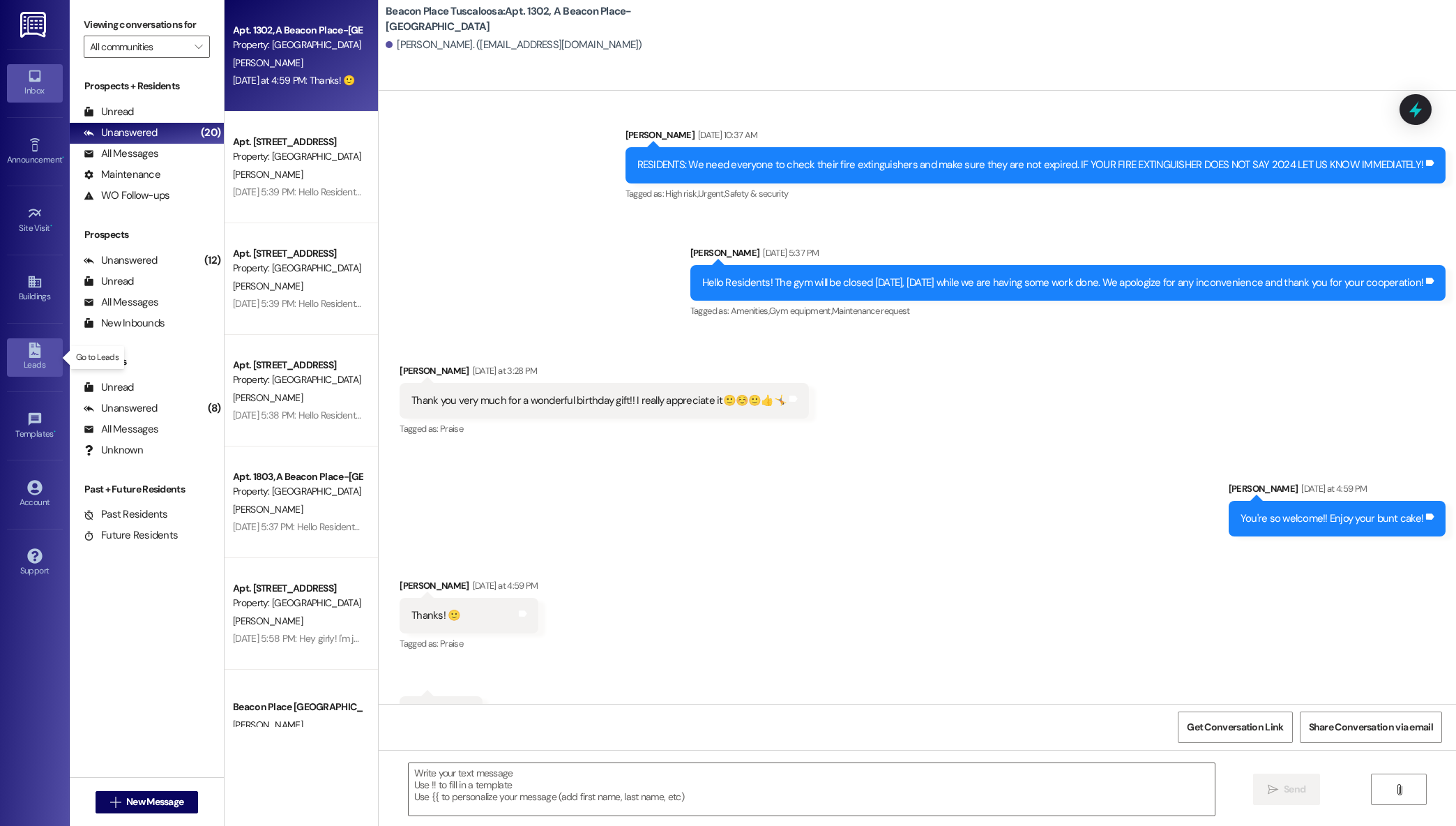
click at [38, 365] on div "Leads" at bounding box center [34, 364] width 70 height 14
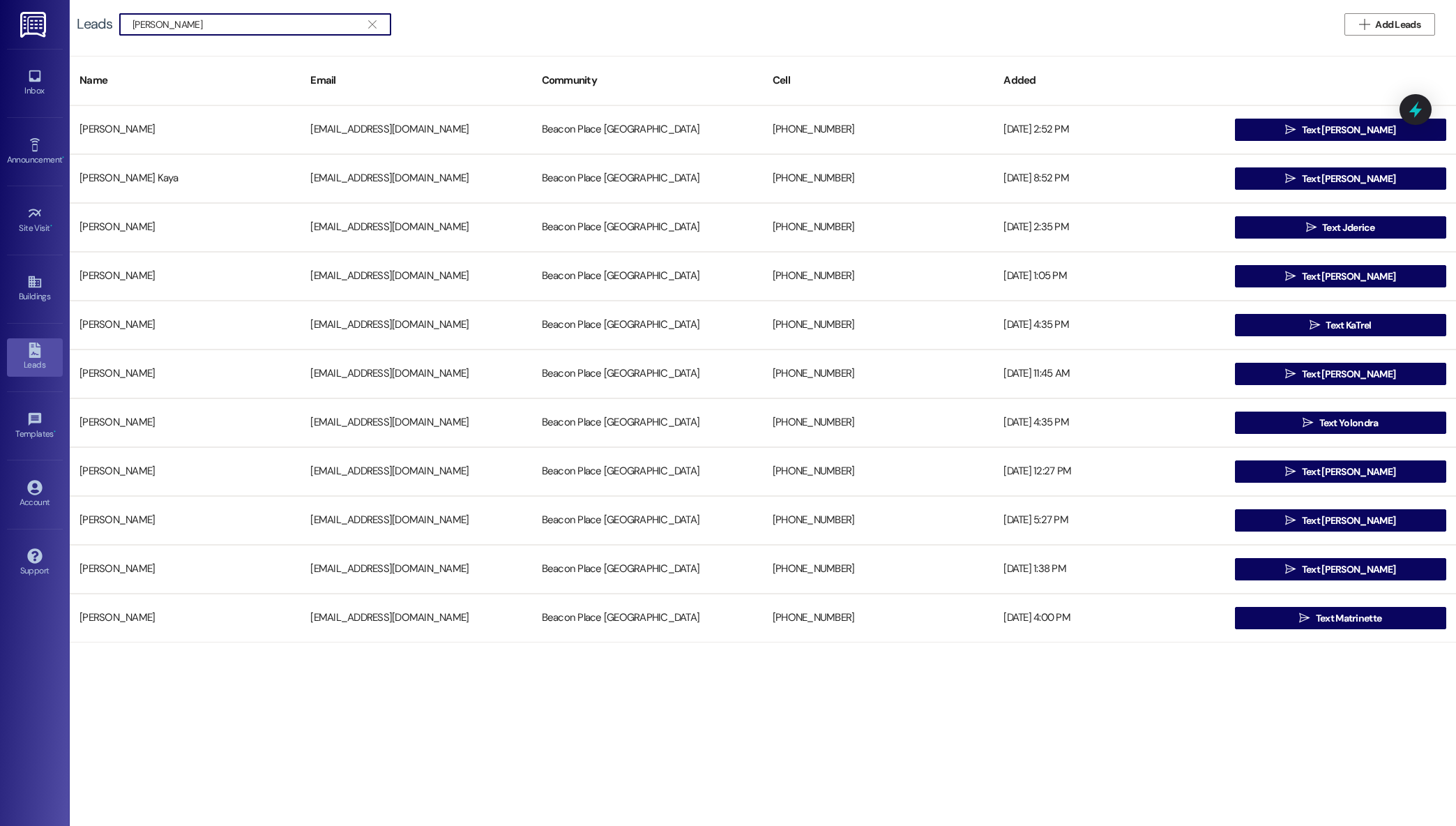
type input "[PERSON_NAME]"
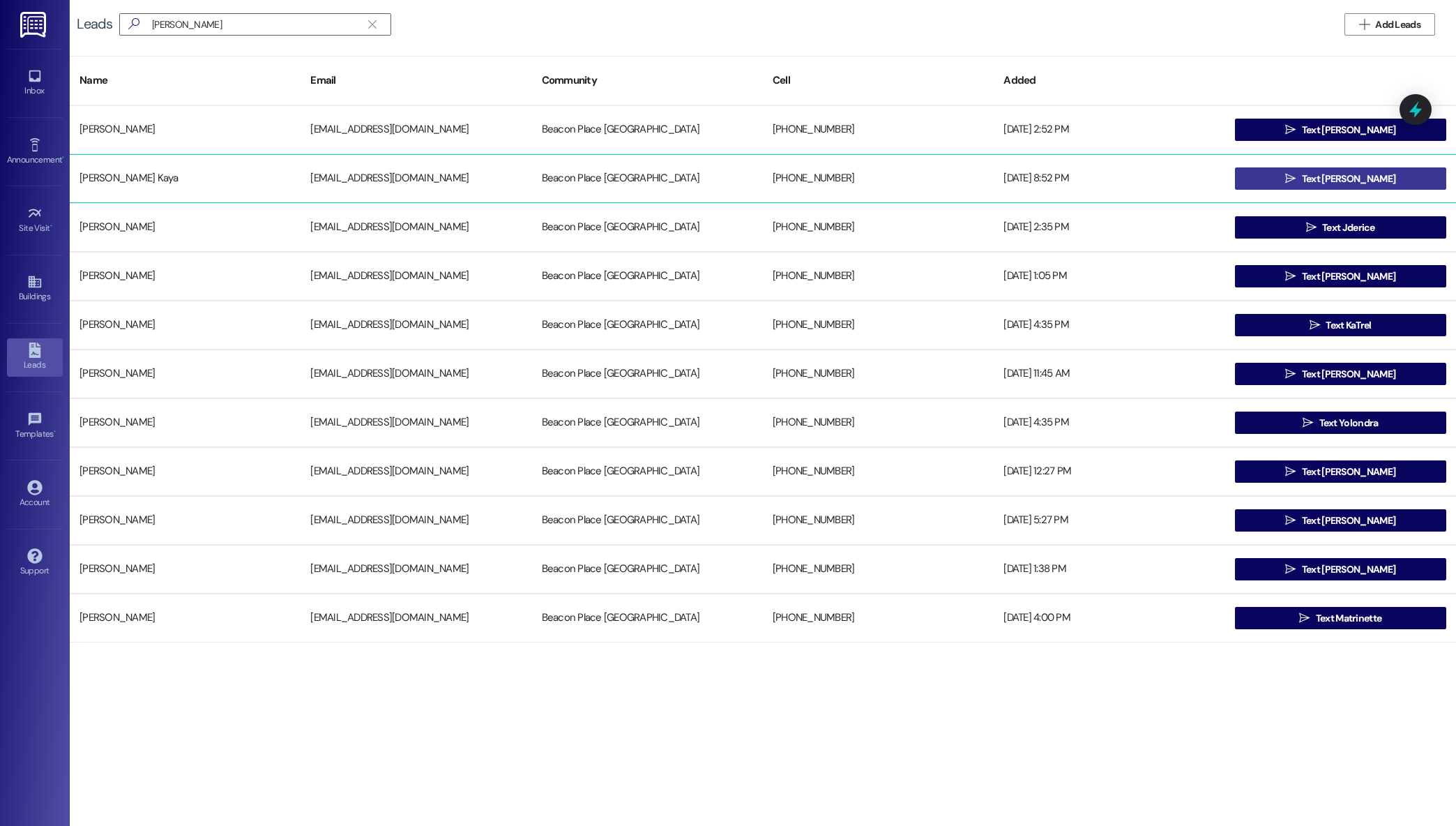
click at [1325, 188] on span " Text [PERSON_NAME]" at bounding box center [1340, 178] width 116 height 21
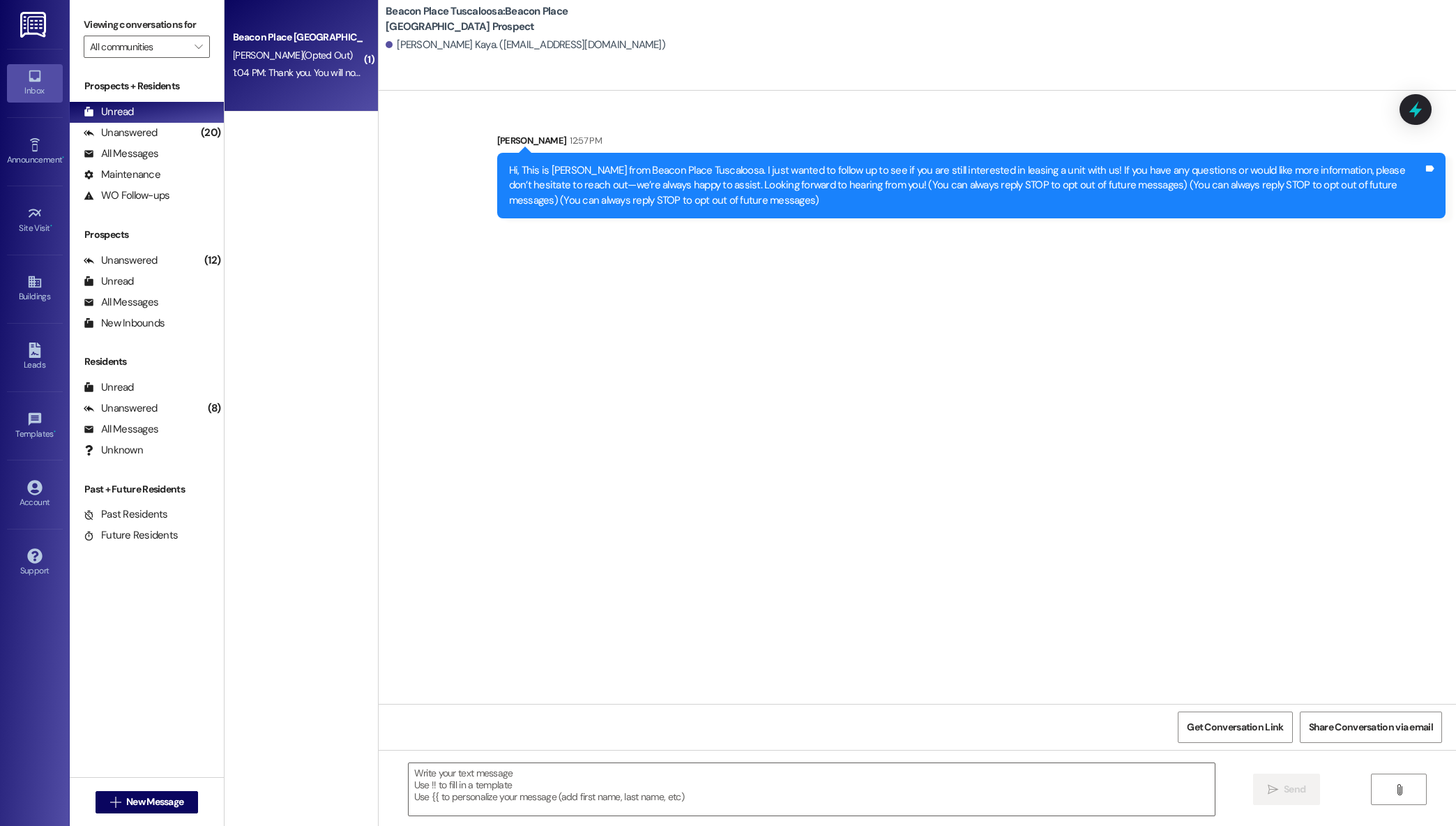
click at [291, 47] on div "[PERSON_NAME] (Opted Out)" at bounding box center [297, 56] width 132 height 18
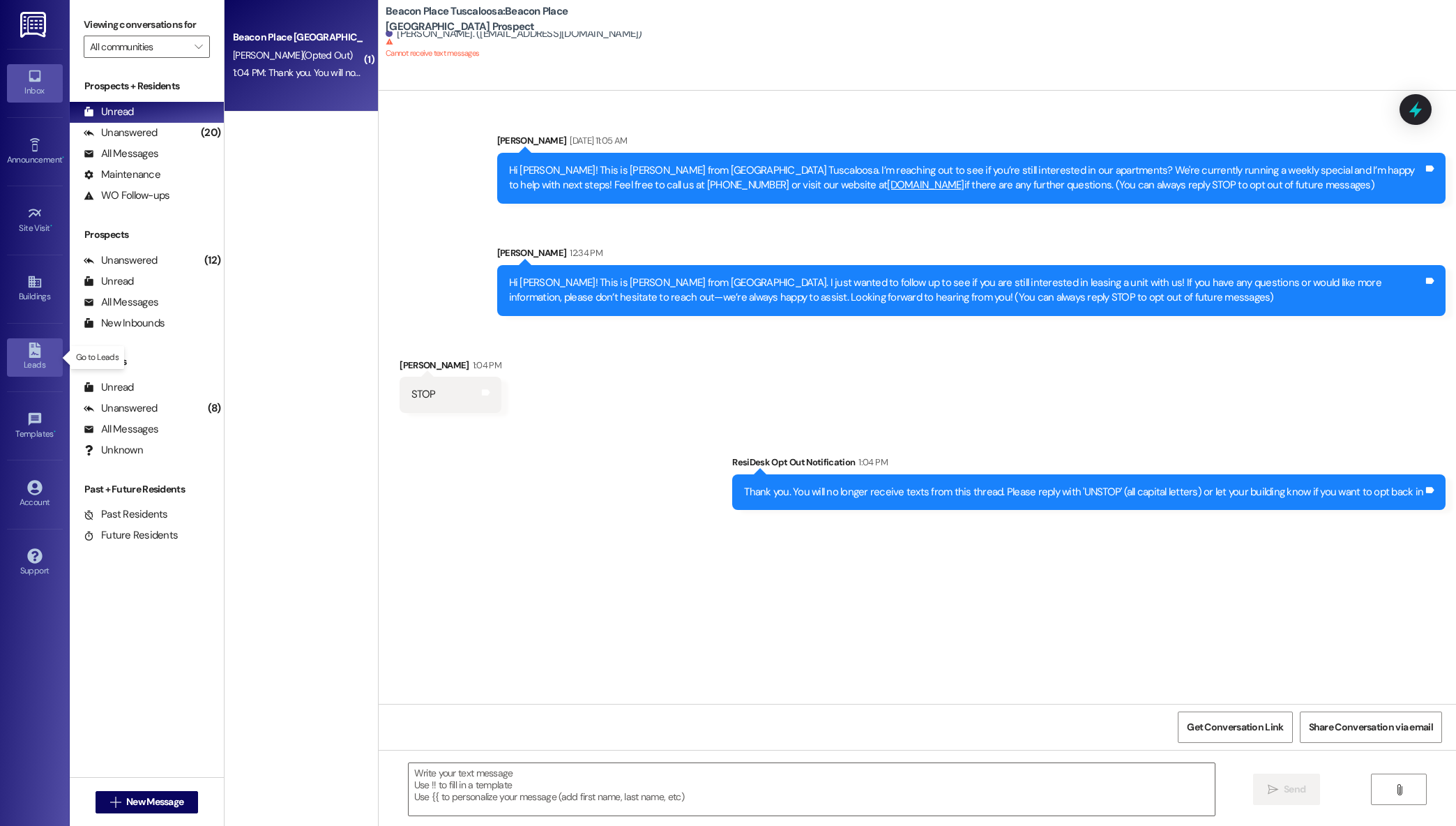
click at [27, 362] on div "Leads" at bounding box center [34, 364] width 70 height 14
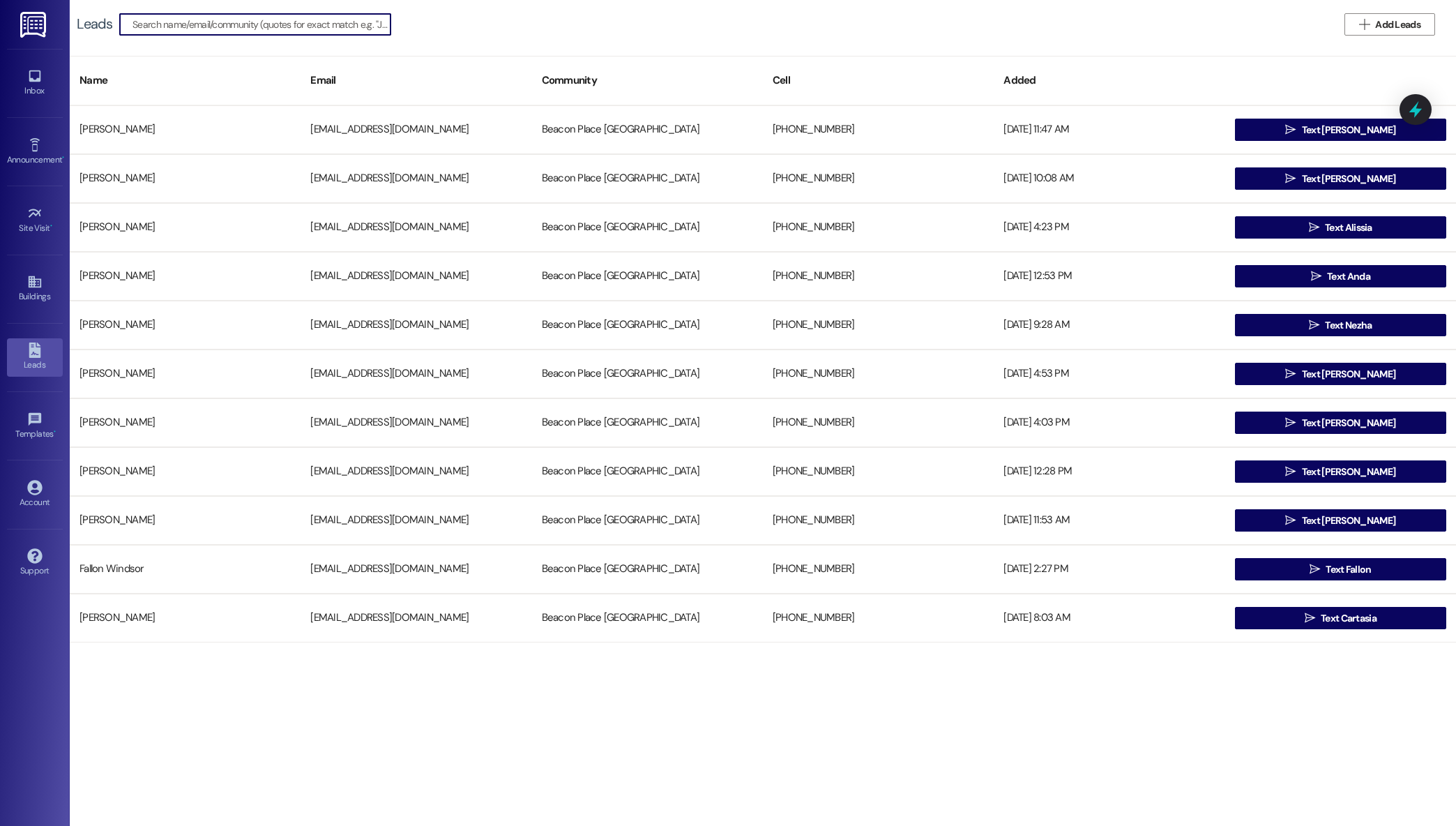
click at [332, 21] on input at bounding box center [261, 25] width 258 height 20
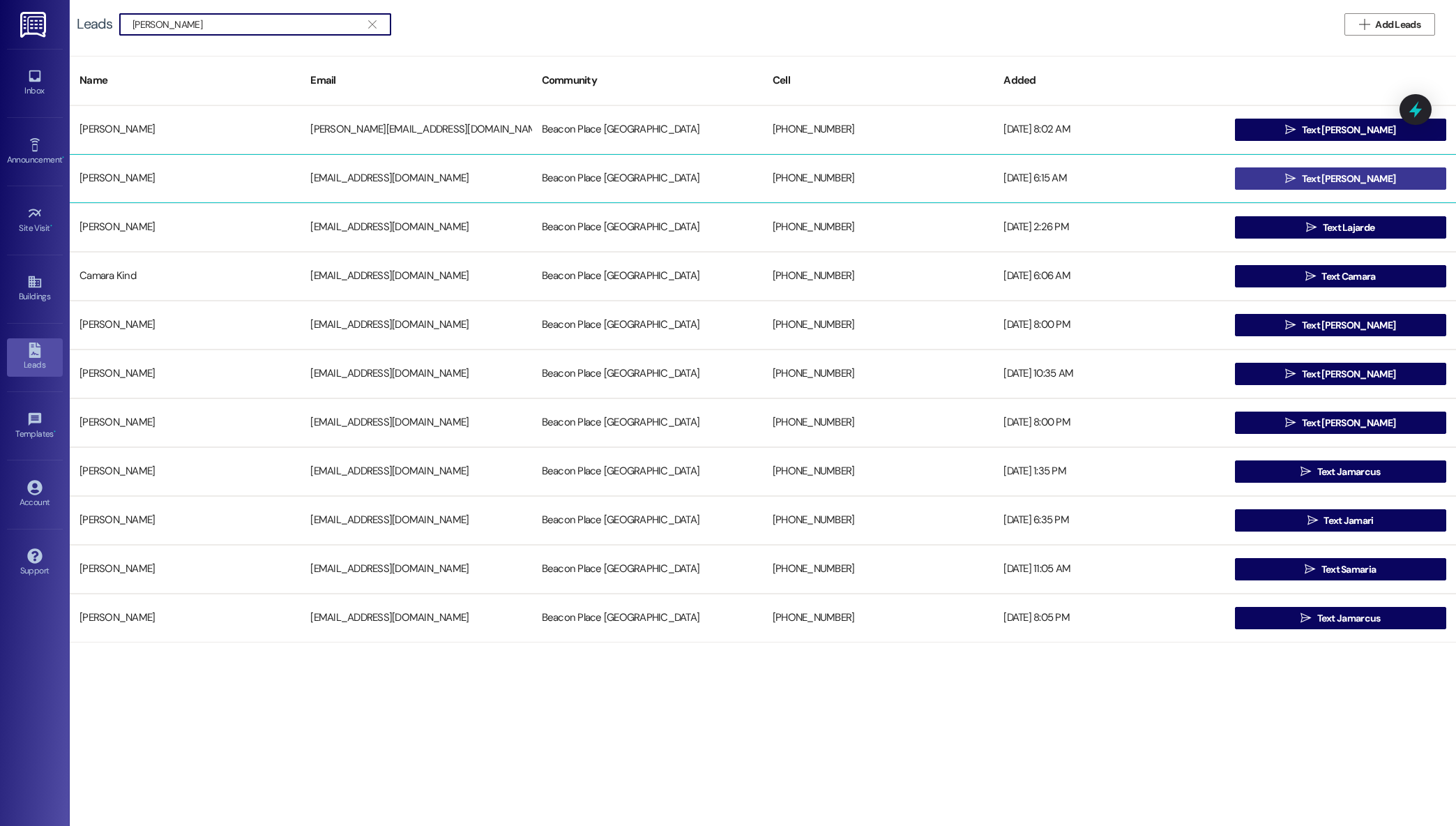
type input "[PERSON_NAME]"
click at [1267, 189] on button " Text [PERSON_NAME]" at bounding box center [1340, 179] width 211 height 23
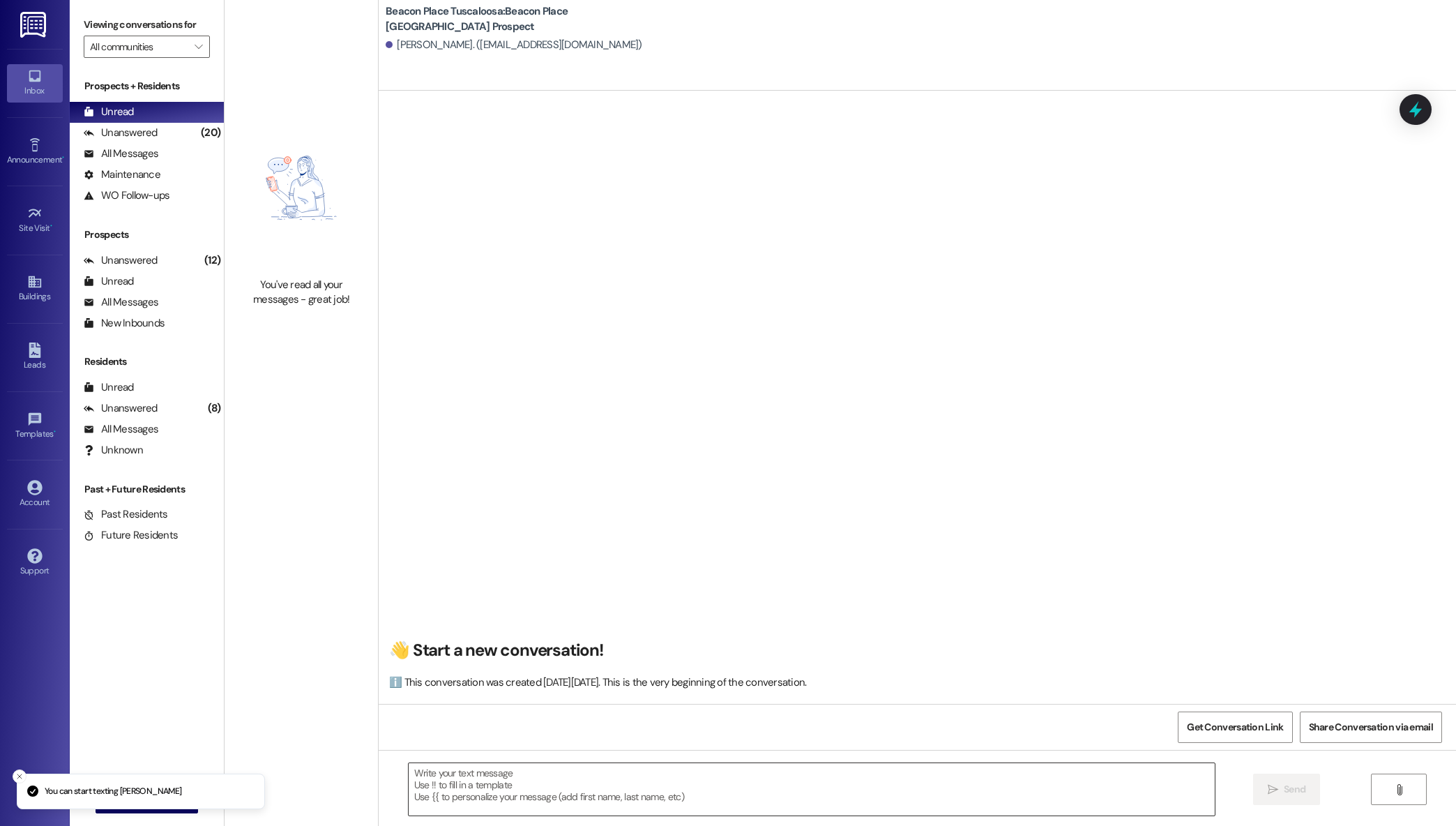
click at [619, 773] on textarea at bounding box center [812, 789] width 807 height 52
paste textarea "Hi, This is [PERSON_NAME] from Beacon Place Tuscaloosa. I just wanted to follow…"
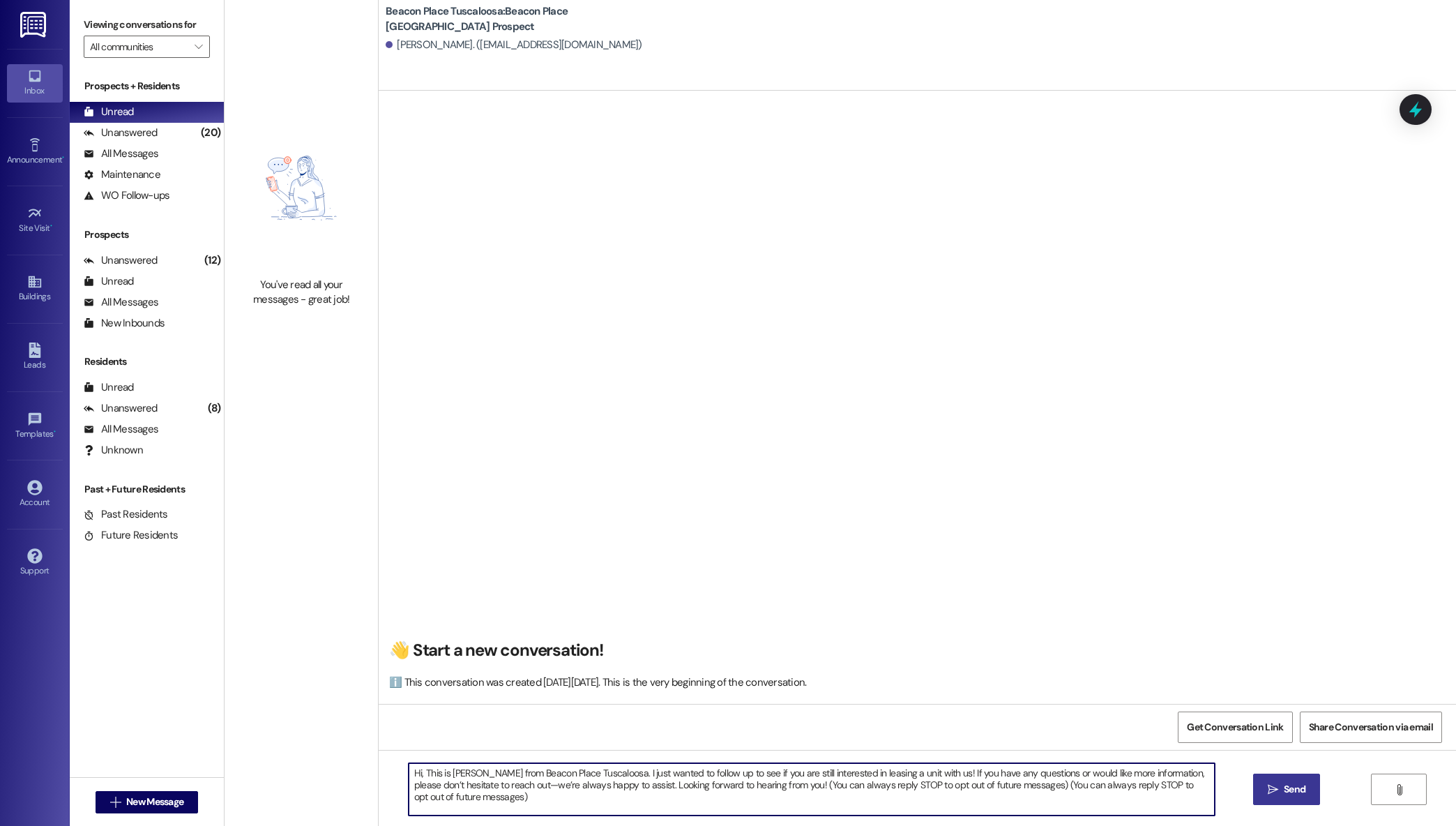
type textarea "Hi, This is [PERSON_NAME] from Beacon Place Tuscaloosa. I just wanted to follow…"
click at [1302, 798] on button " Send" at bounding box center [1287, 790] width 68 height 31
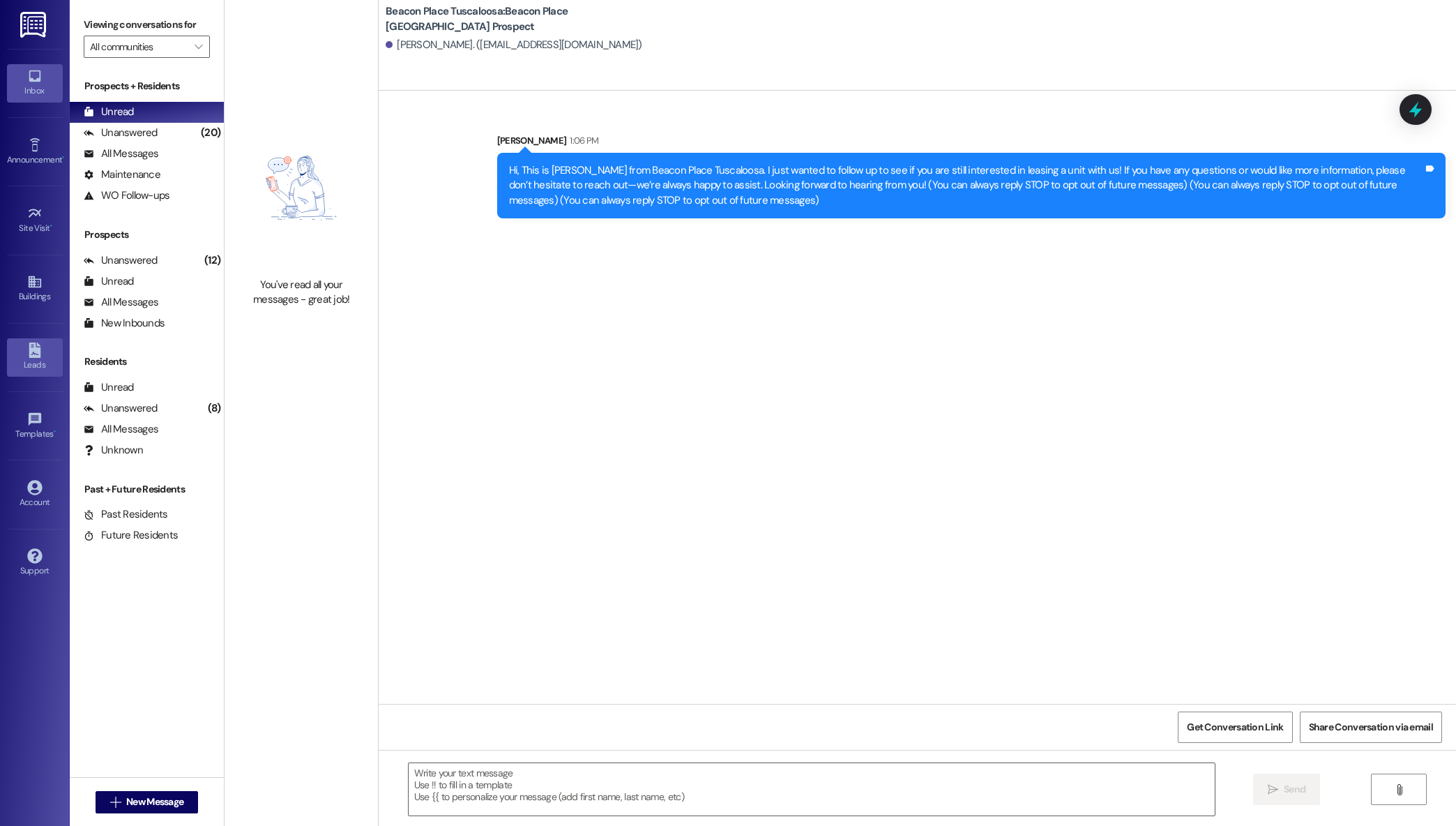
click at [39, 349] on icon at bounding box center [34, 351] width 12 height 16
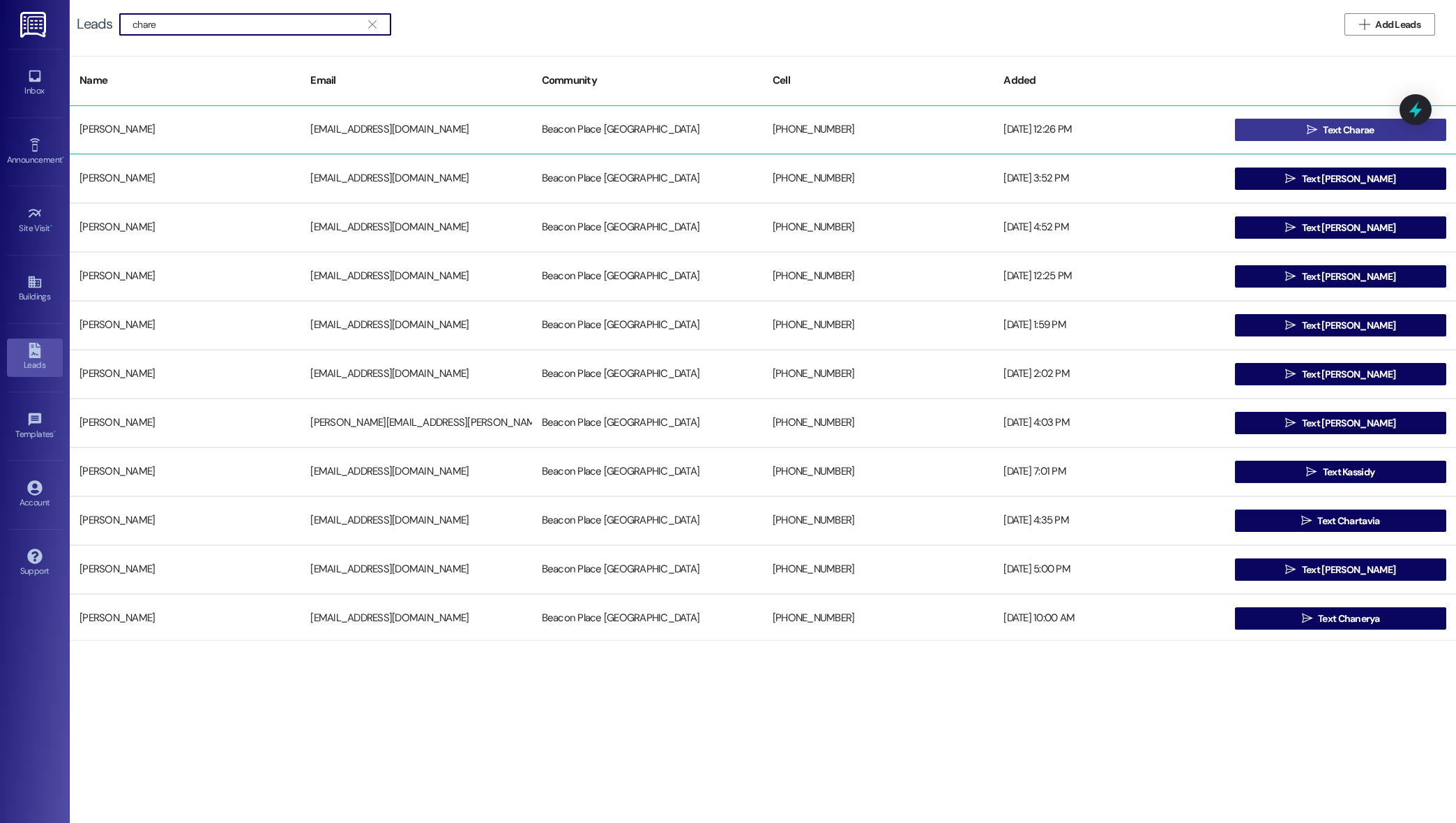
type input "chare"
click at [1323, 137] on span "Text Charae" at bounding box center [1349, 130] width 51 height 15
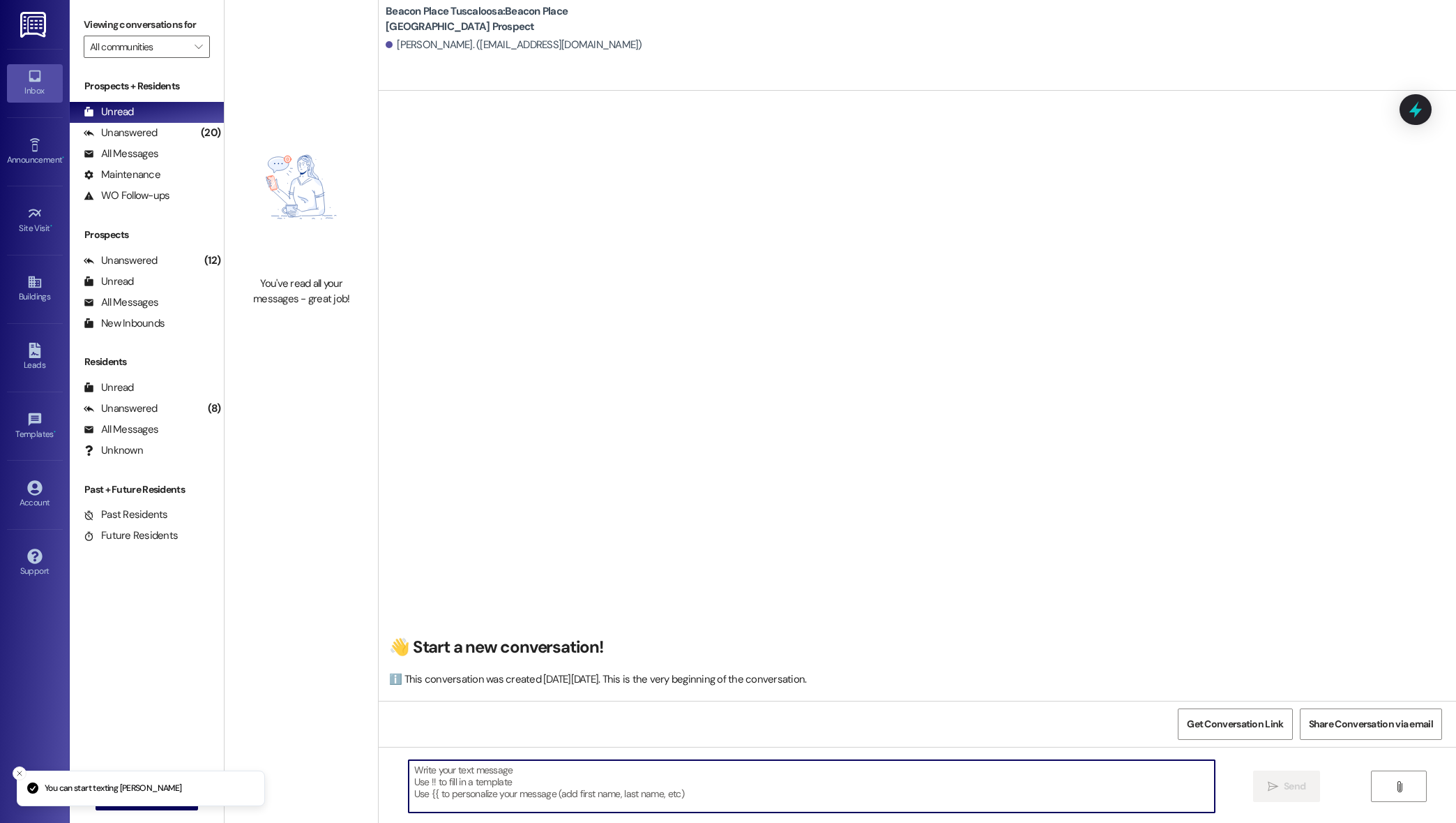
click at [535, 785] on textarea at bounding box center [812, 786] width 807 height 52
paste textarea "Hi, This is [PERSON_NAME] from Beacon Place Tuscaloosa. I just wanted to follow…"
type textarea "Hi, This is [PERSON_NAME] from Beacon Place Tuscaloosa. I just wanted to follow…"
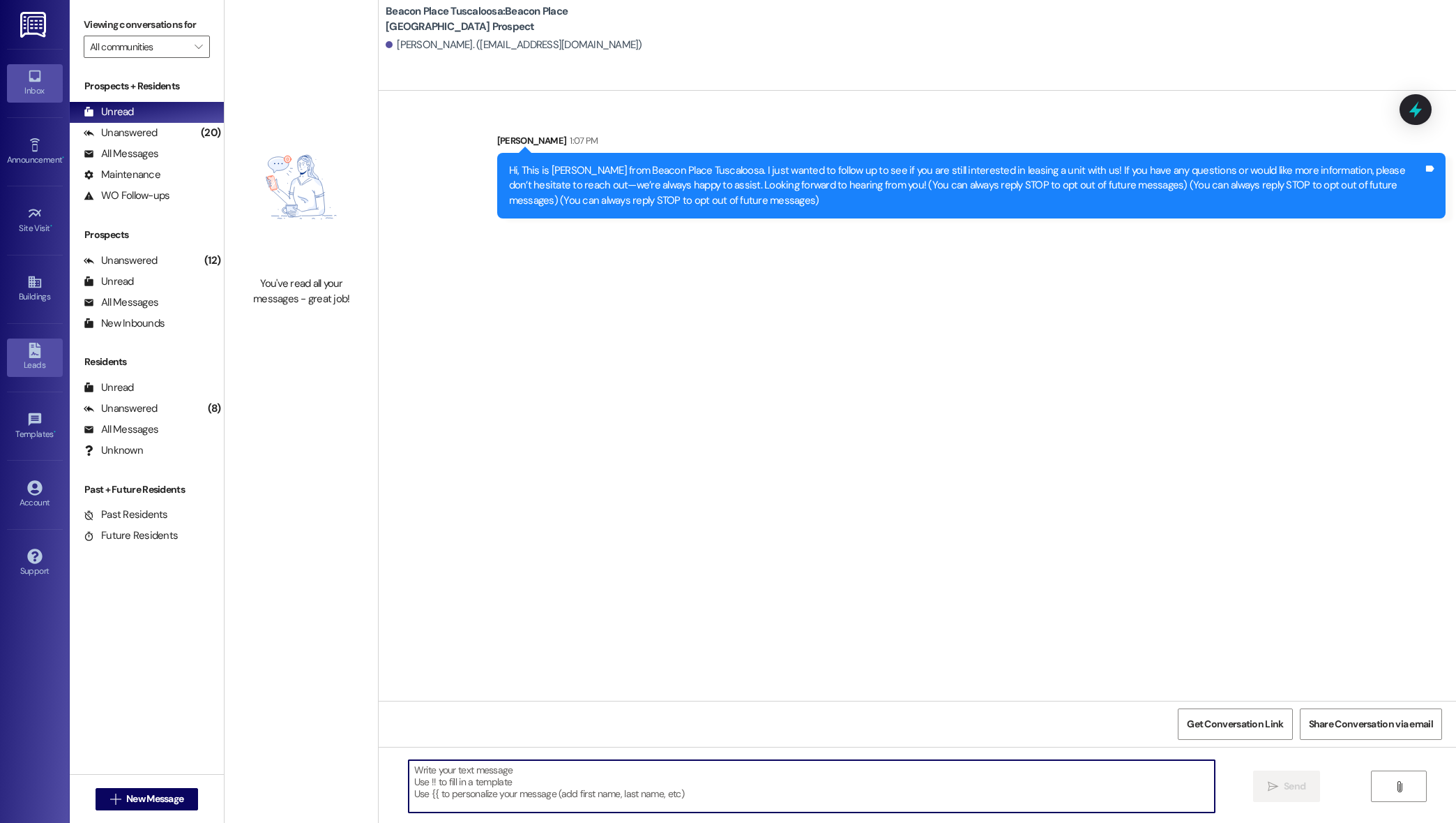
click at [34, 340] on link "Leads" at bounding box center [34, 357] width 56 height 37
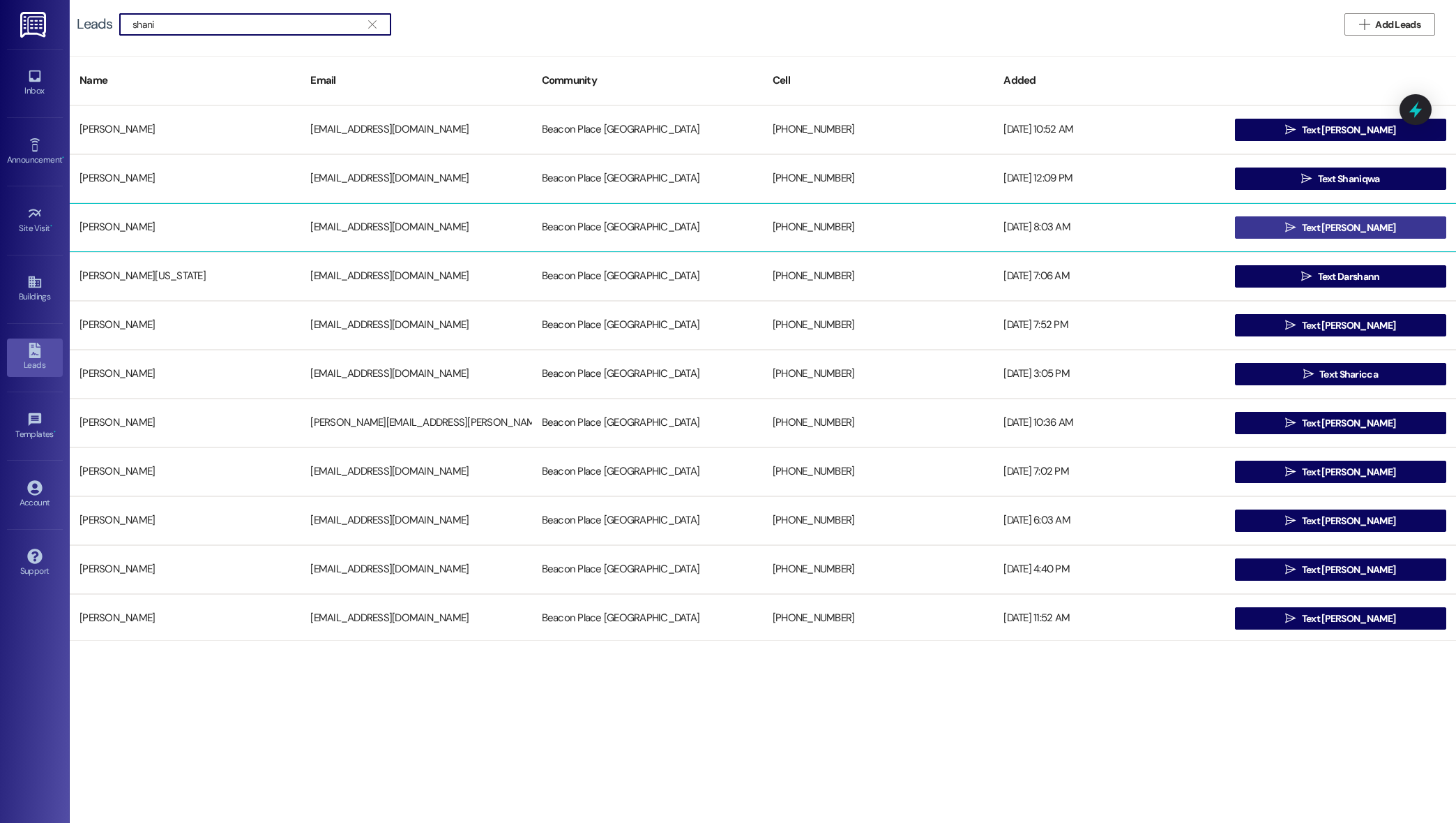
type input "shani"
click at [1298, 236] on span " Text [PERSON_NAME]" at bounding box center [1340, 227] width 116 height 21
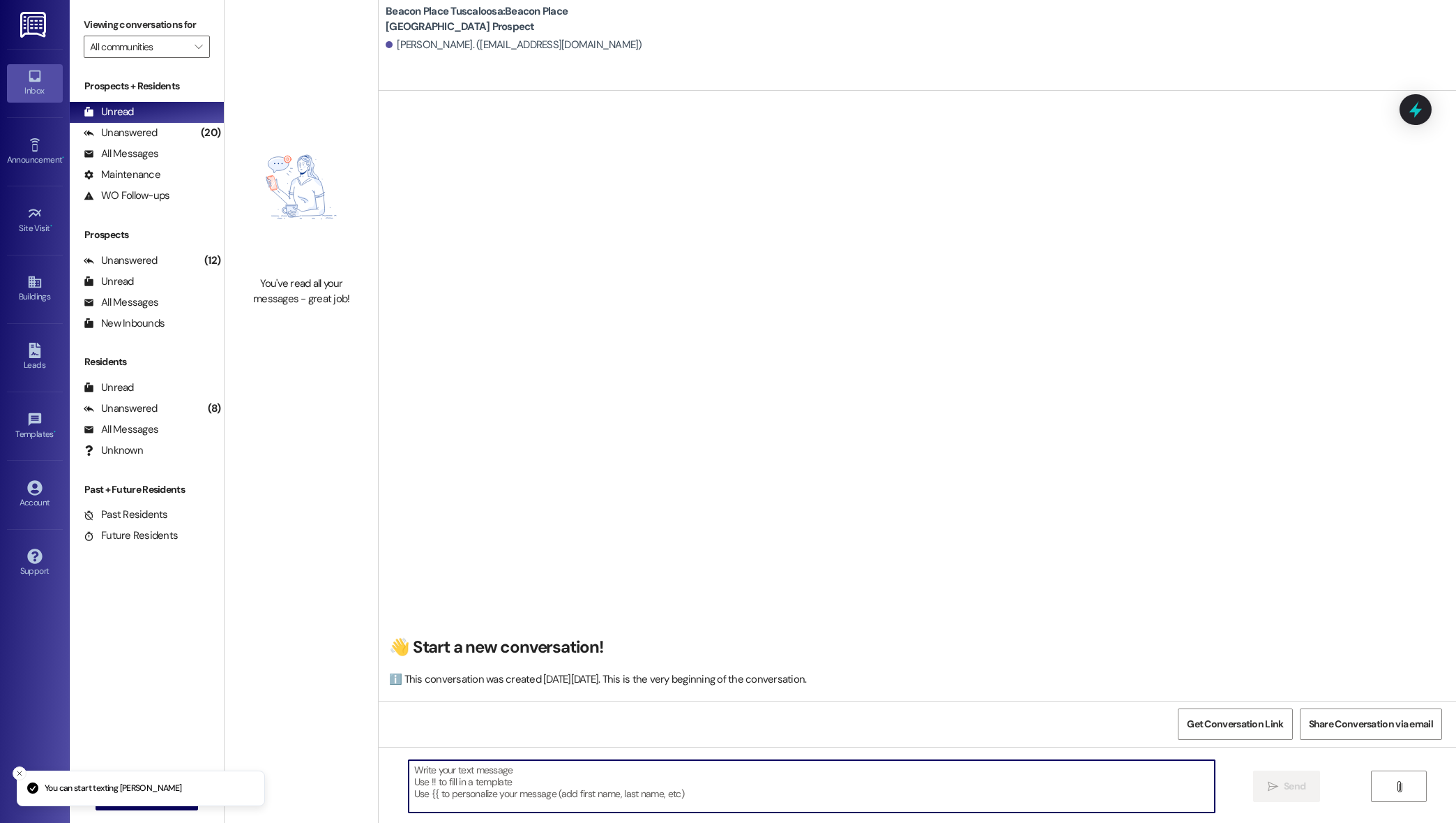
click at [672, 796] on textarea at bounding box center [812, 786] width 807 height 52
paste textarea "Hi, This is [PERSON_NAME] from Beacon Place Tuscaloosa. I just wanted to follow…"
type textarea "Hi, This is [PERSON_NAME] from Beacon Place Tuscaloosa. I just wanted to follow…"
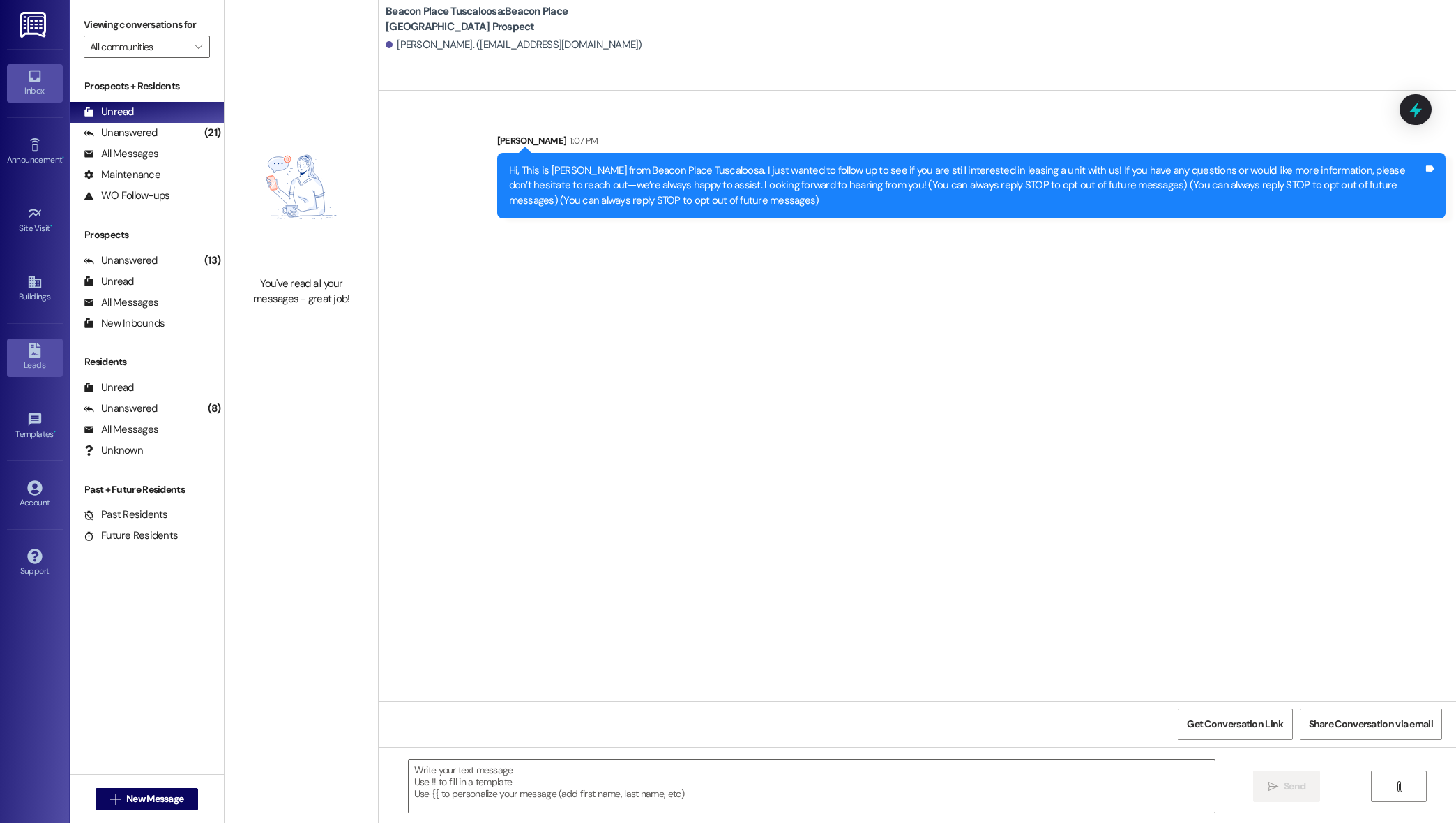
click at [50, 364] on div "Leads" at bounding box center [34, 364] width 70 height 14
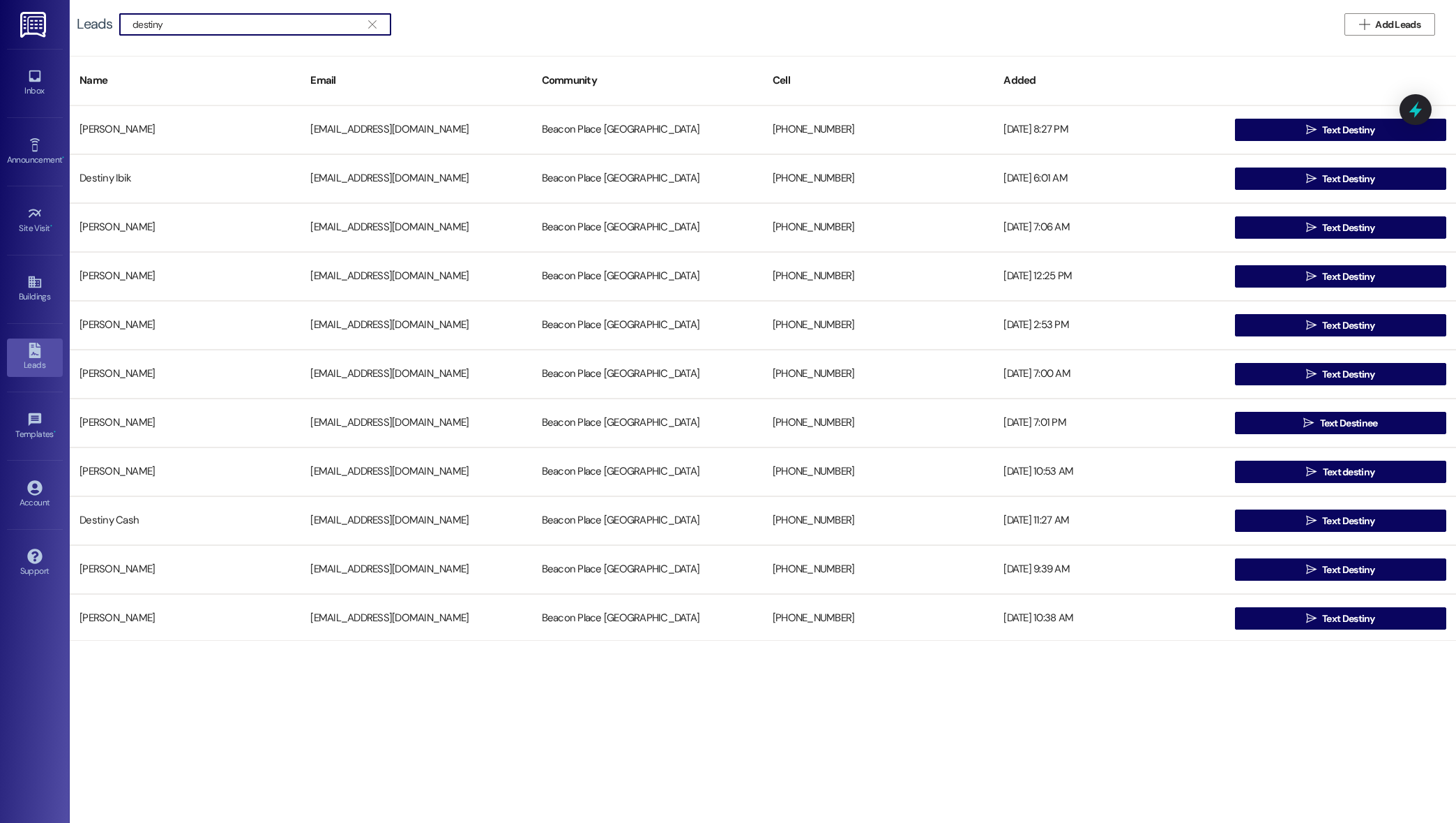
type input "destiny"
click at [1290, 335] on button " Text Destiny" at bounding box center [1340, 325] width 211 height 23
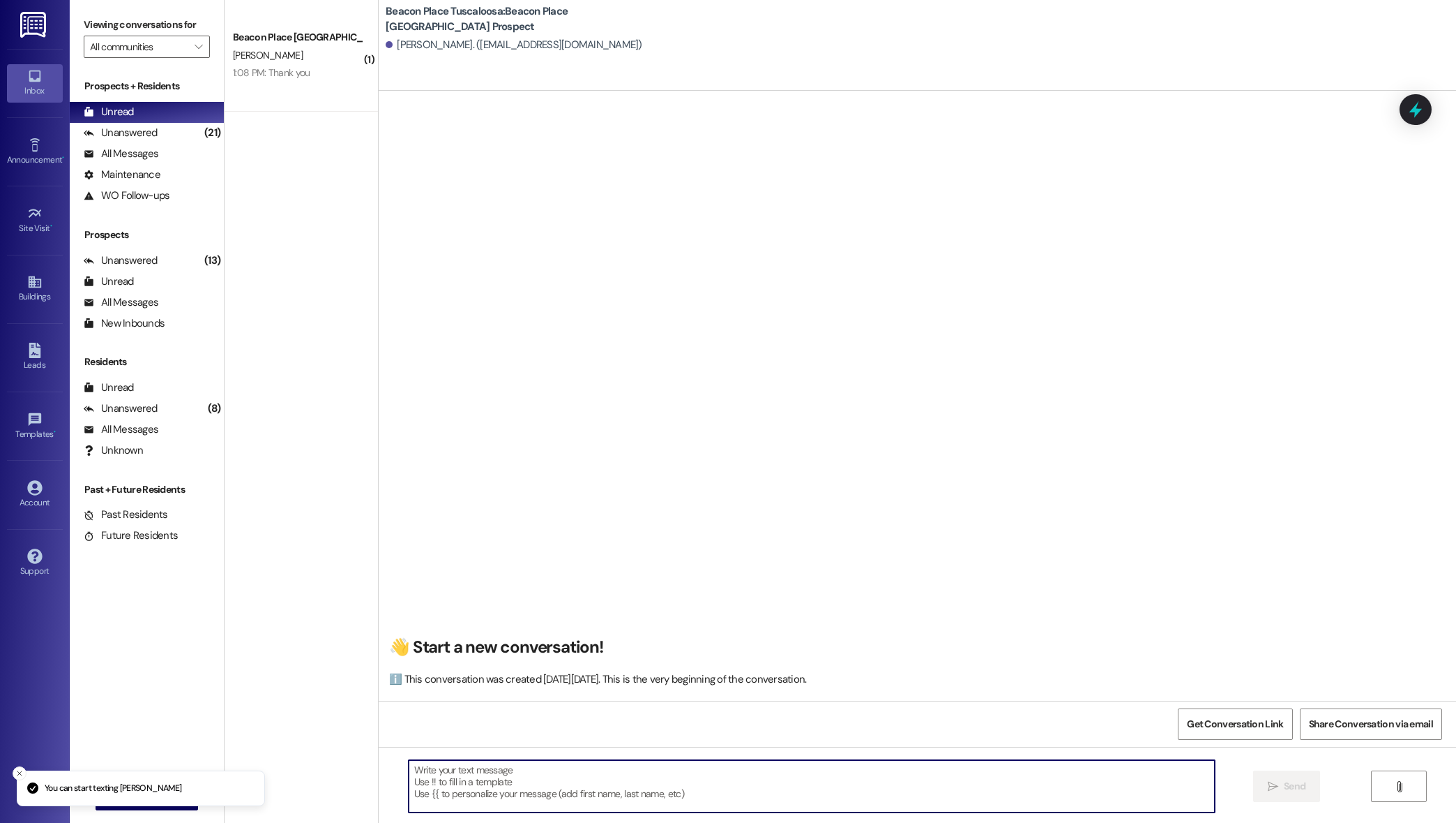
click at [700, 775] on textarea at bounding box center [812, 786] width 807 height 52
paste textarea "Hi A'zayla! This is [PERSON_NAME] from [GEOGRAPHIC_DATA]. I just wanted to foll…"
type textarea "Hi A'zayla! This is [PERSON_NAME] from [GEOGRAPHIC_DATA]. I just wanted to foll…"
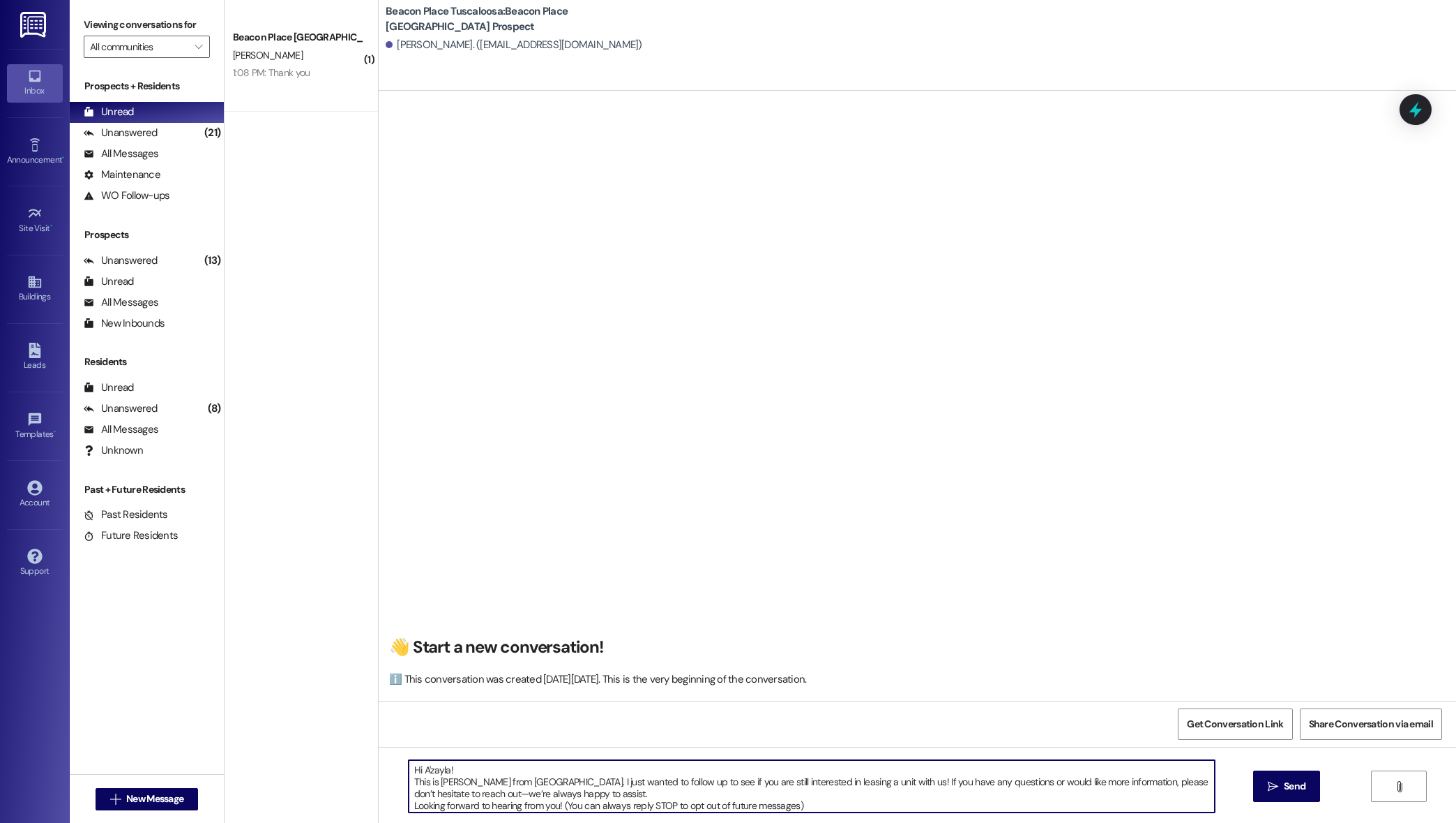
click at [436, 771] on textarea "Hi A'zayla! This is [PERSON_NAME] from [GEOGRAPHIC_DATA]. I just wanted to foll…" at bounding box center [812, 786] width 807 height 52
drag, startPoint x: 437, startPoint y: 771, endPoint x: 411, endPoint y: 771, distance: 26.0
click at [411, 771] on textarea "Hi A'zayla! This is [PERSON_NAME] from [GEOGRAPHIC_DATA]. I just wanted to foll…" at bounding box center [812, 786] width 807 height 52
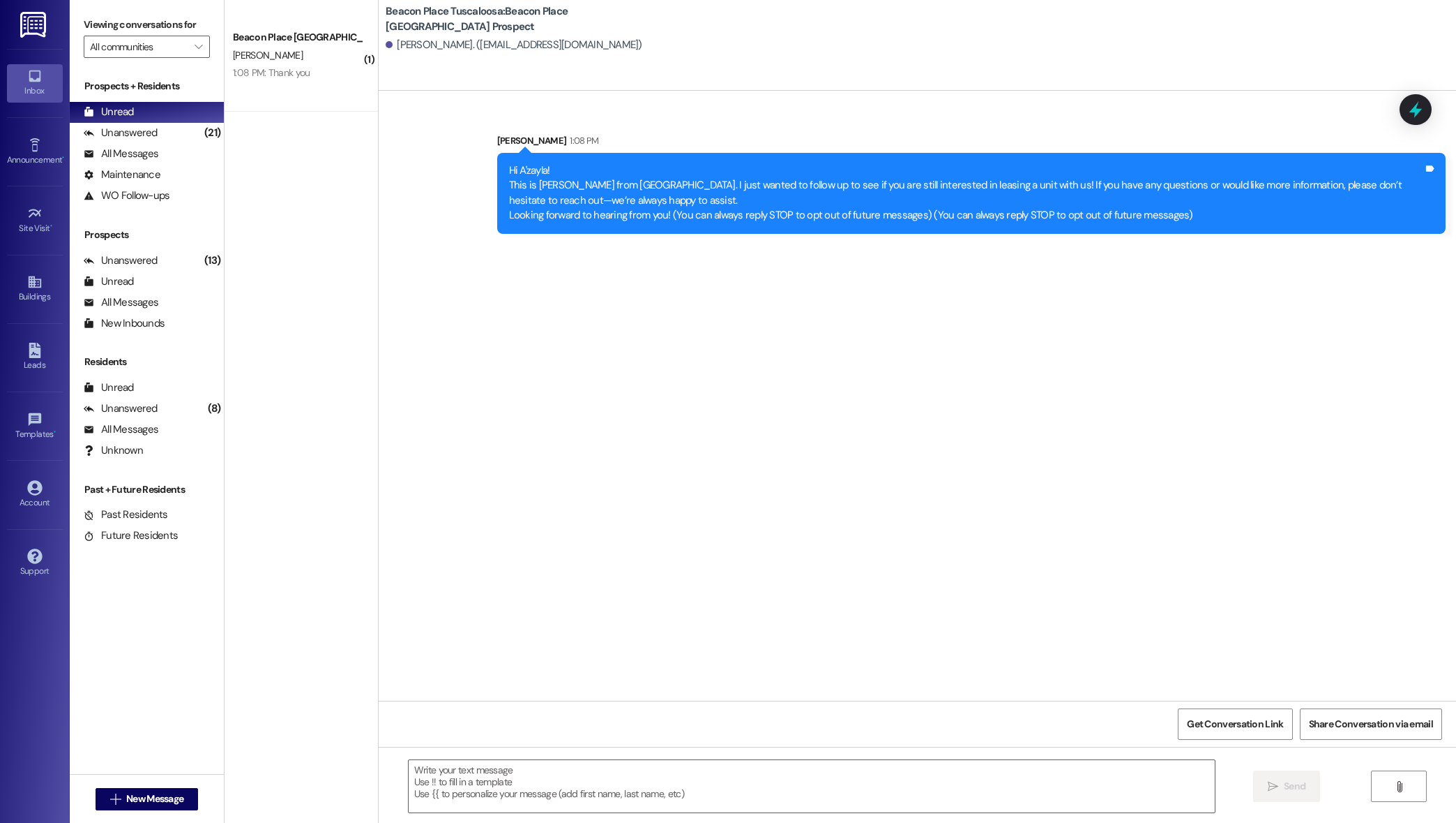
click at [1351, 176] on div "Hi A'zayla! This is [PERSON_NAME] from [GEOGRAPHIC_DATA]. I just wanted to foll…" at bounding box center [966, 192] width 914 height 60
click at [822, 152] on div "[PERSON_NAME] 1:08 PM" at bounding box center [972, 143] width 948 height 20
click at [1345, 173] on div "Hi A'zayla! This is [PERSON_NAME] from [GEOGRAPHIC_DATA]. I just wanted to foll…" at bounding box center [966, 192] width 914 height 60
click at [567, 196] on div "Hi A'zayla! This is [PERSON_NAME] from [GEOGRAPHIC_DATA]. I just wanted to foll…" at bounding box center [966, 192] width 914 height 60
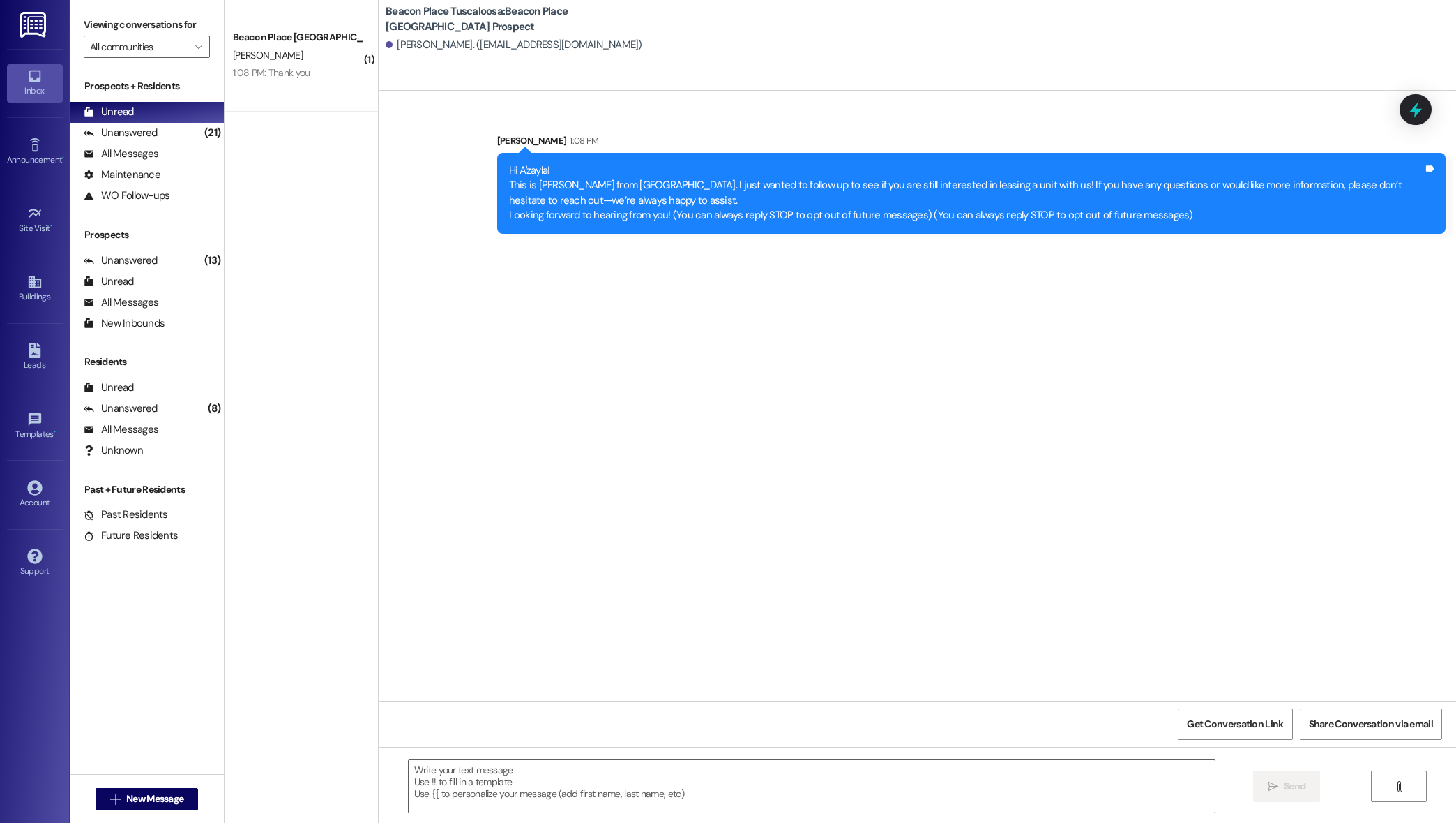
click at [532, 198] on div "Hi A'zayla! This is [PERSON_NAME] from [GEOGRAPHIC_DATA]. I just wanted to foll…" at bounding box center [966, 192] width 914 height 60
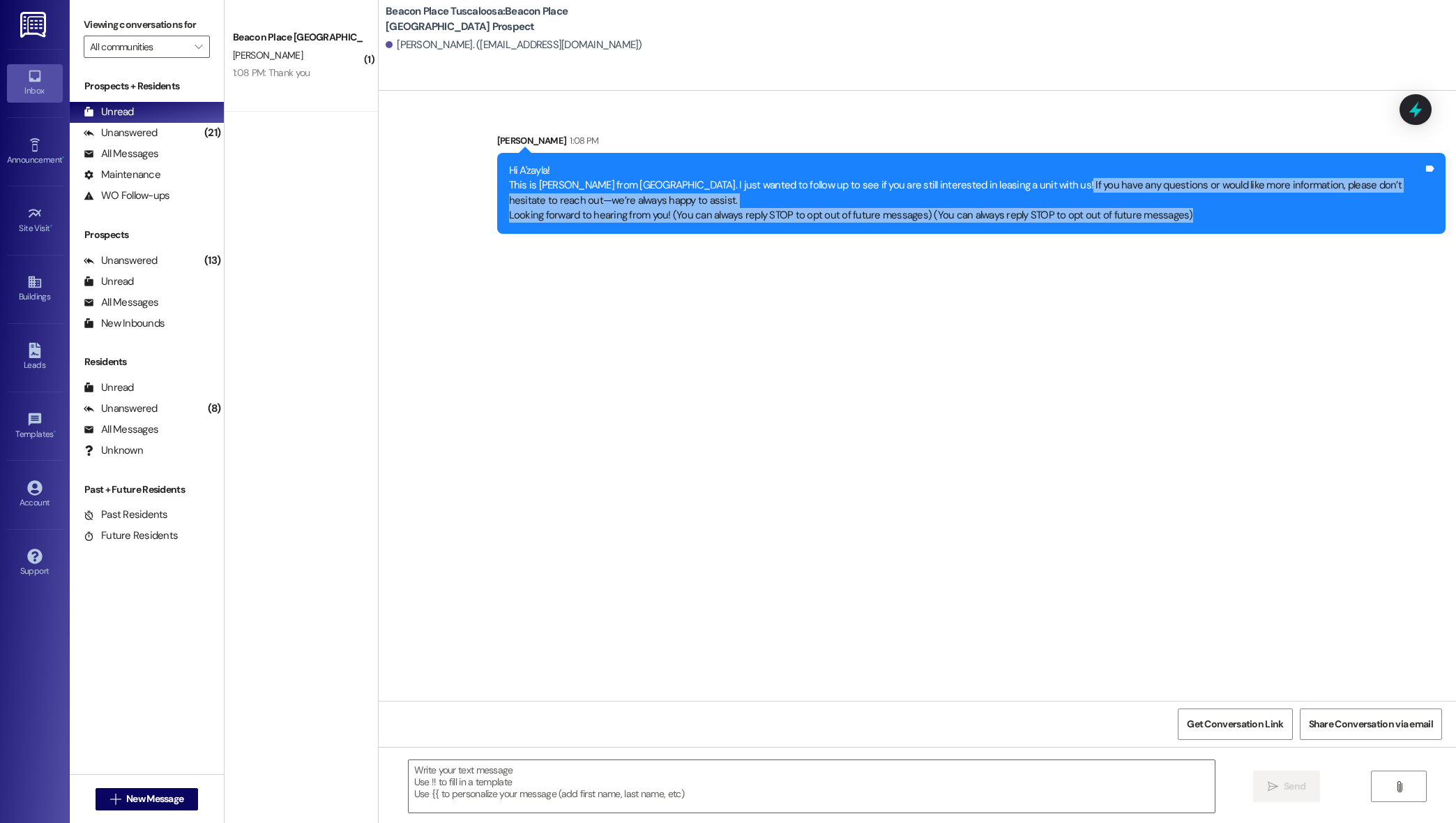
drag, startPoint x: 1429, startPoint y: 169, endPoint x: 1040, endPoint y: 190, distance: 389.6
click at [1040, 190] on div "Hi A'zayla! This is [PERSON_NAME] from [GEOGRAPHIC_DATA]. I just wanted to foll…" at bounding box center [972, 193] width 948 height 81
click at [1038, 190] on div "Hi A'zayla! This is [PERSON_NAME] from [GEOGRAPHIC_DATA]. I just wanted to foll…" at bounding box center [966, 192] width 914 height 60
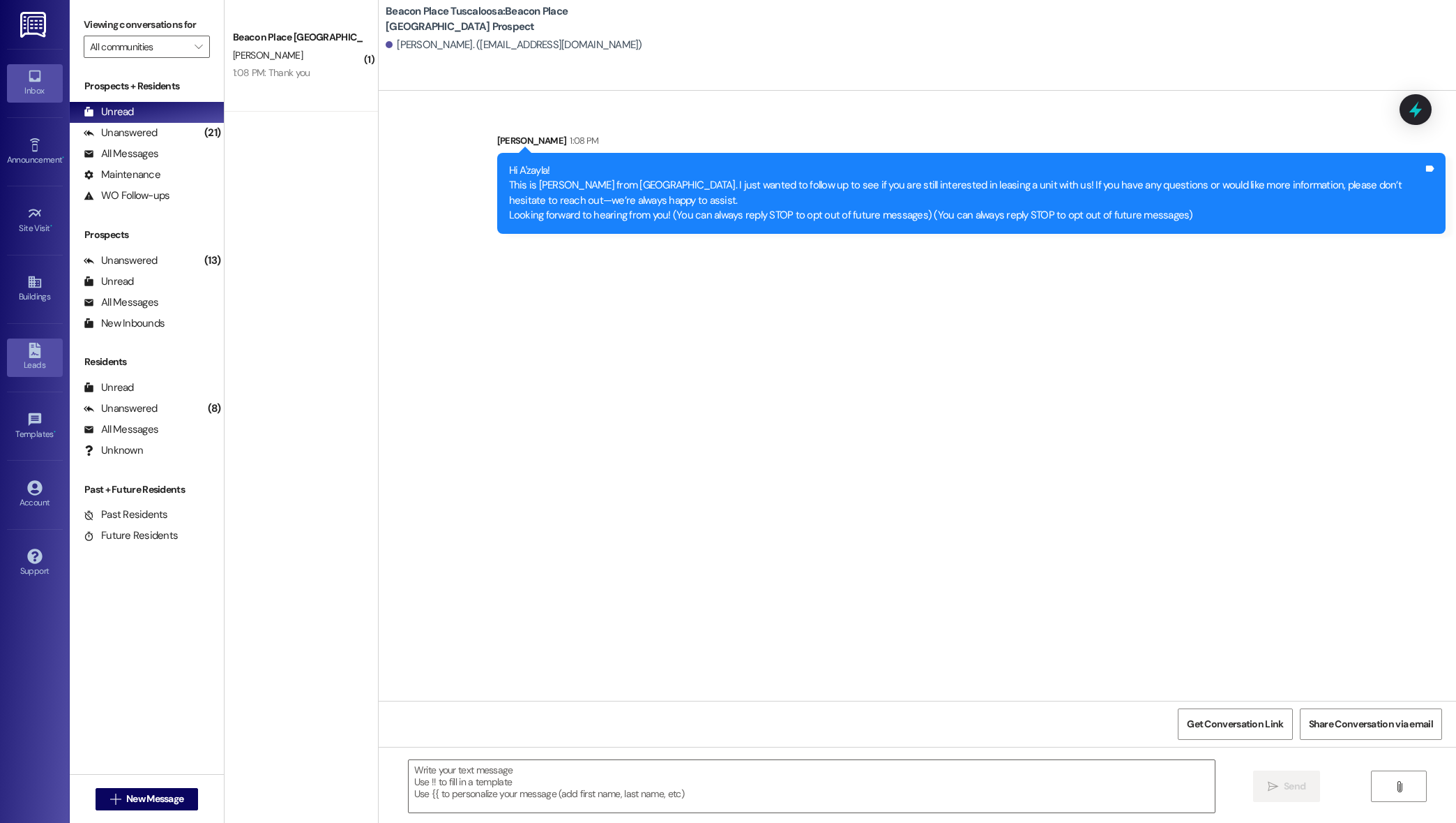
click at [32, 349] on icon at bounding box center [34, 351] width 12 height 16
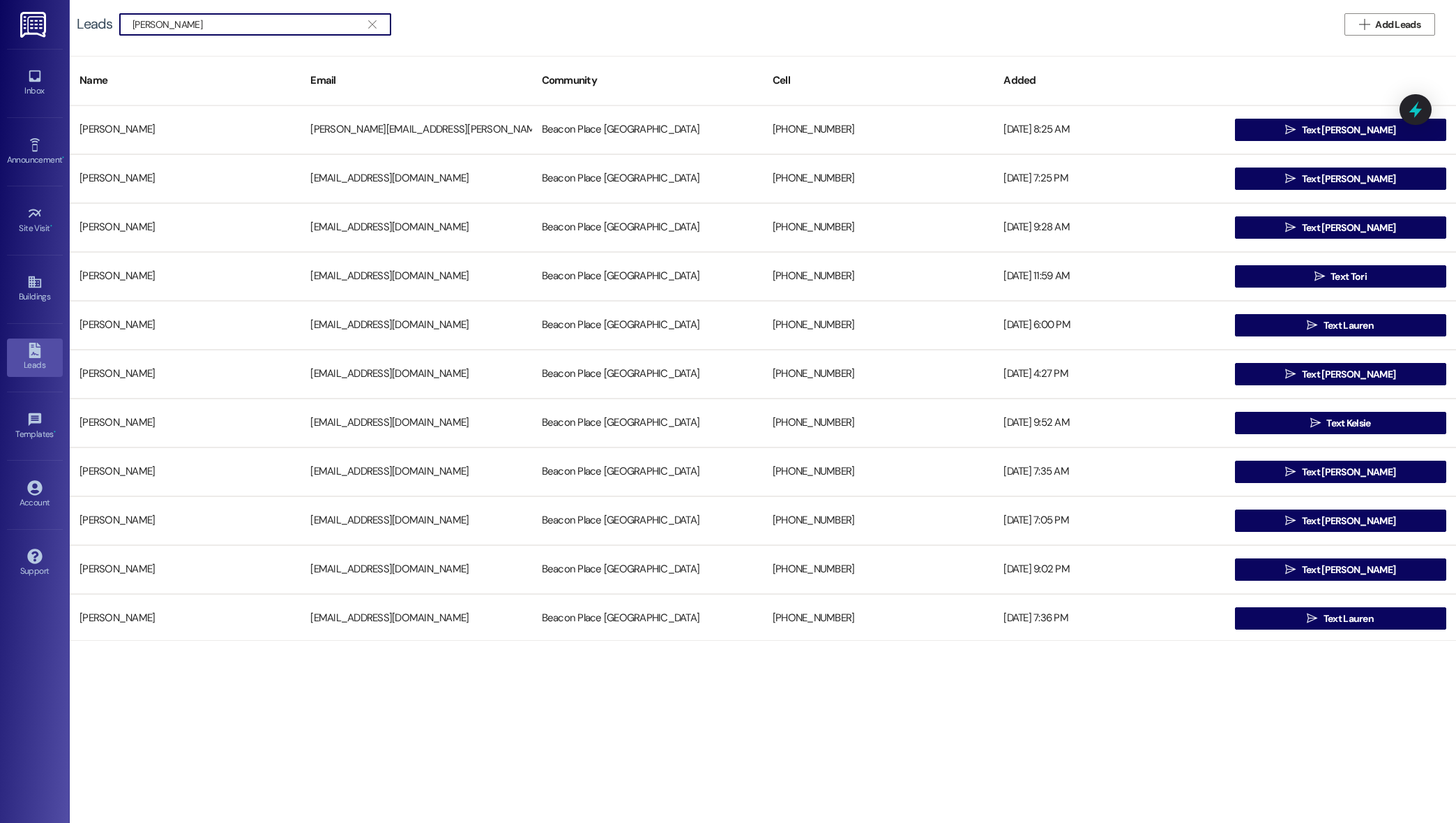
type input "[PERSON_NAME]"
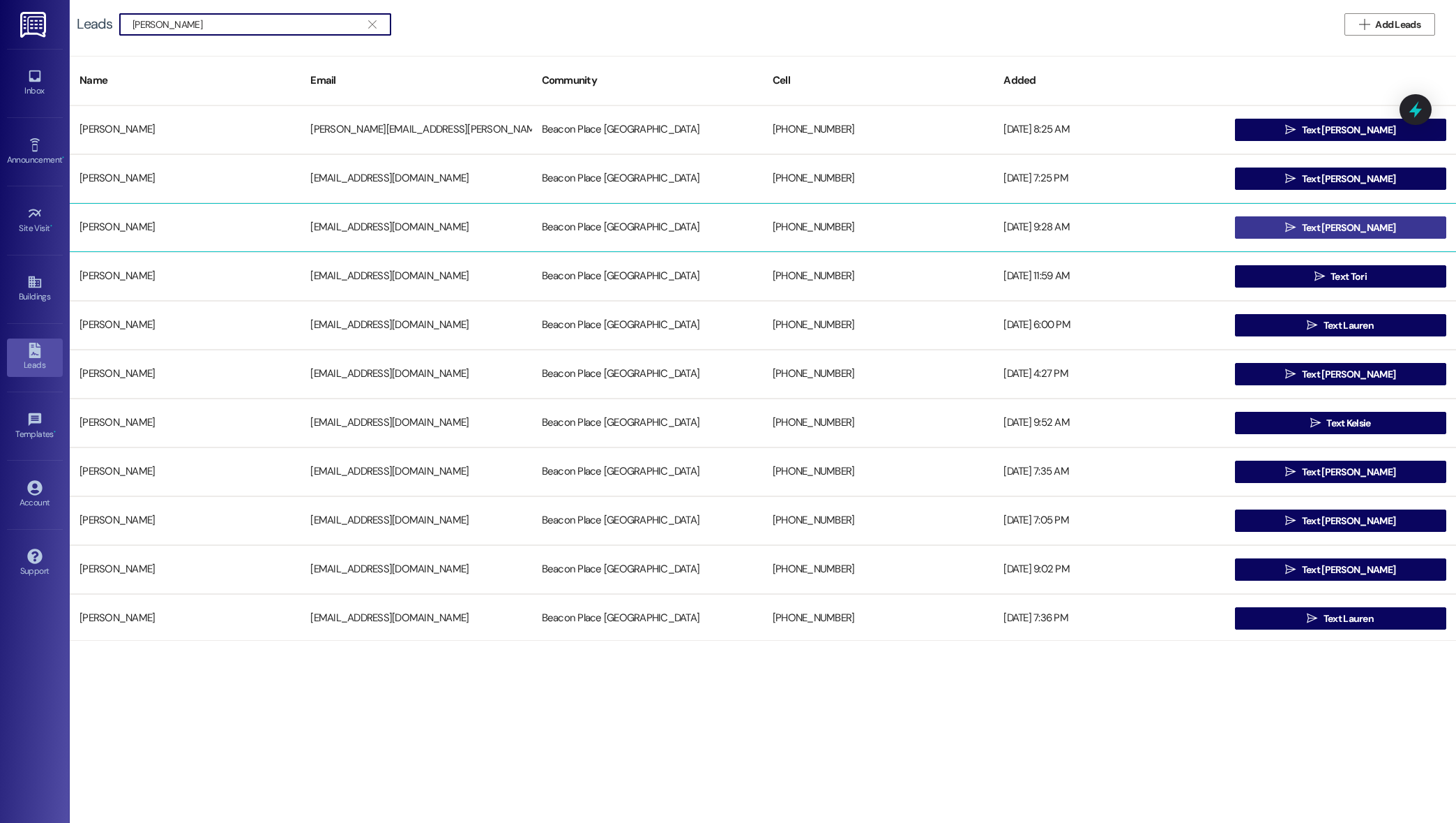
click at [1312, 219] on span " Text [PERSON_NAME]" at bounding box center [1340, 227] width 116 height 21
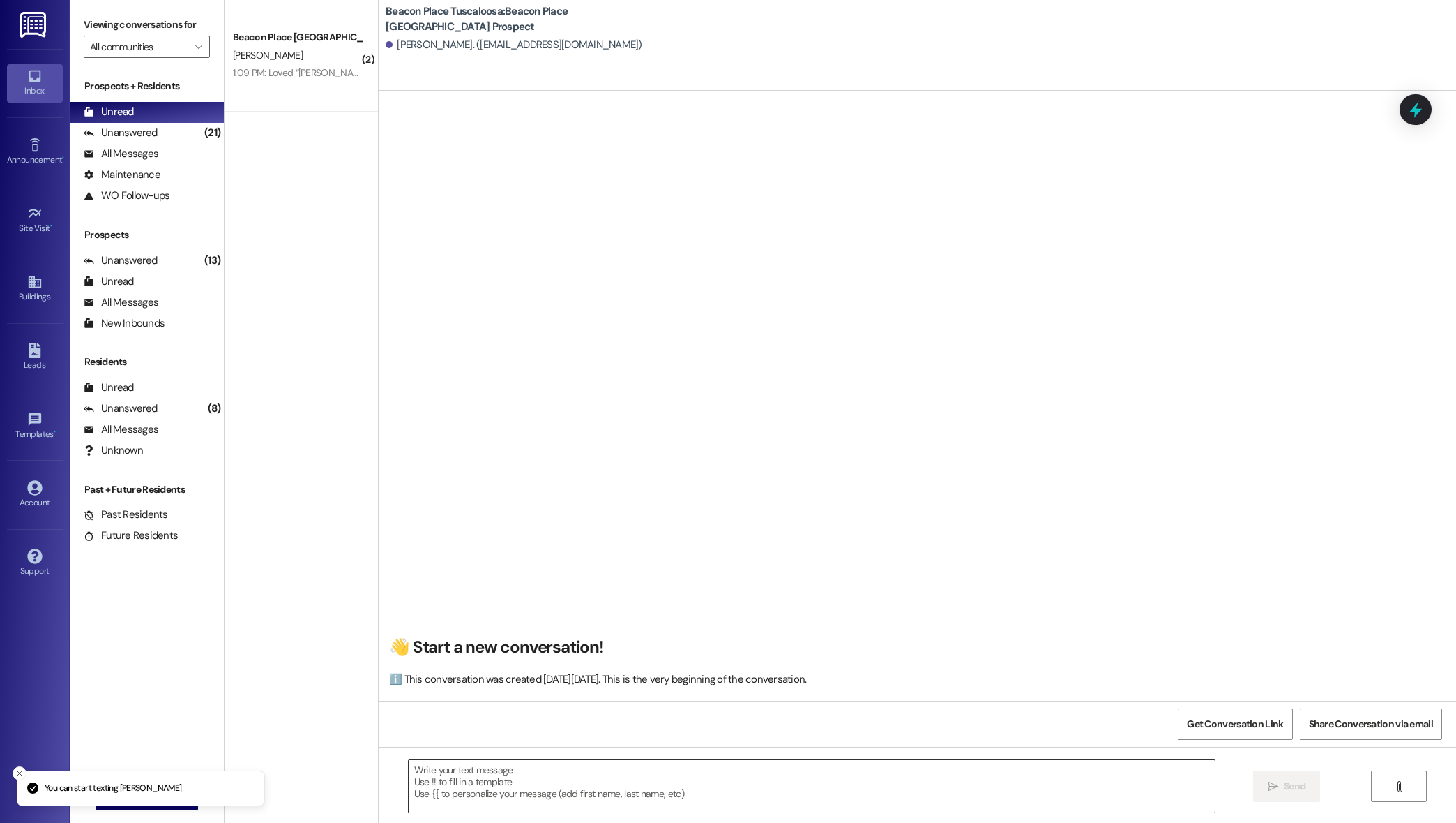
click at [697, 787] on textarea at bounding box center [812, 786] width 807 height 52
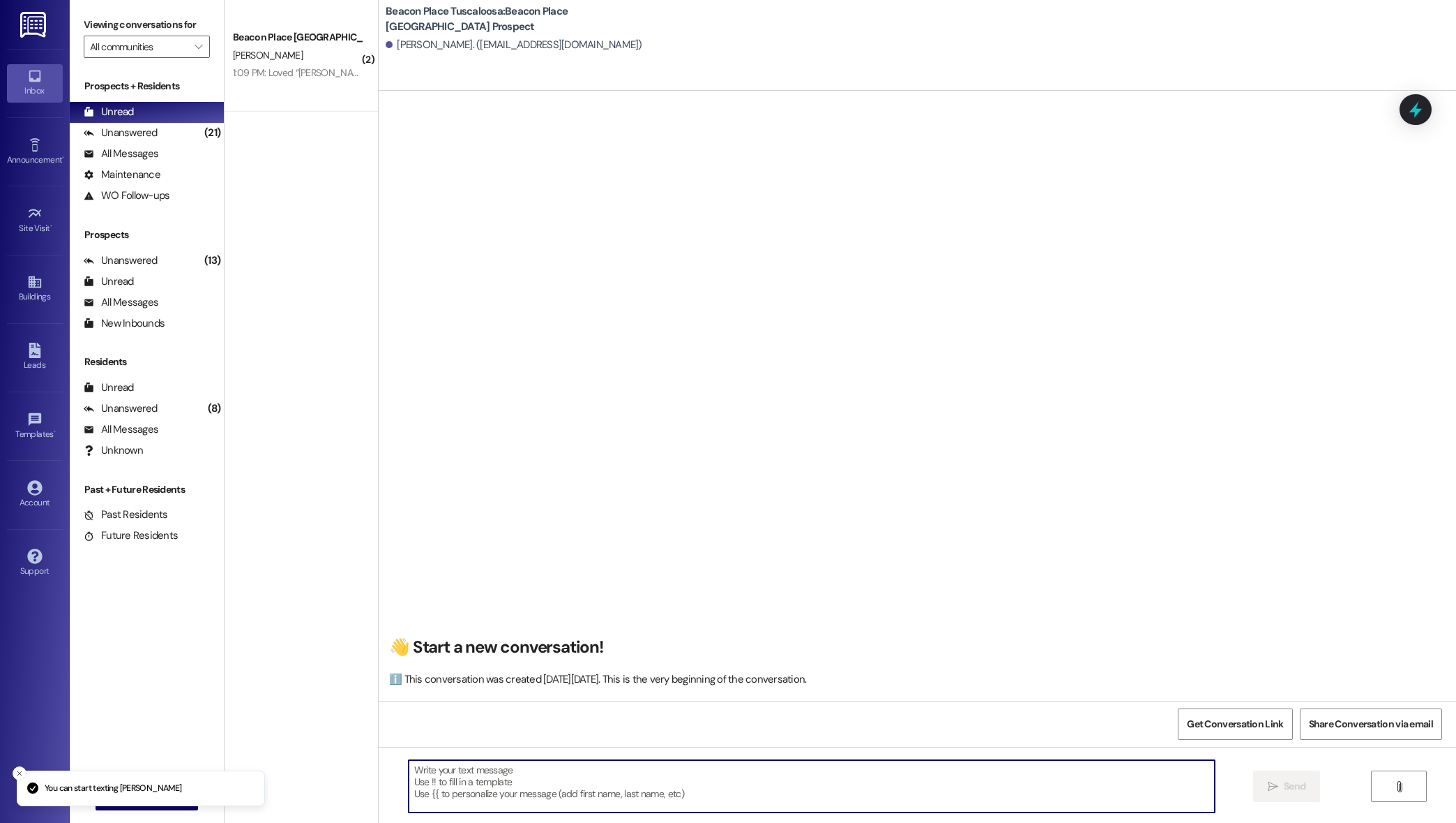
paste textarea "Hi A'zayla! This is [PERSON_NAME] from [GEOGRAPHIC_DATA]. I just wanted to foll…"
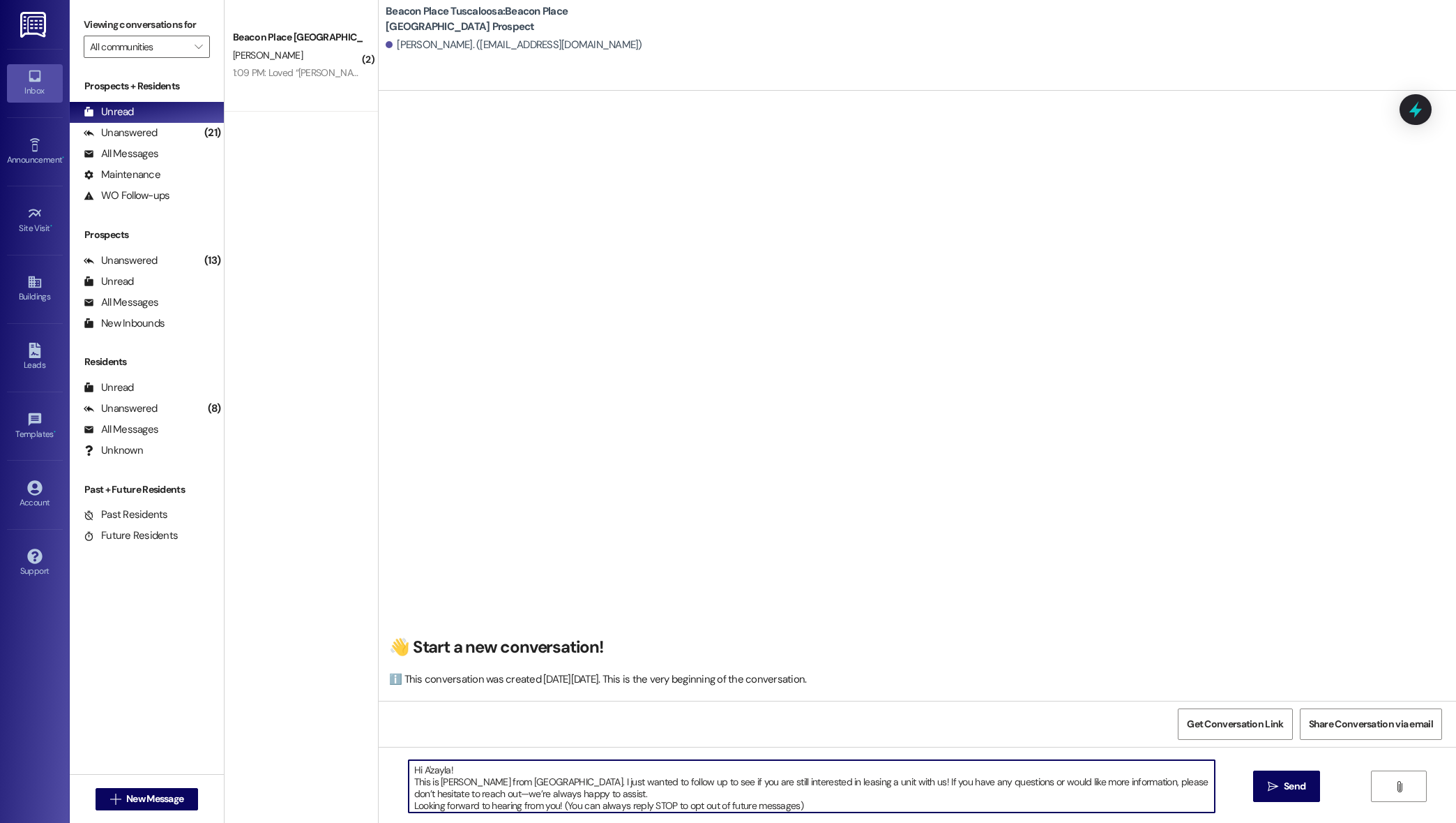
click at [440, 772] on textarea "Hi A'zayla! This is [PERSON_NAME] from [GEOGRAPHIC_DATA]. I just wanted to foll…" at bounding box center [812, 786] width 807 height 52
click at [408, 779] on textarea "Hi! This is [PERSON_NAME] from [GEOGRAPHIC_DATA]. I just wanted to follow up to…" at bounding box center [812, 786] width 807 height 52
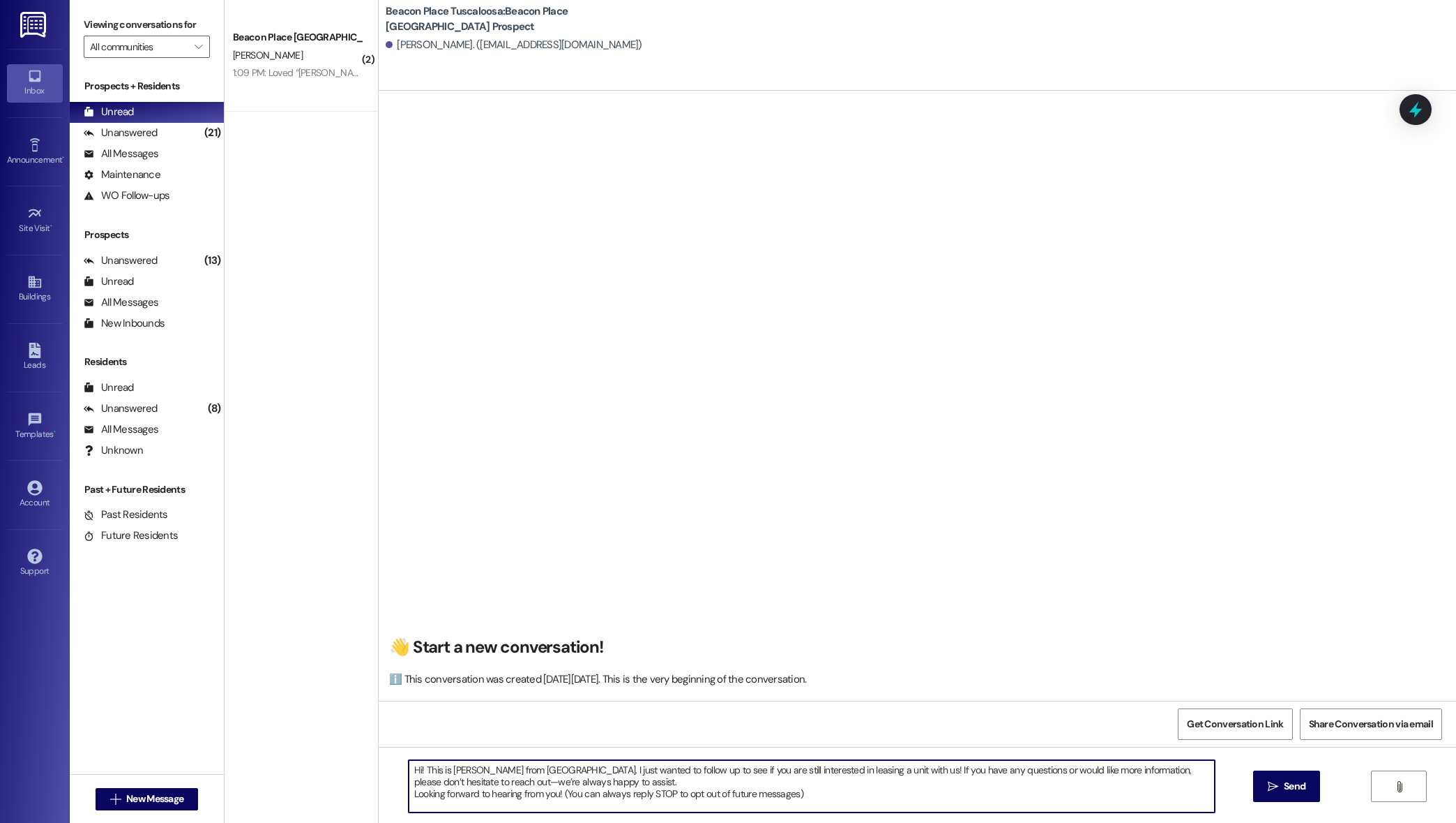
drag, startPoint x: 488, startPoint y: 770, endPoint x: 443, endPoint y: 774, distance: 45.2
click at [443, 774] on textarea "Hi! This is [PERSON_NAME] from [GEOGRAPHIC_DATA]. I just wanted to follow up to…" at bounding box center [812, 786] width 807 height 52
type textarea "Hi! This is [PERSON_NAME] from [GEOGRAPHIC_DATA] [GEOGRAPHIC_DATA]. I just want…"
drag, startPoint x: 844, startPoint y: 801, endPoint x: 406, endPoint y: 761, distance: 439.8
click at [408, 761] on textarea "Hi! This is [PERSON_NAME] from [GEOGRAPHIC_DATA] [GEOGRAPHIC_DATA]. I just want…" at bounding box center [812, 786] width 807 height 52
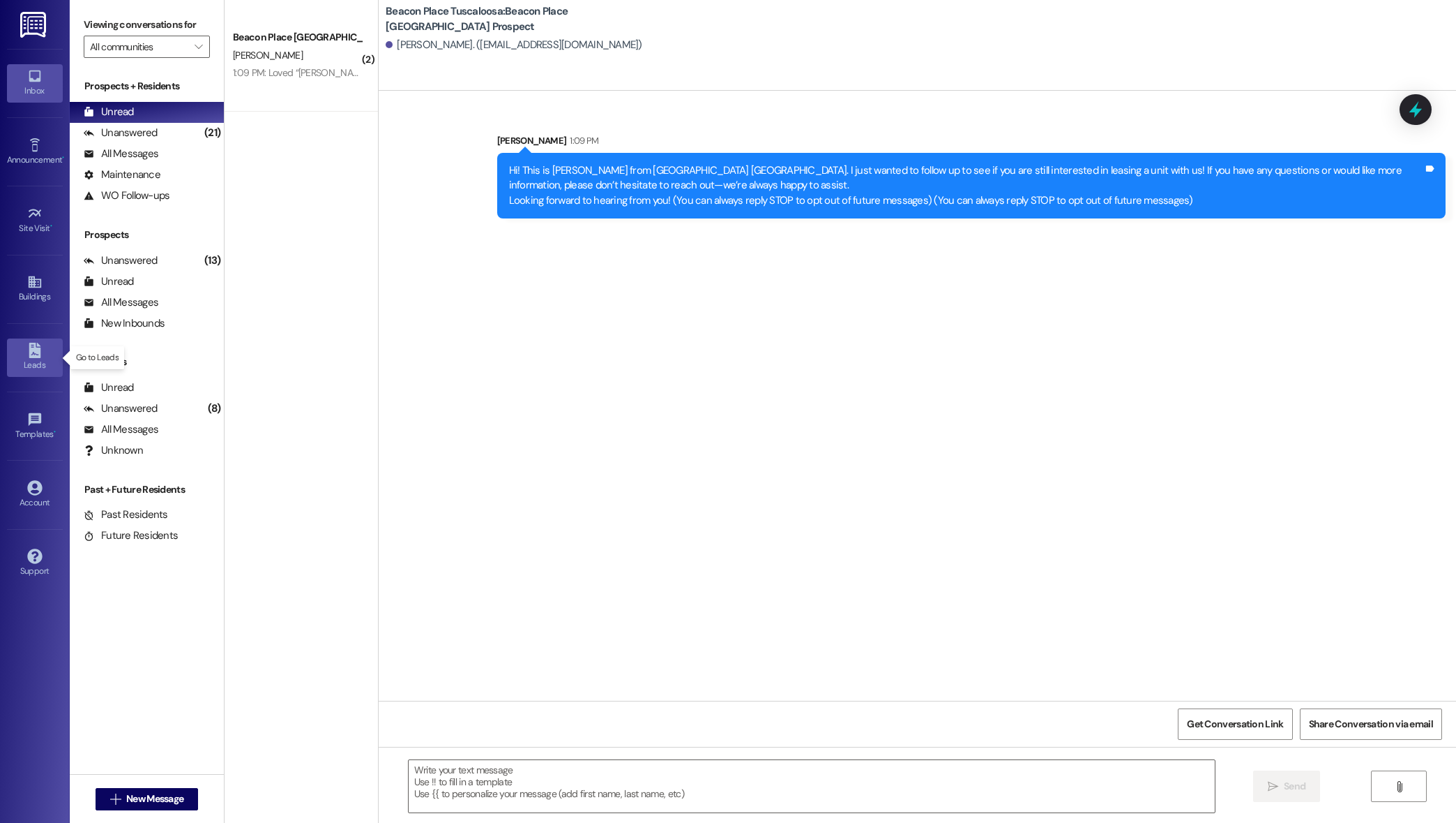
click at [32, 366] on div "Leads" at bounding box center [34, 364] width 70 height 14
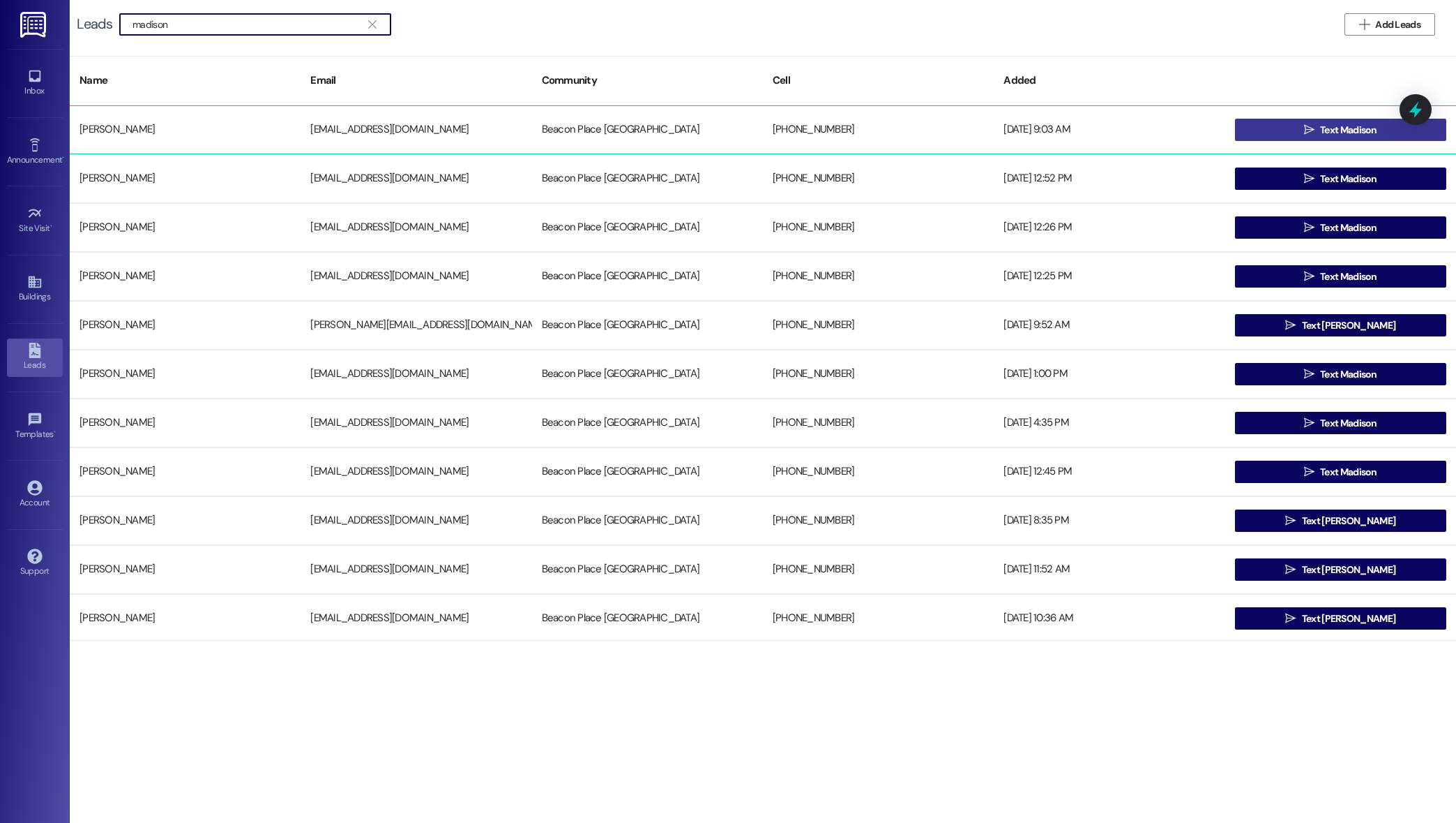
type input "madison"
click at [1388, 129] on button " Text Madison" at bounding box center [1340, 130] width 211 height 23
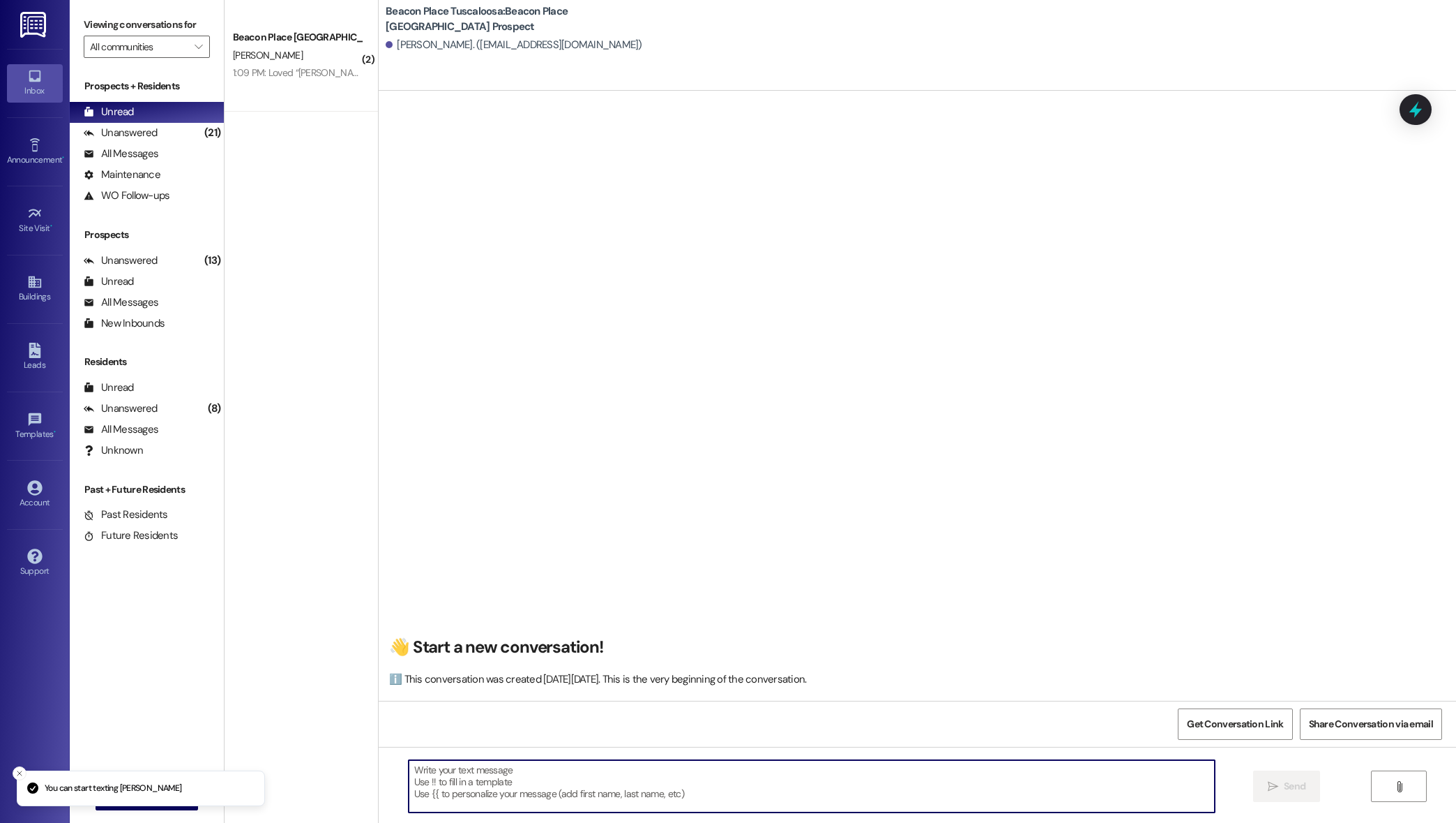
click at [887, 777] on textarea at bounding box center [812, 786] width 807 height 52
paste textarea "Hi! This is [PERSON_NAME] from [GEOGRAPHIC_DATA] [GEOGRAPHIC_DATA]. I just want…"
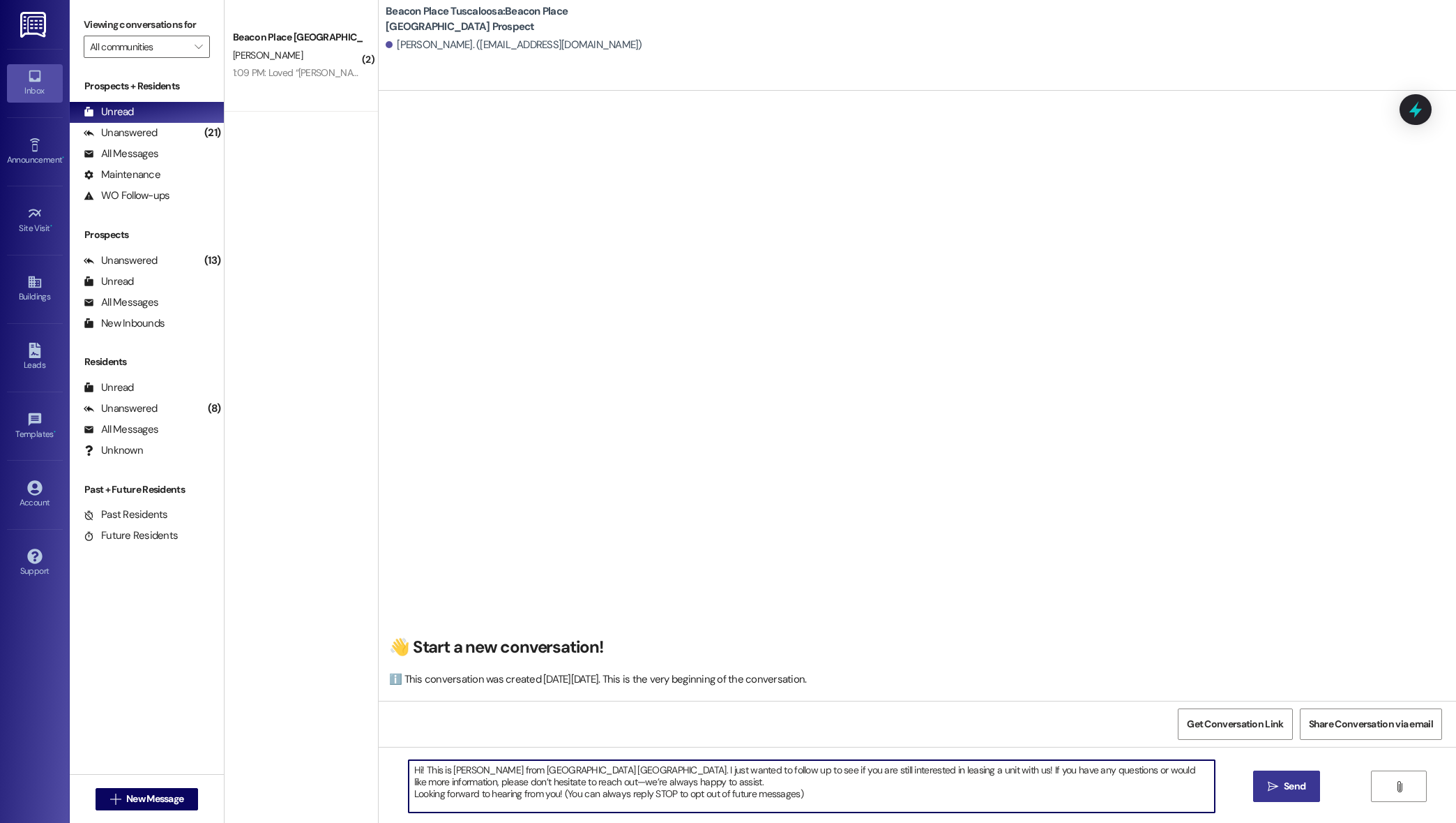
type textarea "Hi! This is [PERSON_NAME] from [GEOGRAPHIC_DATA] [GEOGRAPHIC_DATA]. I just want…"
click at [1261, 775] on button " Send" at bounding box center [1287, 786] width 68 height 31
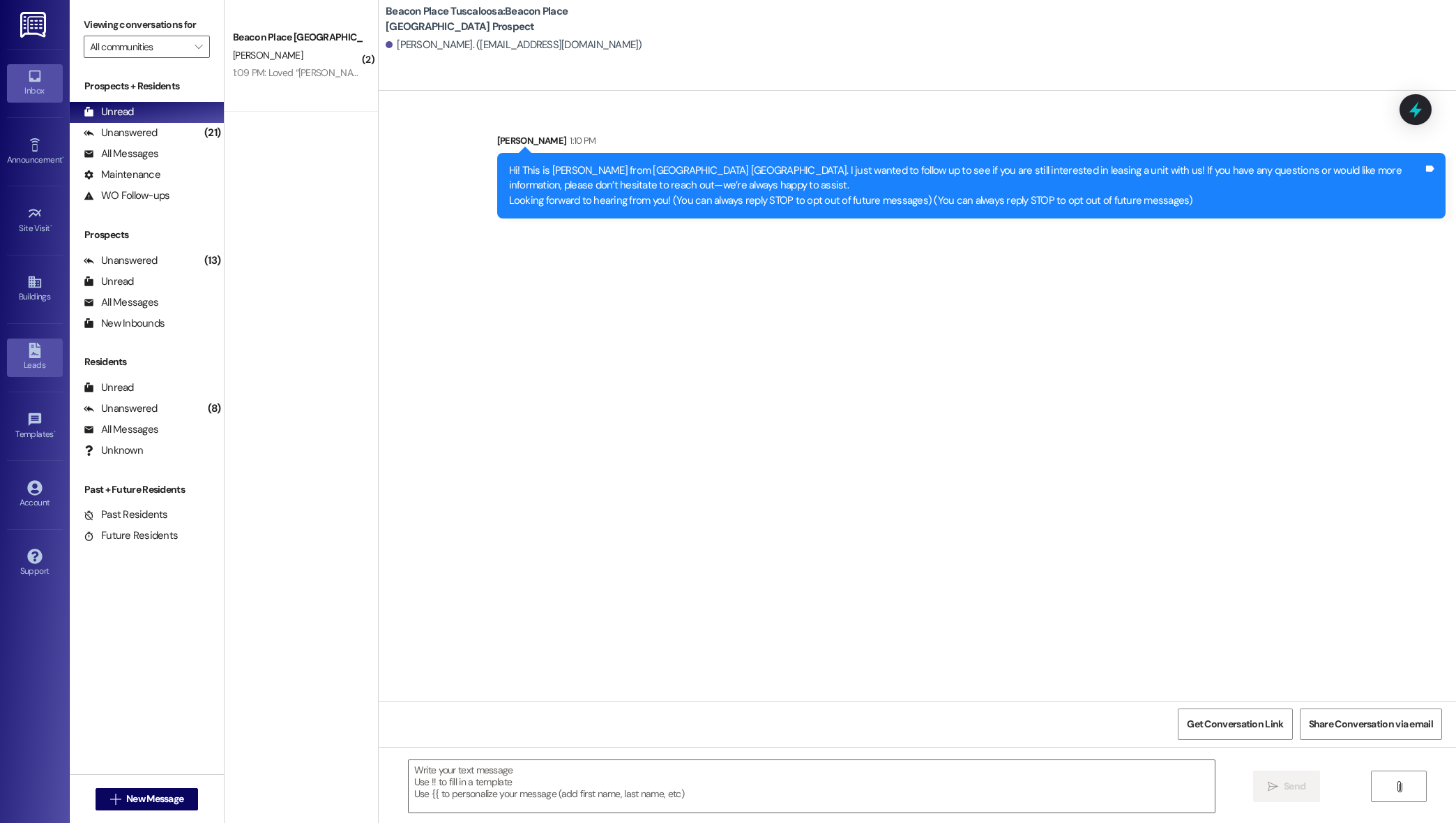
click at [18, 346] on link "Leads" at bounding box center [34, 357] width 56 height 37
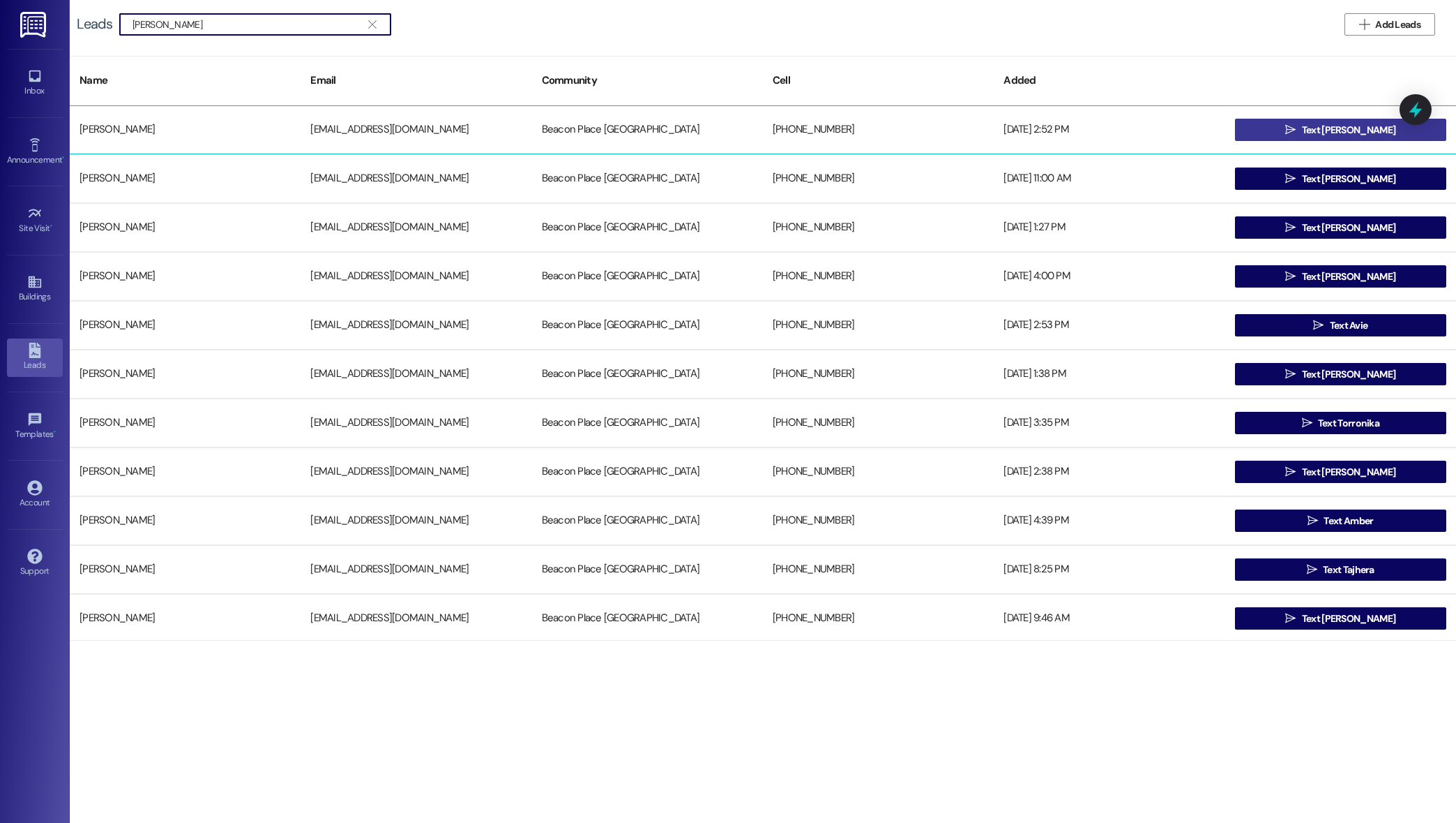
type input "[PERSON_NAME]"
click at [1259, 127] on button " Text [PERSON_NAME]" at bounding box center [1340, 130] width 211 height 23
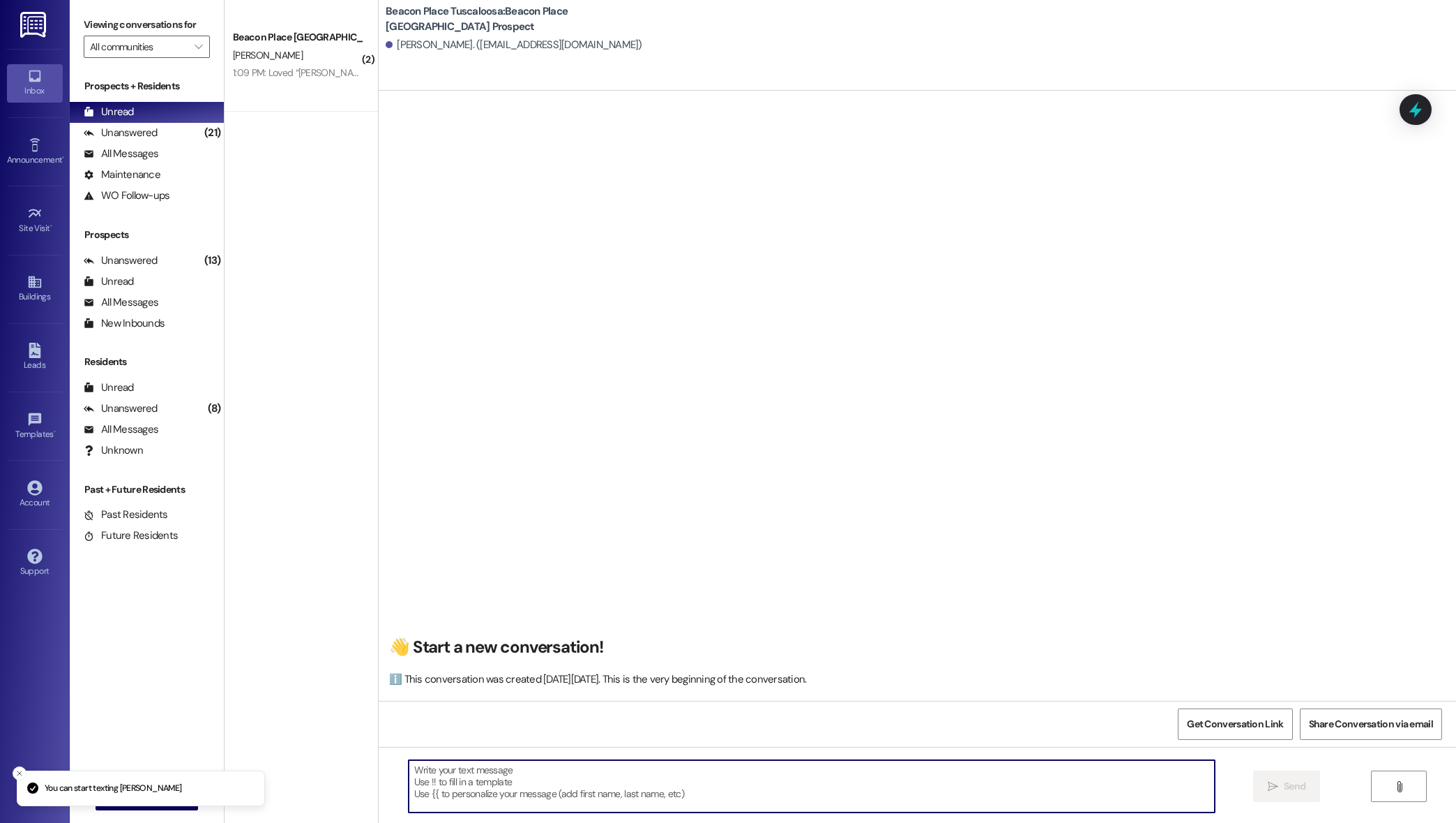
click at [780, 782] on textarea at bounding box center [812, 786] width 807 height 52
paste textarea "[EMAIL_ADDRESS][DOMAIN_NAME]"
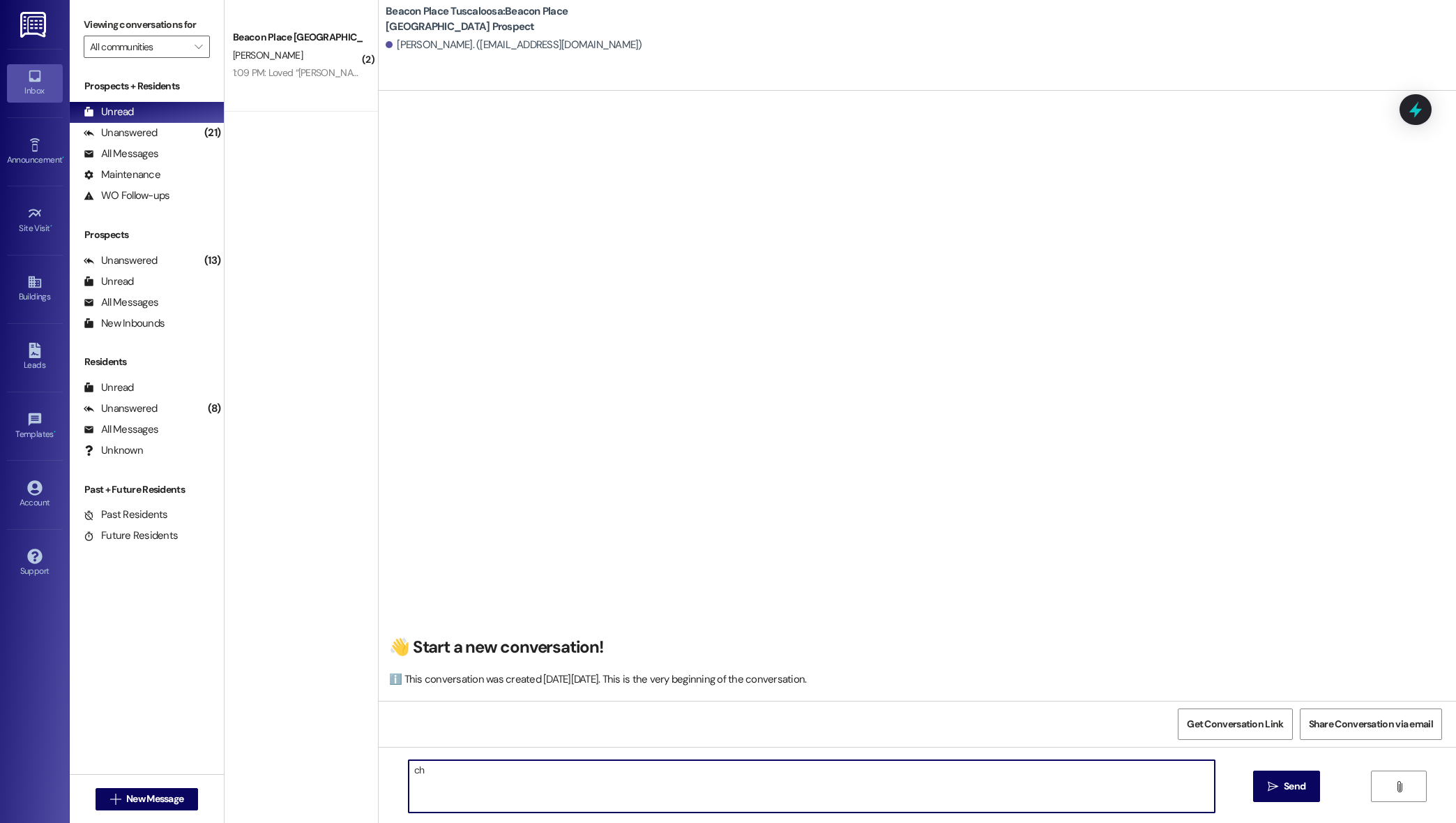
type textarea "c"
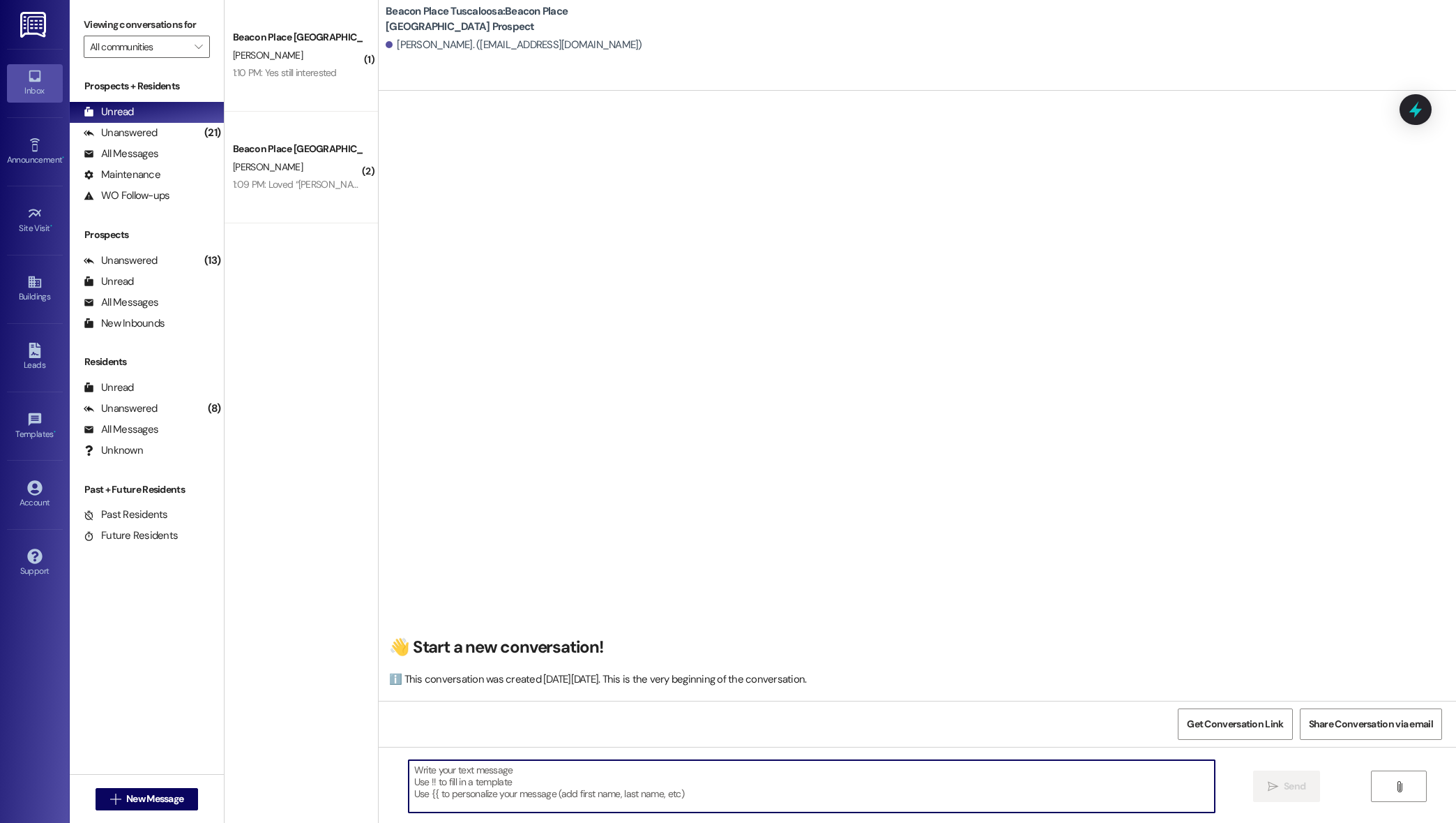
paste textarea "[EMAIL_ADDRESS][DOMAIN_NAME]"
type textarea "c"
click at [541, 770] on textarea at bounding box center [812, 786] width 807 height 52
paste textarea "Hi [PERSON_NAME], This is Summer from [GEOGRAPHIC_DATA]. I just wanted to follo…"
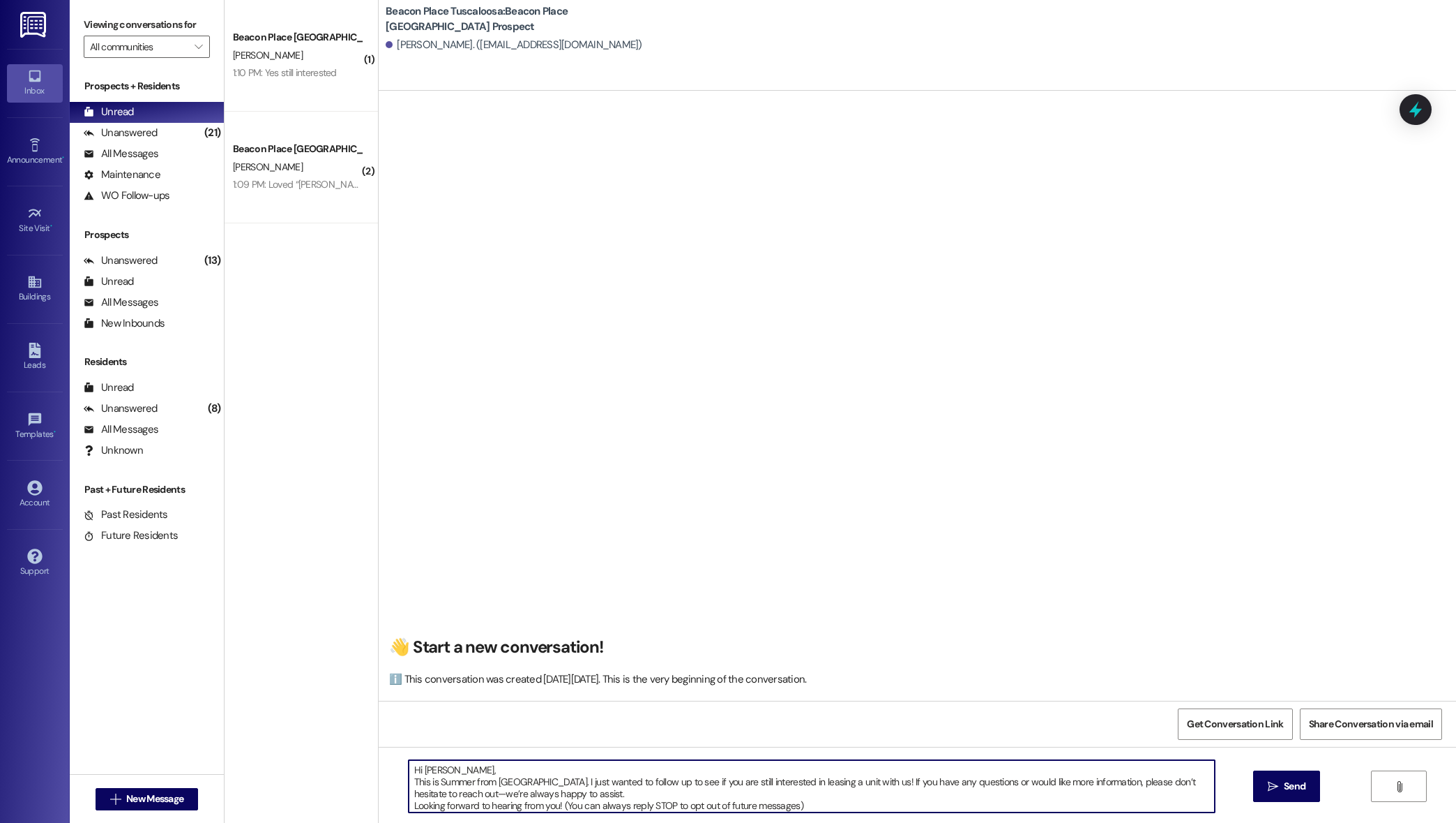
click at [452, 773] on textarea "Hi [PERSON_NAME], This is Summer from [GEOGRAPHIC_DATA]. I just wanted to follo…" at bounding box center [812, 786] width 807 height 52
click at [463, 780] on textarea "Hi, This is Summer from [GEOGRAPHIC_DATA] [GEOGRAPHIC_DATA]. I just wanted to f…" at bounding box center [812, 786] width 807 height 52
drag, startPoint x: 802, startPoint y: 803, endPoint x: 432, endPoint y: 762, distance: 372.3
click at [432, 762] on textarea "Hi, This is [PERSON_NAME] from Beacon Place Tuscaloosa. I just wanted to follow…" at bounding box center [812, 786] width 807 height 52
type textarea "Hi, This is [PERSON_NAME] from Beacon Place Tuscaloosa. I just wanted to follow…"
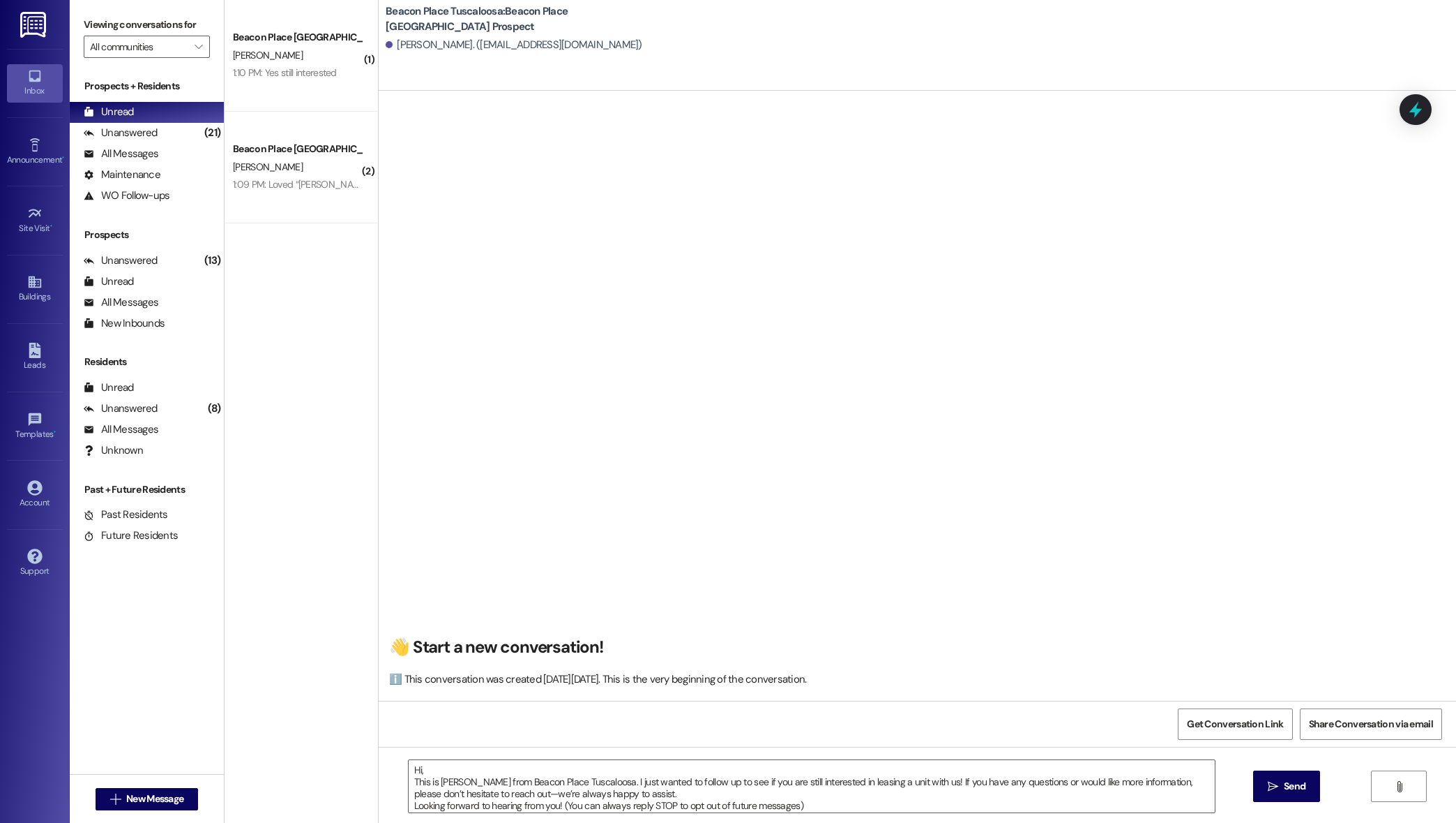
click at [494, 745] on div "Get Conversation Link Share Conversation via email" at bounding box center [918, 723] width 1078 height 46
click at [1270, 781] on icon "" at bounding box center [1273, 786] width 11 height 11
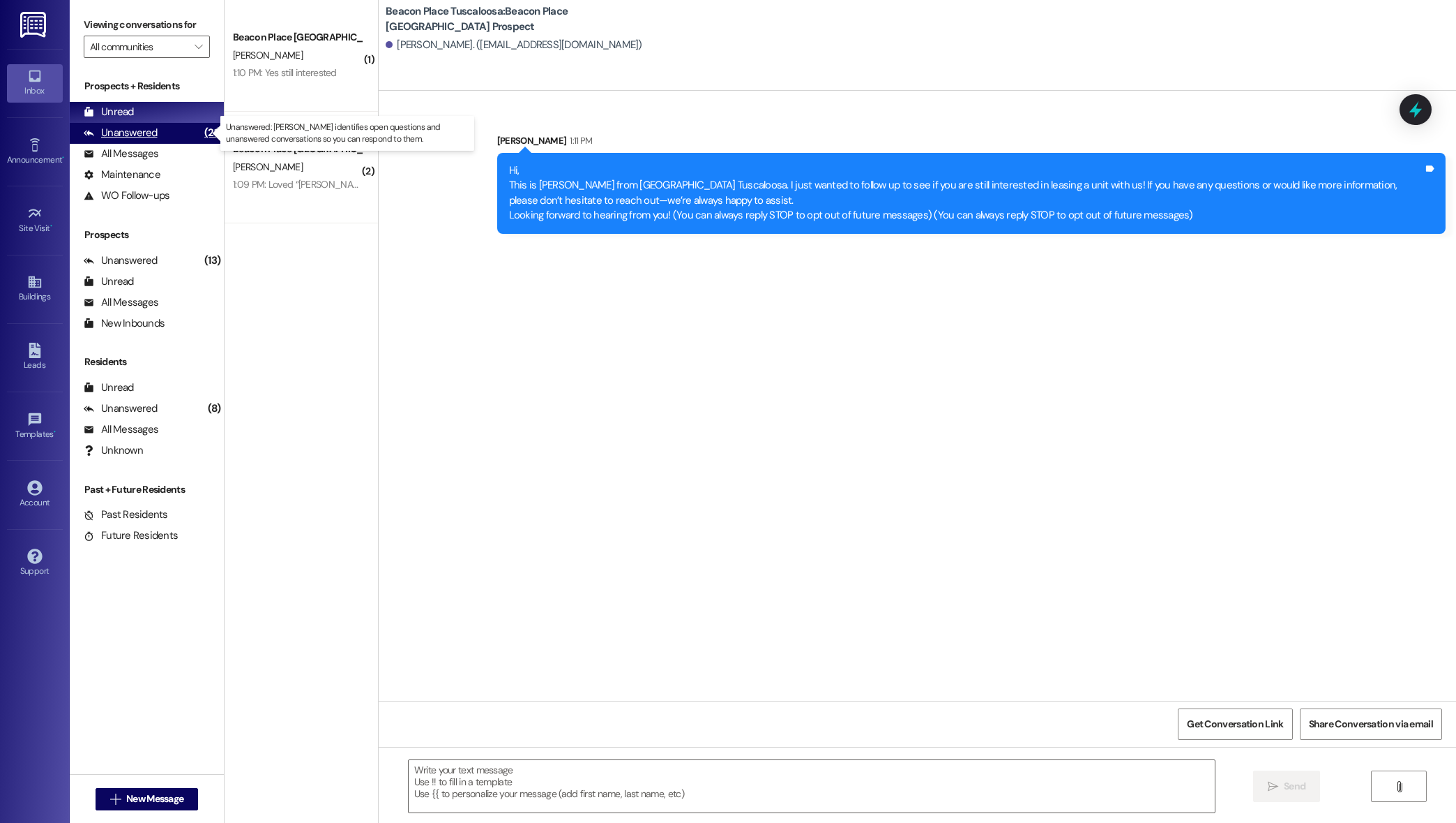
click at [148, 127] on div "Unanswered" at bounding box center [120, 133] width 74 height 15
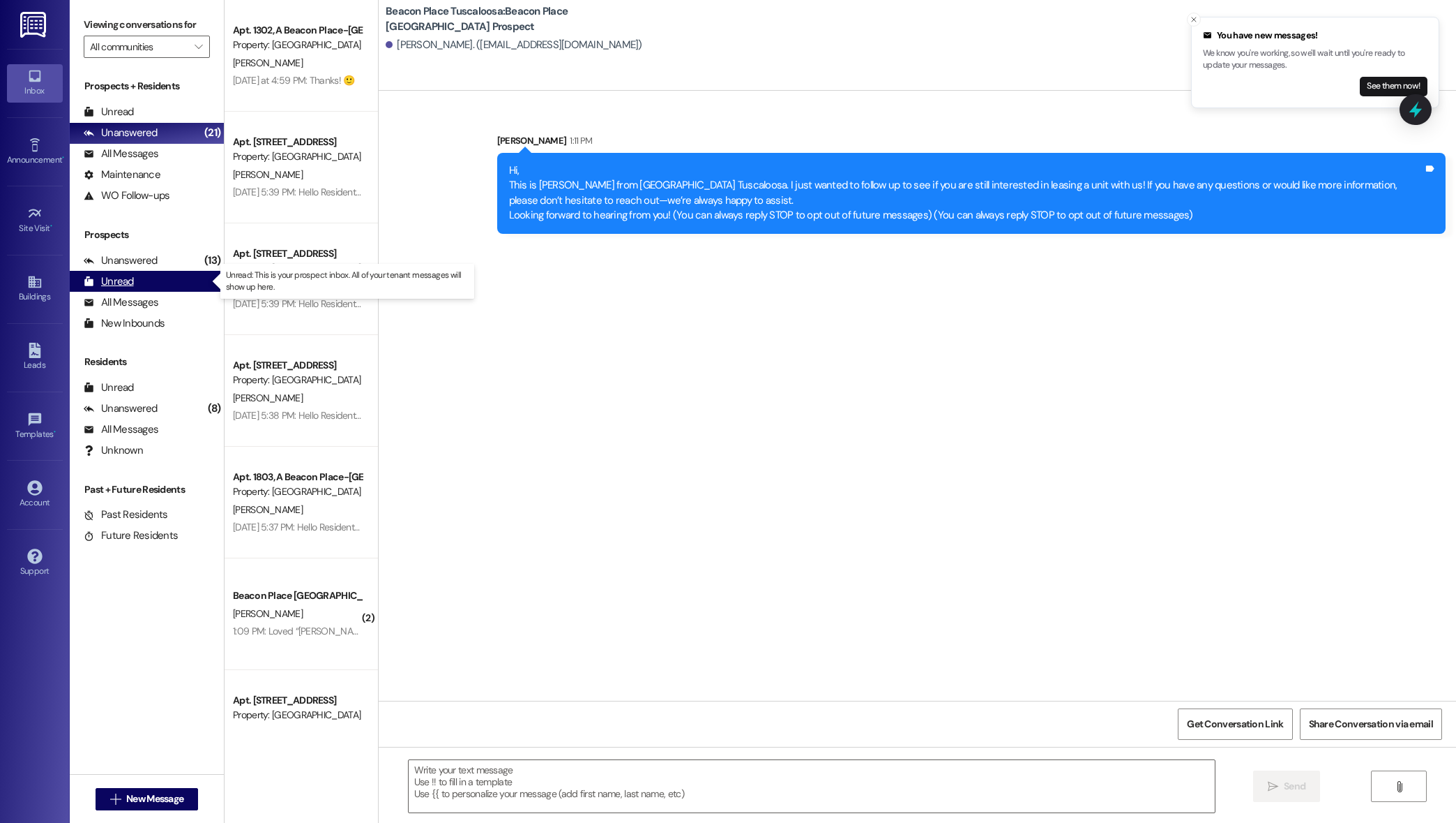
click at [158, 273] on div "Unread (0)" at bounding box center [146, 281] width 154 height 21
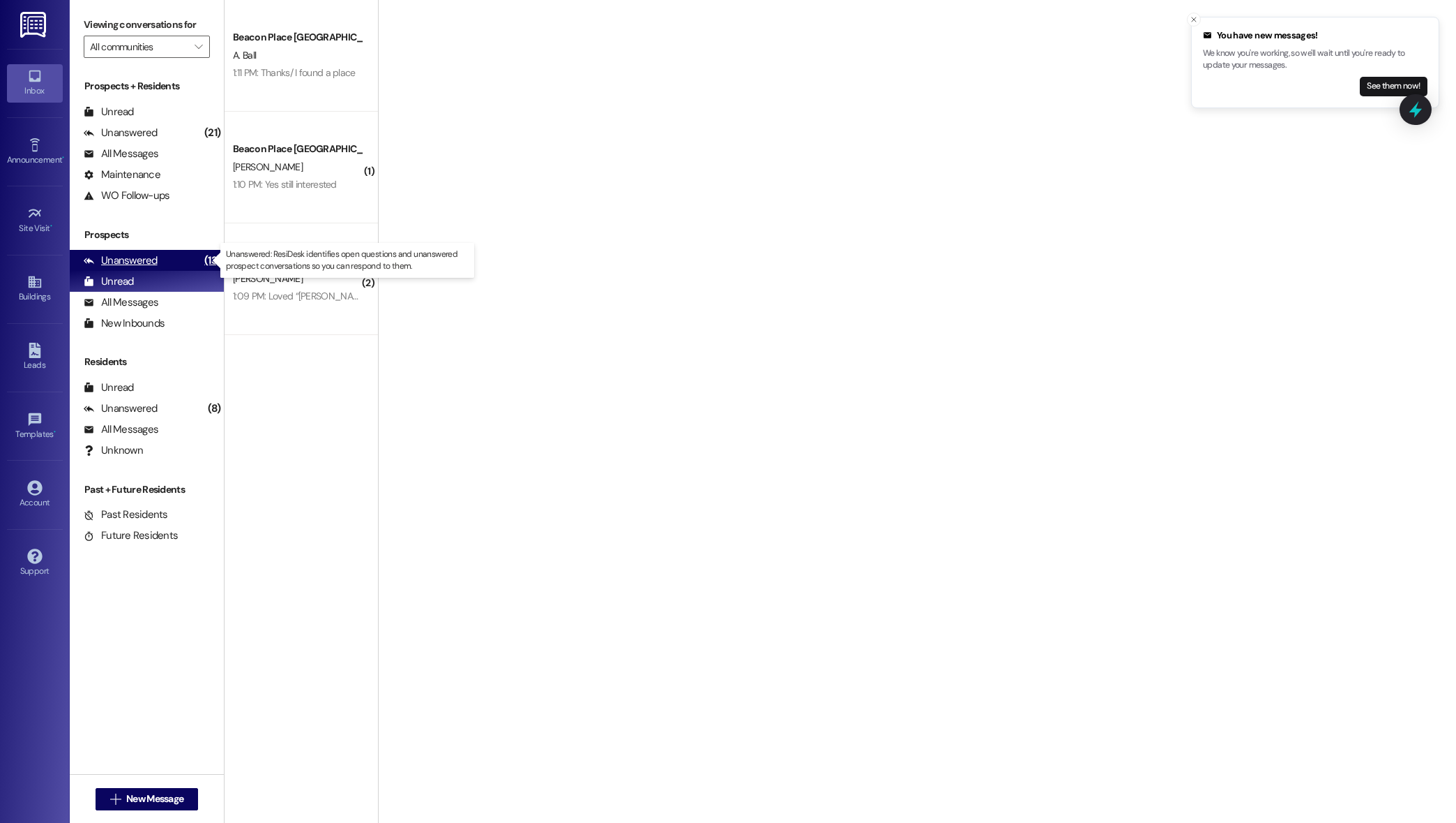
click at [160, 254] on div "Unanswered (13)" at bounding box center [146, 259] width 154 height 21
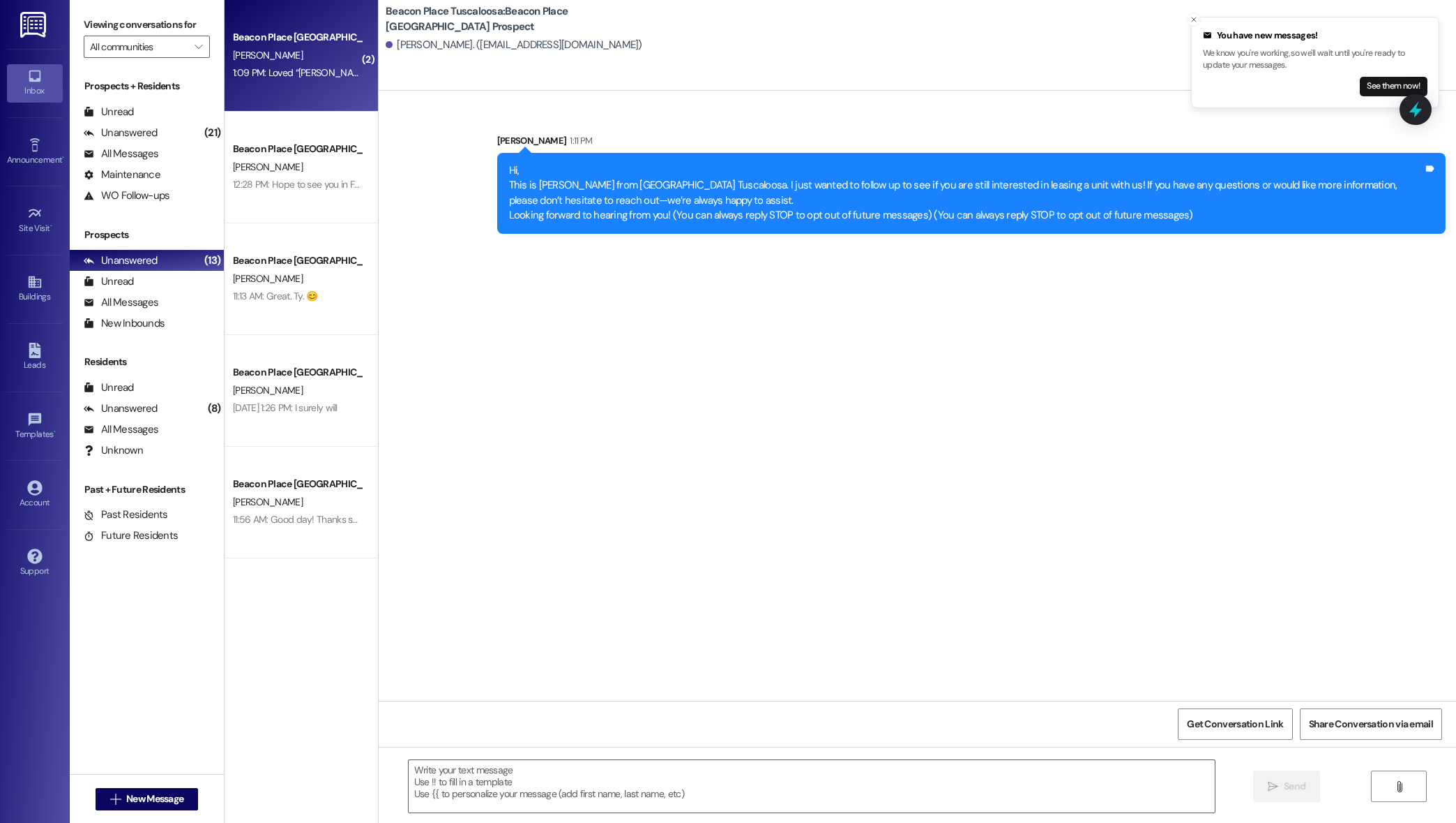
click at [266, 78] on div "1:09 PM: Loved “[PERSON_NAME] ([GEOGRAPHIC_DATA] Tuscaloosa): Okay, give us a c…" at bounding box center [519, 72] width 574 height 13
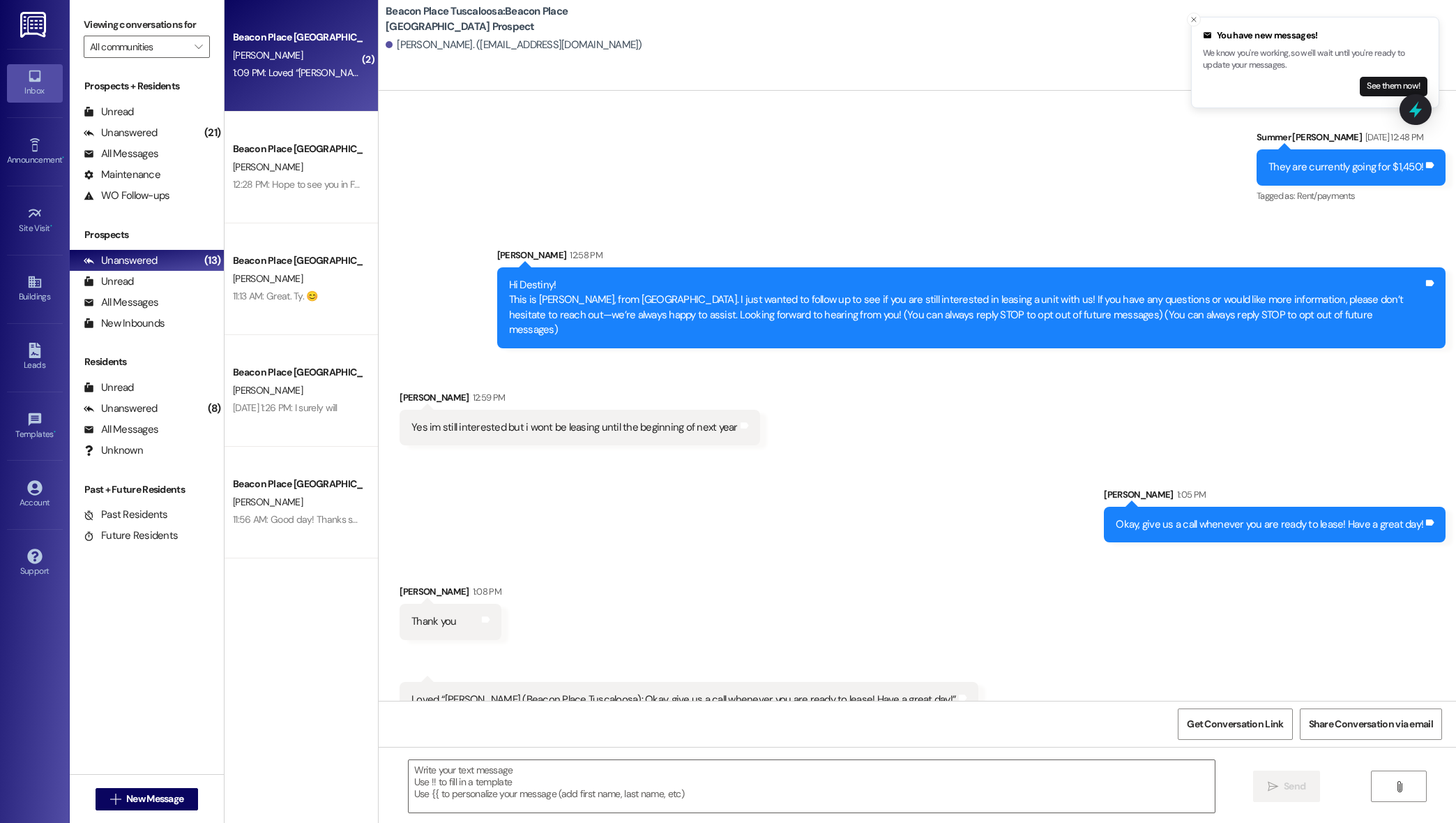
scroll to position [2821, 0]
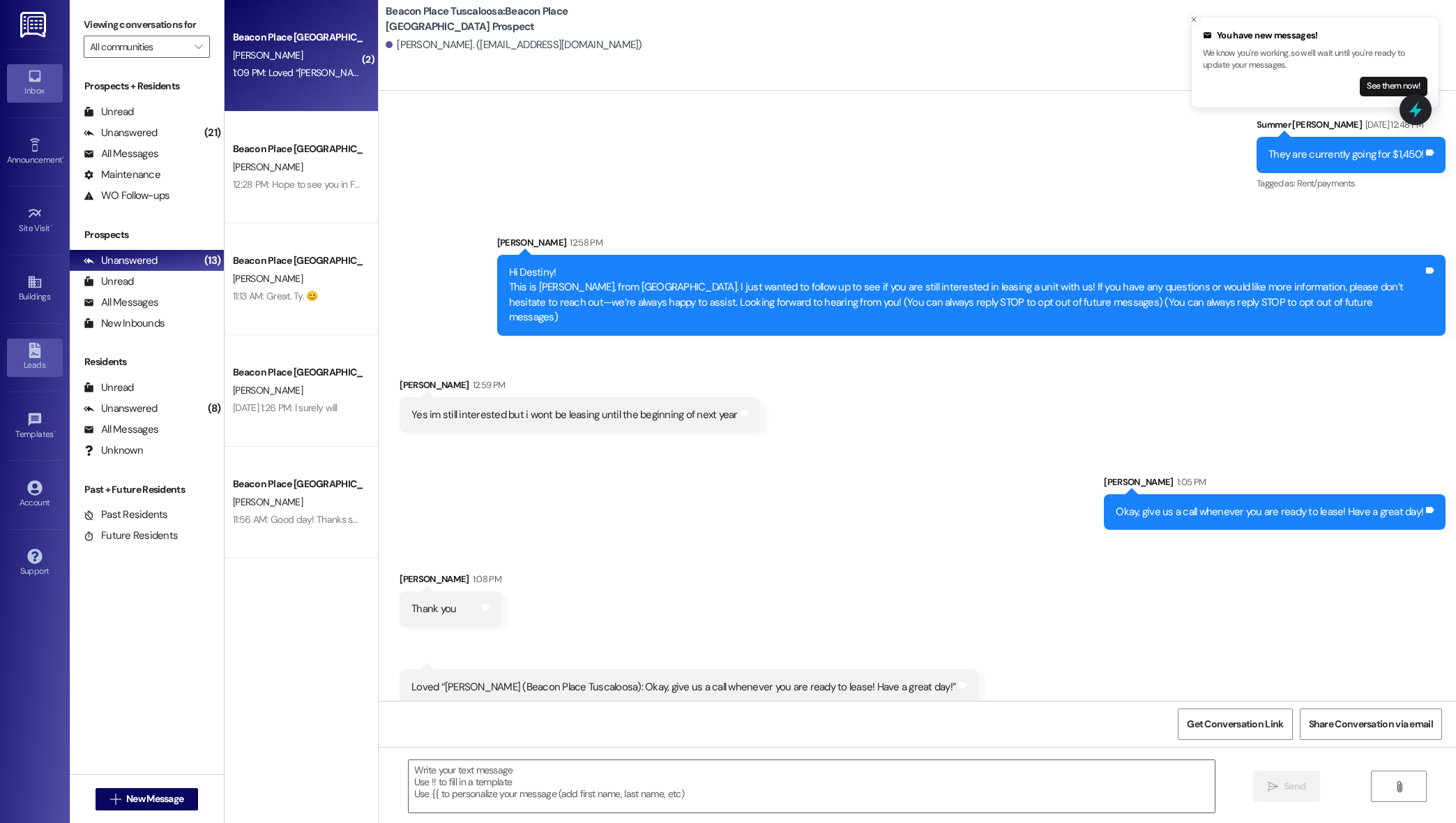
click at [20, 365] on div "Leads" at bounding box center [34, 364] width 70 height 14
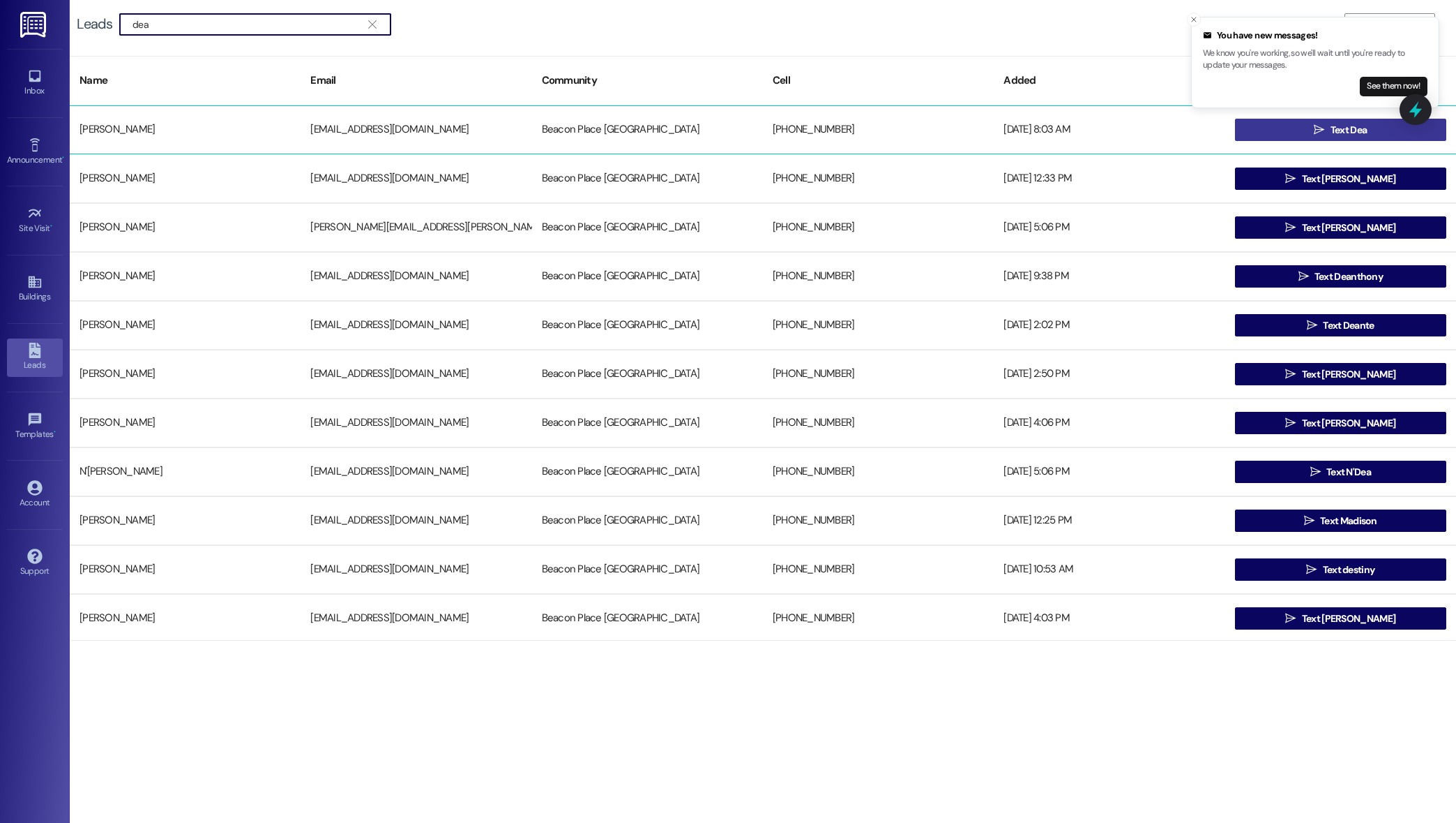
type input "dea"
click at [1271, 131] on button " Text Dea" at bounding box center [1340, 130] width 211 height 23
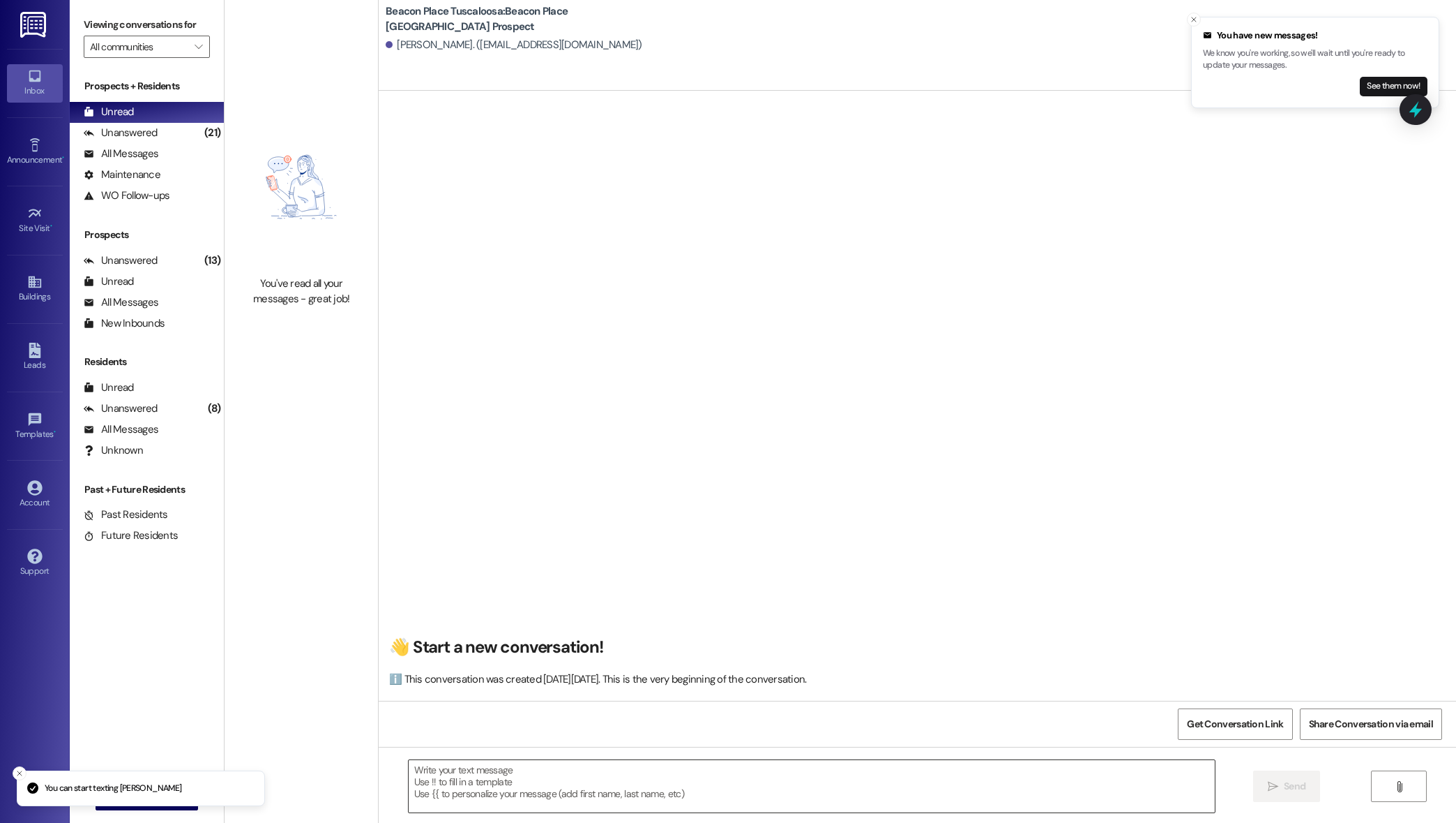
click at [780, 766] on textarea at bounding box center [812, 786] width 807 height 52
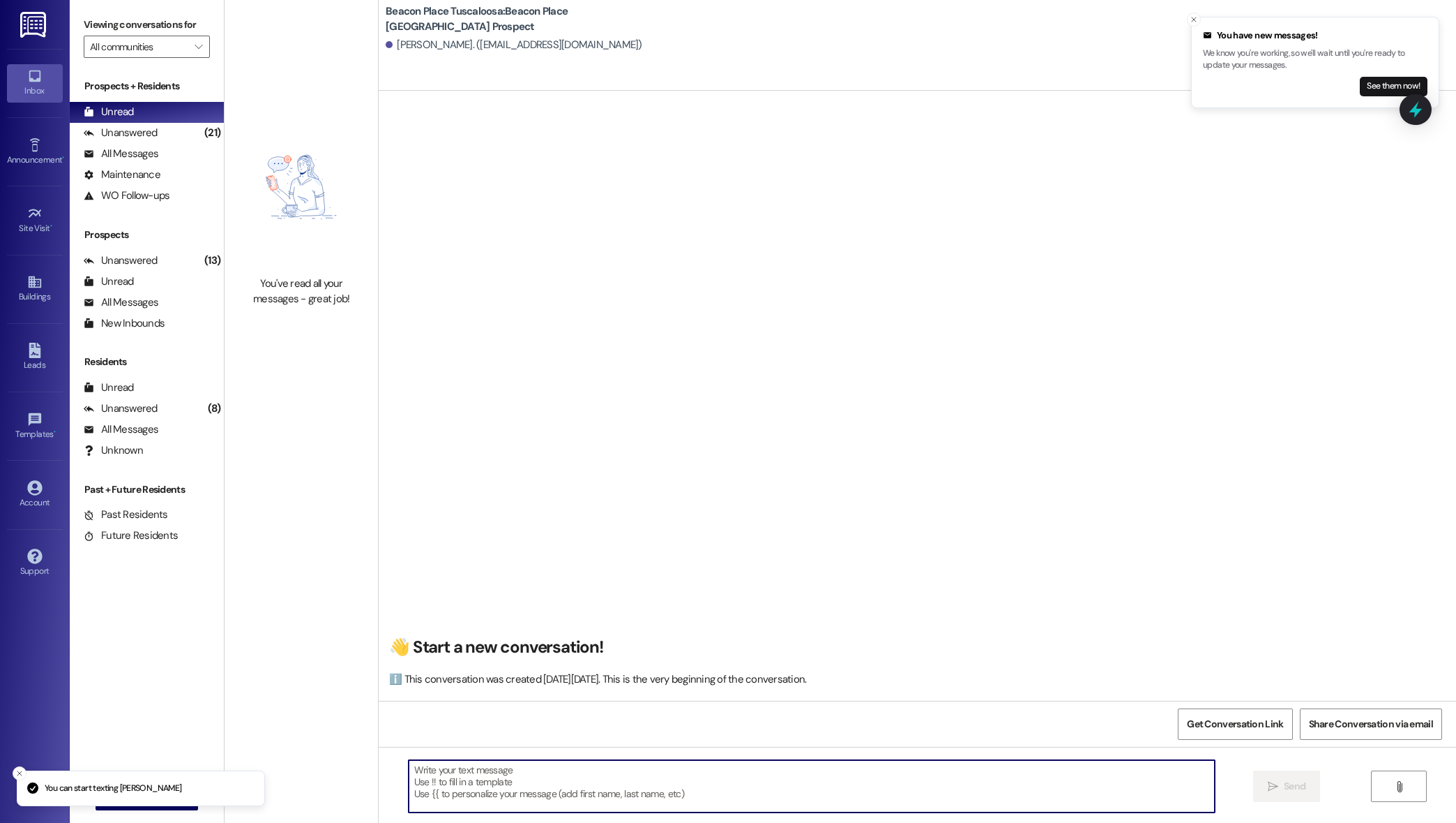
paste textarea "Hi, This is [PERSON_NAME] from Beacon Place Tuscaloosa. I just wanted to follow…"
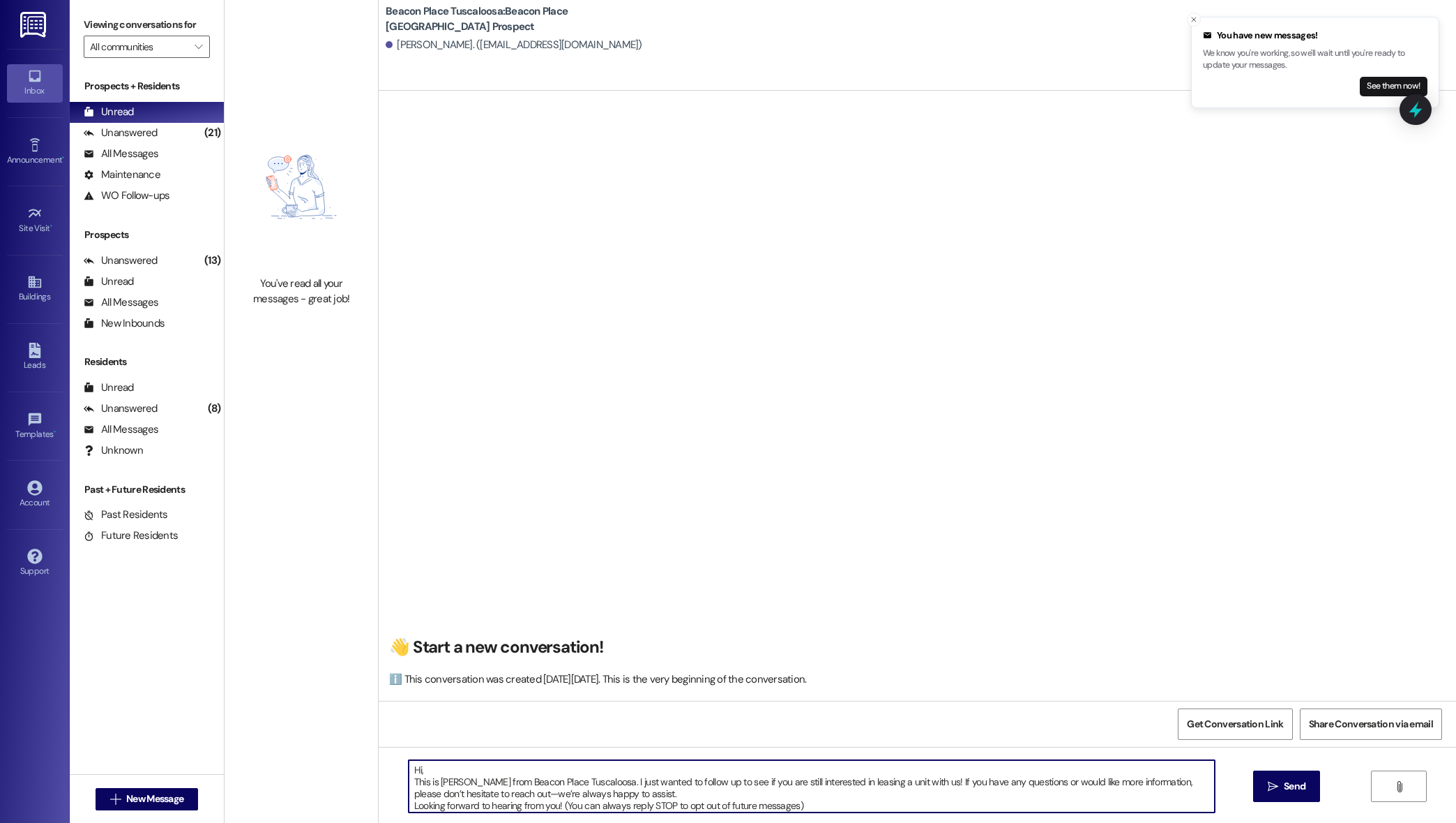
scroll to position [4, 0]
type textarea "Hi, This is [PERSON_NAME] from Beacon Place Tuscaloosa. I just wanted to follow…"
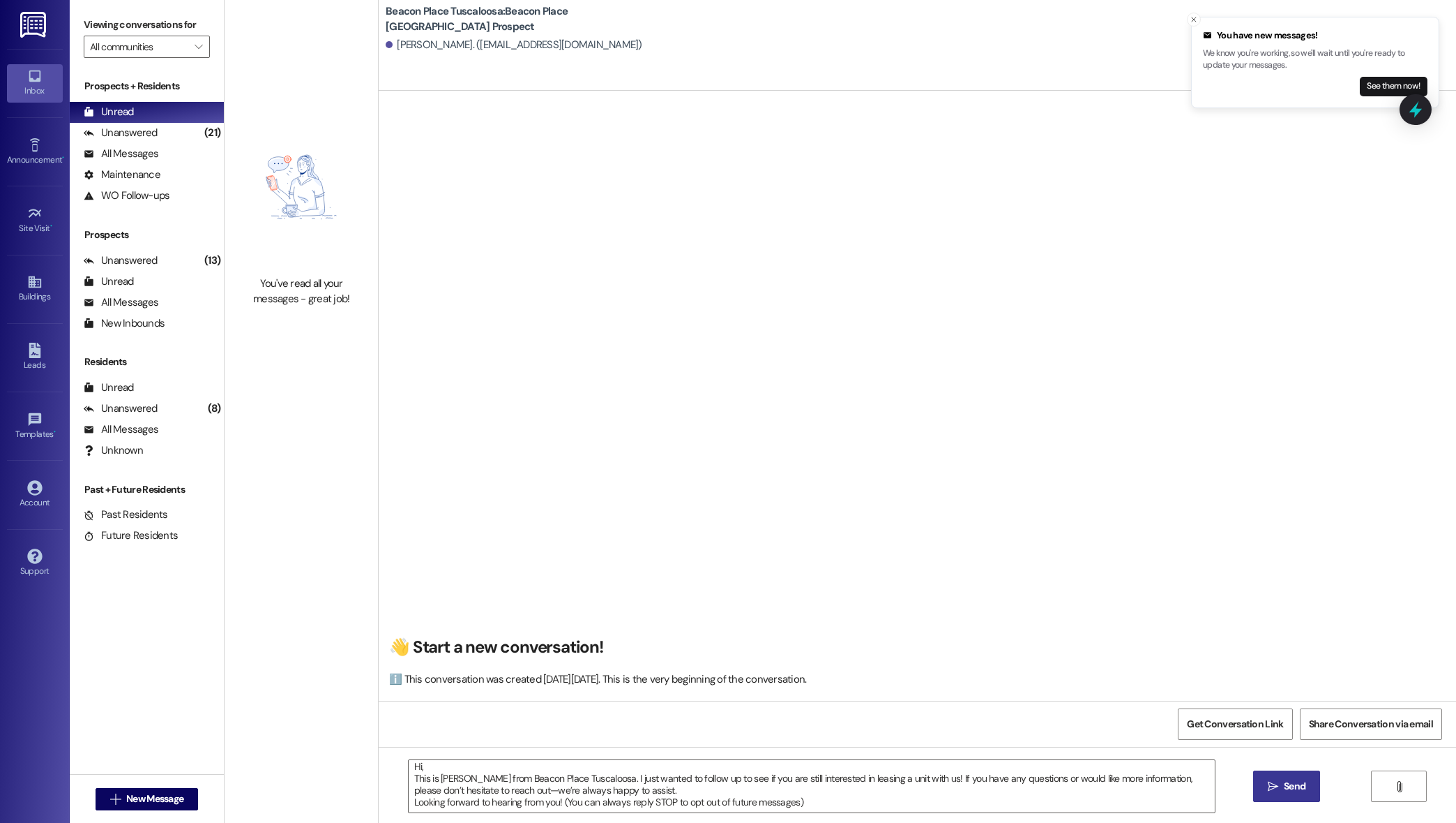
click at [1281, 785] on span "Send" at bounding box center [1295, 786] width 27 height 15
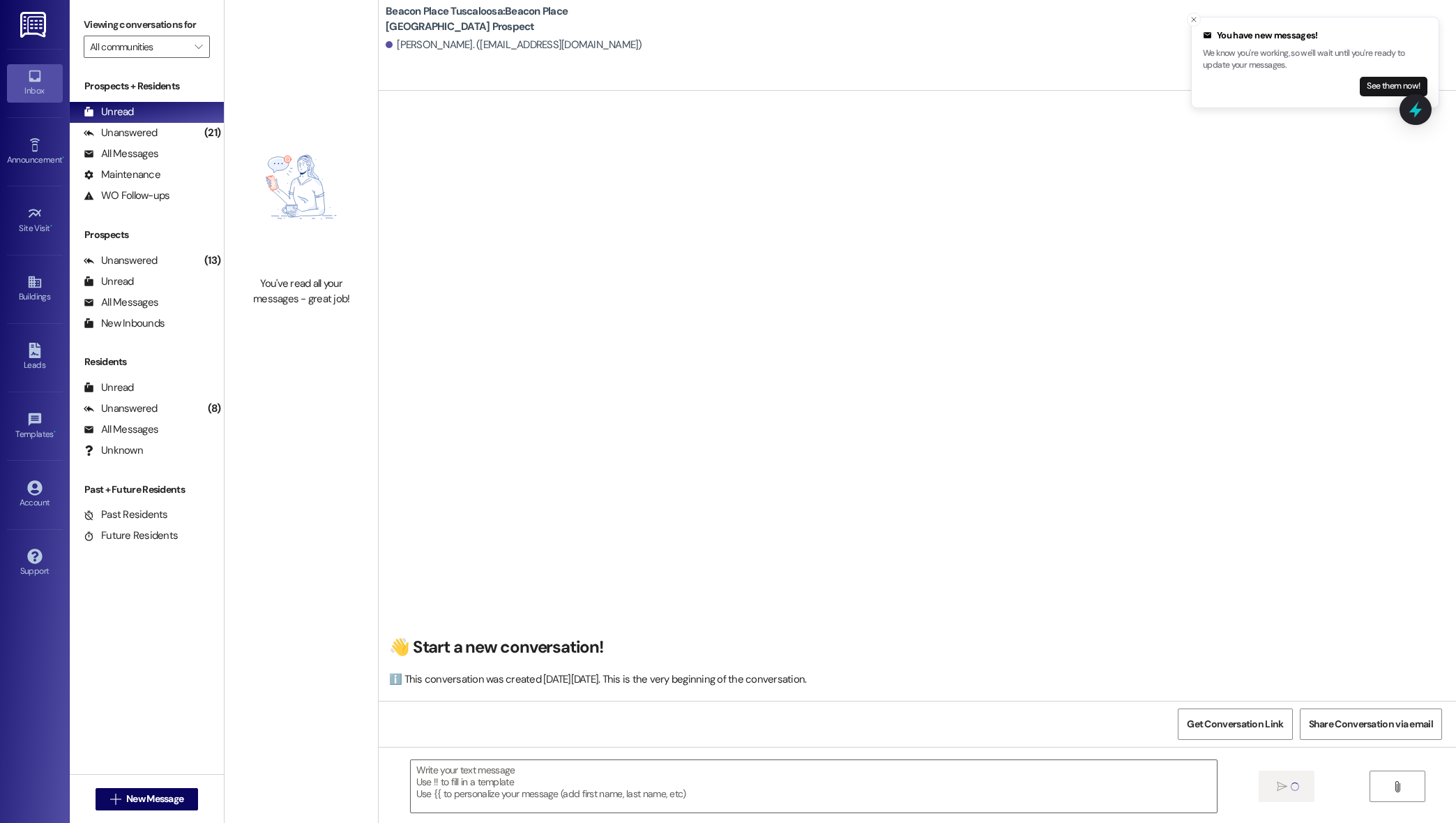
scroll to position [0, 0]
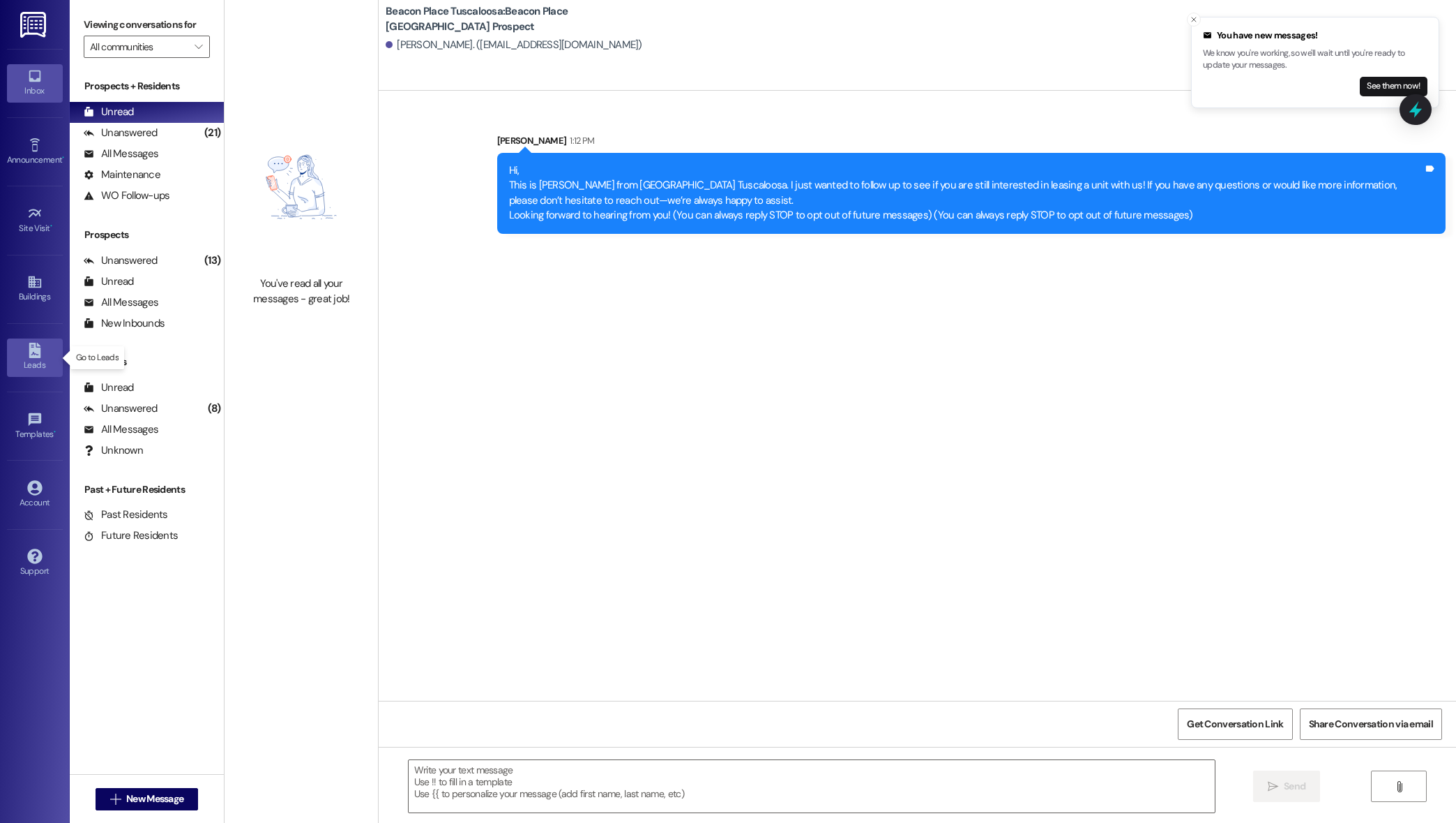
click at [52, 345] on link "Leads" at bounding box center [34, 357] width 56 height 37
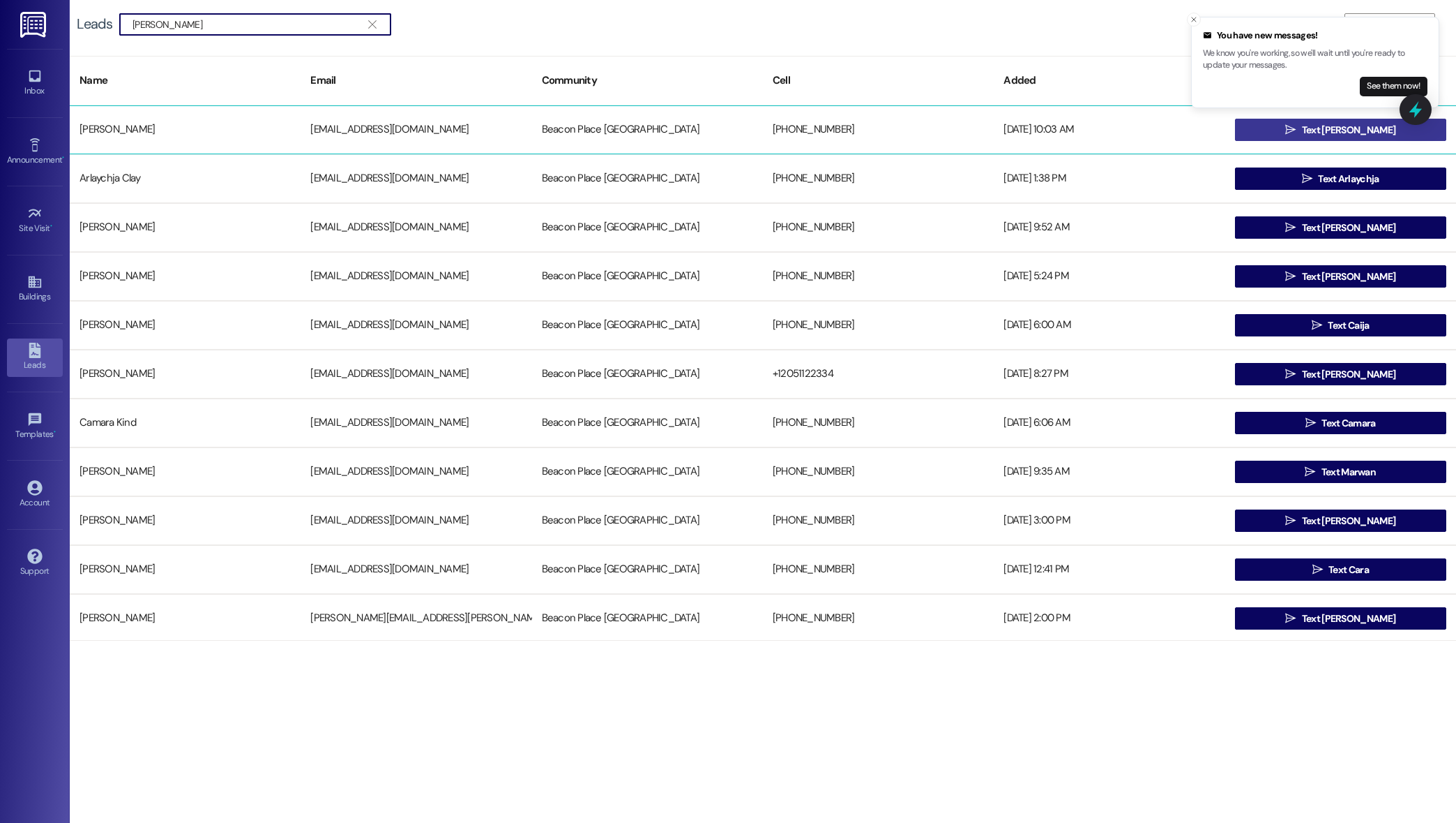
type input "[PERSON_NAME]"
click at [1343, 137] on span "Text [PERSON_NAME]" at bounding box center [1348, 130] width 93 height 15
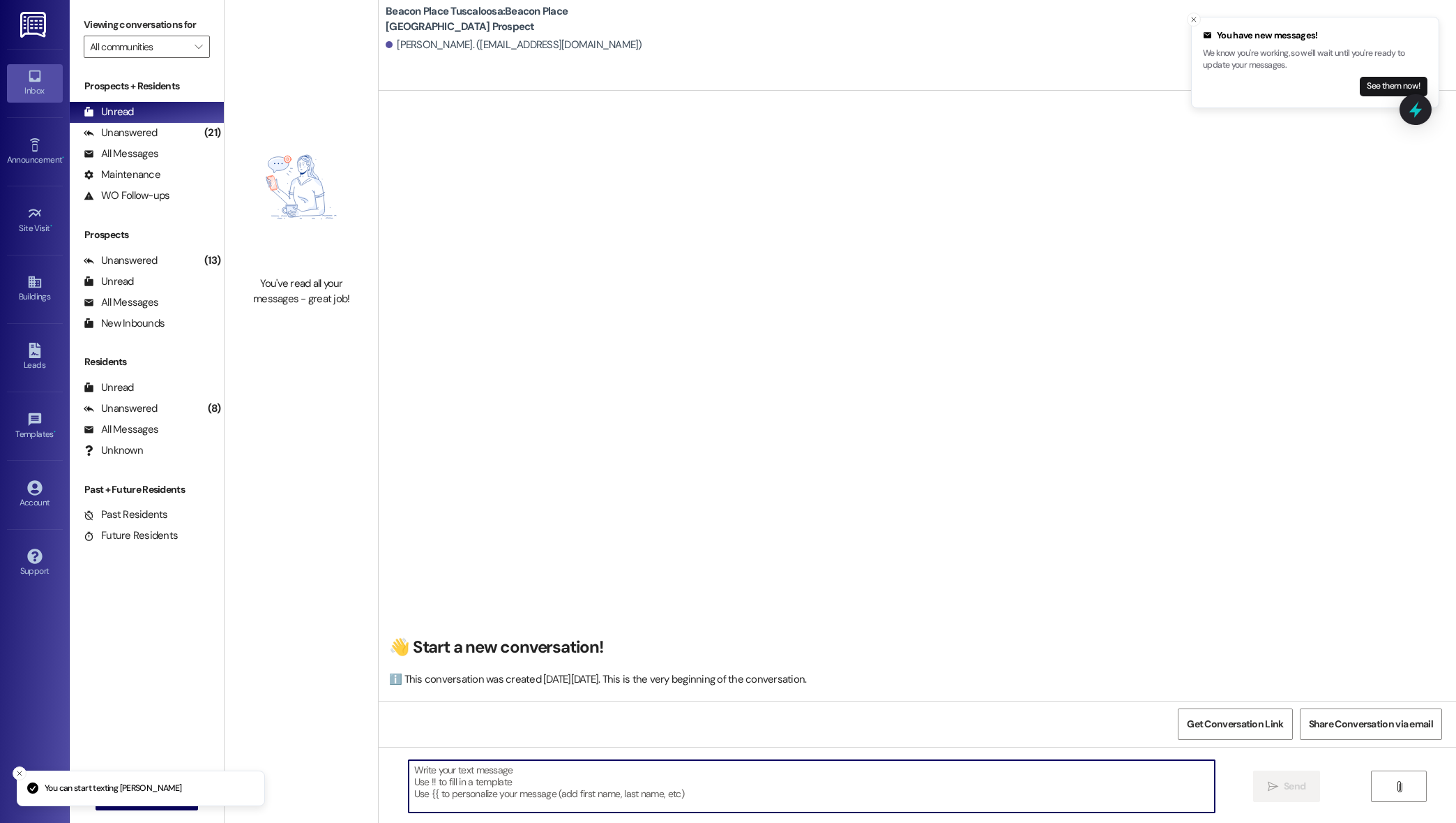
click at [989, 792] on textarea at bounding box center [812, 786] width 807 height 52
paste textarea "Hi, This is [PERSON_NAME] from Beacon Place Tuscaloosa. I just wanted to follow…"
type textarea "Hi, This is [PERSON_NAME] from Beacon Place Tuscaloosa. I just wanted to follow…"
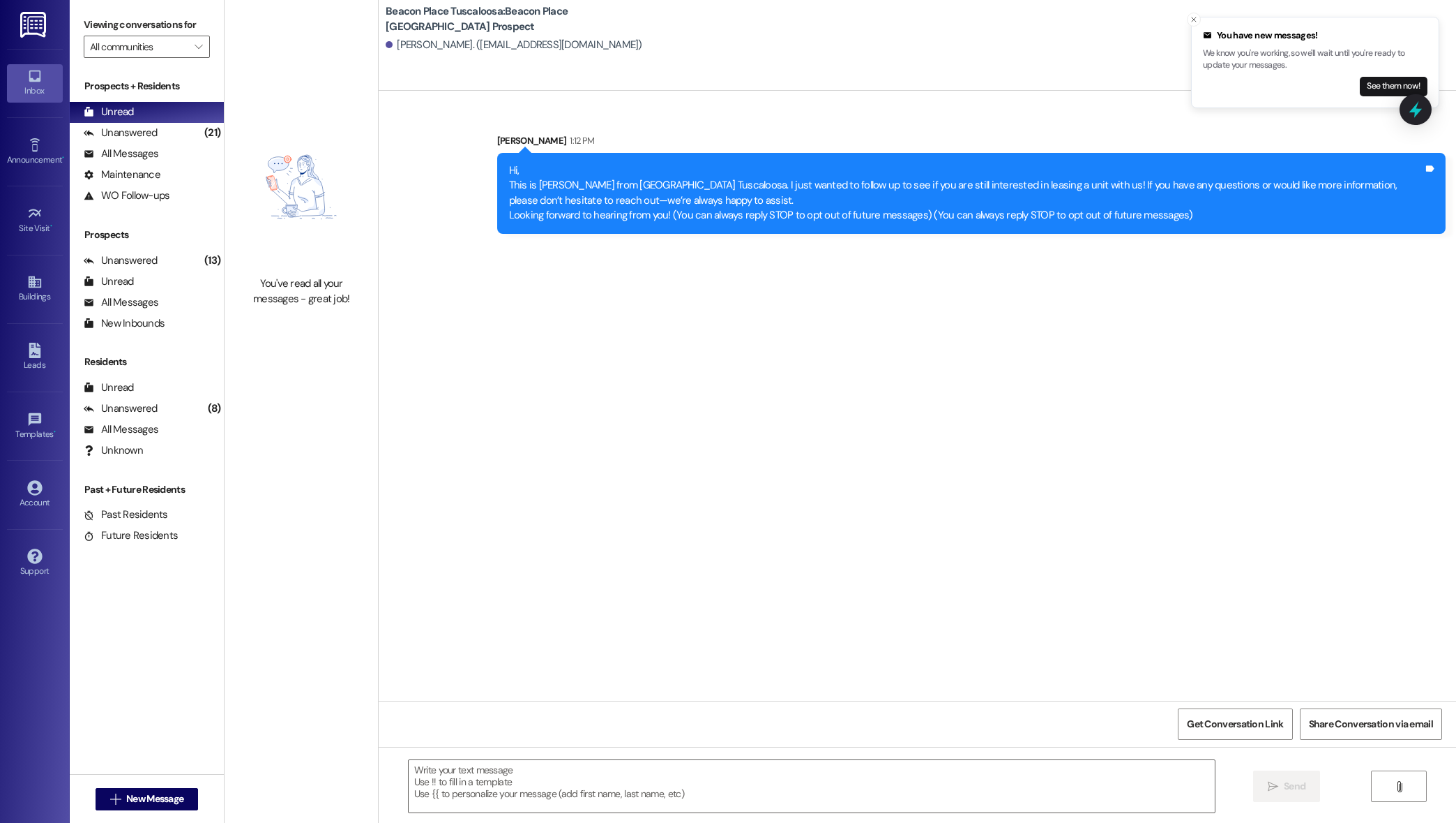
click at [35, 330] on div "Leads Go to Leads" at bounding box center [34, 357] width 56 height 69
click at [37, 336] on div "Leads Go to Leads" at bounding box center [34, 357] width 56 height 69
click at [26, 351] on link "Leads" at bounding box center [34, 357] width 56 height 37
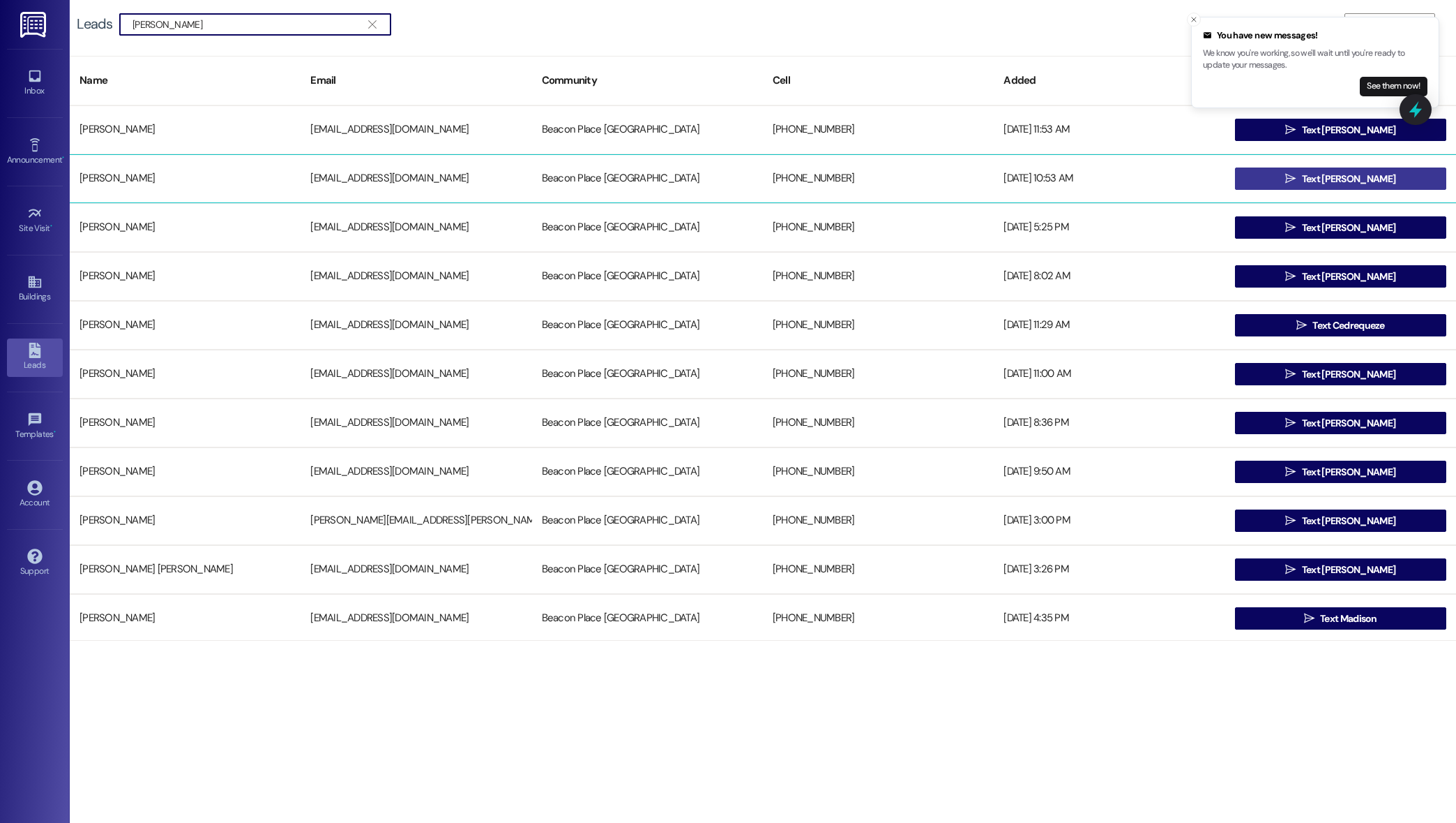
type input "[PERSON_NAME]"
click at [1282, 181] on button " Text [PERSON_NAME]" at bounding box center [1340, 179] width 211 height 23
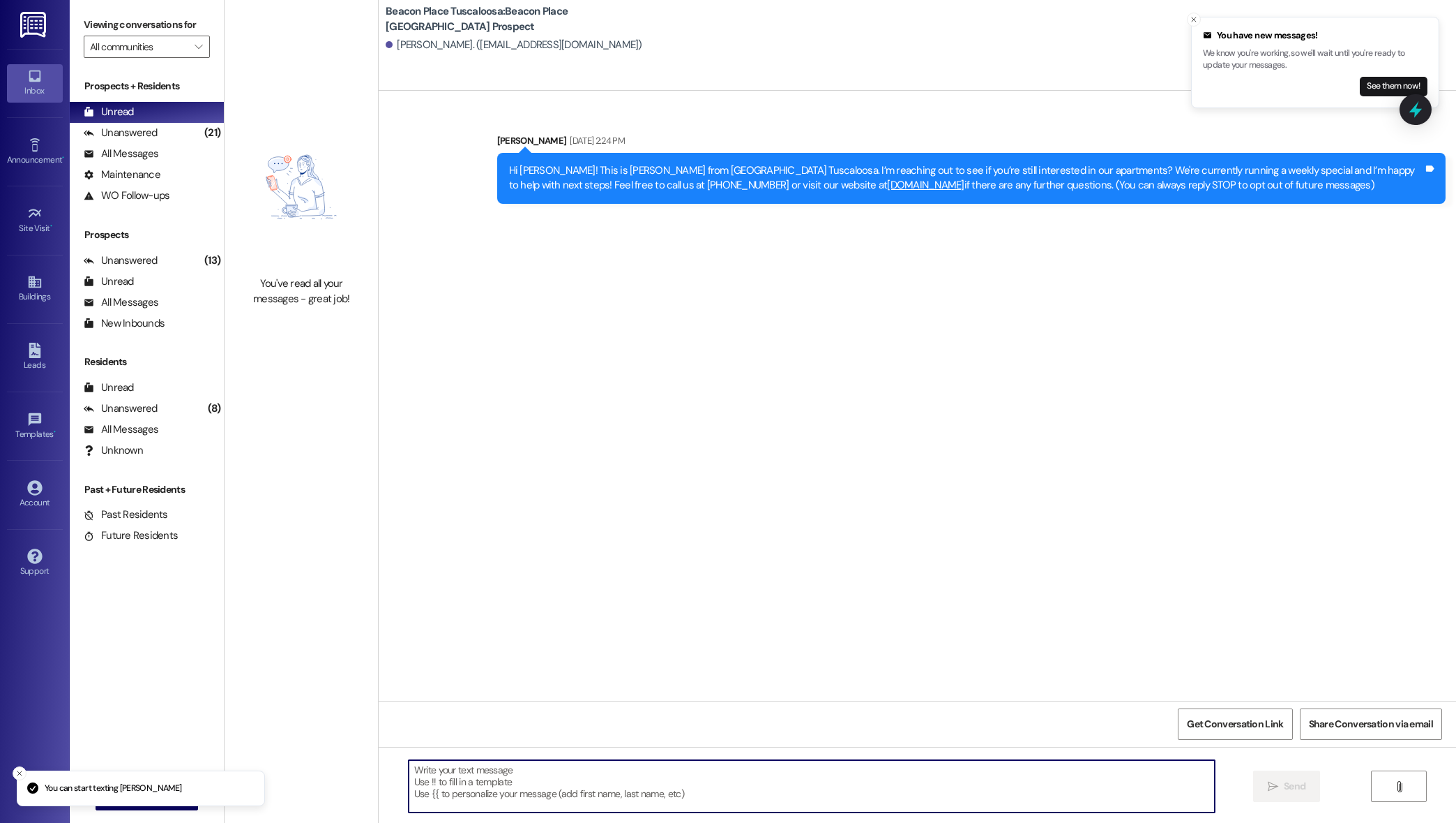
click at [789, 798] on textarea at bounding box center [812, 786] width 807 height 52
paste textarea "Hi, This is [PERSON_NAME] from Beacon Place Tuscaloosa. I just wanted to follow…"
type textarea "Hi, This is [PERSON_NAME] from Beacon Place Tuscaloosa. I just wanted to follow…"
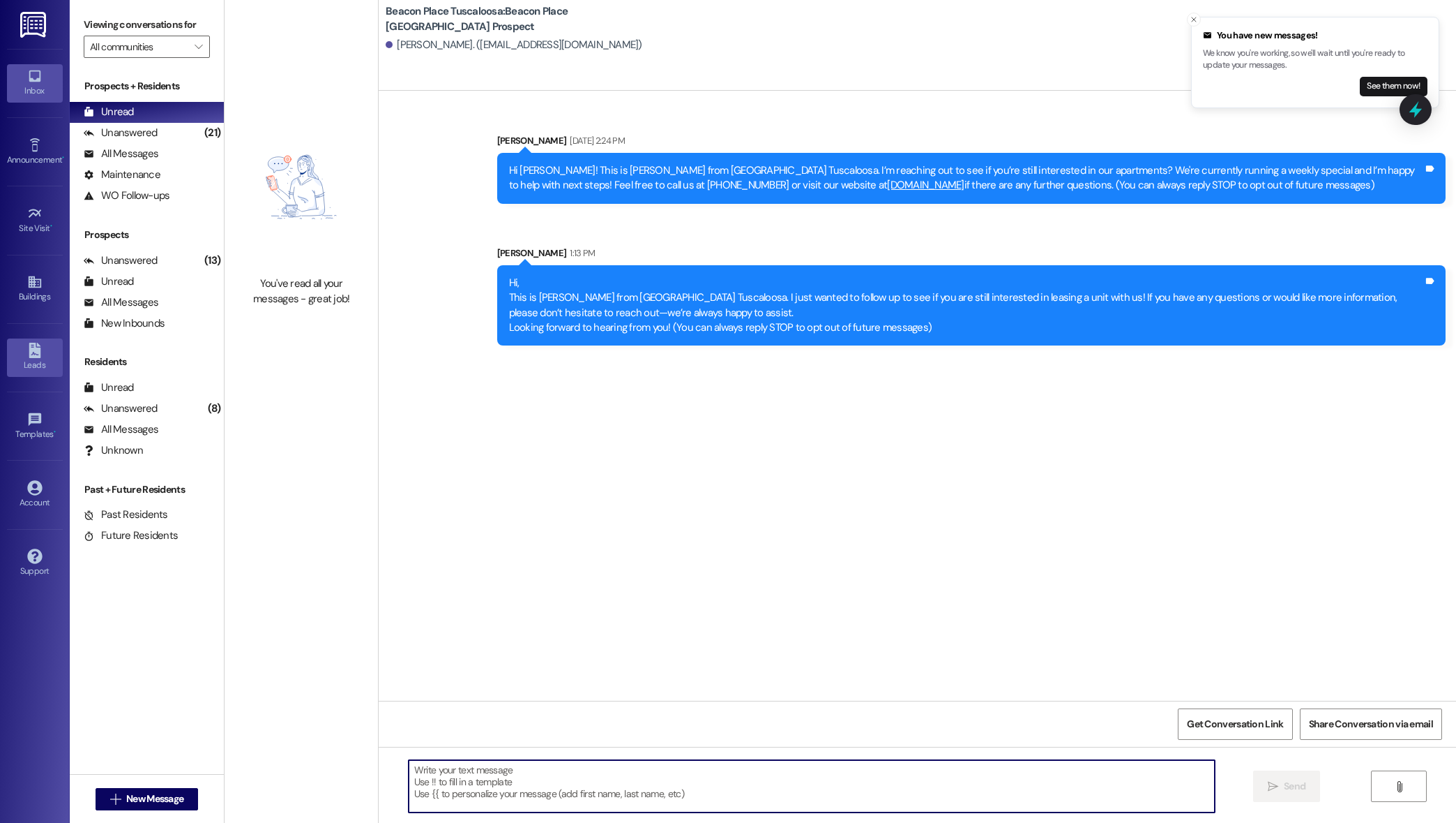
click at [42, 370] on div "Leads" at bounding box center [34, 364] width 70 height 14
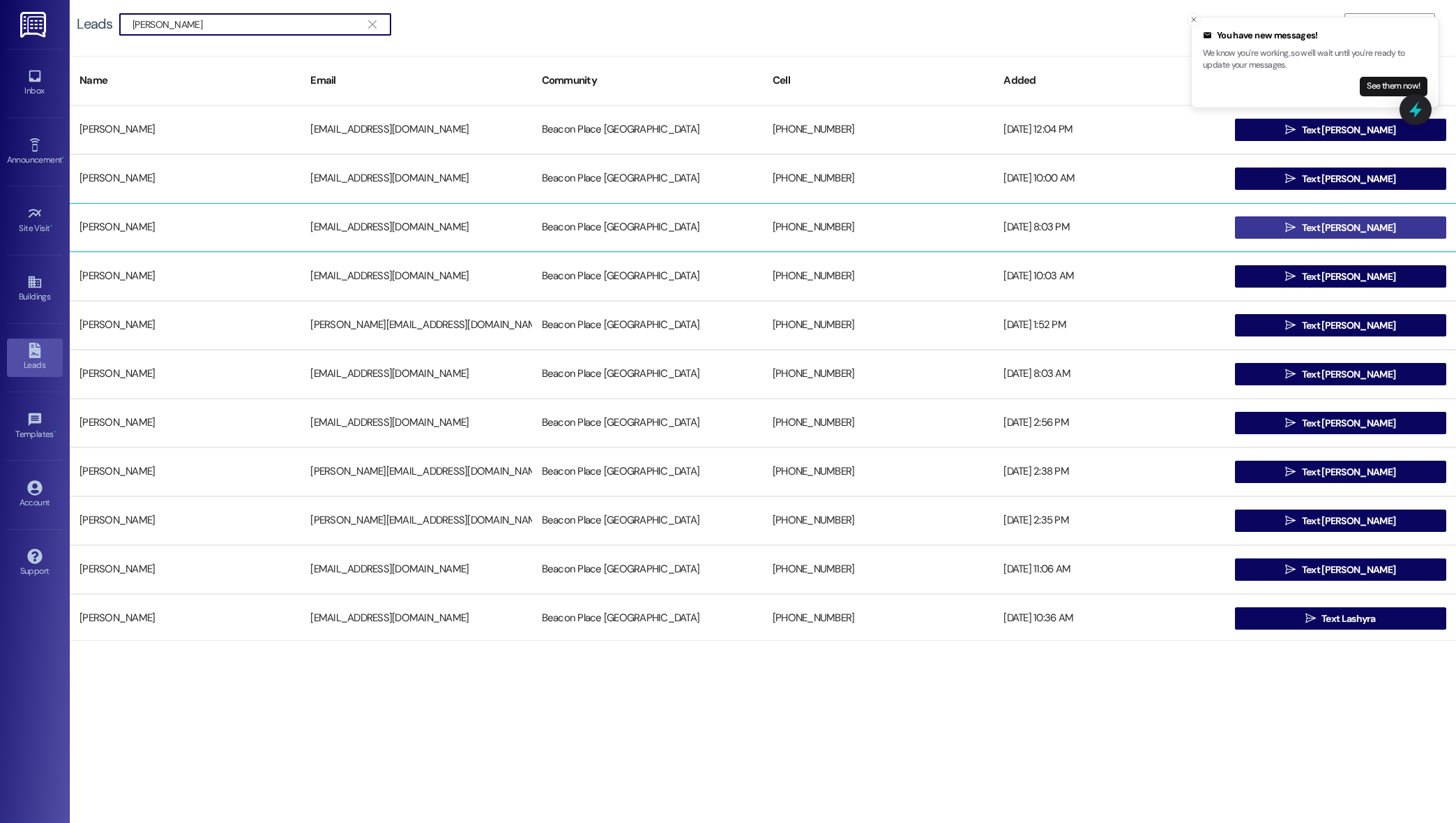
type input "[PERSON_NAME]"
click at [1295, 222] on button " Text [PERSON_NAME]" at bounding box center [1340, 227] width 211 height 23
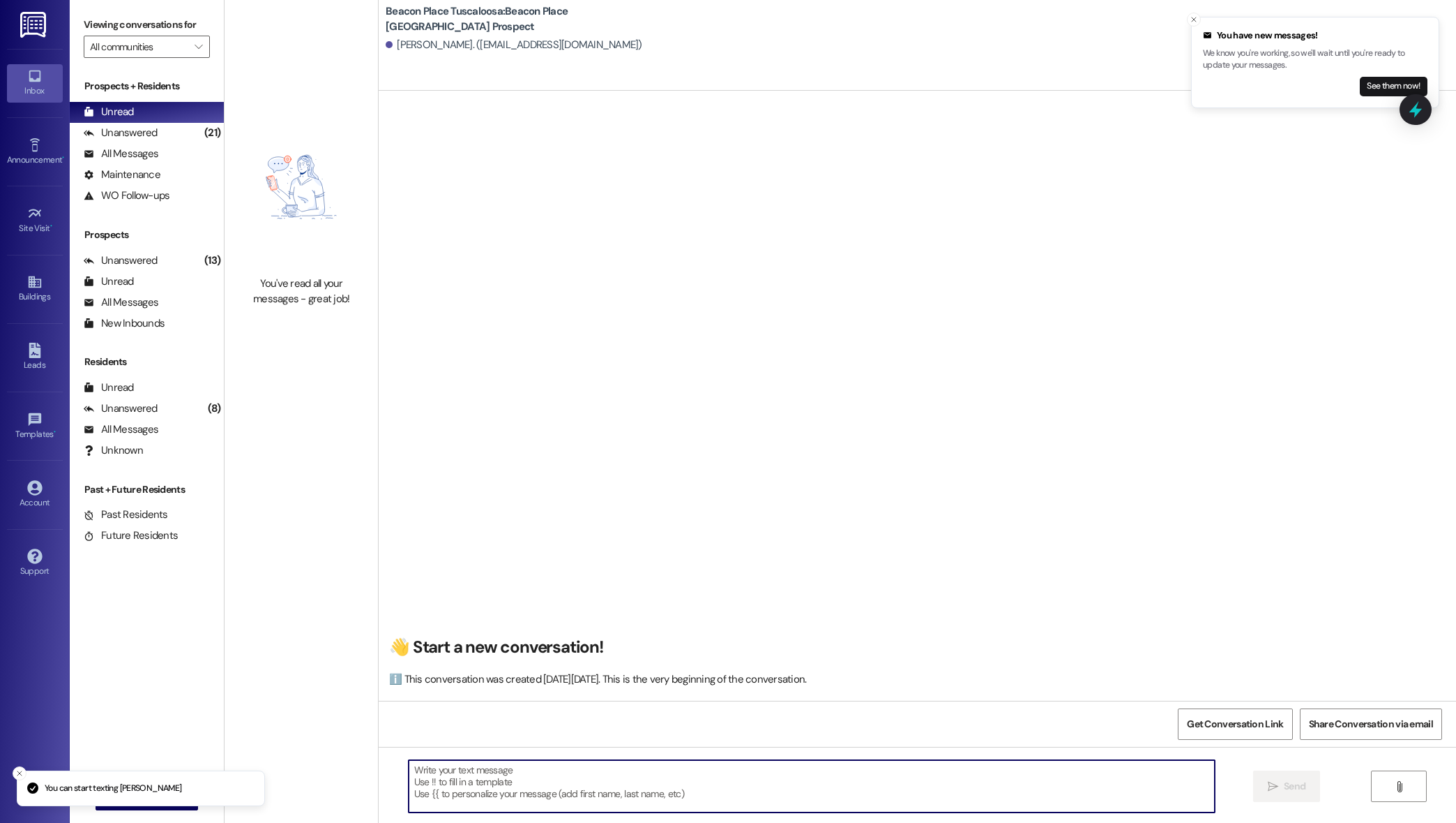
click at [763, 789] on textarea at bounding box center [812, 786] width 807 height 52
paste textarea "Hi, This is [PERSON_NAME] from Beacon Place Tuscaloosa. I just wanted to follow…"
type textarea "Hi, This is [PERSON_NAME] from Beacon Place Tuscaloosa. I just wanted to follow…"
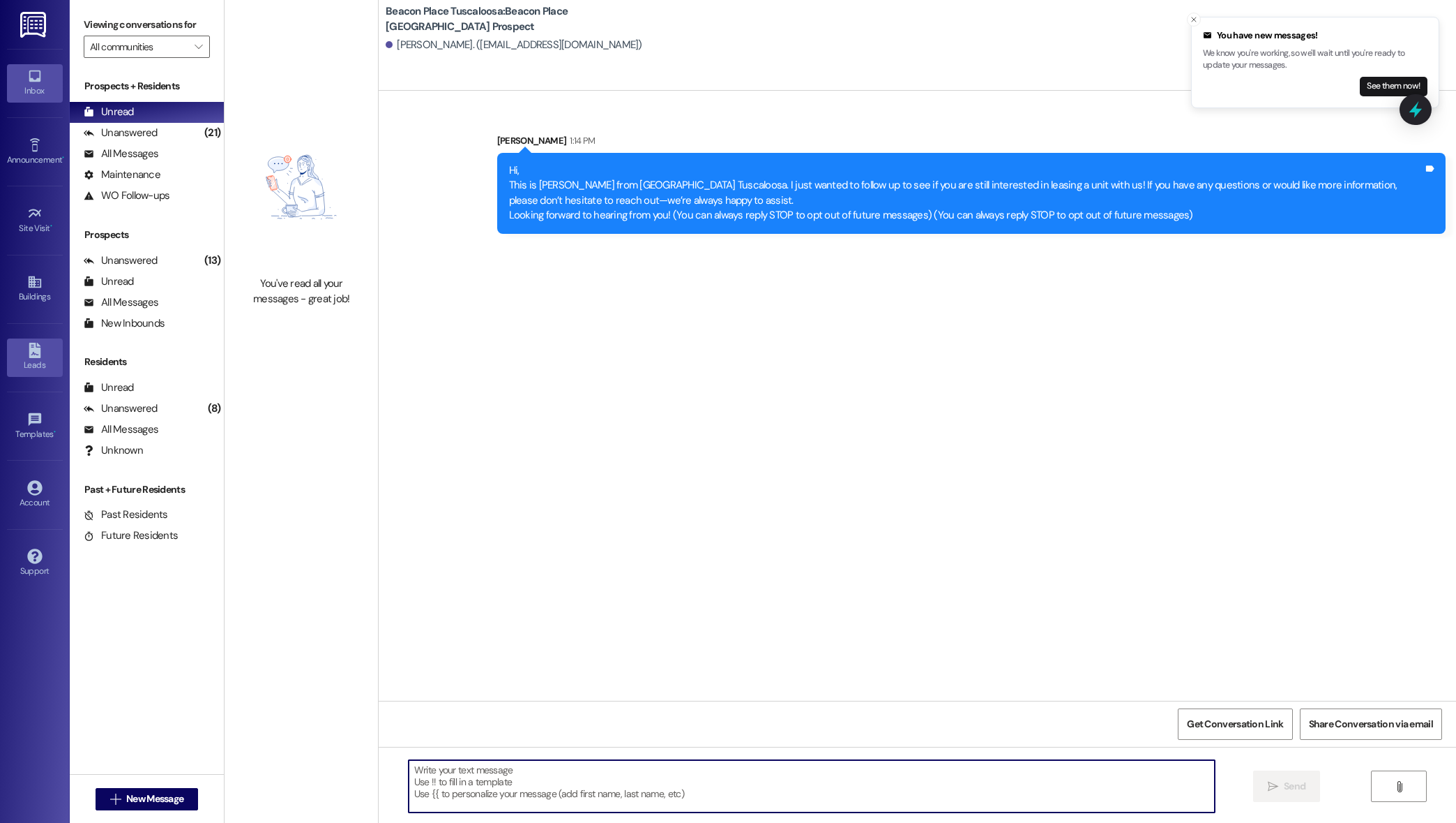
click at [32, 364] on div "Leads" at bounding box center [34, 364] width 70 height 14
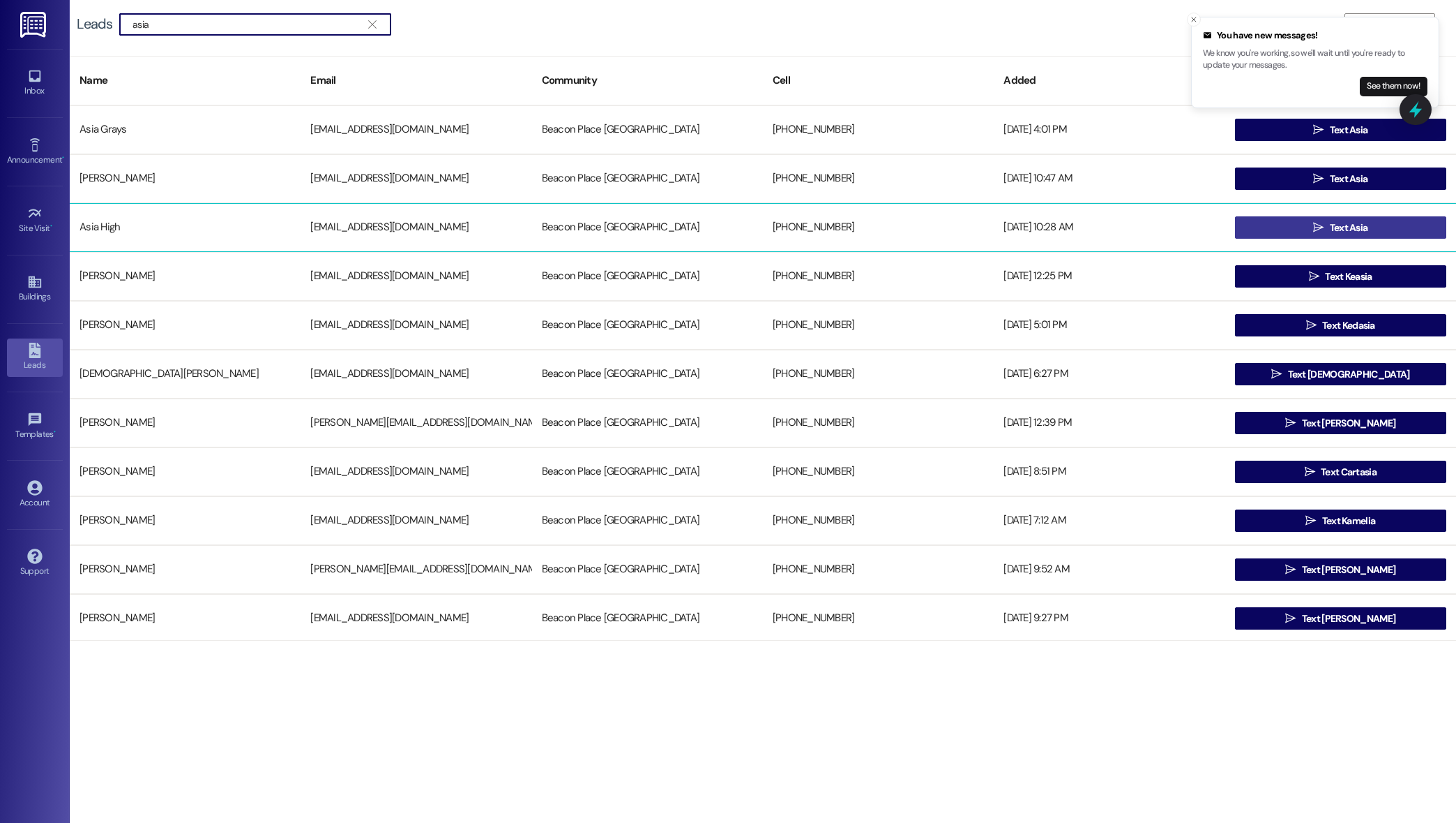
type input "asia"
click at [1279, 236] on button " Text Asia" at bounding box center [1340, 227] width 211 height 23
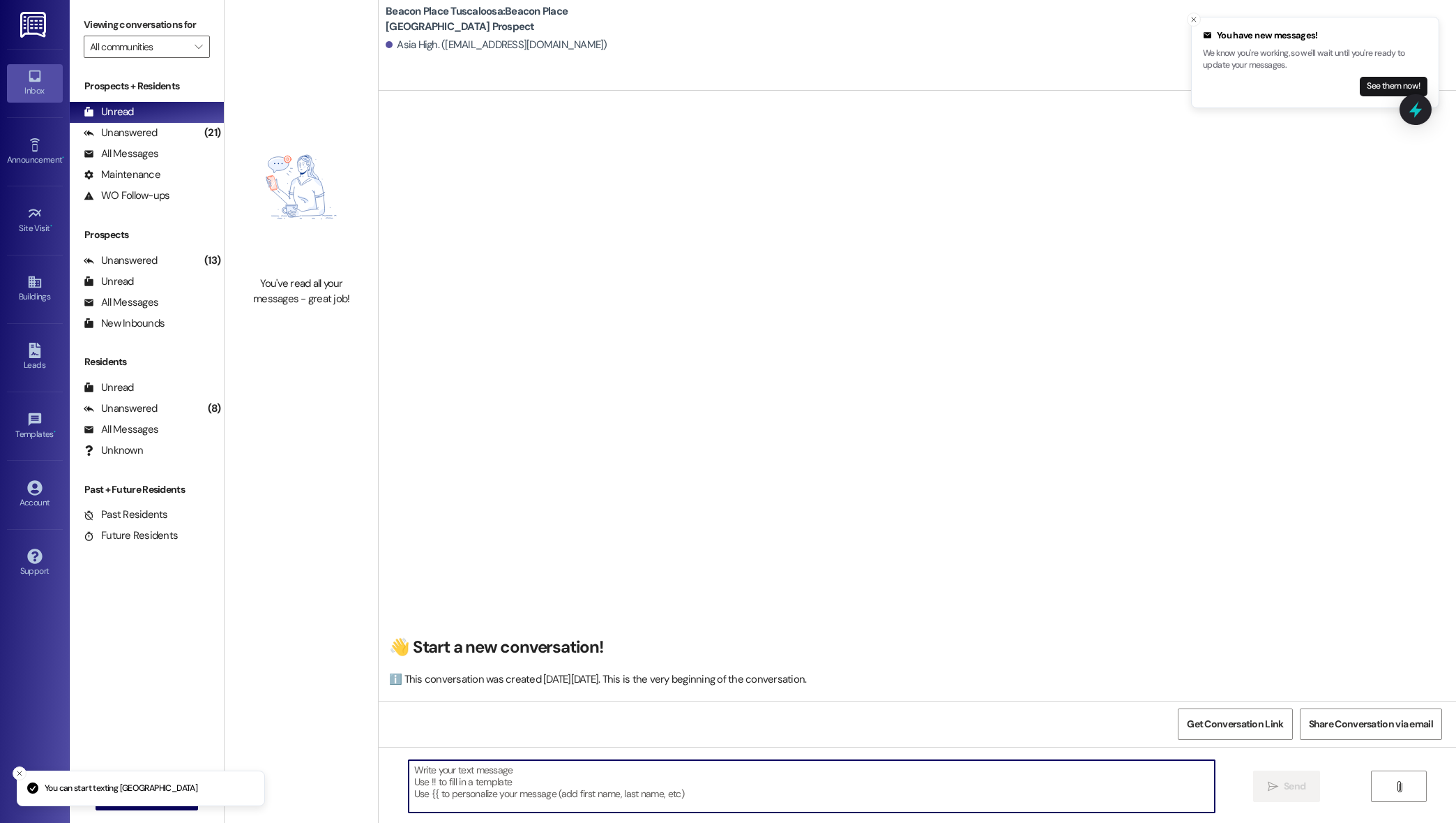
click at [726, 781] on textarea at bounding box center [812, 786] width 807 height 52
paste textarea "Hi, This is [PERSON_NAME] from Beacon Place Tuscaloosa. I just wanted to follow…"
type textarea "Hi, This is [PERSON_NAME] from Beacon Place Tuscaloosa. I just wanted to follow…"
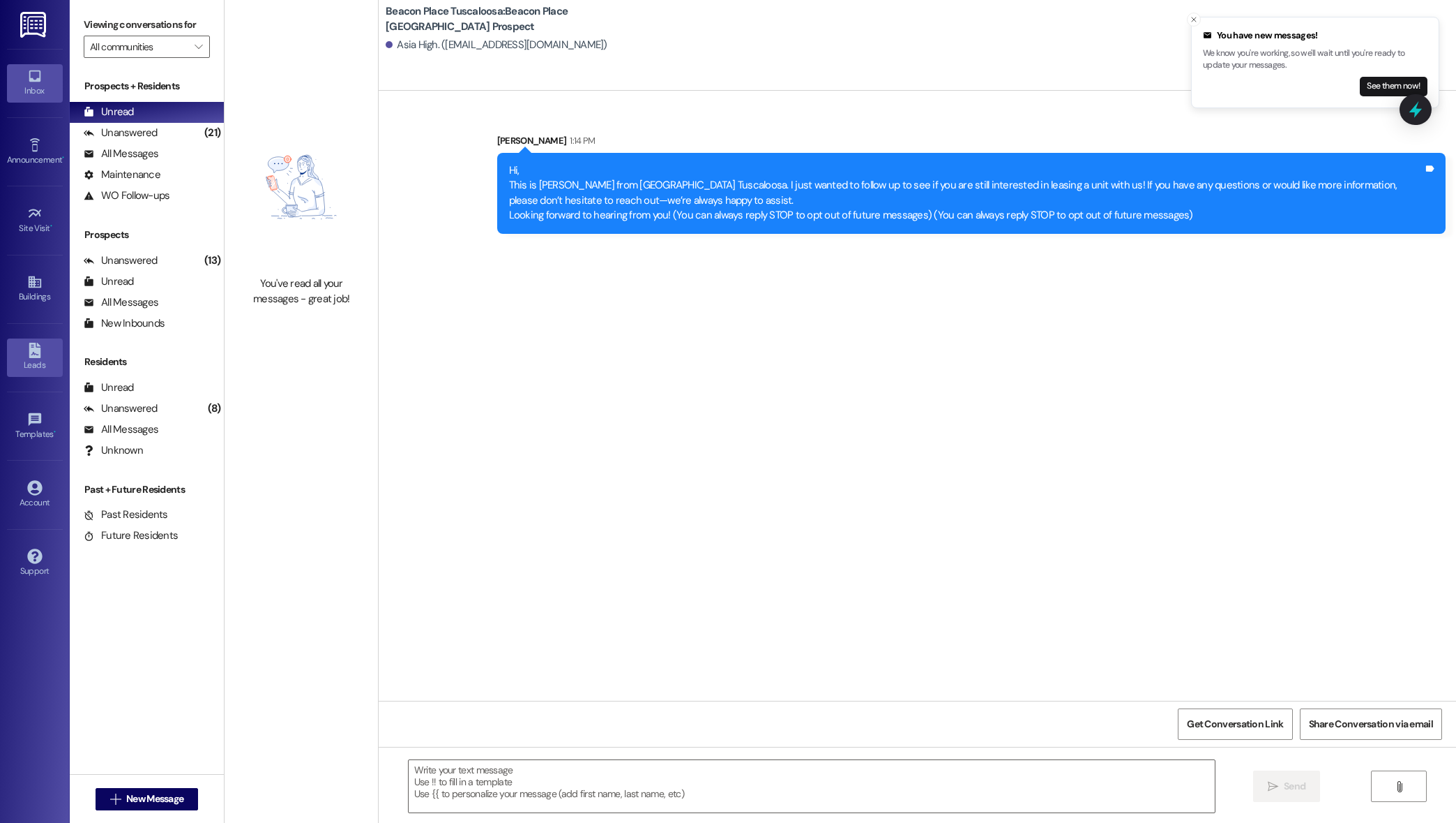
click at [18, 352] on link "Leads" at bounding box center [34, 357] width 56 height 37
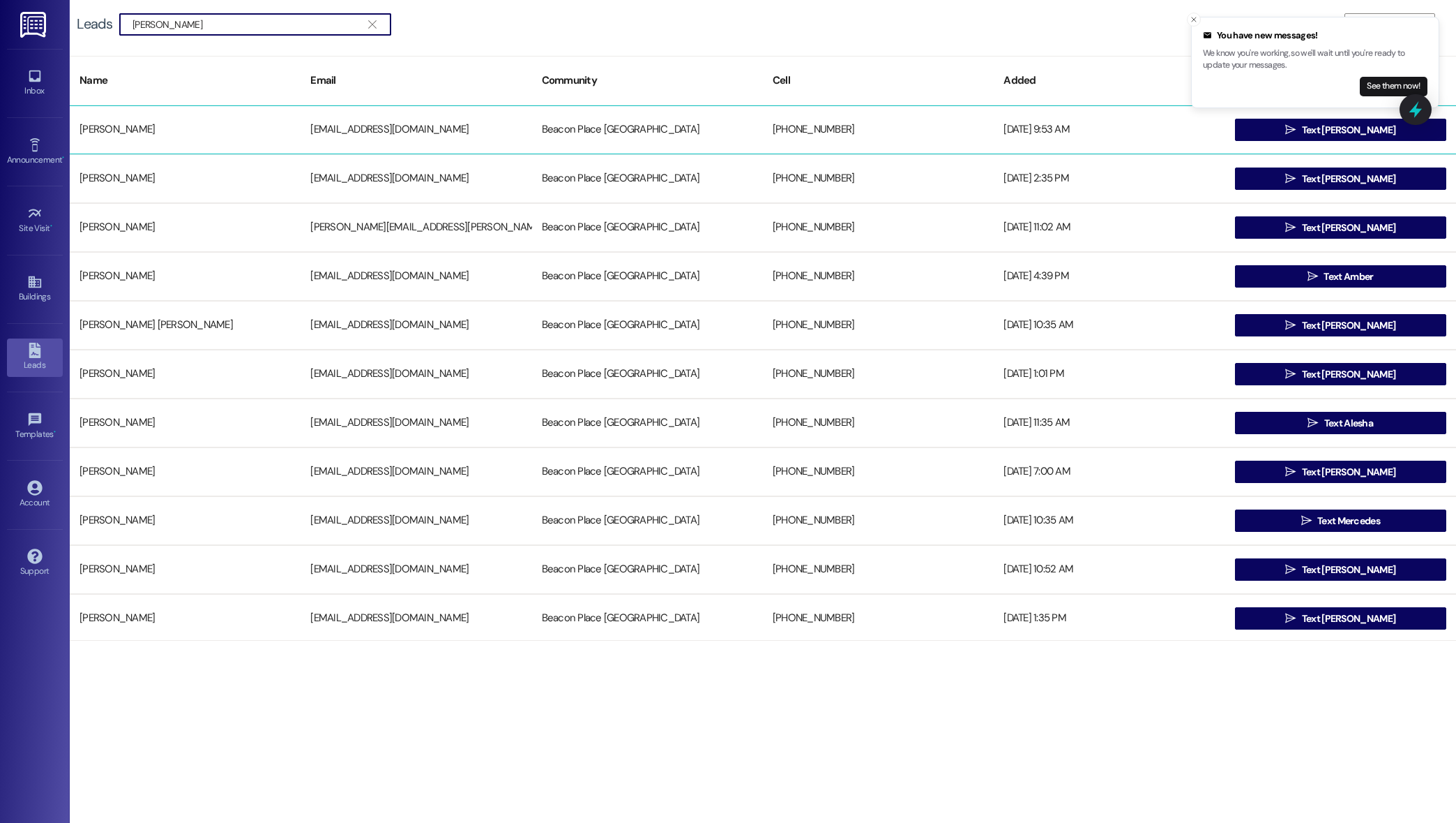
type input "[PERSON_NAME]"
click at [1313, 141] on div " Text [PERSON_NAME]" at bounding box center [1340, 130] width 231 height 27
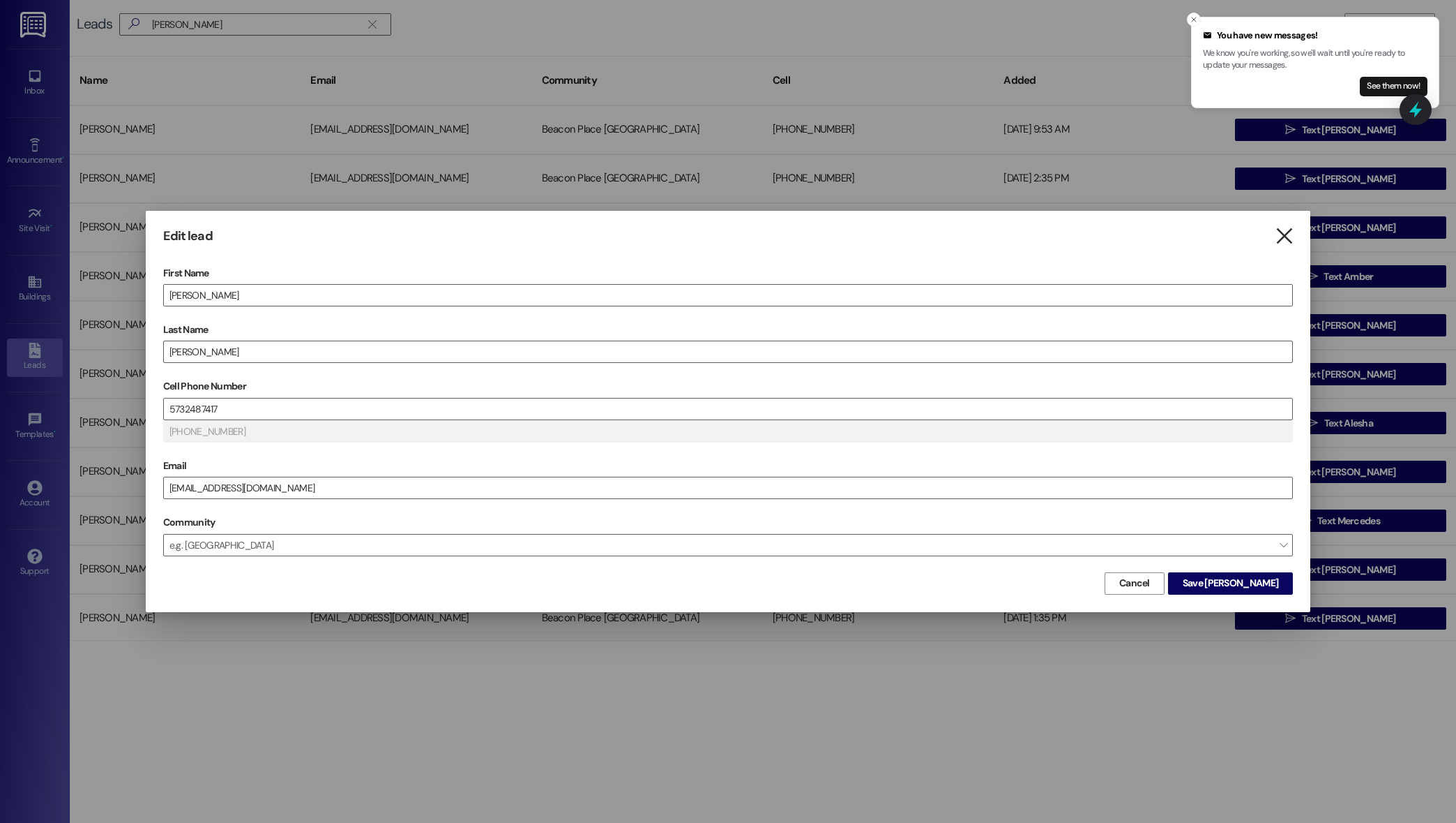
click at [1287, 237] on icon "" at bounding box center [1284, 236] width 19 height 15
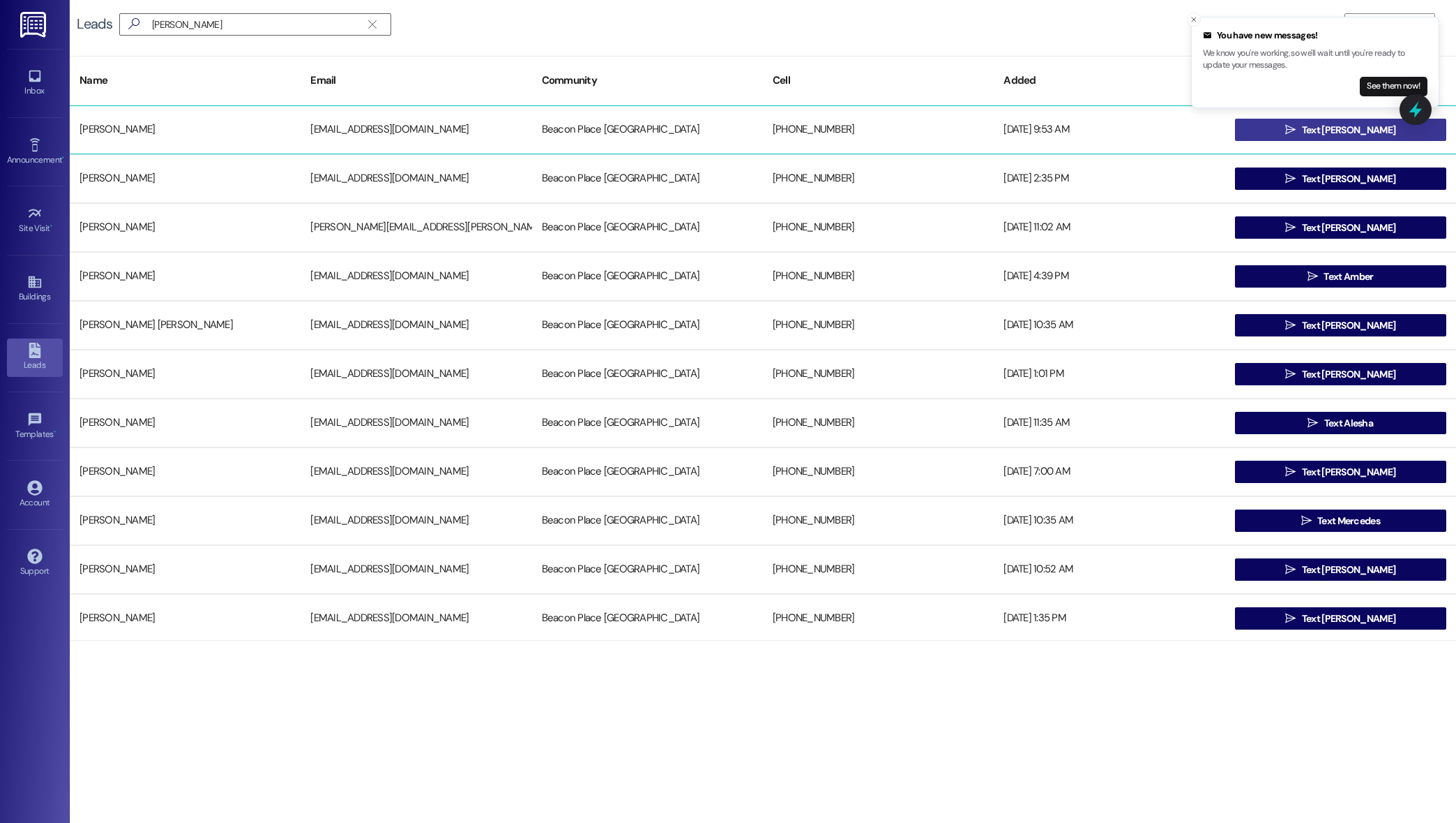
click at [1285, 133] on button " Text [PERSON_NAME]" at bounding box center [1340, 130] width 211 height 23
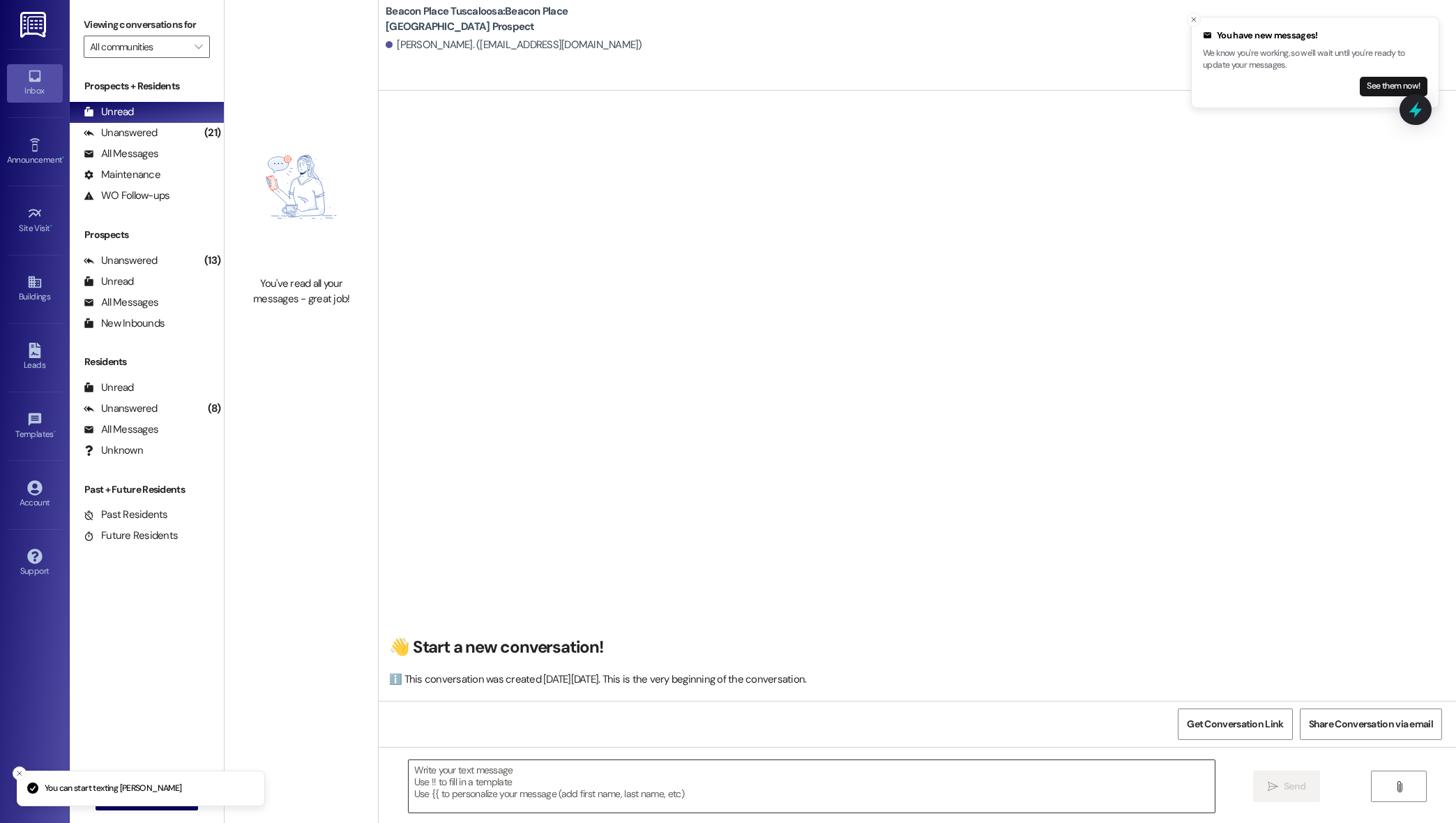
click at [888, 765] on textarea at bounding box center [812, 786] width 807 height 52
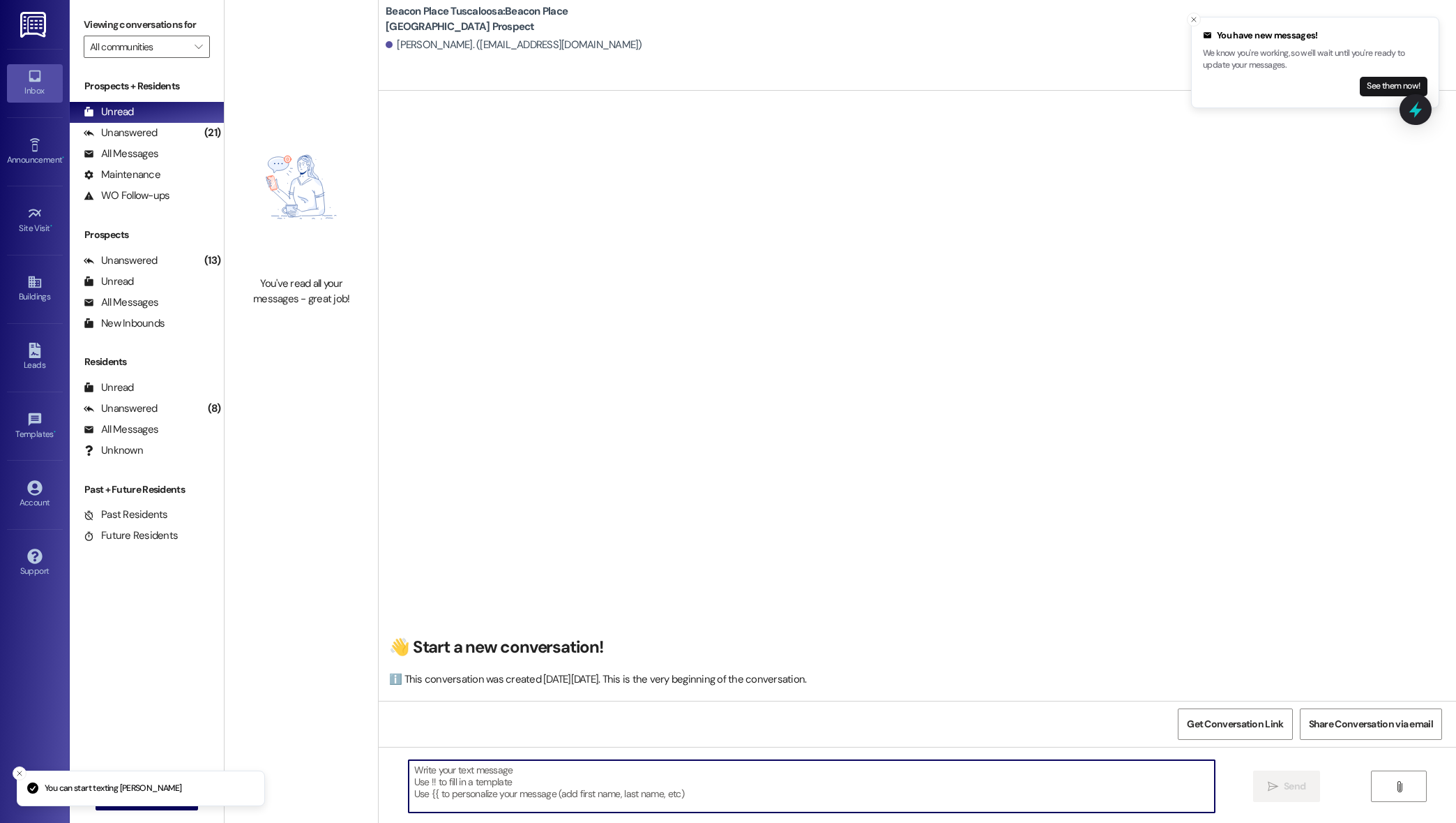
paste textarea "Hi, This is [PERSON_NAME] from Beacon Place Tuscaloosa. I just wanted to follow…"
type textarea "Hi, This is [PERSON_NAME] from Beacon Place Tuscaloosa. I just wanted to follow…"
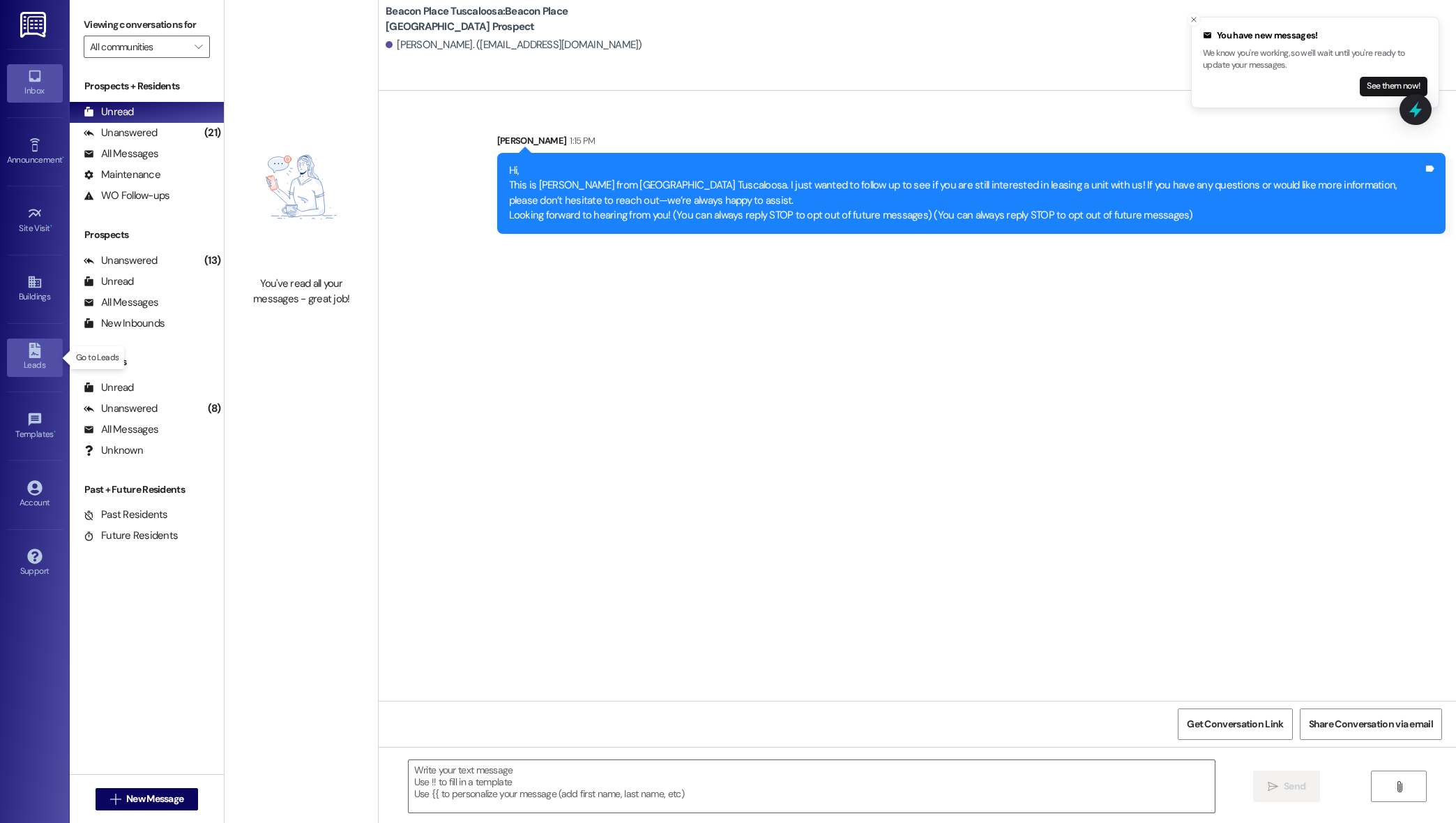
click at [27, 356] on icon at bounding box center [35, 351] width 16 height 16
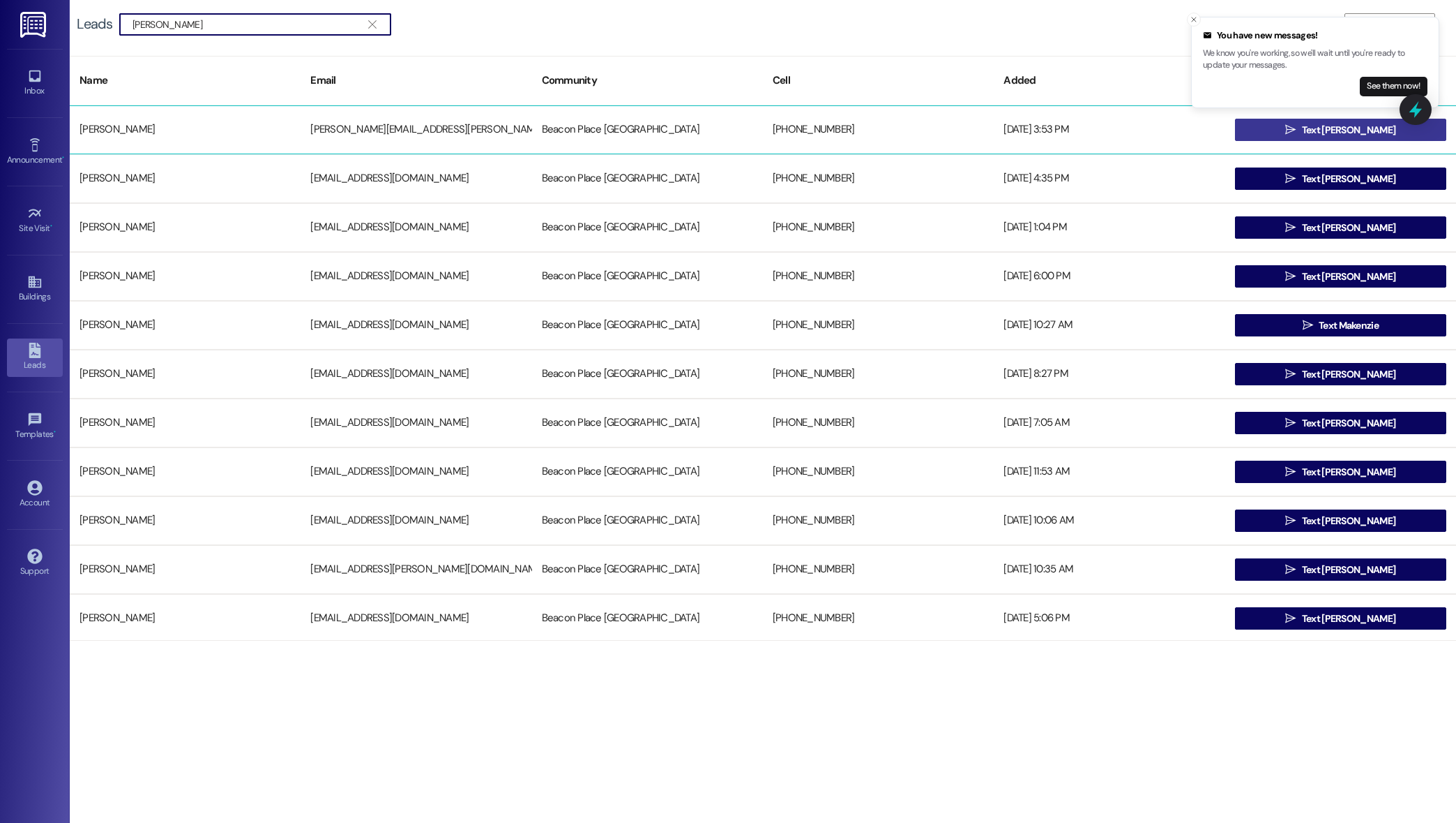
type input "[PERSON_NAME]"
click at [1273, 132] on button " Text [PERSON_NAME]" at bounding box center [1340, 130] width 211 height 23
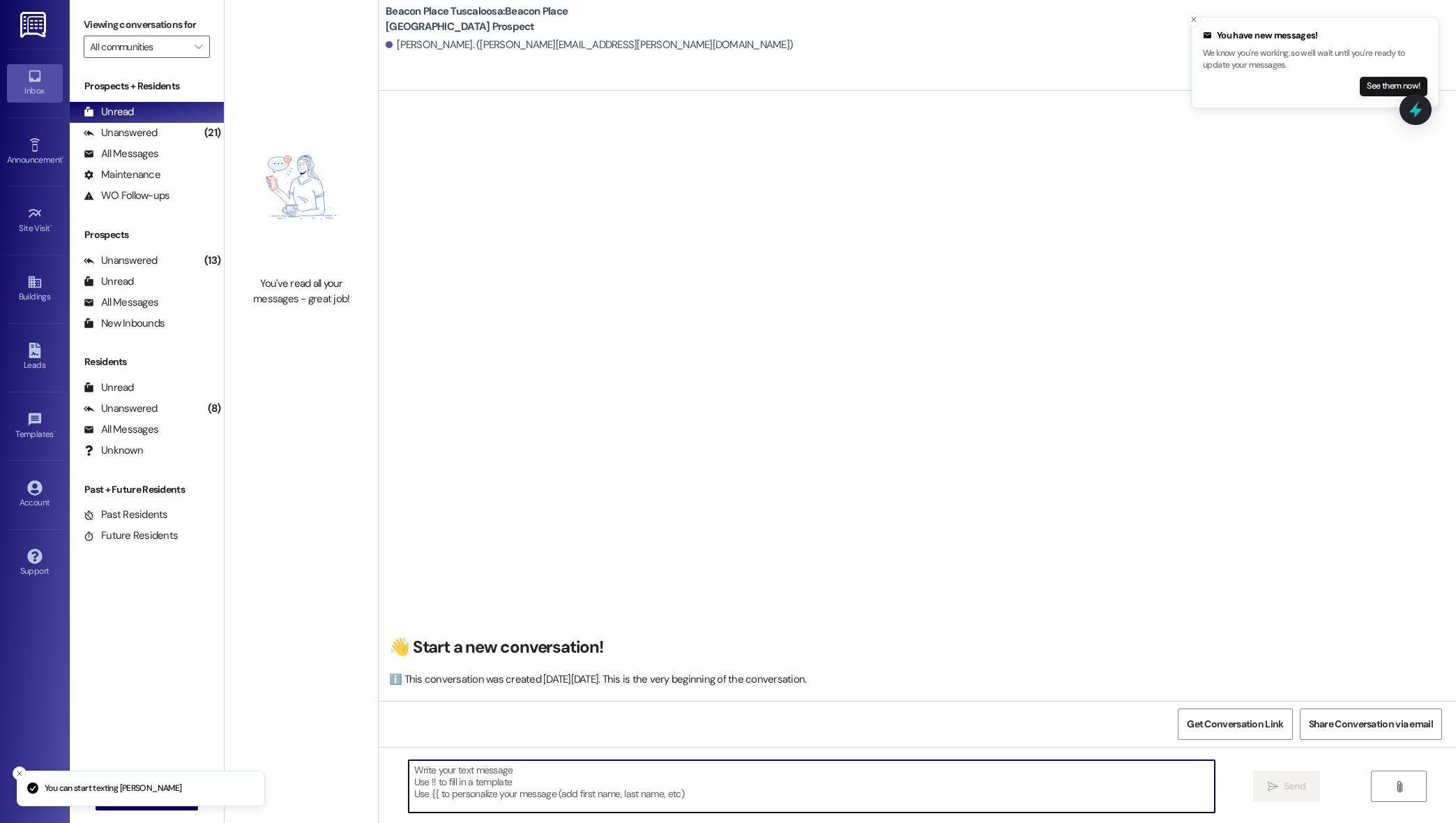
click at [631, 773] on textarea at bounding box center [812, 786] width 807 height 52
paste textarea "Hi, This is [PERSON_NAME] from Beacon Place Tuscaloosa. I just wanted to follow…"
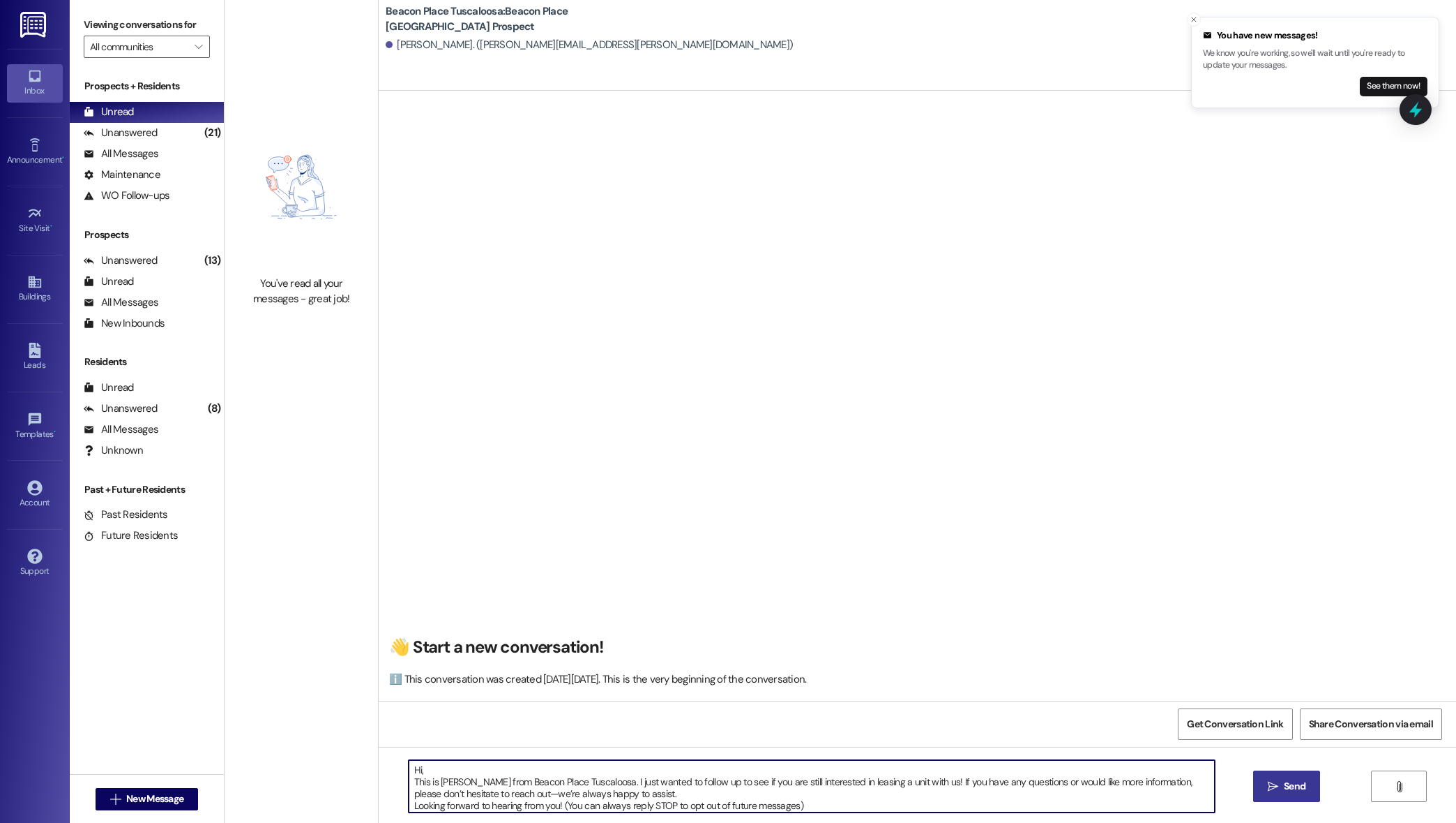
type textarea "Hi, This is [PERSON_NAME] from Beacon Place Tuscaloosa. I just wanted to follow…"
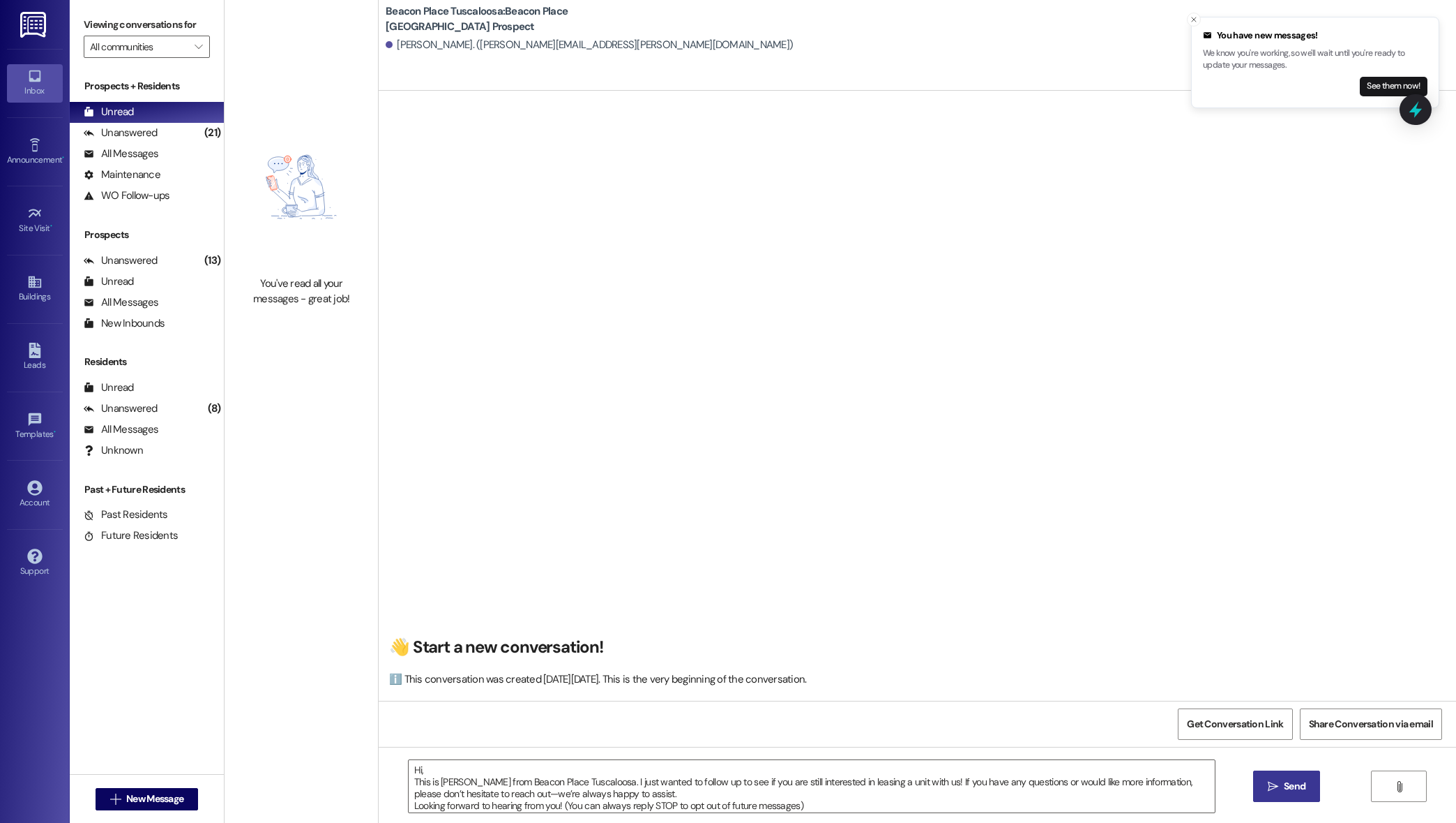
click at [1268, 781] on icon "" at bounding box center [1273, 786] width 11 height 11
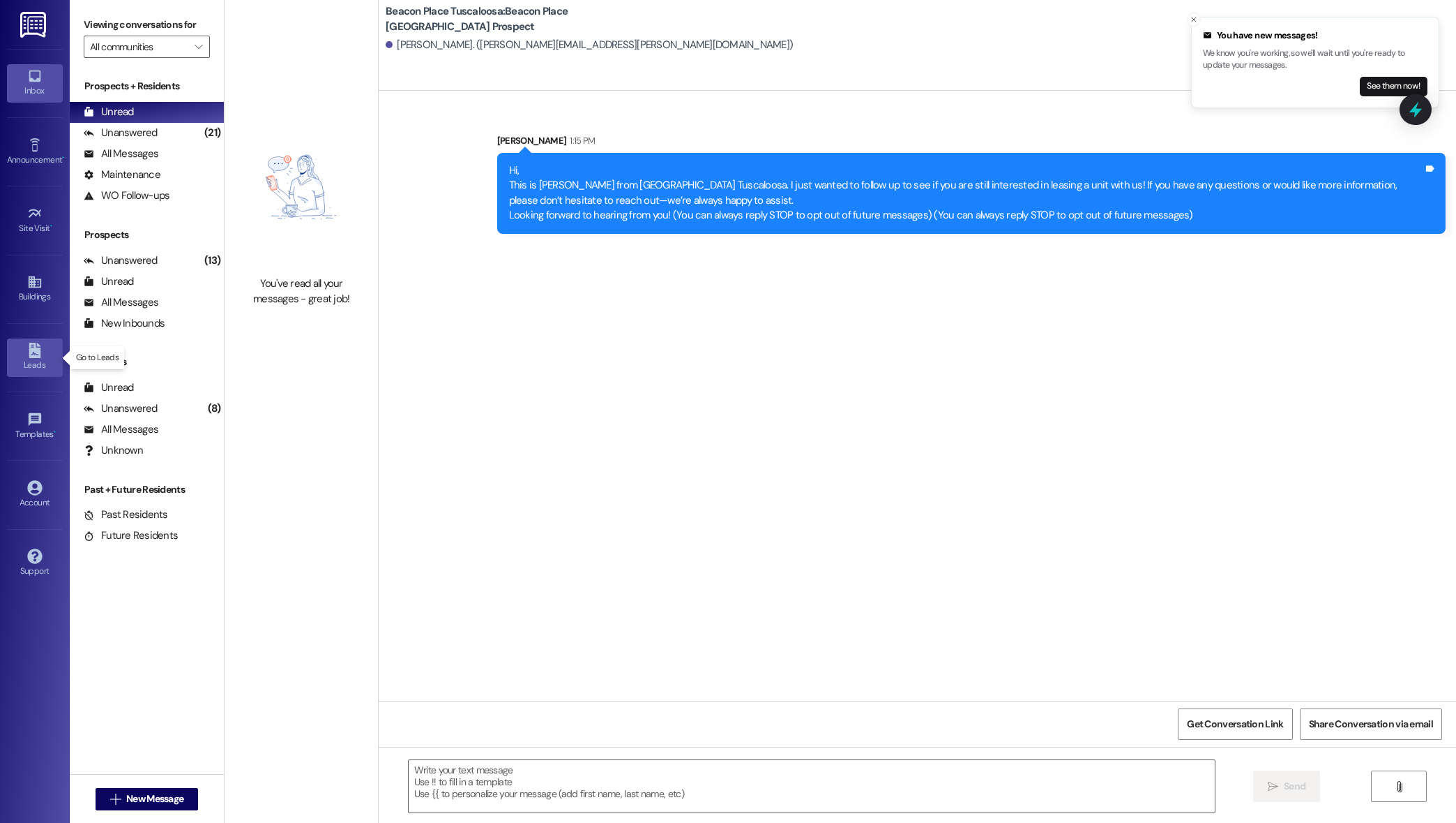
click at [39, 354] on icon at bounding box center [34, 351] width 12 height 16
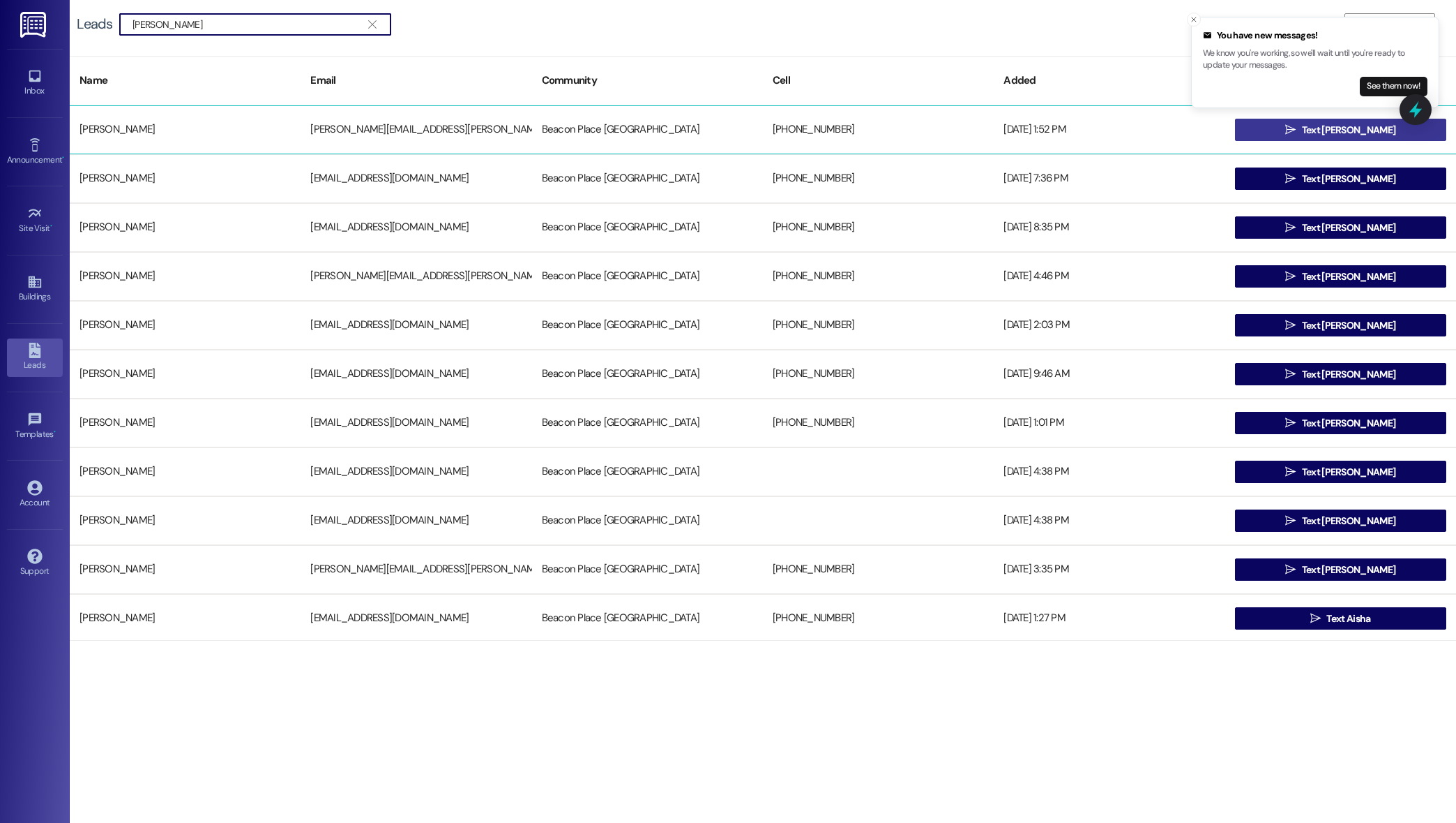
type input "[PERSON_NAME]"
click at [1326, 122] on span " Text [PERSON_NAME]" at bounding box center [1340, 129] width 116 height 21
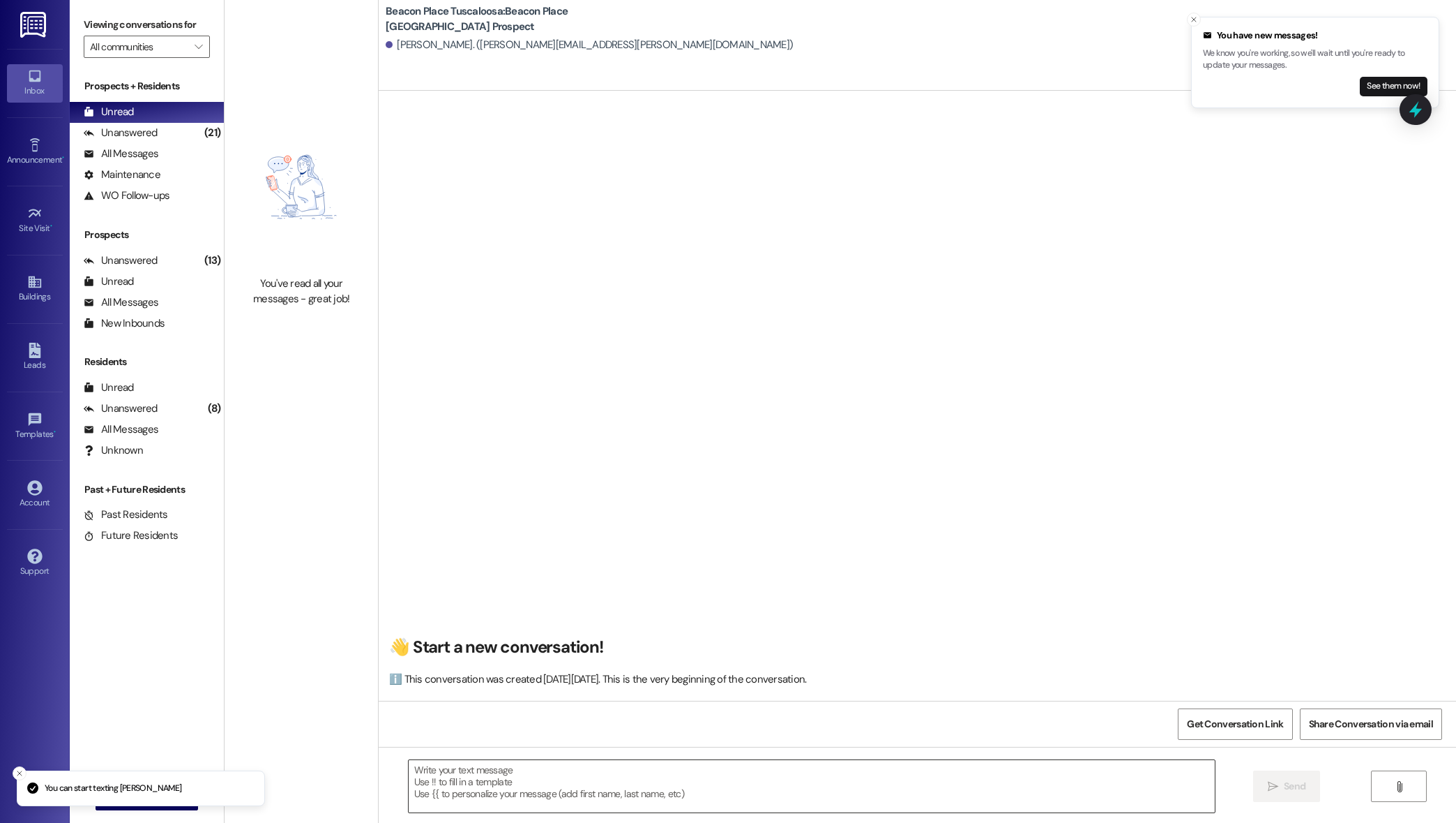
click at [907, 798] on textarea at bounding box center [812, 786] width 807 height 52
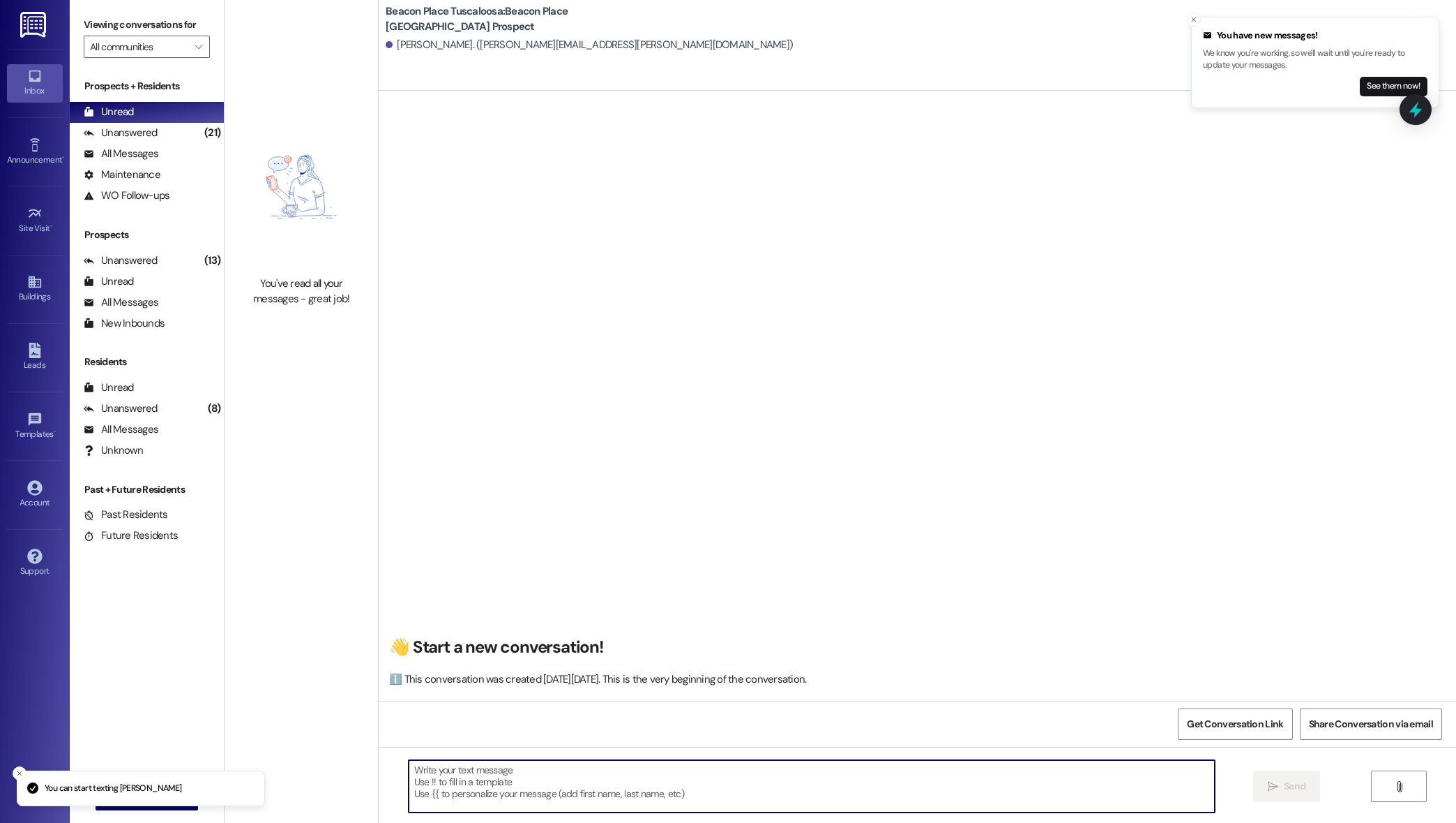
paste textarea "Hi, This is [PERSON_NAME] from Beacon Place Tuscaloosa. I just wanted to follow…"
type textarea "Hi, This is [PERSON_NAME] from Beacon Place Tuscaloosa. I just wanted to follow…"
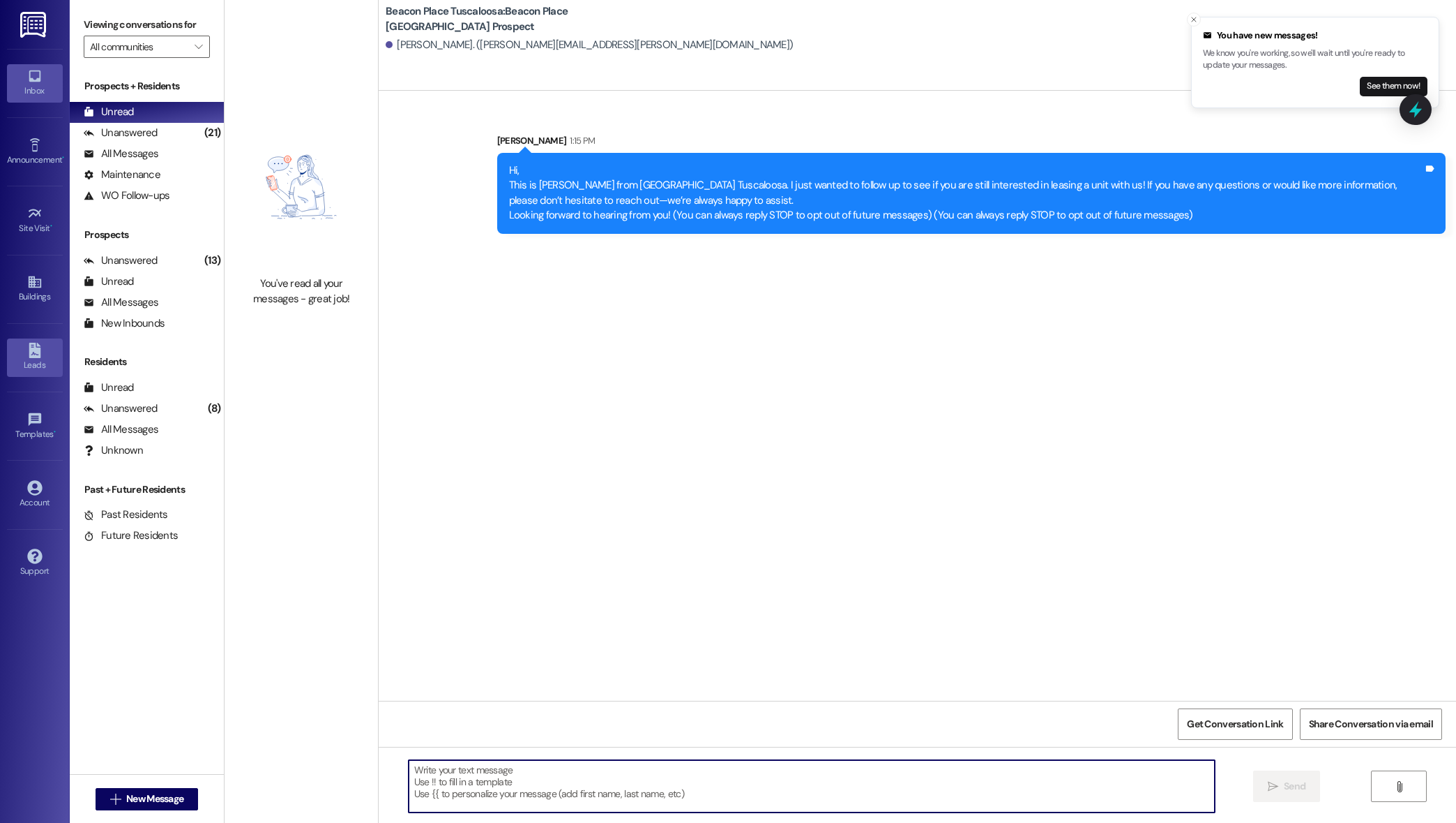
click at [42, 376] on link "Leads" at bounding box center [34, 357] width 56 height 37
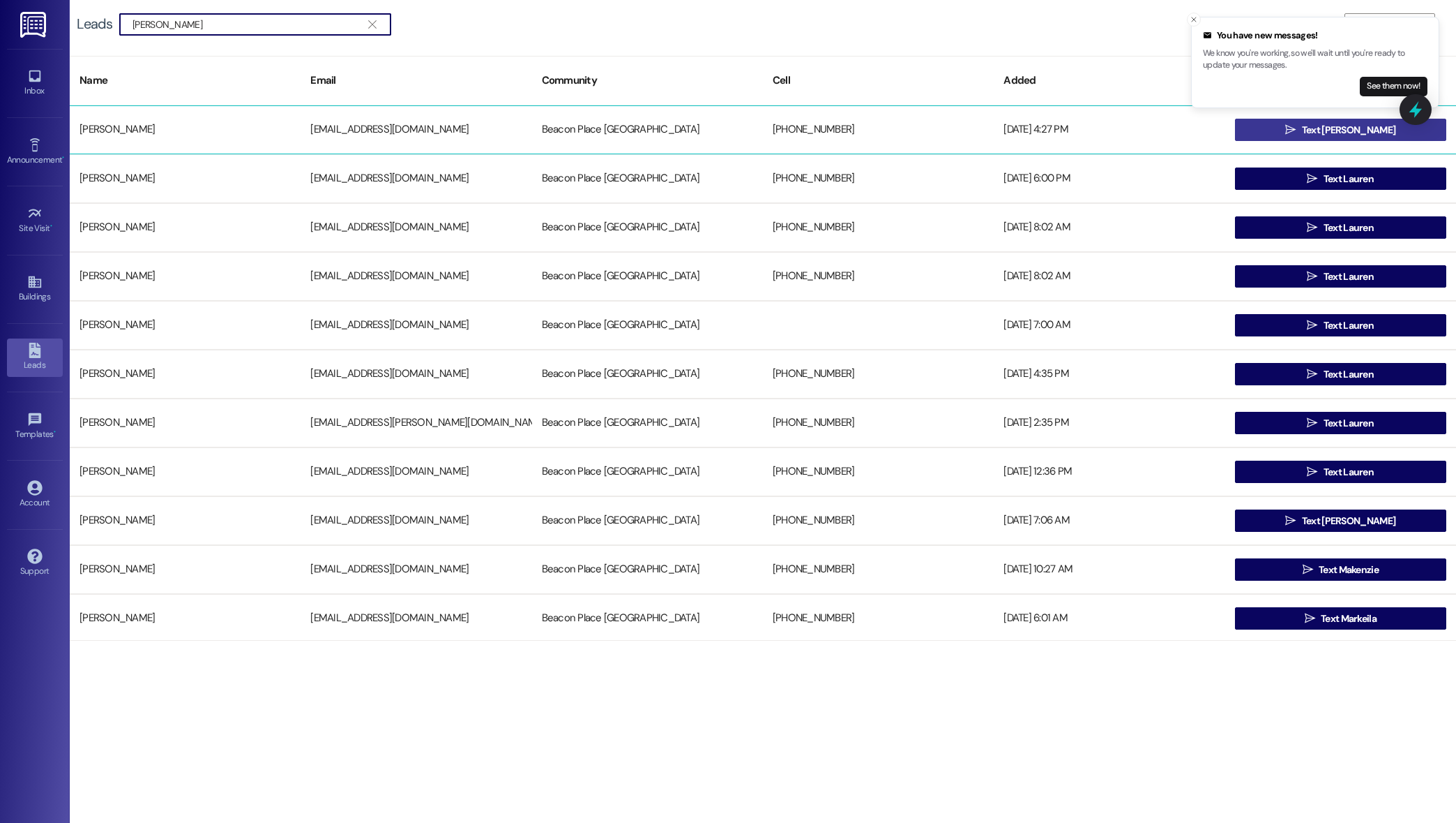
type input "[PERSON_NAME]"
click at [1266, 138] on button " Text [PERSON_NAME]" at bounding box center [1340, 130] width 211 height 23
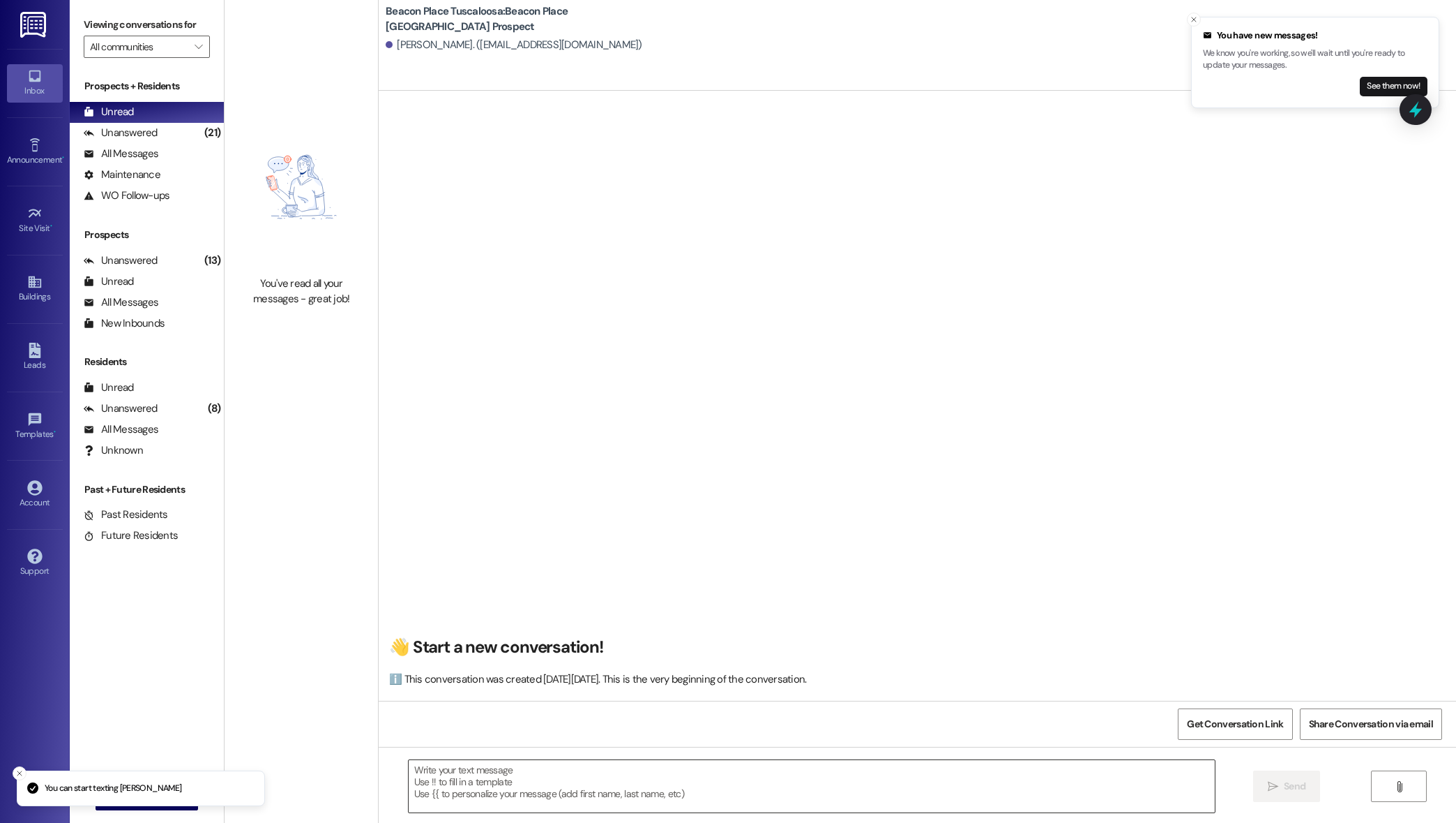
click at [801, 774] on textarea at bounding box center [812, 786] width 807 height 52
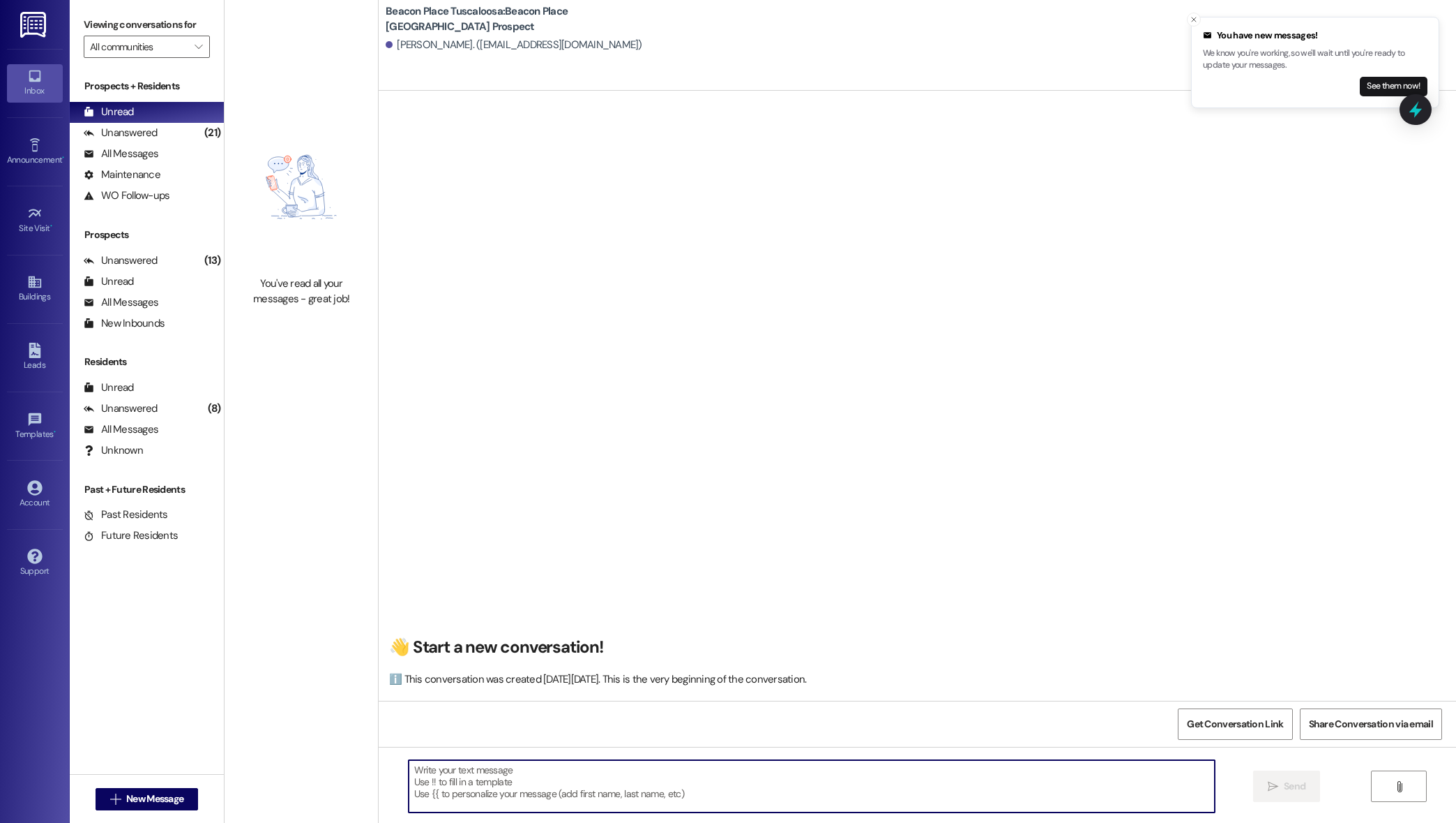
paste textarea "Hi, This is [PERSON_NAME] from Beacon Place Tuscaloosa. I just wanted to follow…"
type textarea "Hi, This is [PERSON_NAME] from Beacon Place Tuscaloosa. I just wanted to follow…"
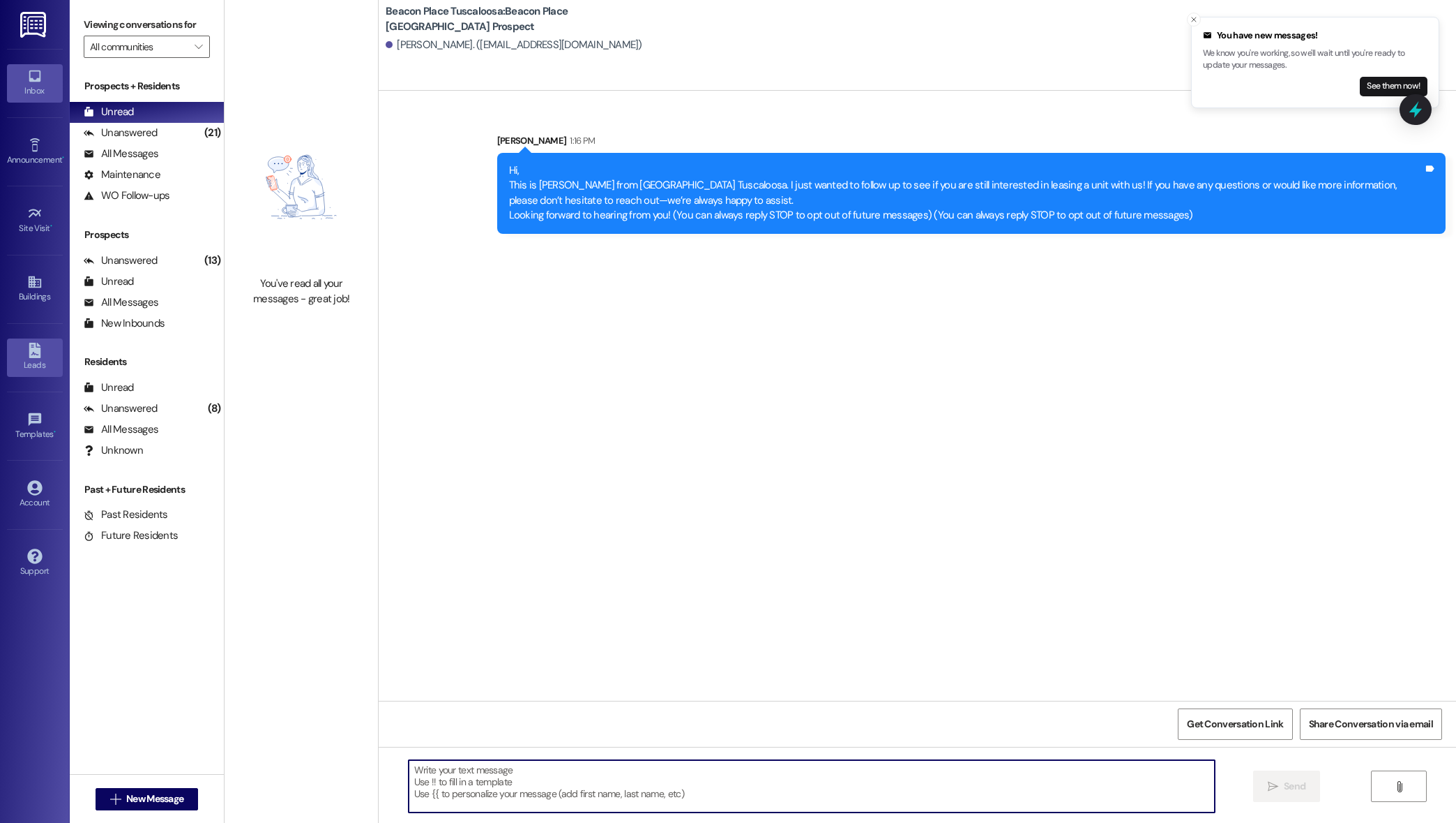
click at [31, 356] on icon at bounding box center [34, 351] width 12 height 16
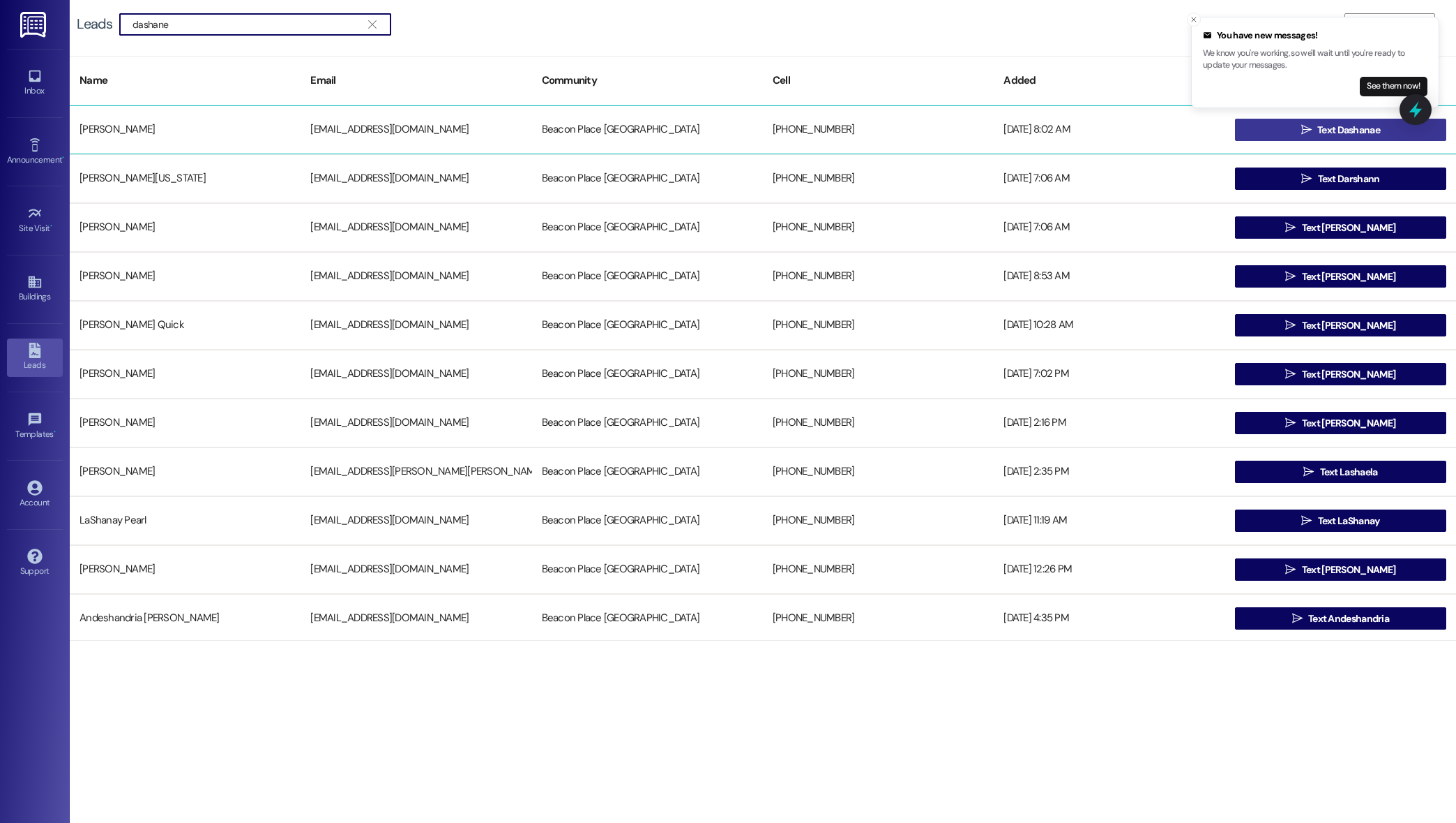
type input "dashane"
click at [1261, 134] on button " Text Dashanae" at bounding box center [1340, 130] width 211 height 23
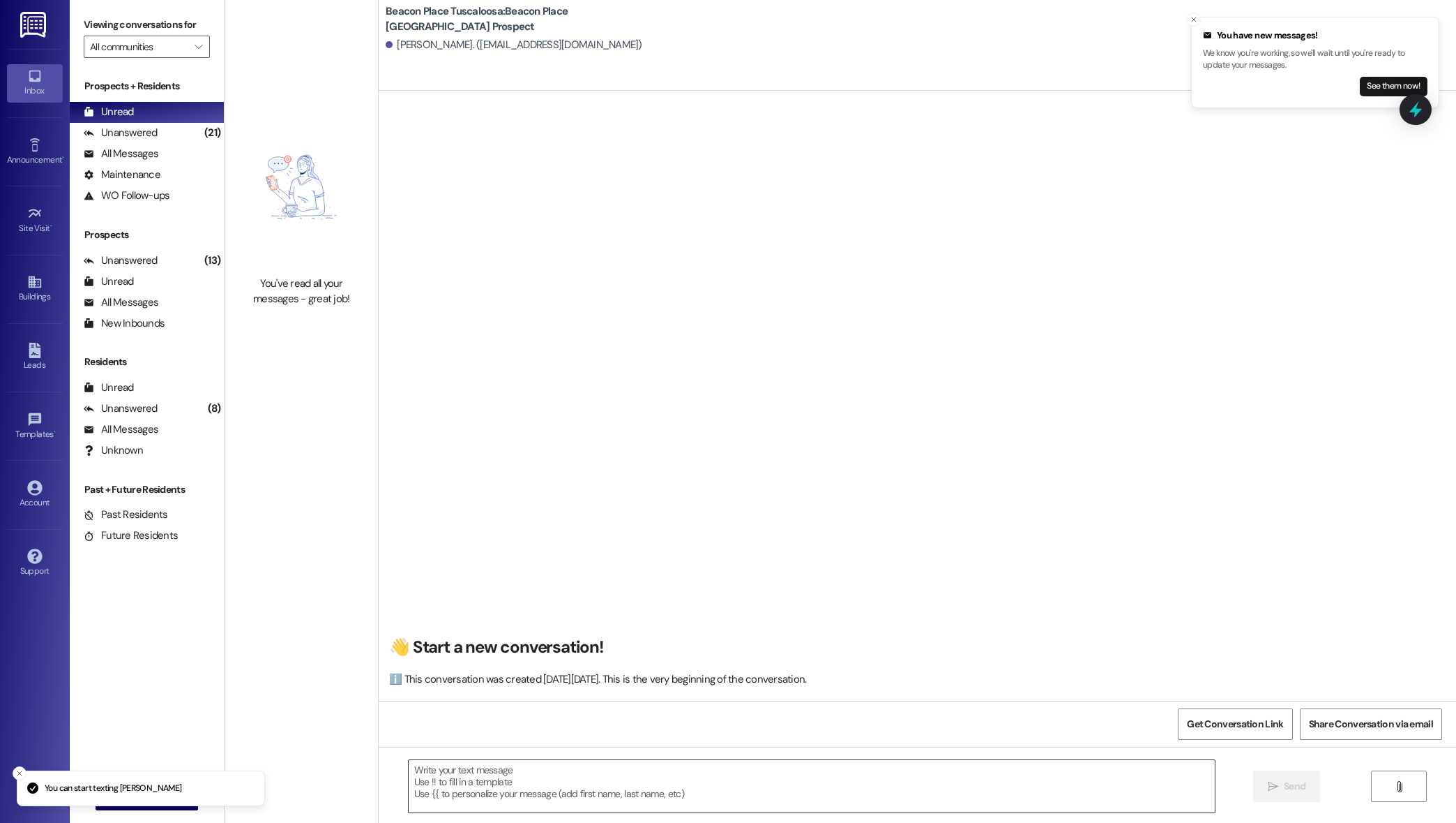
click at [738, 803] on textarea at bounding box center [812, 786] width 807 height 52
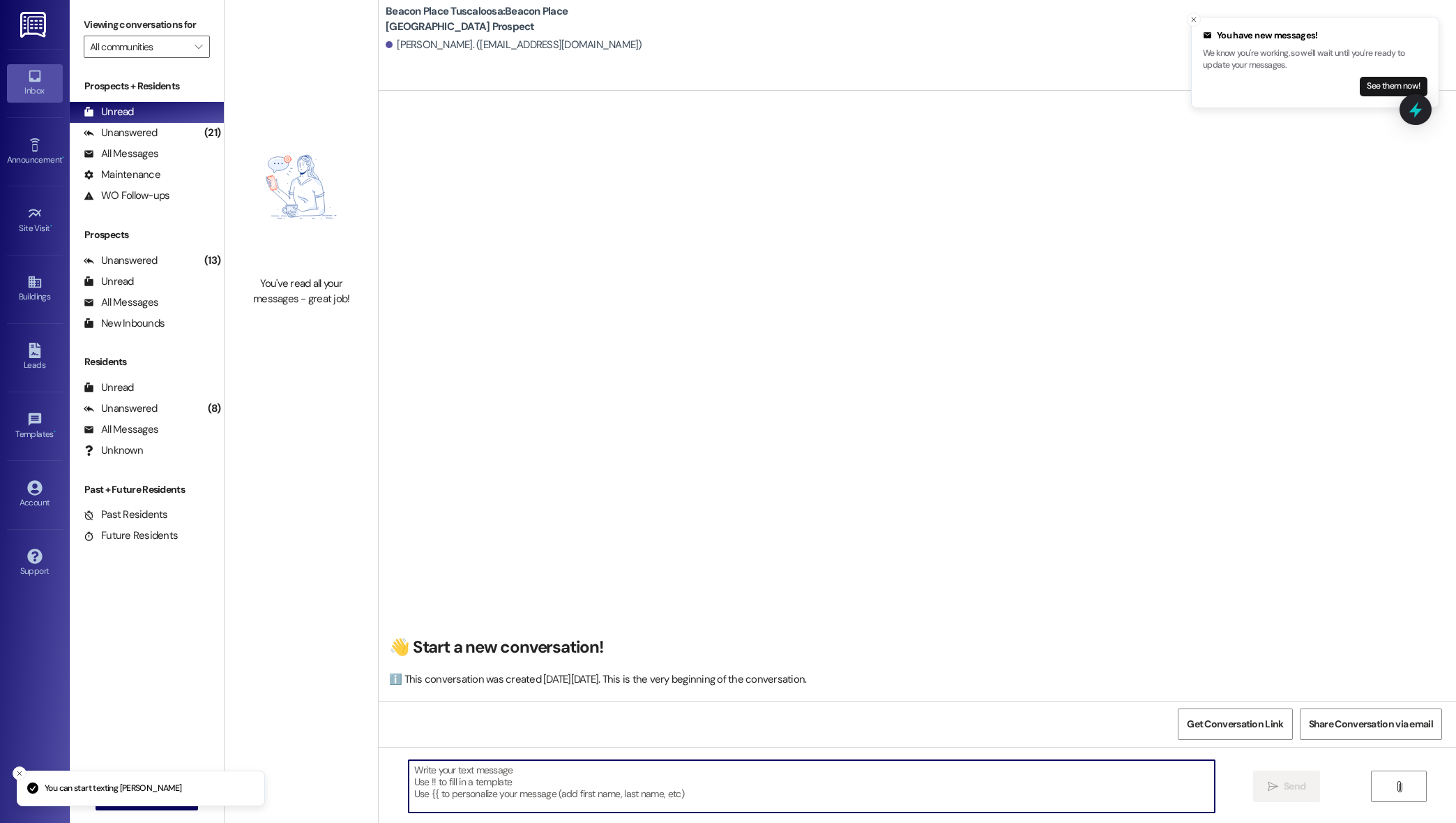
paste textarea "Hi, This is [PERSON_NAME] from Beacon Place Tuscaloosa. I just wanted to follow…"
type textarea "Hi, This is [PERSON_NAME] from Beacon Place Tuscaloosa. I just wanted to follow…"
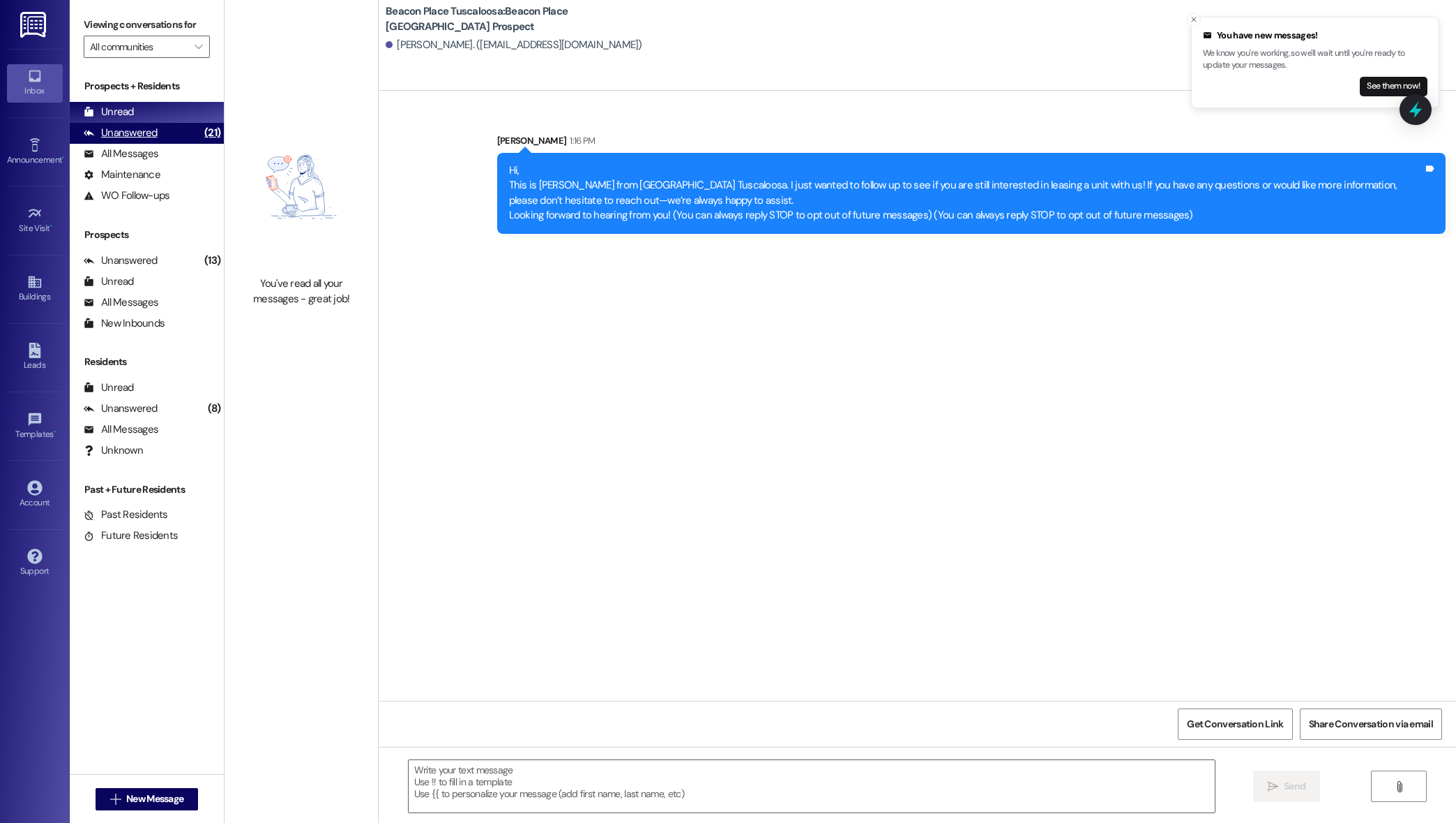
click at [115, 125] on div "Unanswered (21)" at bounding box center [146, 133] width 154 height 21
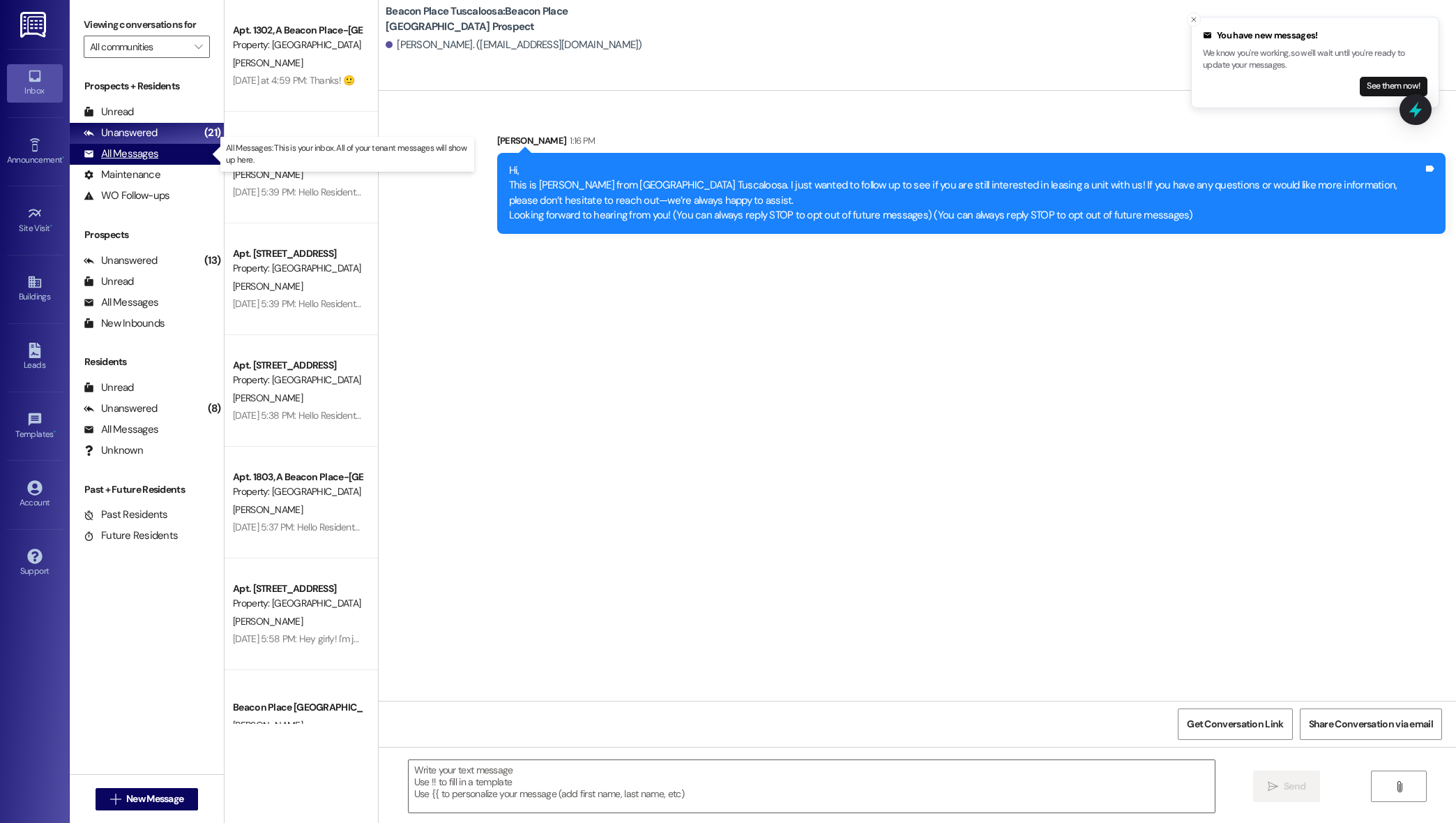
click at [158, 160] on div "All Messages (undefined)" at bounding box center [146, 153] width 154 height 21
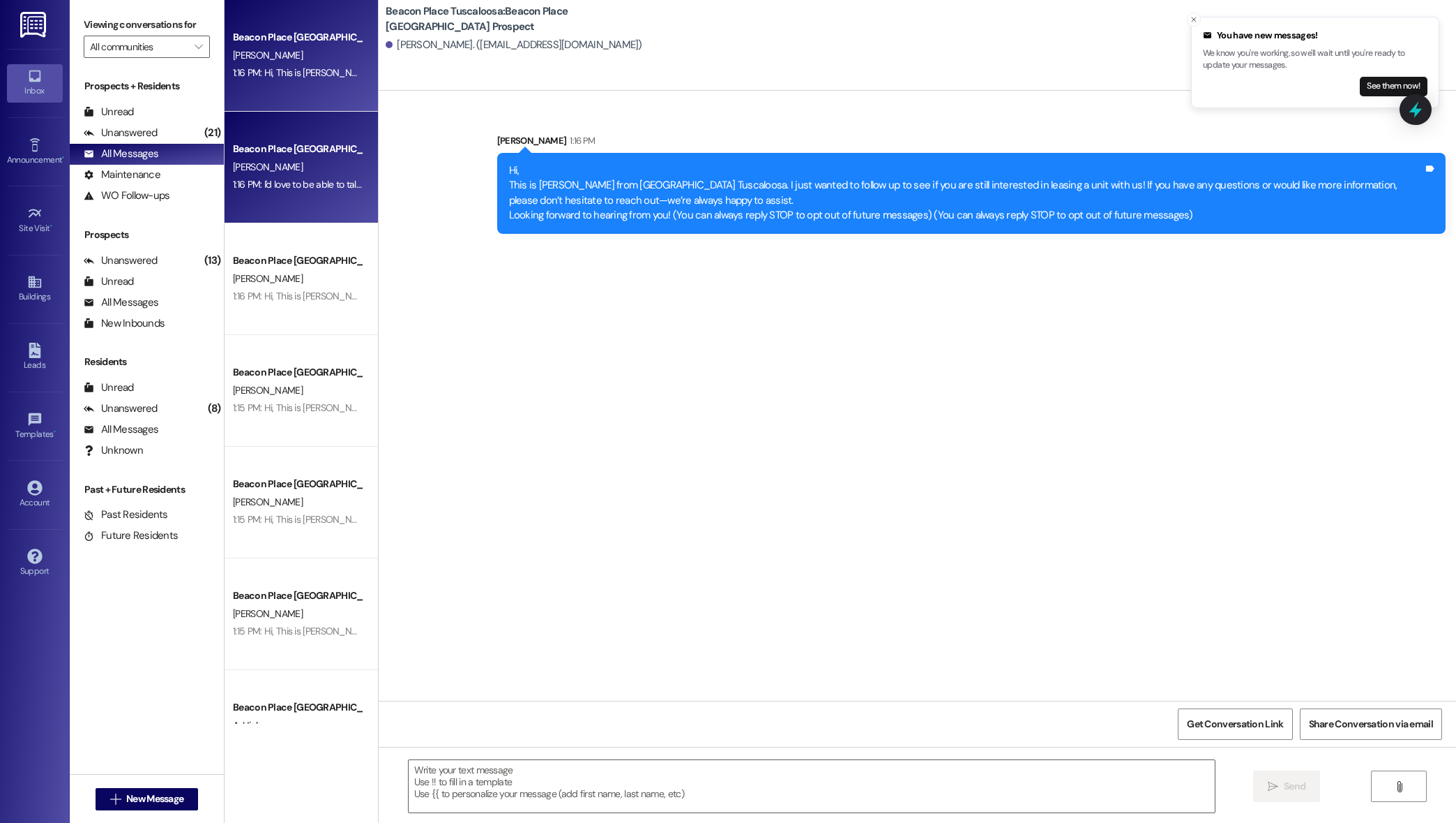
click at [250, 206] on div "Beacon Place Tuscaloosa Prospect [PERSON_NAME] 1:16 PM: I'd love to be able to …" at bounding box center [301, 168] width 153 height 112
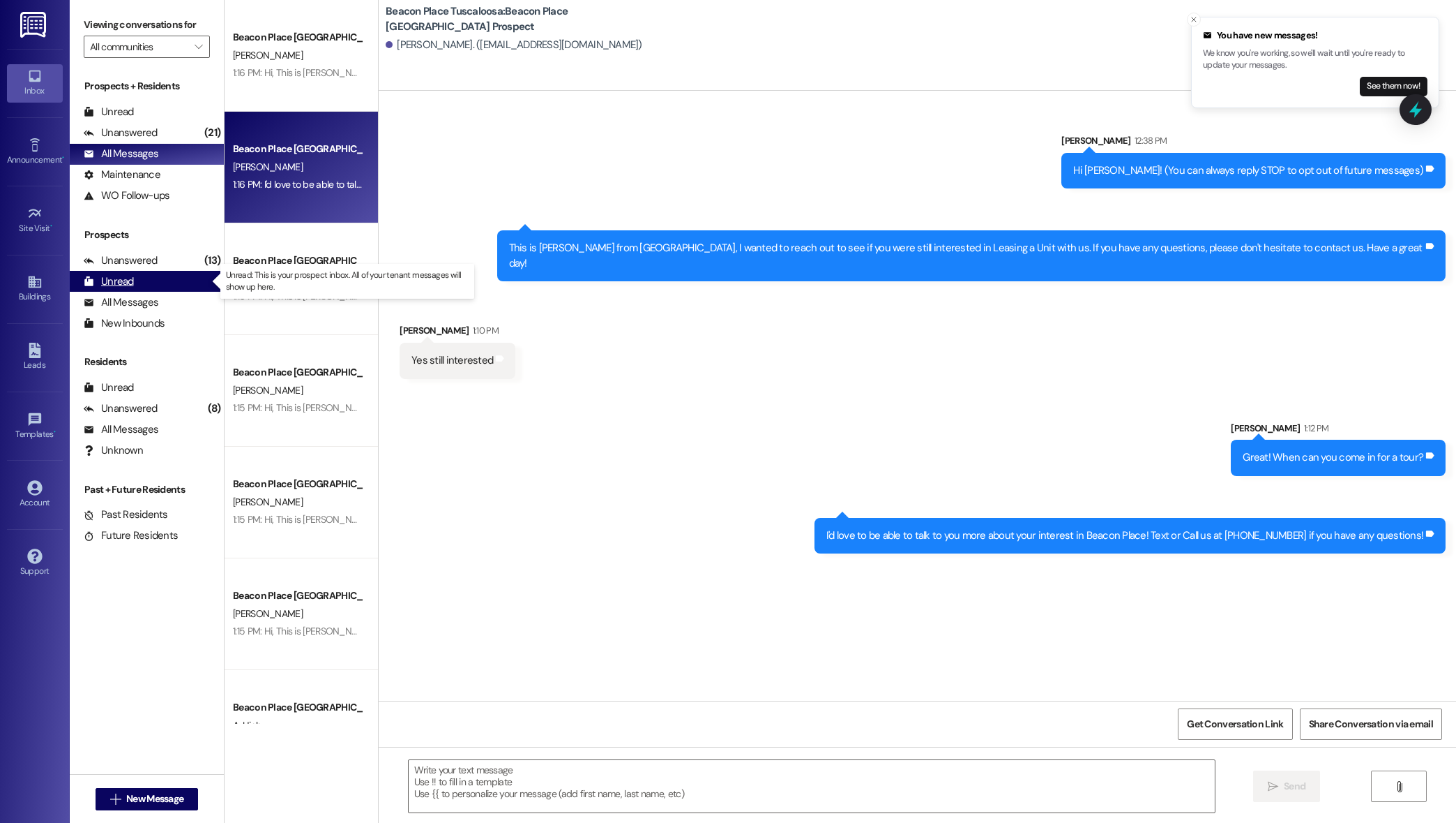
click at [138, 277] on div "Unread (0)" at bounding box center [146, 281] width 154 height 21
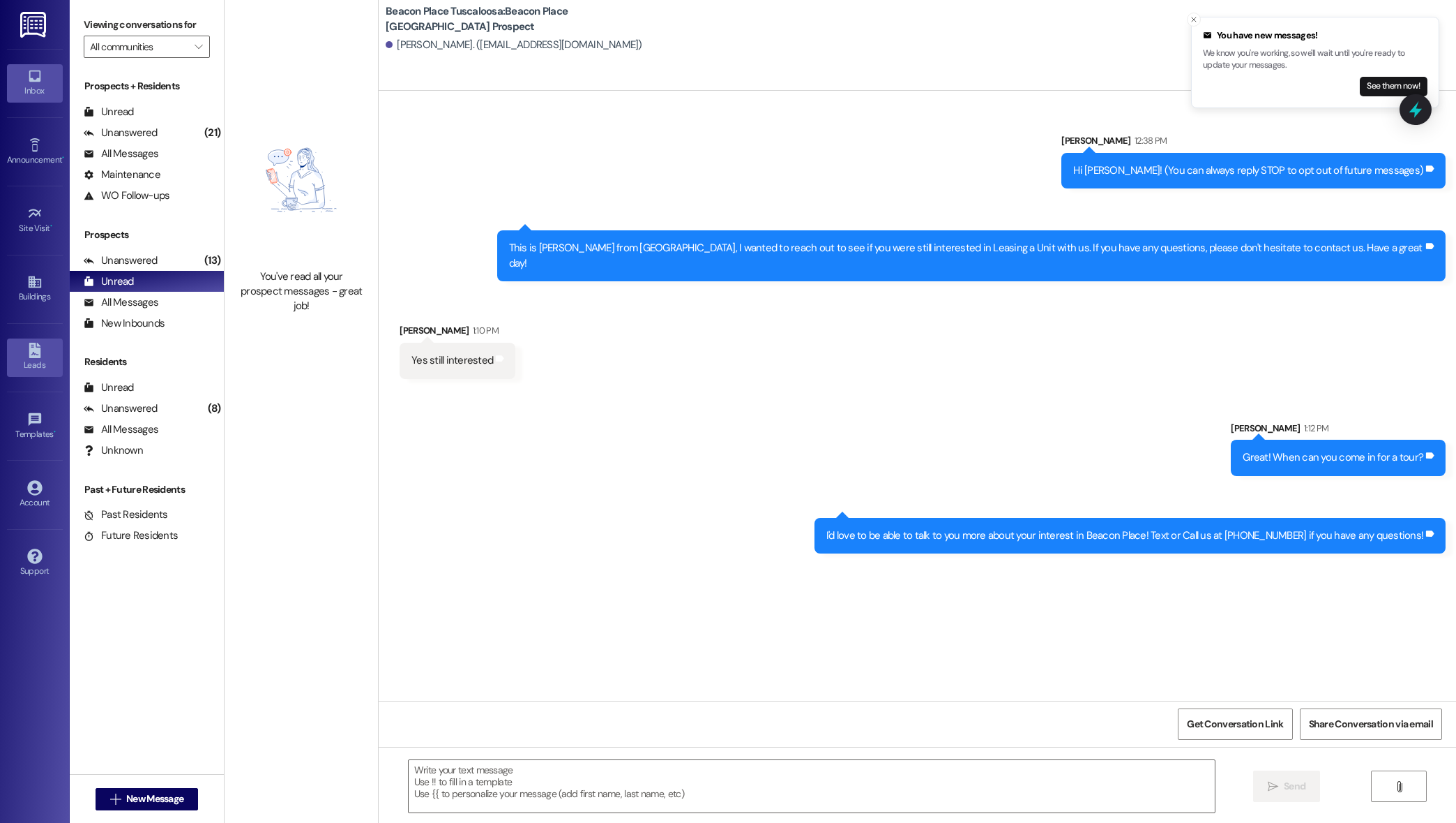
click at [25, 368] on div "Leads" at bounding box center [34, 364] width 70 height 14
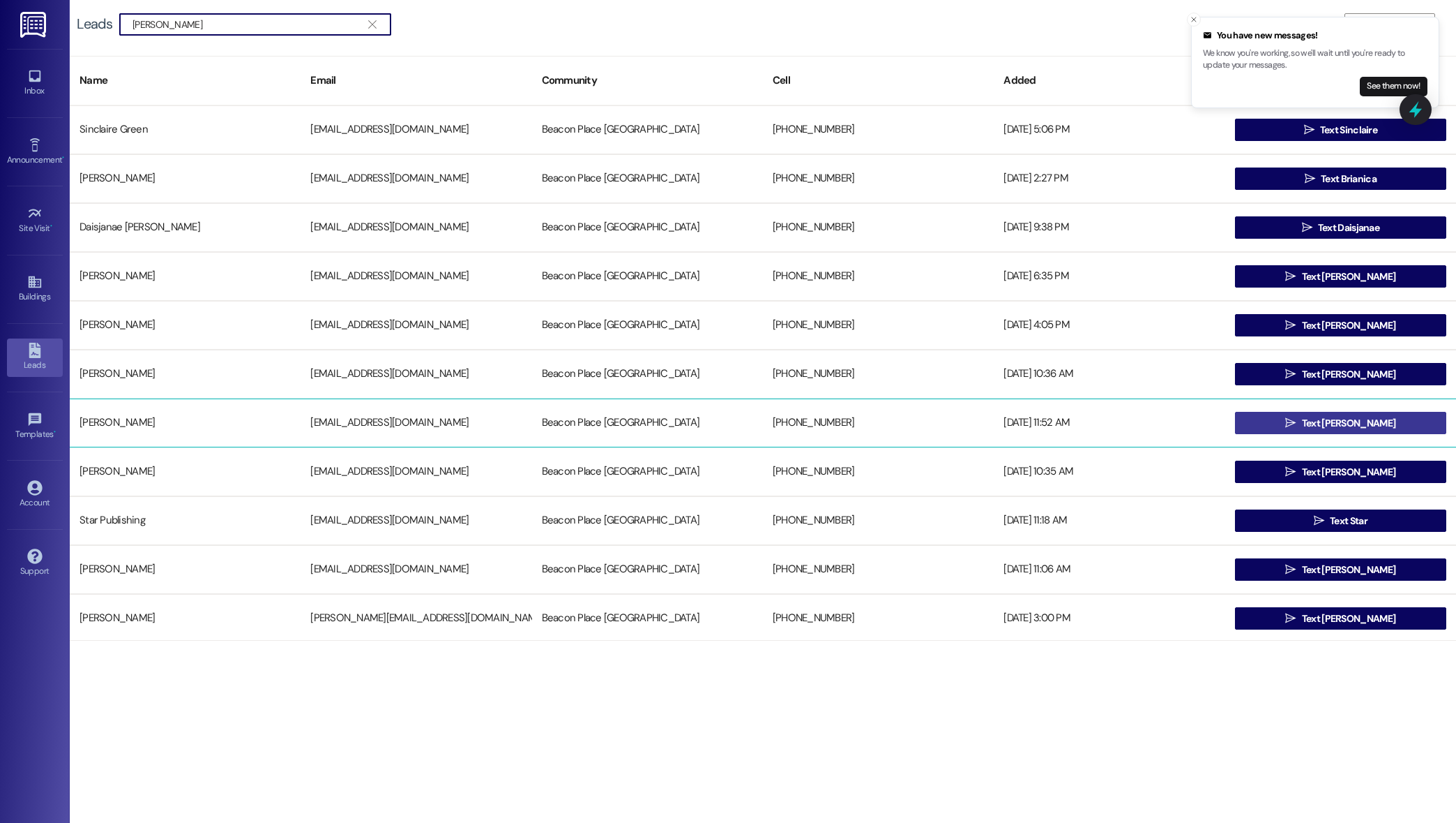
type input "[PERSON_NAME]"
click at [1282, 421] on button " Text [PERSON_NAME]" at bounding box center [1340, 422] width 211 height 23
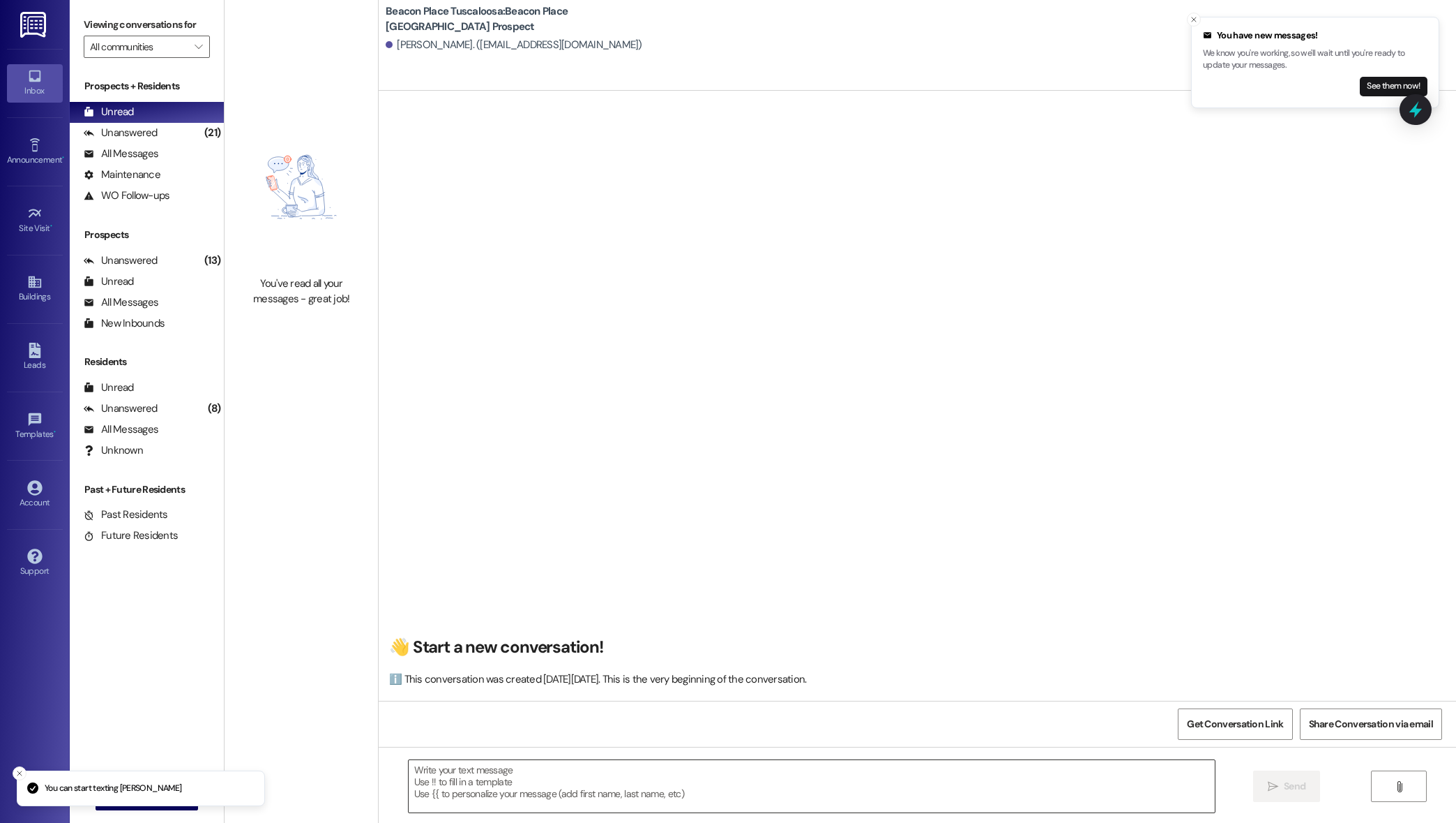
click at [764, 799] on textarea at bounding box center [812, 786] width 807 height 52
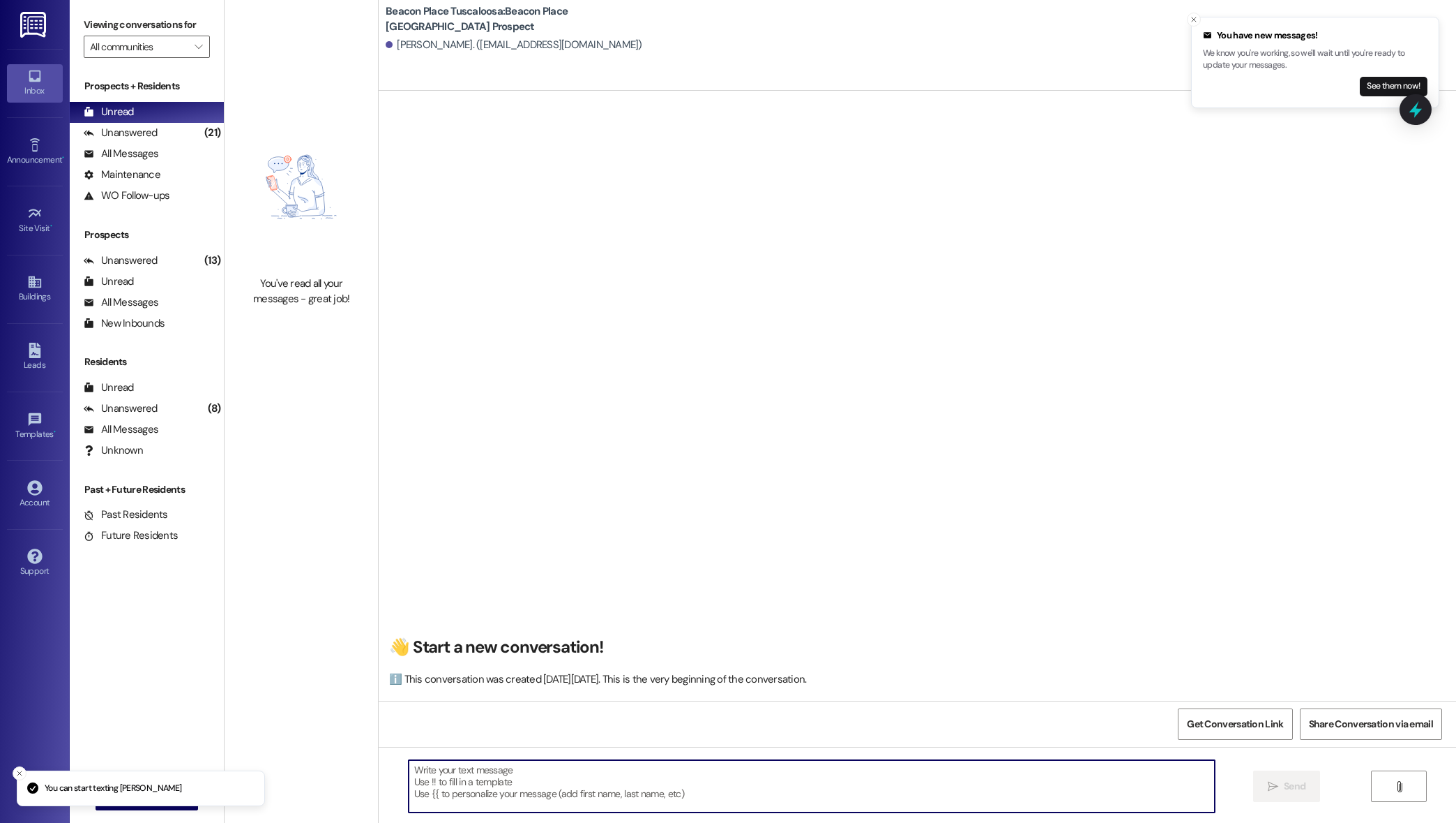
paste textarea "Hi, This is [PERSON_NAME] from Beacon Place Tuscaloosa. I just wanted to follow…"
type textarea "Hi, This is [PERSON_NAME] from Beacon Place Tuscaloosa. I just wanted to follow…"
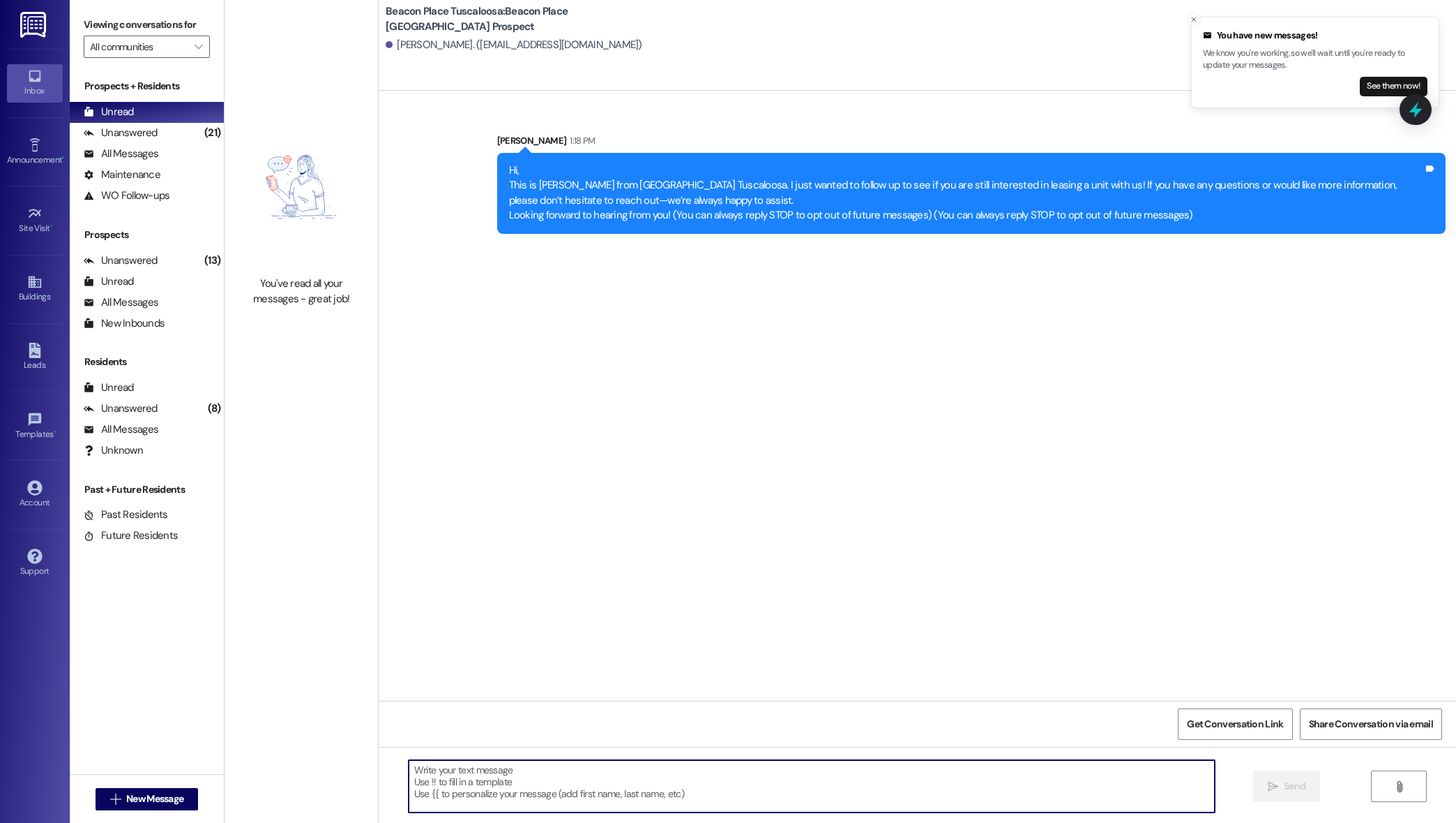
click at [36, 336] on div "Leads Go to Leads" at bounding box center [34, 357] width 56 height 69
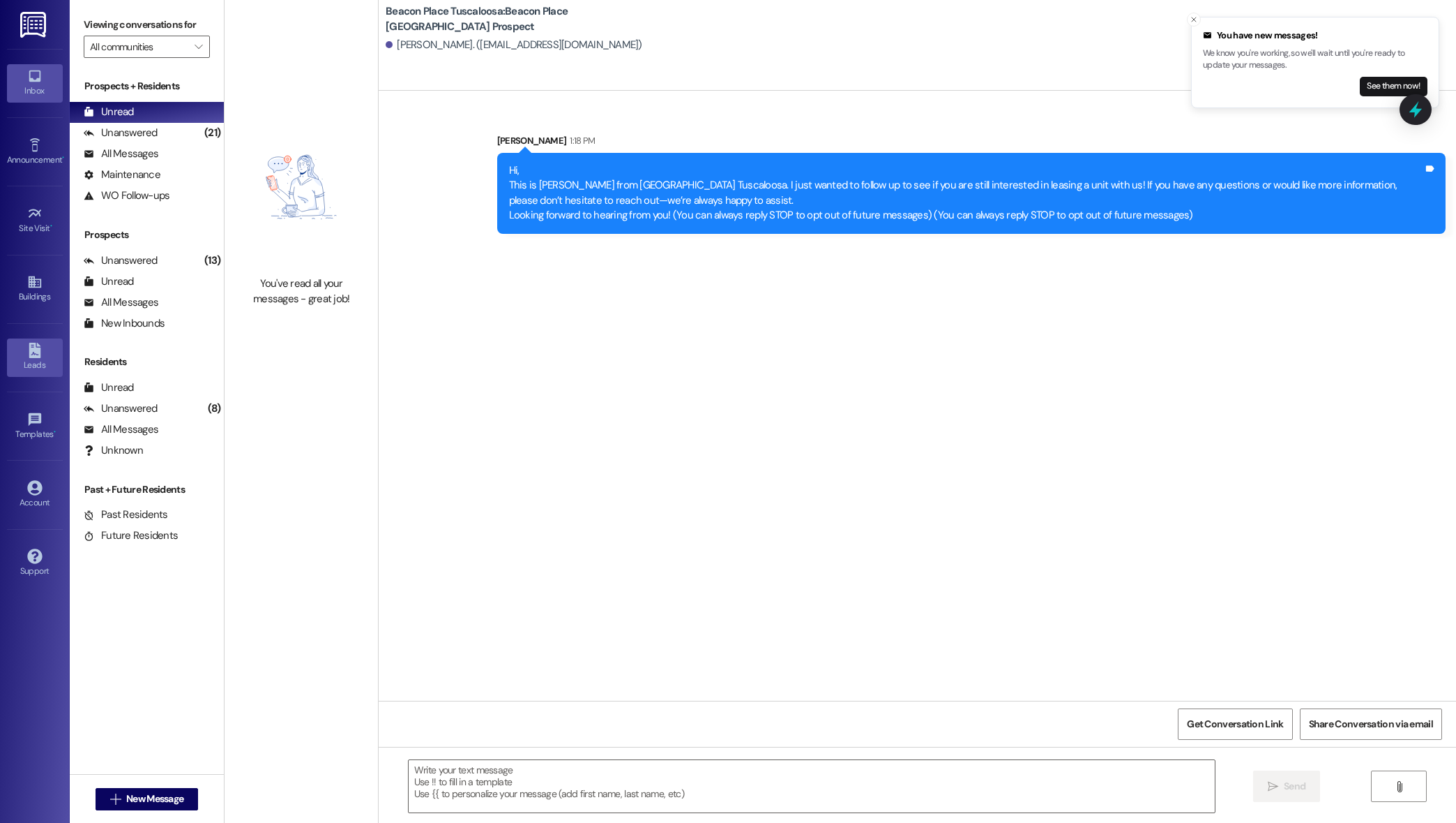
click at [26, 349] on link "Leads" at bounding box center [34, 357] width 56 height 37
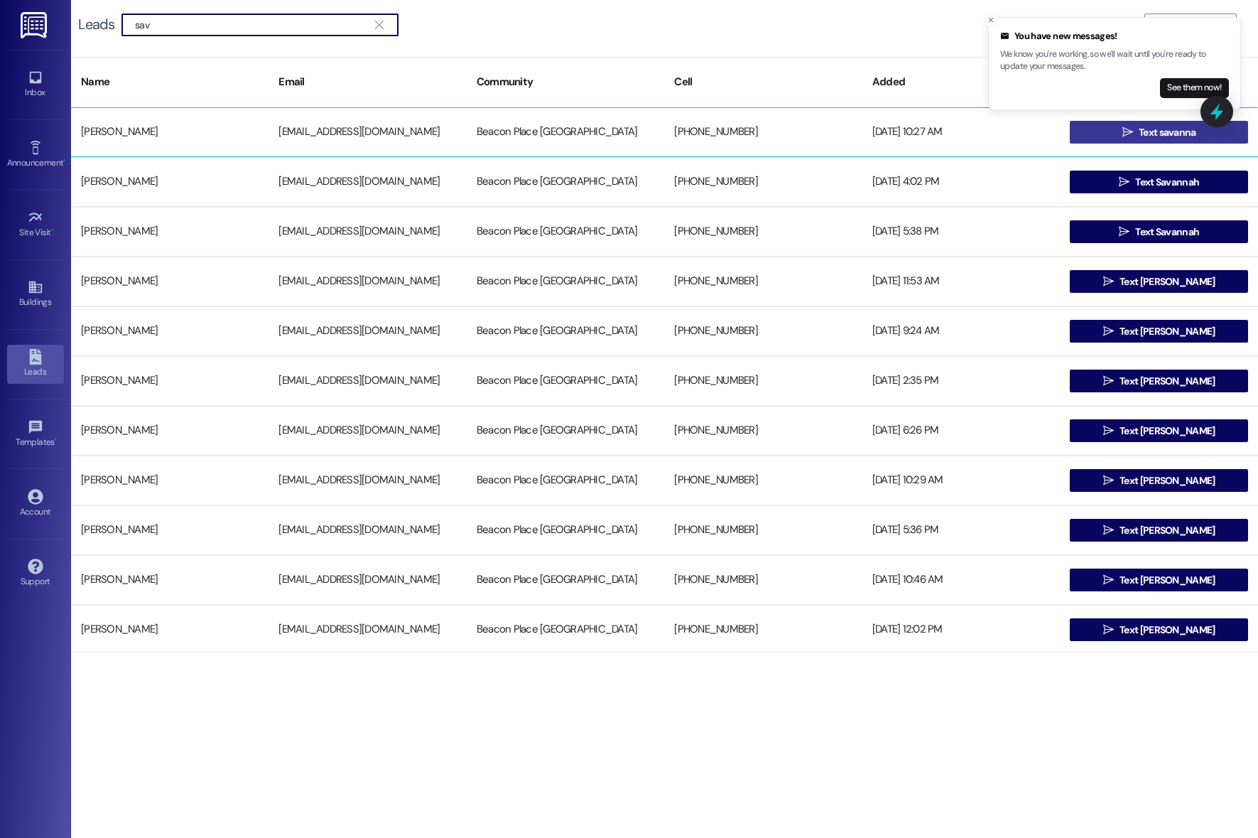
type input "sav"
click at [1079, 143] on button " Text savanna" at bounding box center [1159, 132] width 178 height 23
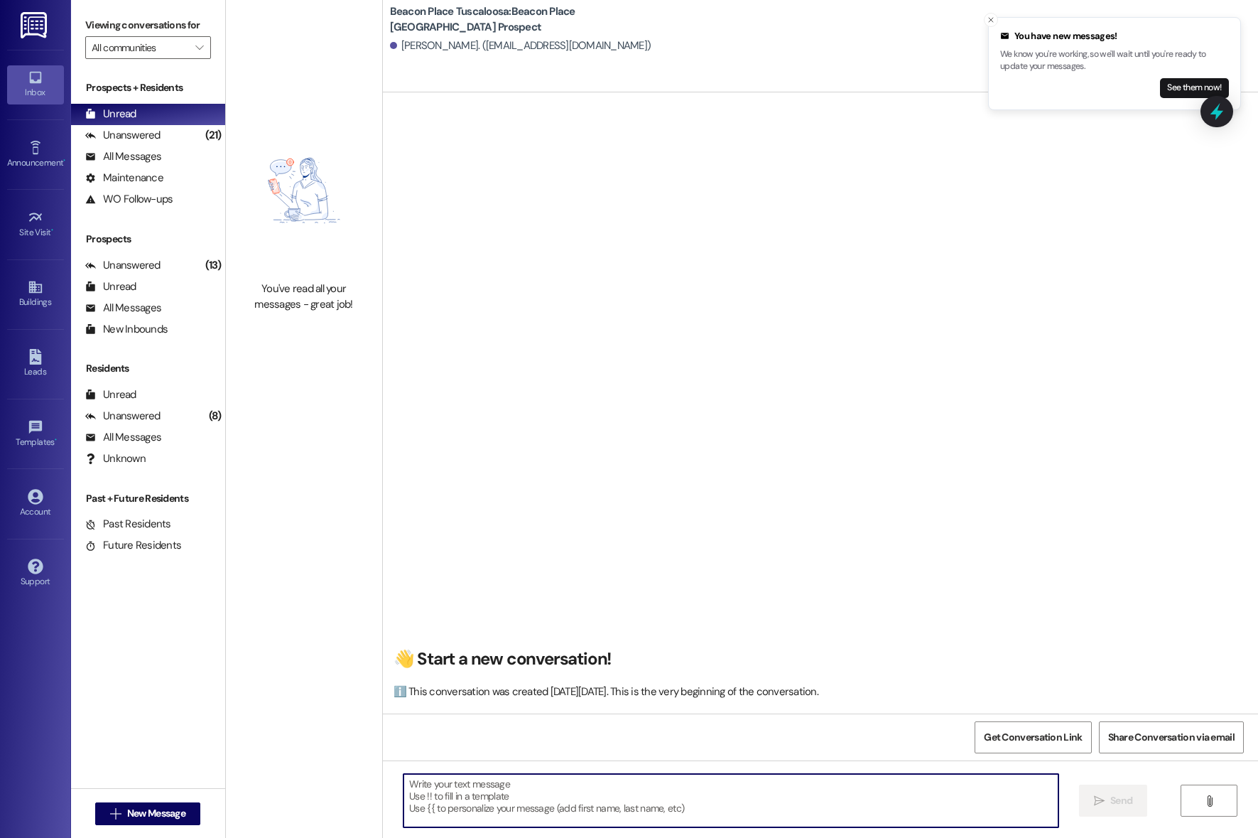
click at [578, 815] on textarea at bounding box center [731, 800] width 655 height 53
paste textarea "Hi, This is [PERSON_NAME] from Beacon Place Tuscaloosa. I just wanted to follow…"
type textarea "Hi, This is [PERSON_NAME] from Beacon Place Tuscaloosa. I just wanted to follow…"
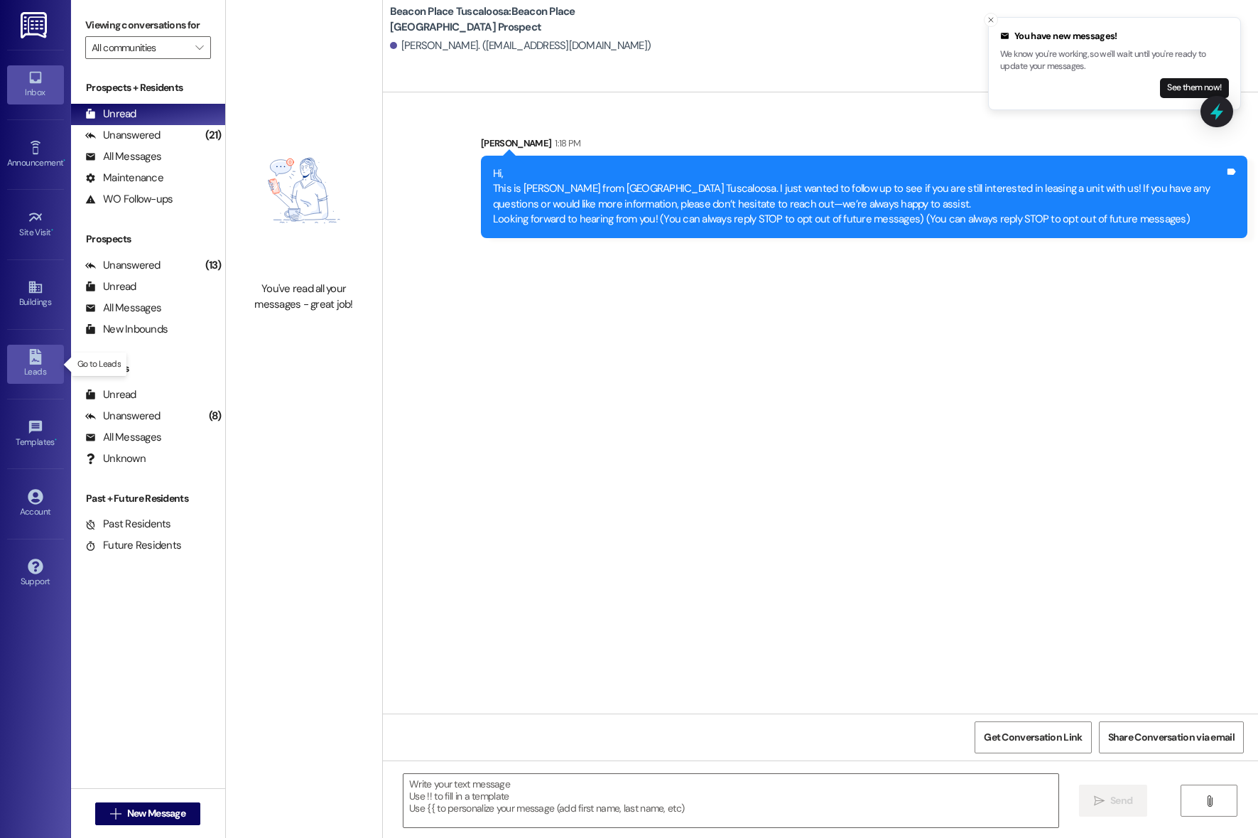
click at [34, 358] on icon at bounding box center [35, 357] width 12 height 16
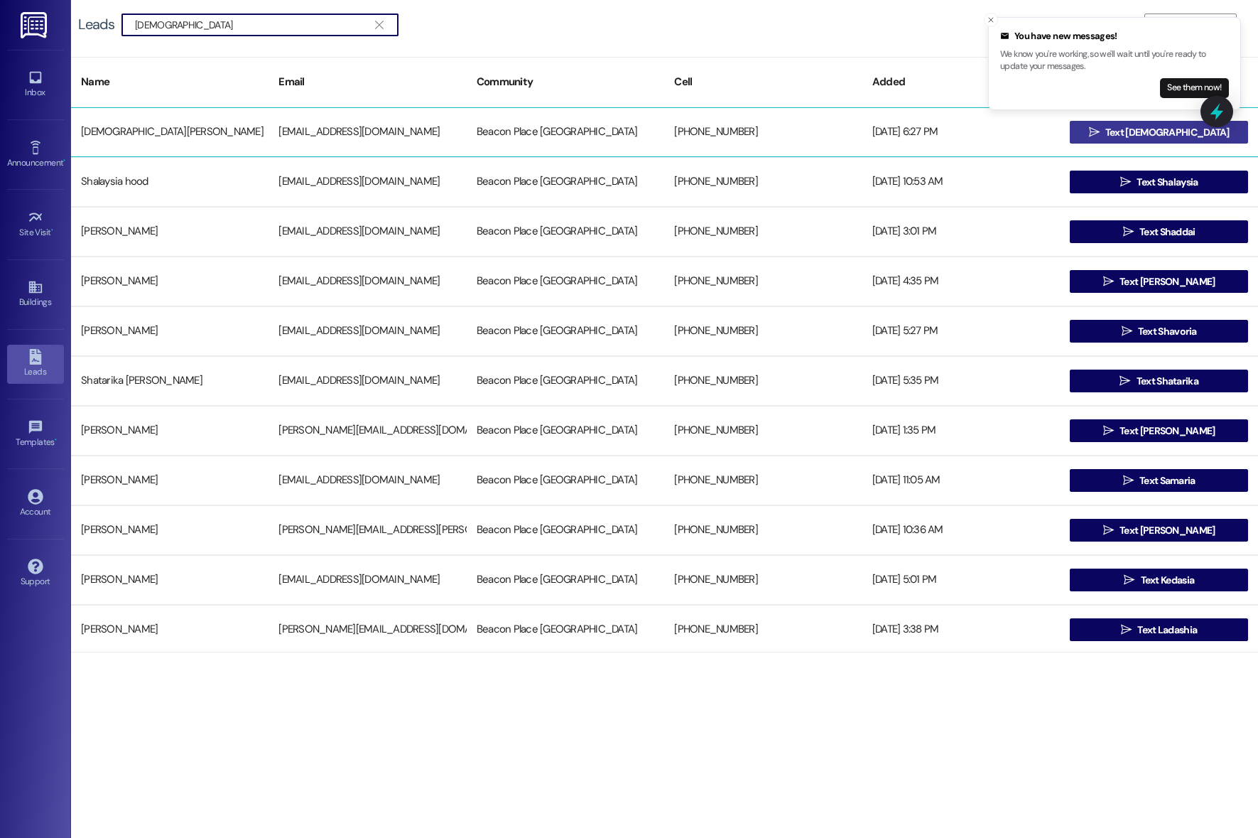
type input "[DEMOGRAPHIC_DATA]"
click at [1093, 137] on button " Text [DEMOGRAPHIC_DATA]" at bounding box center [1159, 132] width 178 height 23
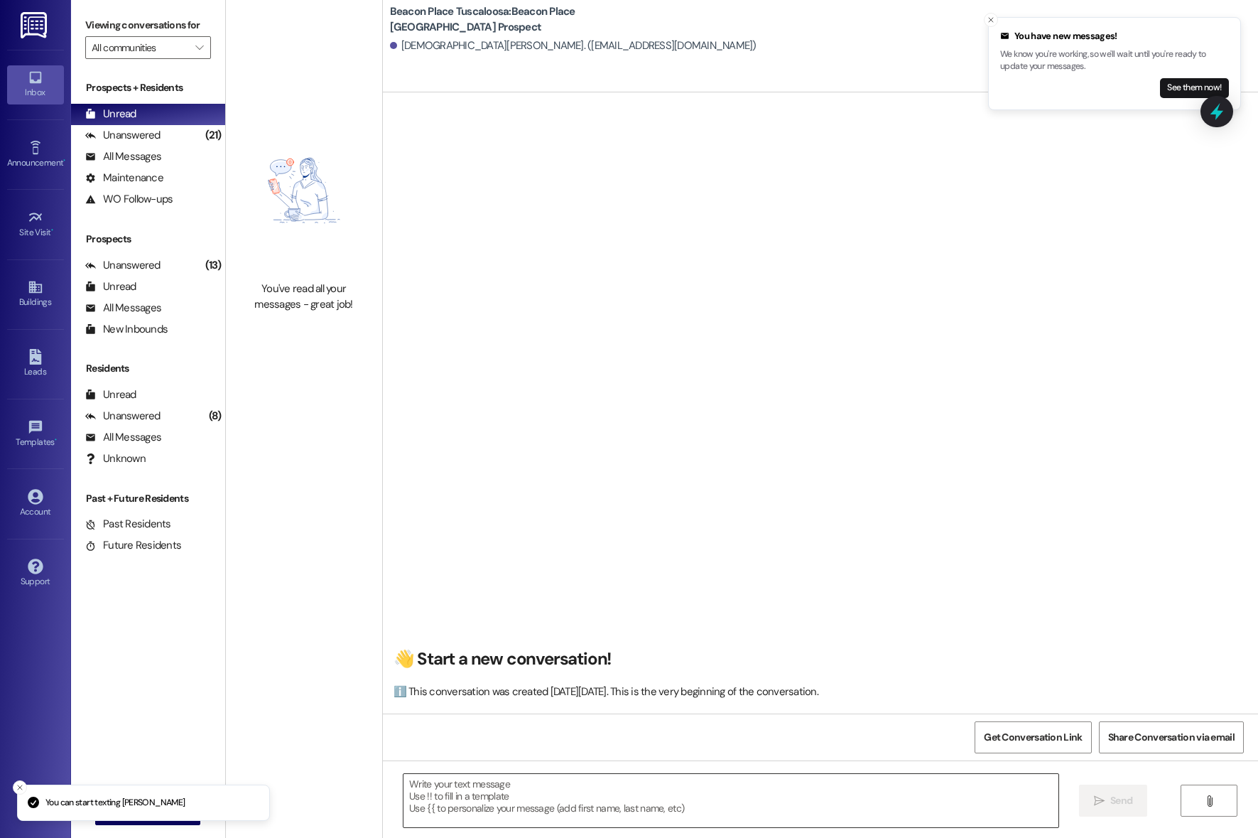
click at [519, 783] on textarea at bounding box center [731, 800] width 655 height 53
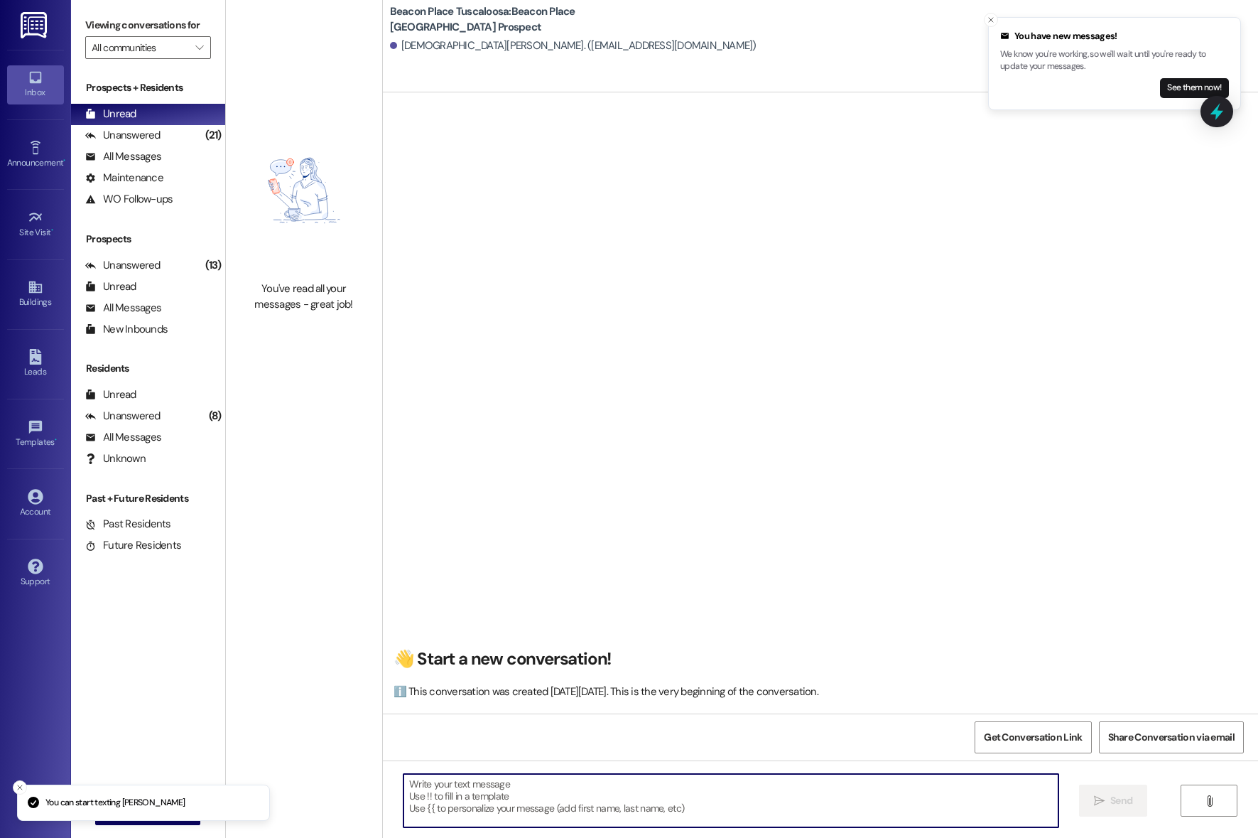
paste textarea "Hi, This is [PERSON_NAME] from Beacon Place Tuscaloosa. I just wanted to follow…"
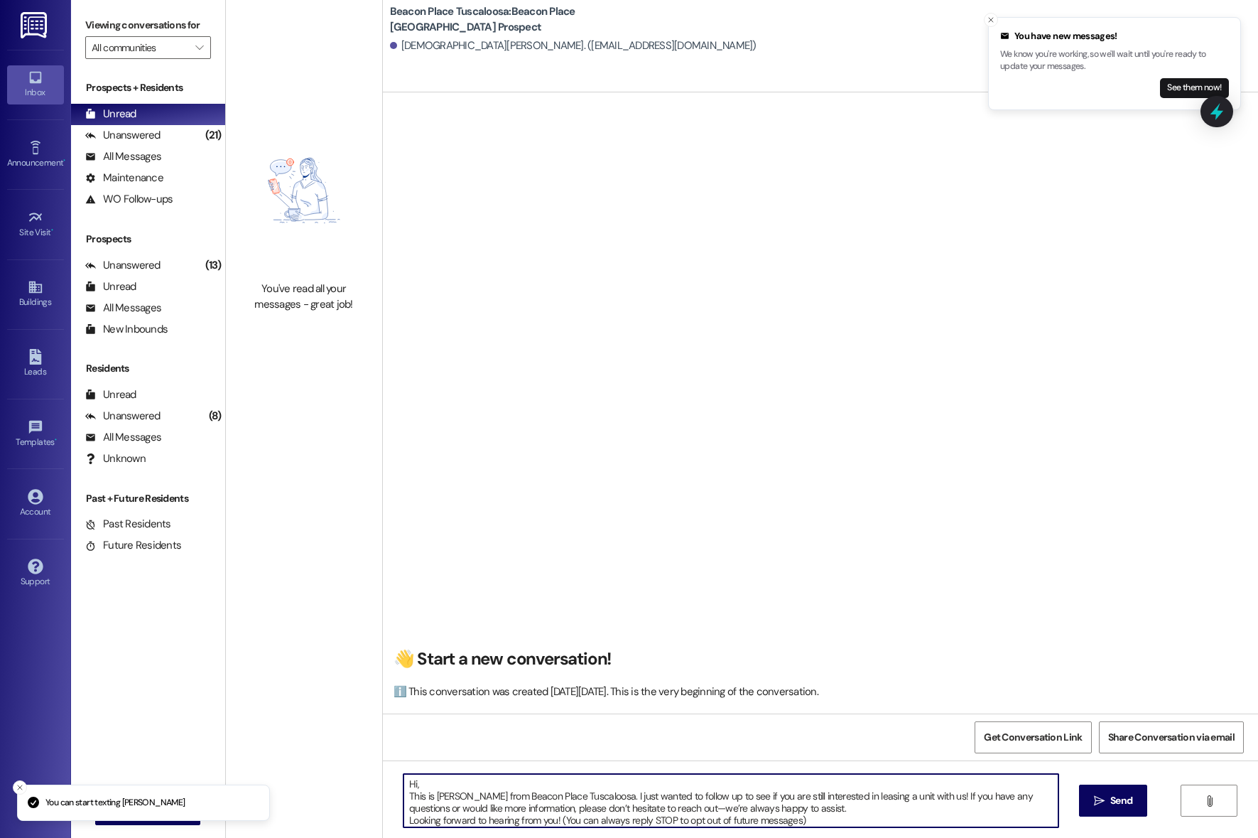
type textarea "Hi, This is [PERSON_NAME] from Beacon Place Tuscaloosa. I just wanted to follow…"
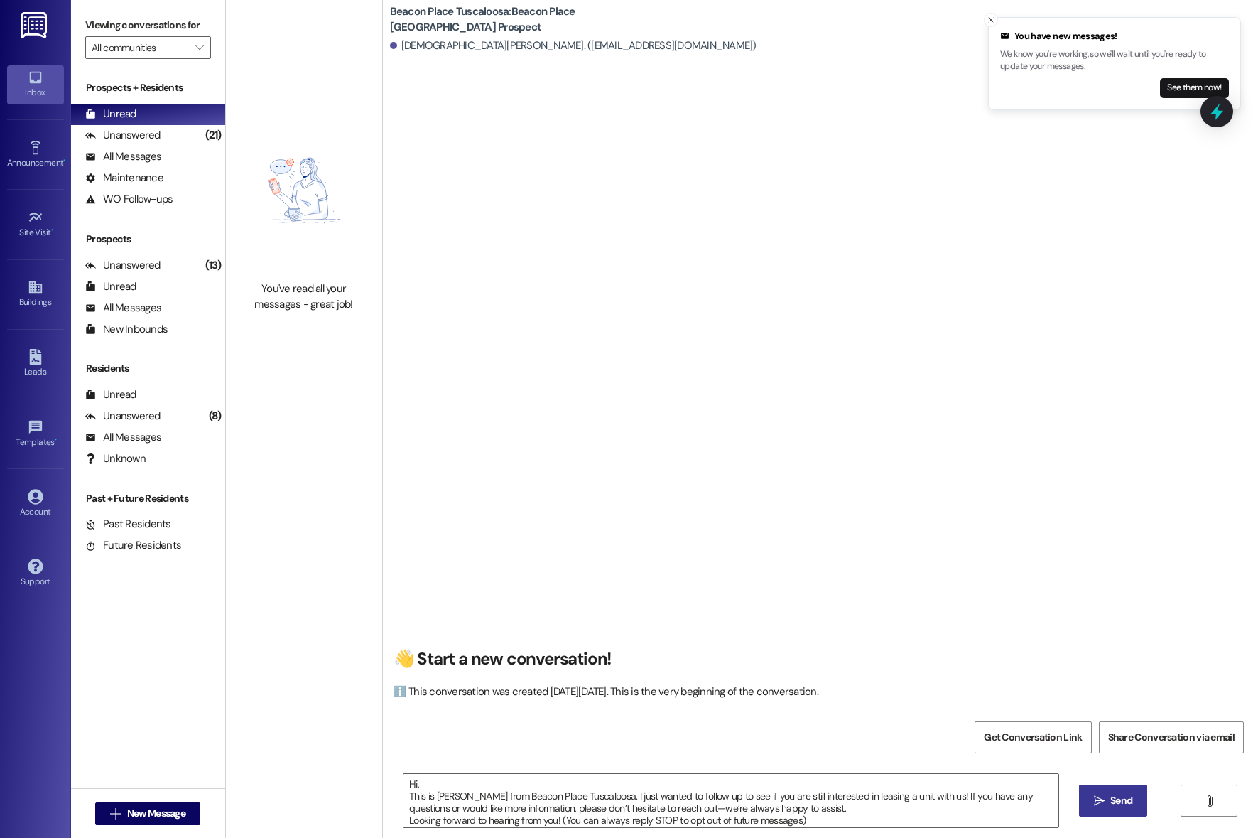
click at [1103, 792] on button " Send" at bounding box center [1113, 800] width 69 height 32
